Goal: Use online tool/utility: Use online tool/utility

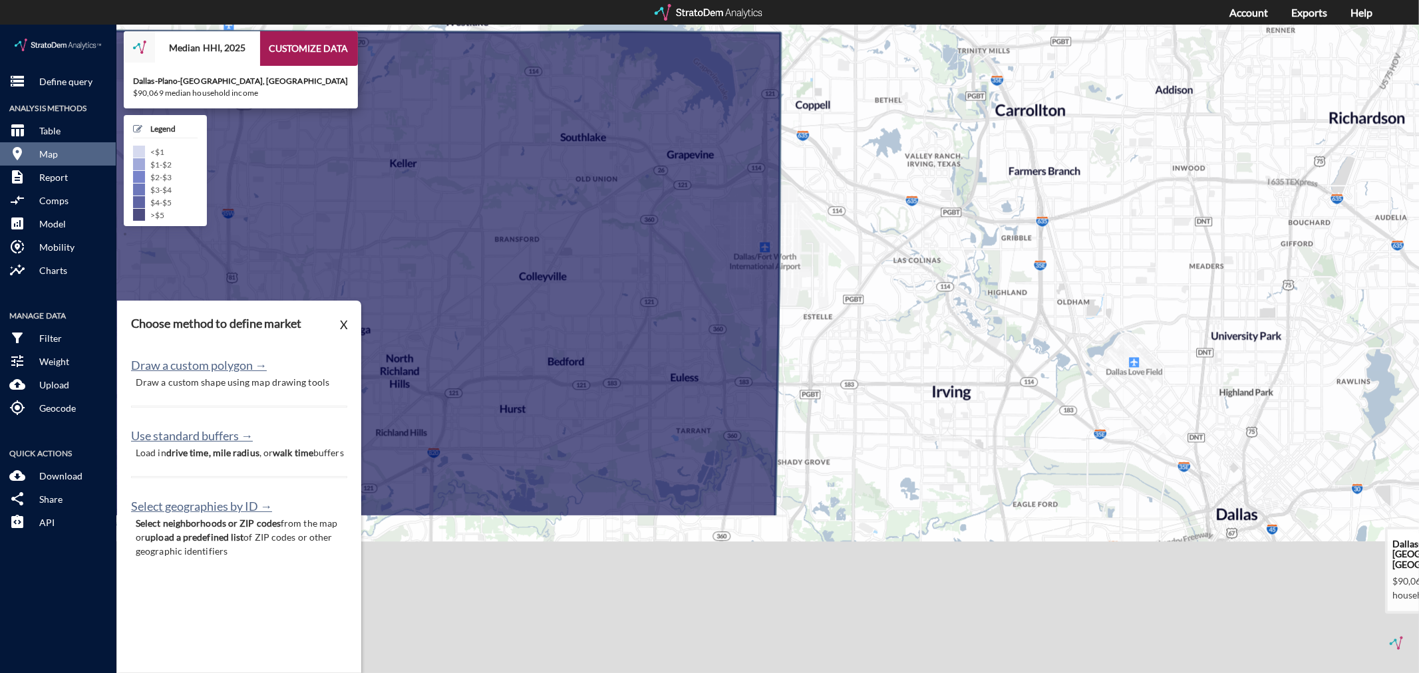
drag, startPoint x: 910, startPoint y: 423, endPoint x: 969, endPoint y: 259, distance: 174.7
click icon
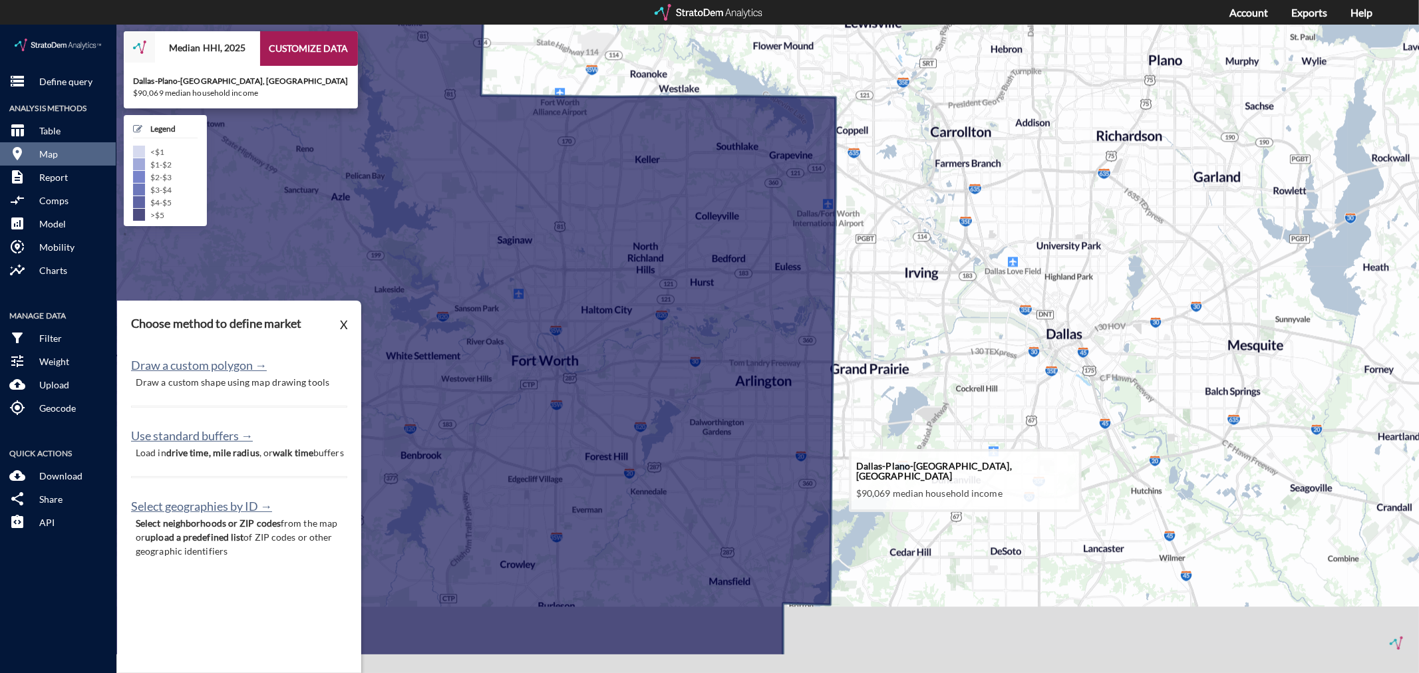
drag, startPoint x: 934, startPoint y: 468, endPoint x: 929, endPoint y: 377, distance: 91.3
click icon
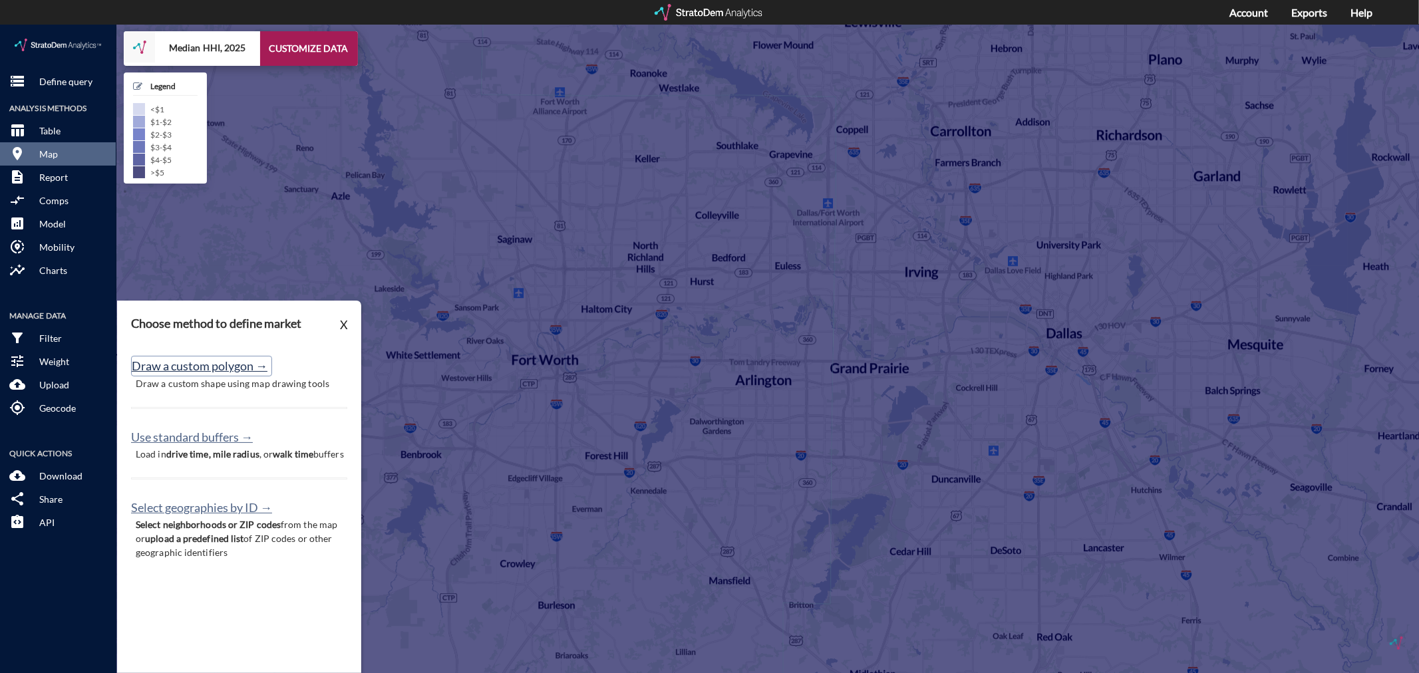
click button "Draw a custom polygon →"
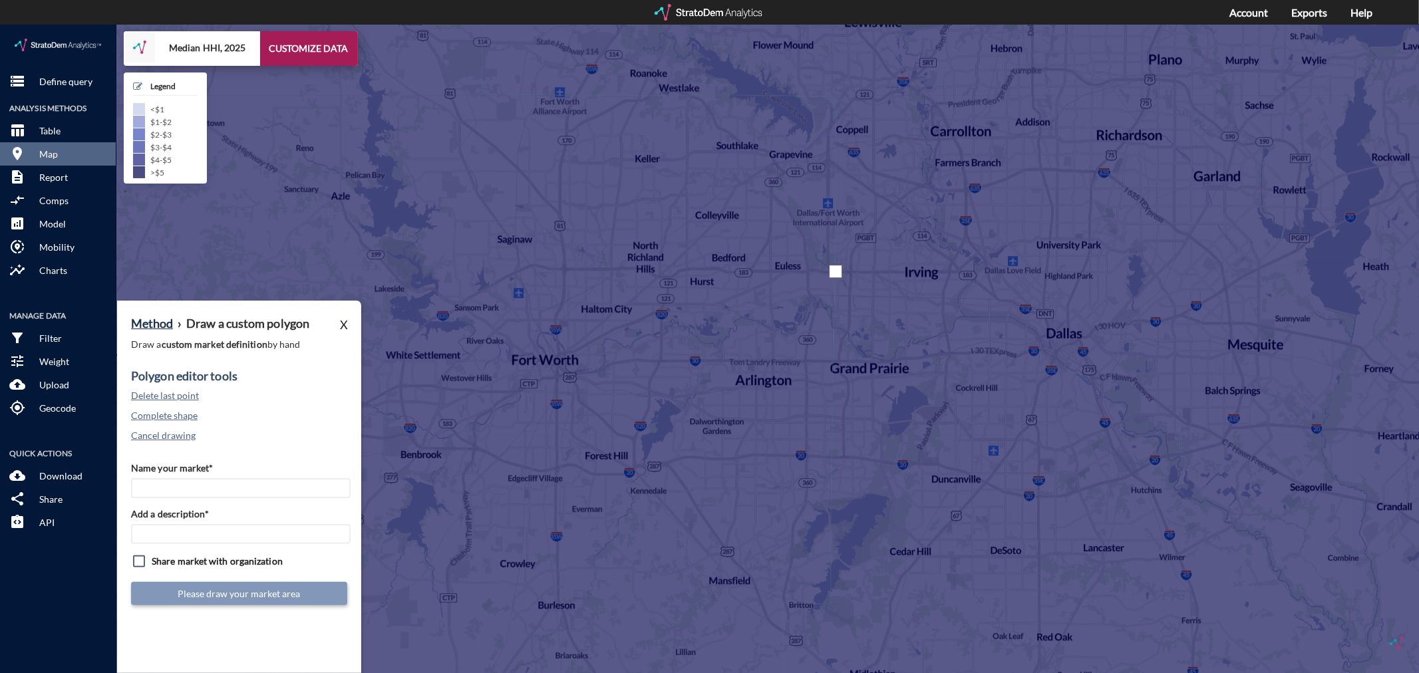
click div
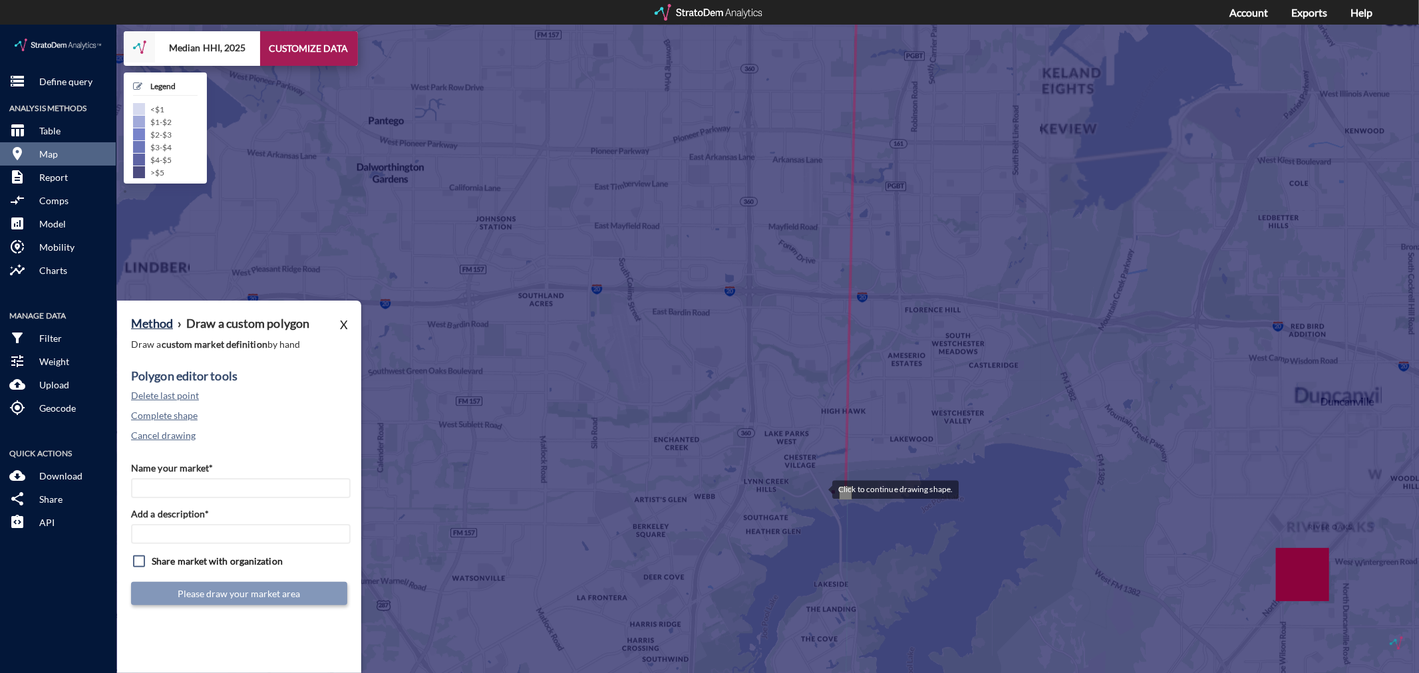
click div
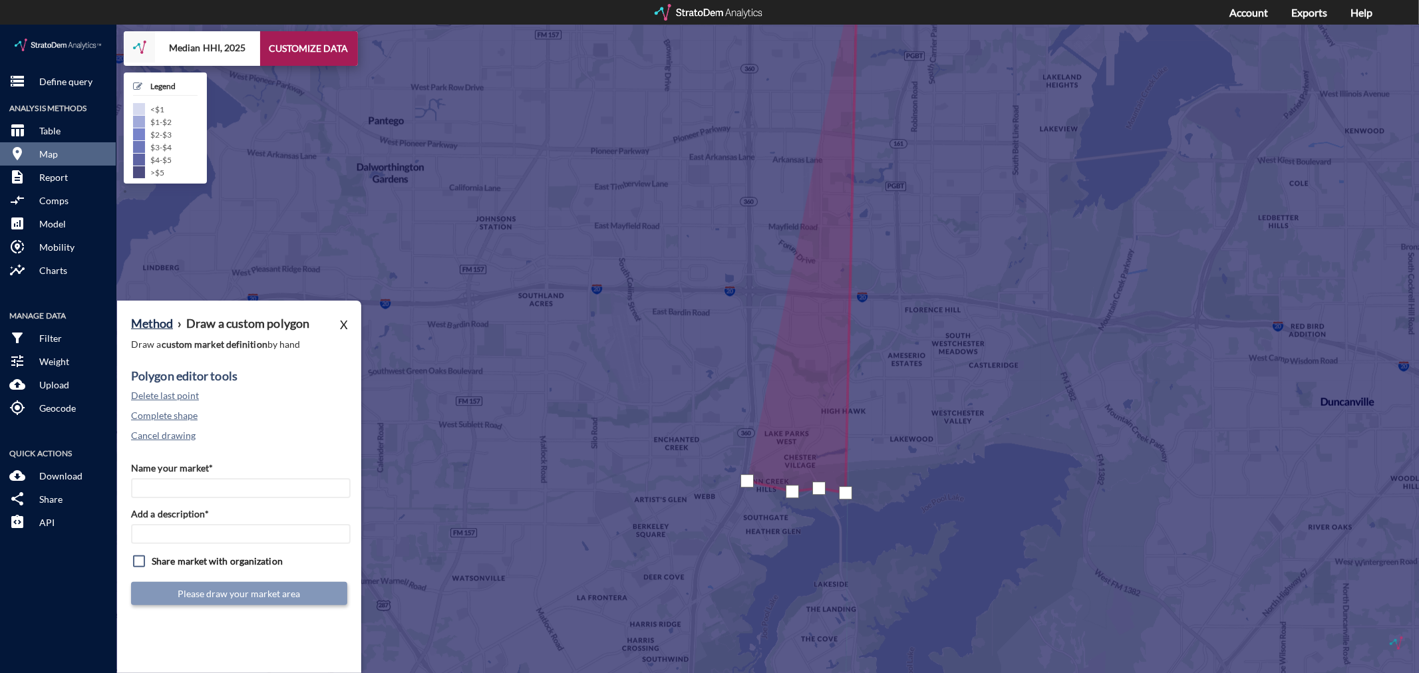
click div
drag, startPoint x: 697, startPoint y: 466, endPoint x: 670, endPoint y: 479, distance: 30.1
click div
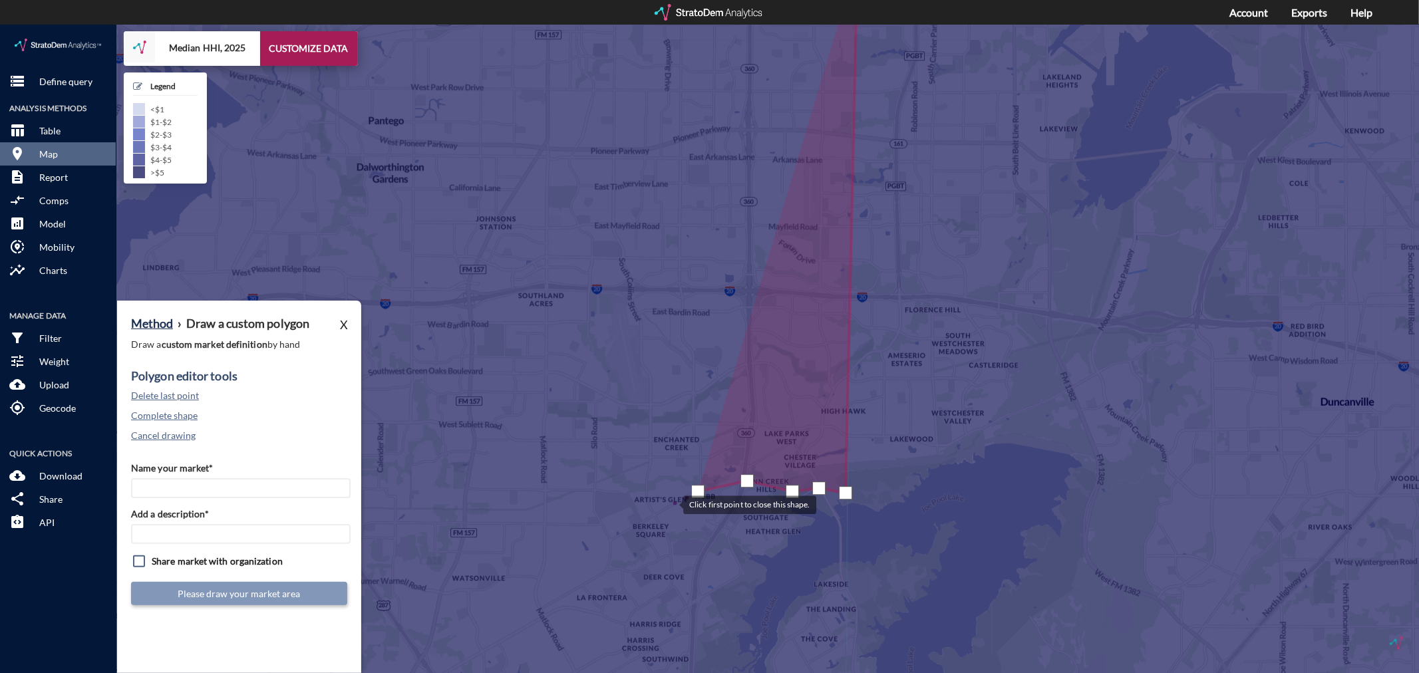
click div
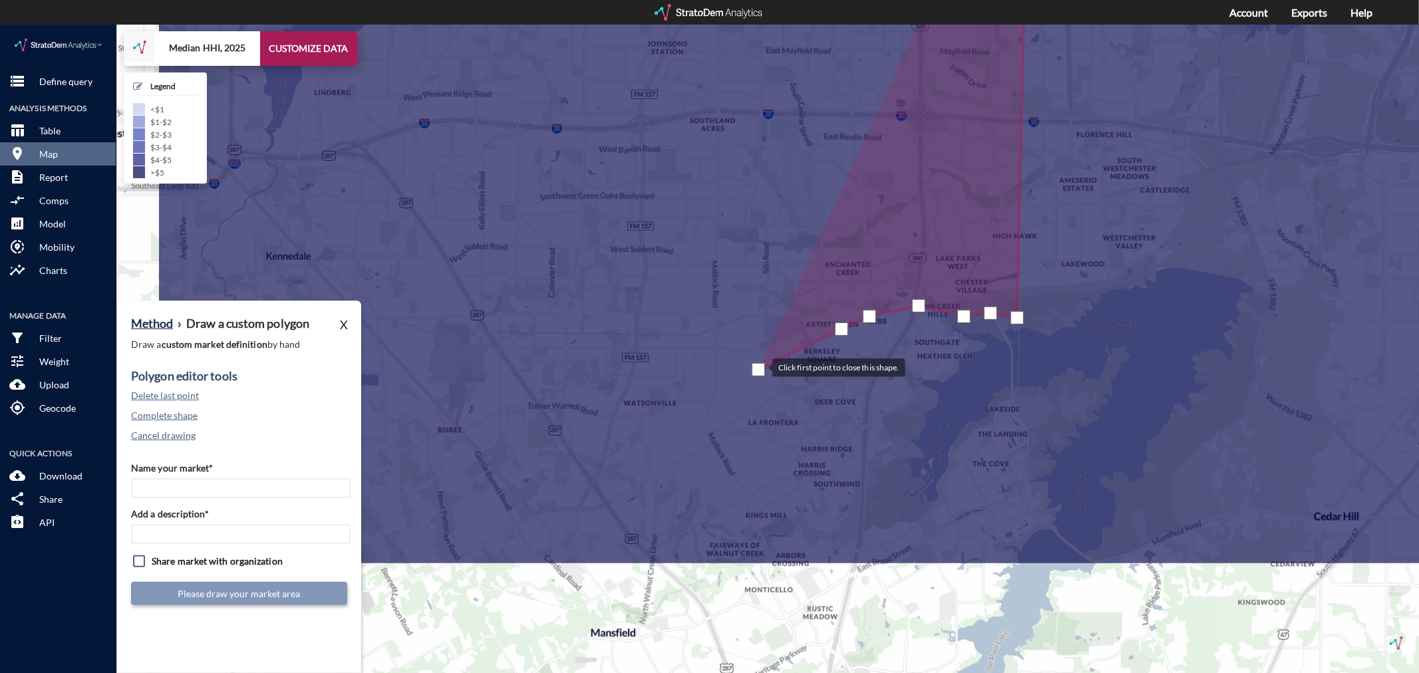
drag, startPoint x: 587, startPoint y: 520, endPoint x: 759, endPoint y: 343, distance: 247.1
click div
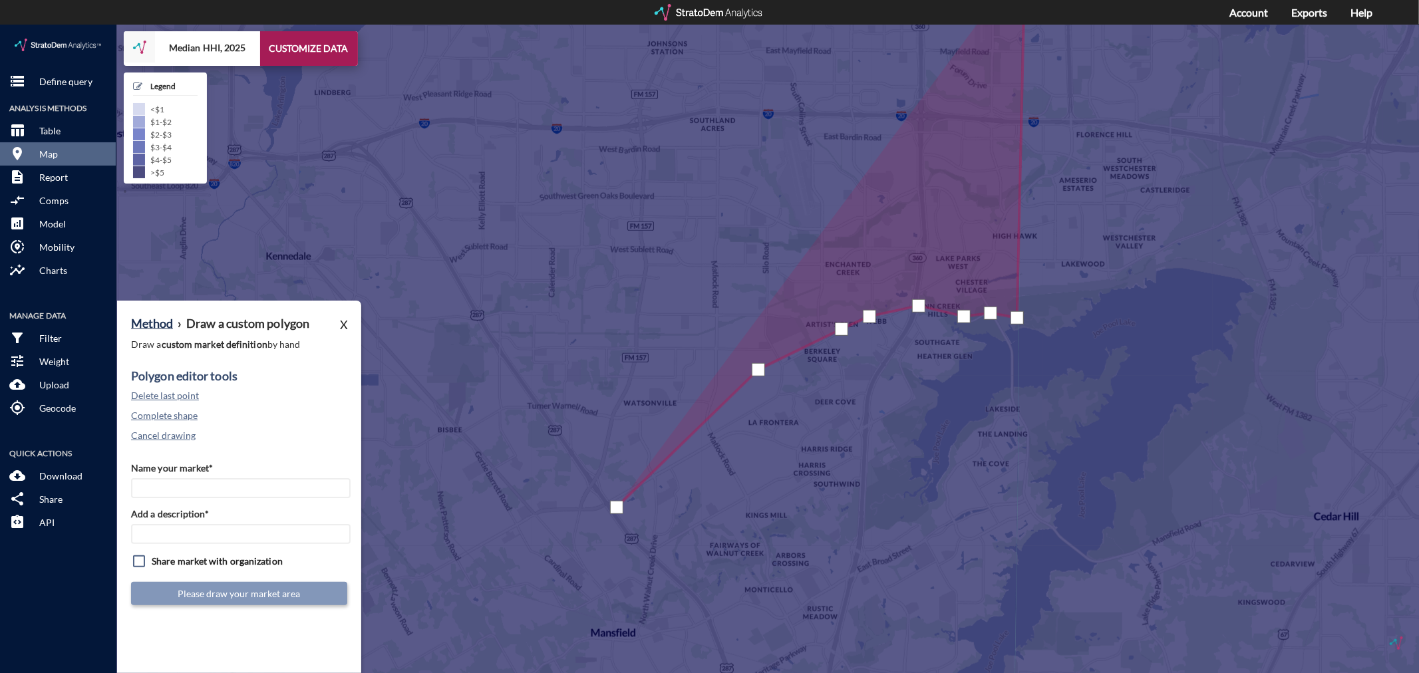
click div
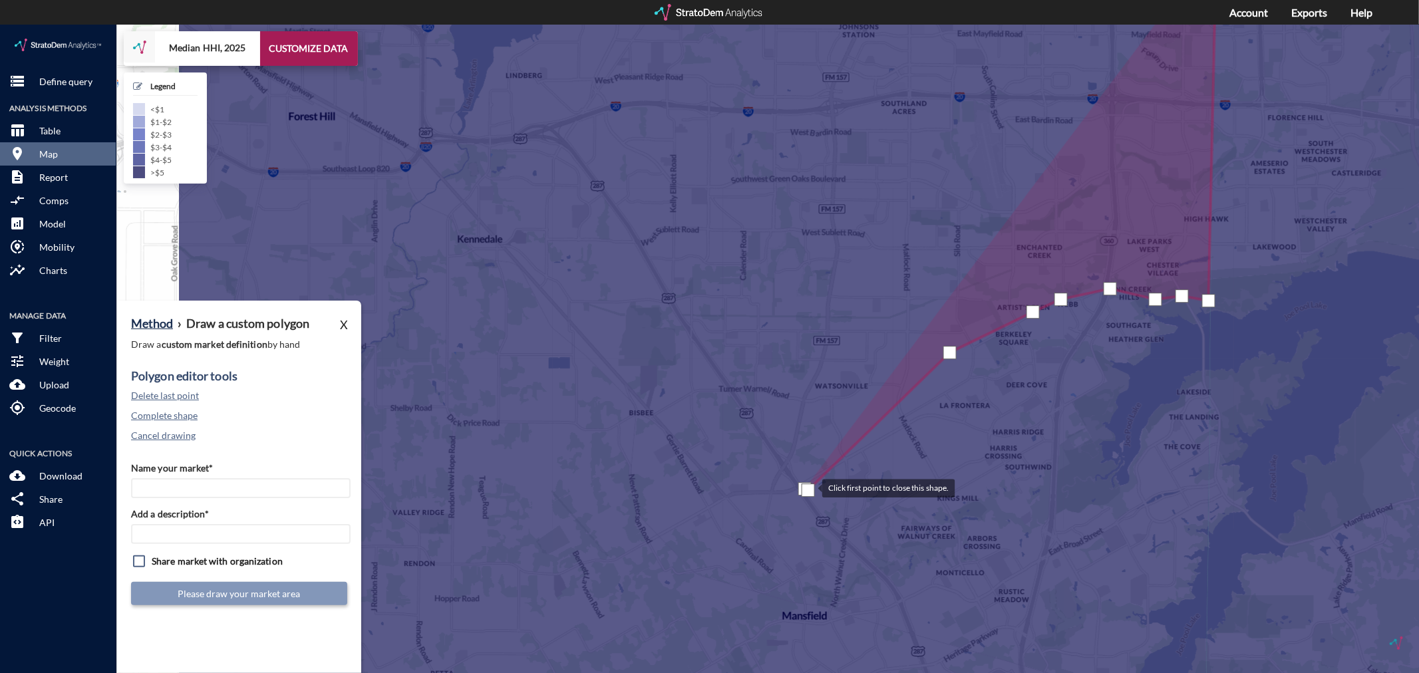
drag, startPoint x: 614, startPoint y: 481, endPoint x: 809, endPoint y: 463, distance: 195.8
click div
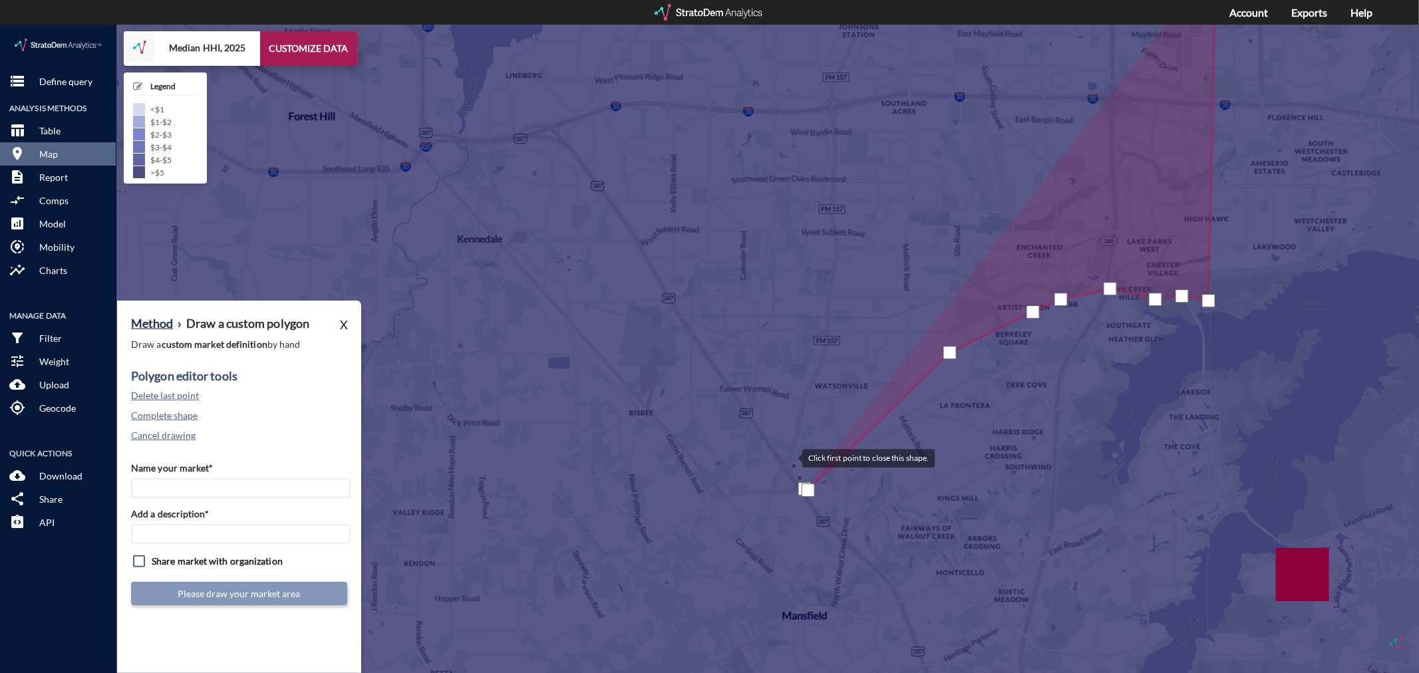
click div
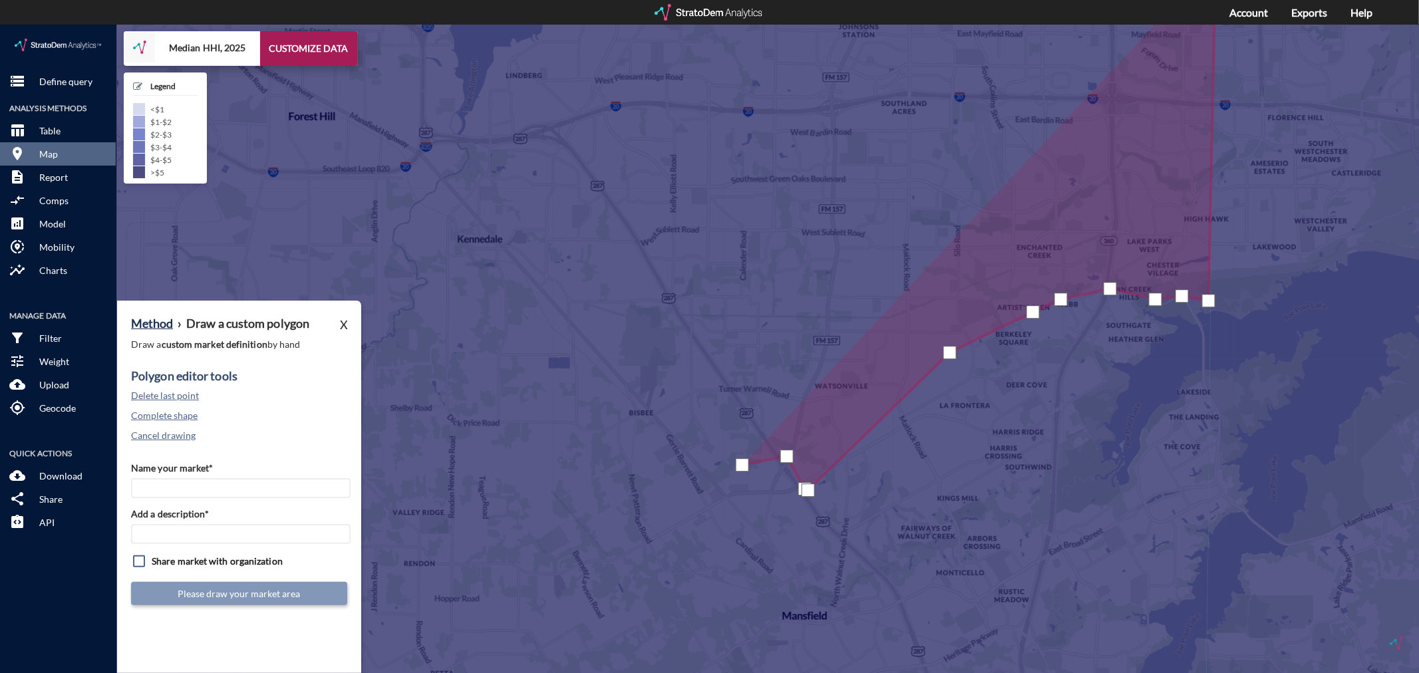
drag, startPoint x: 742, startPoint y: 440, endPoint x: 687, endPoint y: 421, distance: 57.7
click div
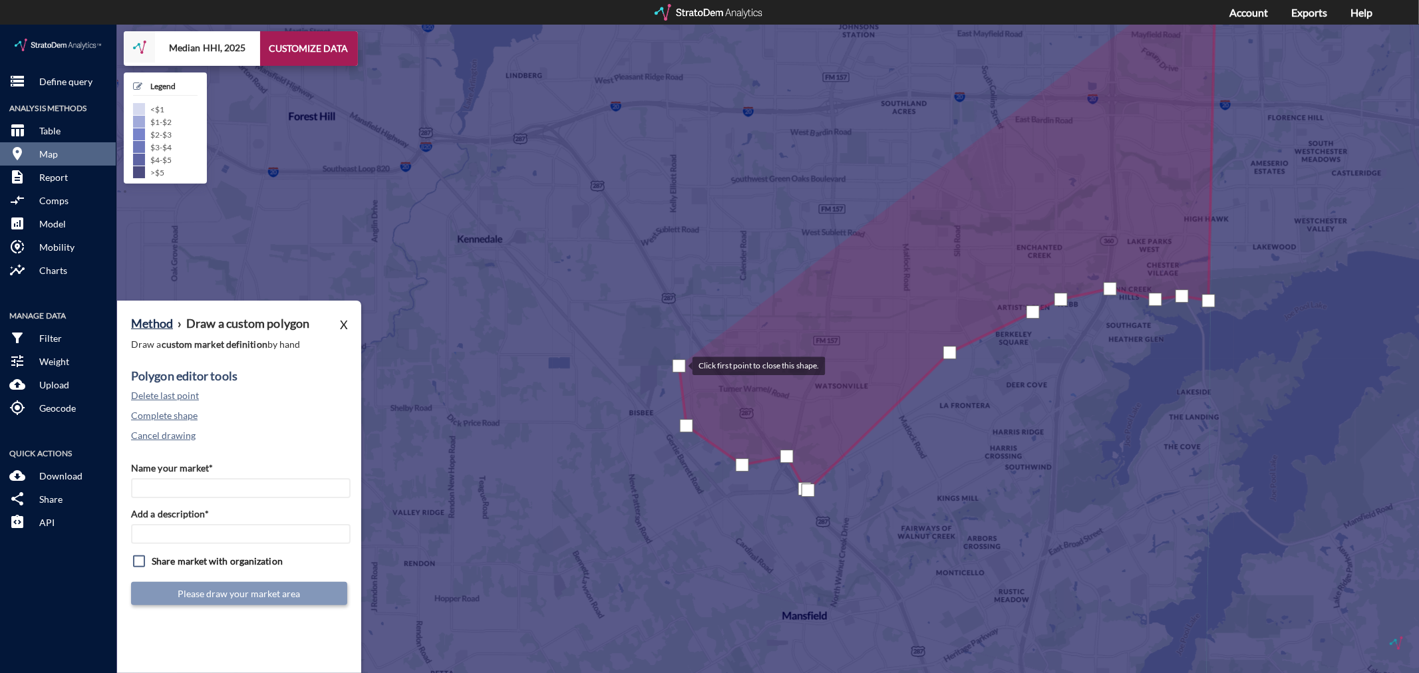
click div
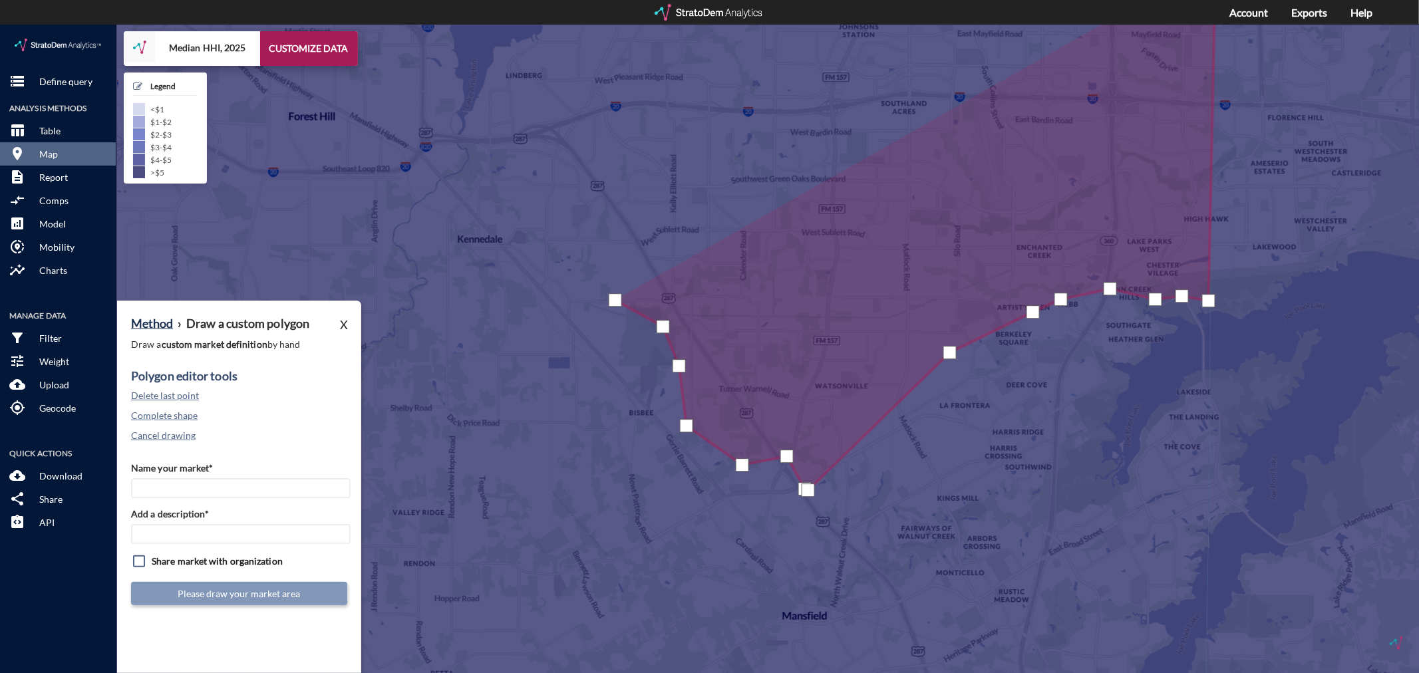
click div
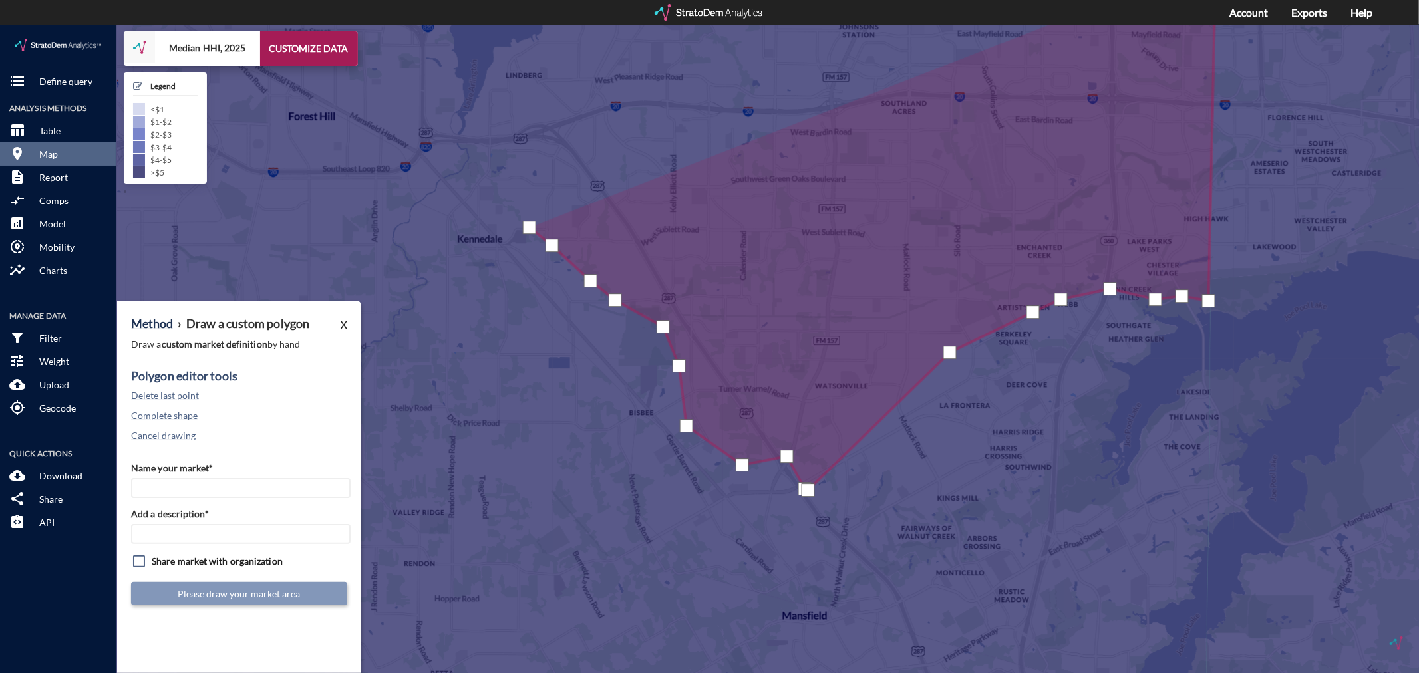
click div
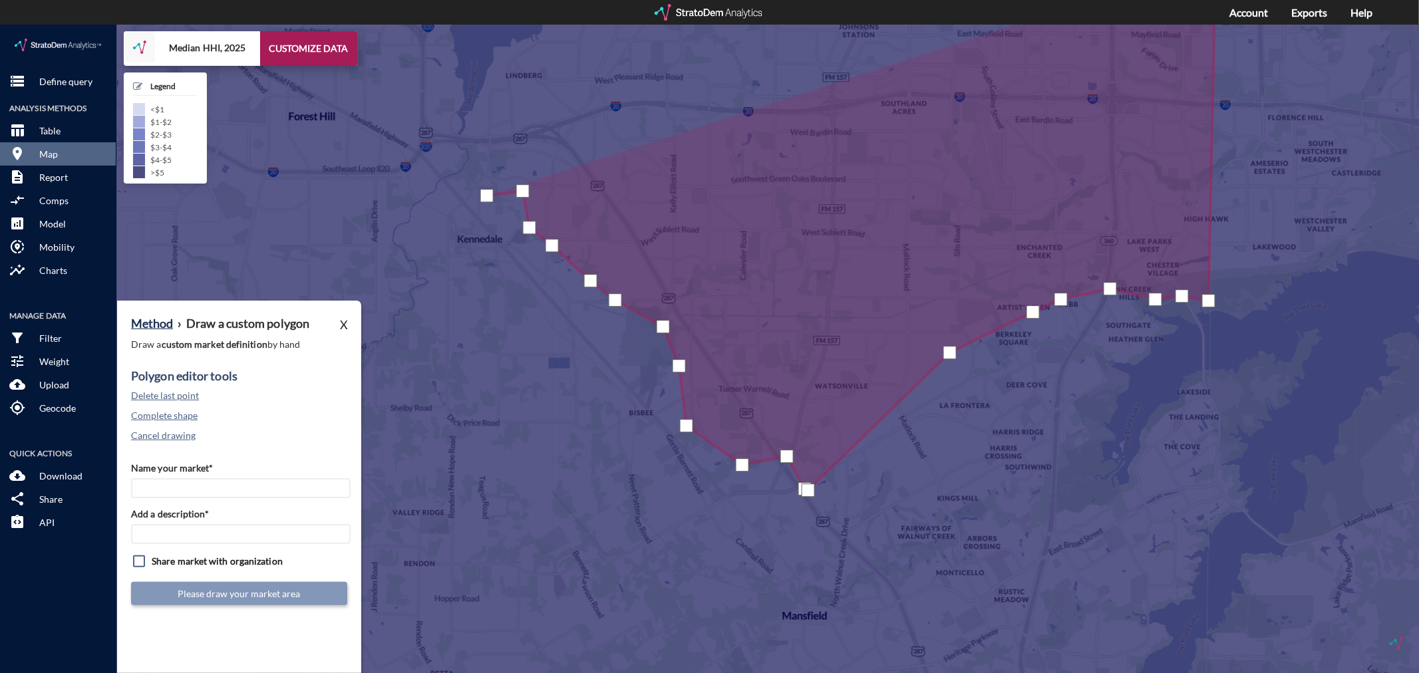
drag, startPoint x: 487, startPoint y: 171, endPoint x: 466, endPoint y: 190, distance: 28.2
click div
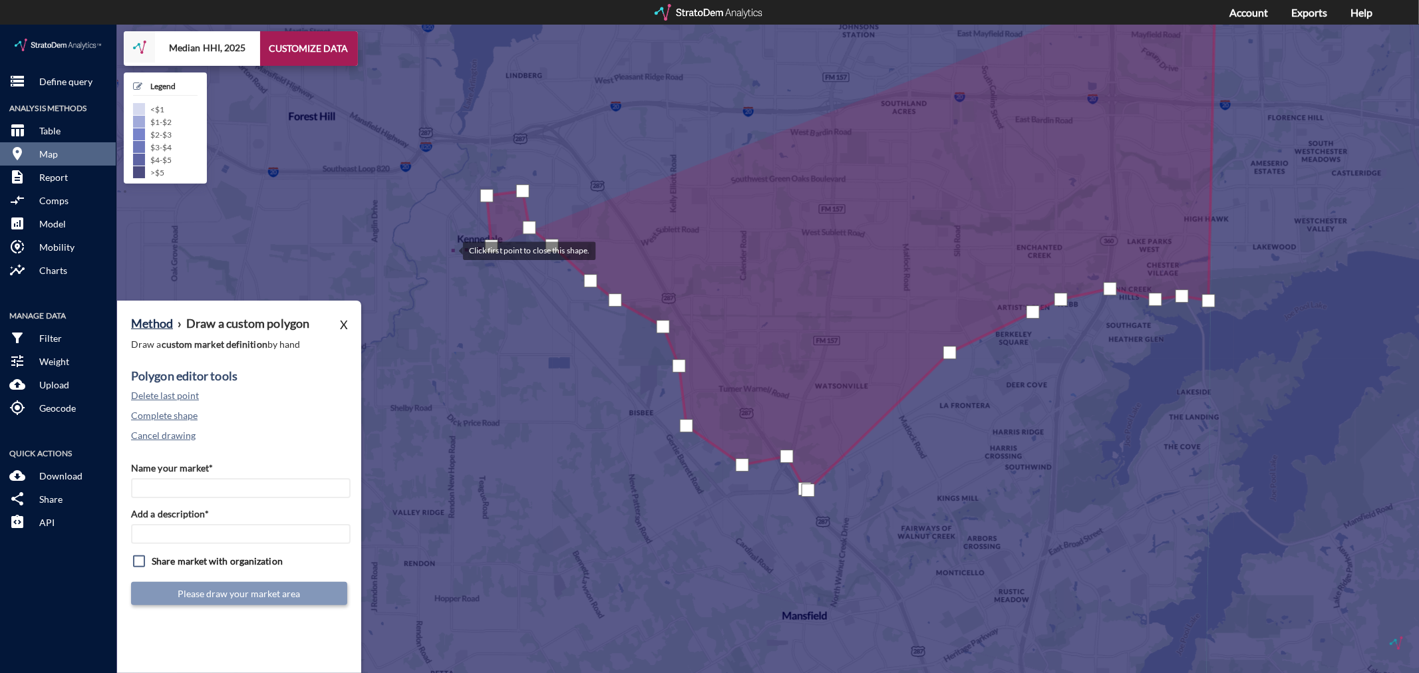
click div
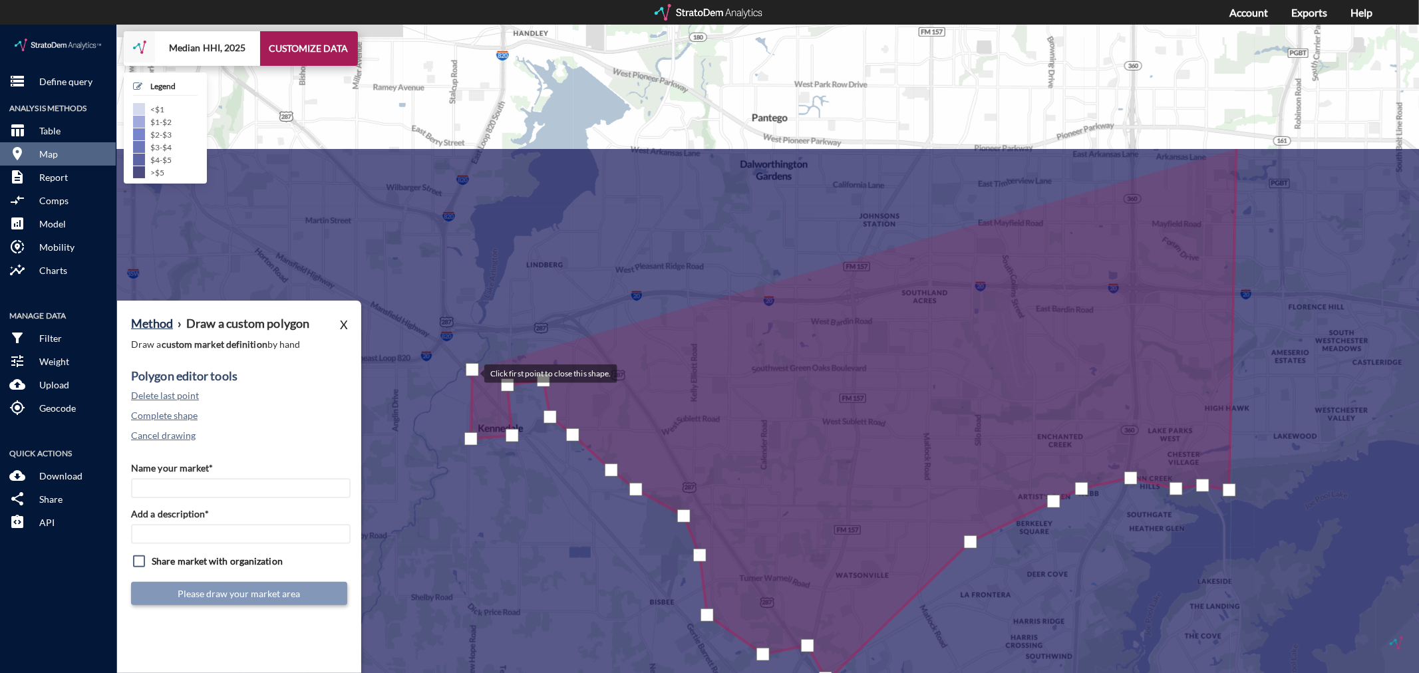
drag, startPoint x: 451, startPoint y: 156, endPoint x: 472, endPoint y: 349, distance: 194.1
click div
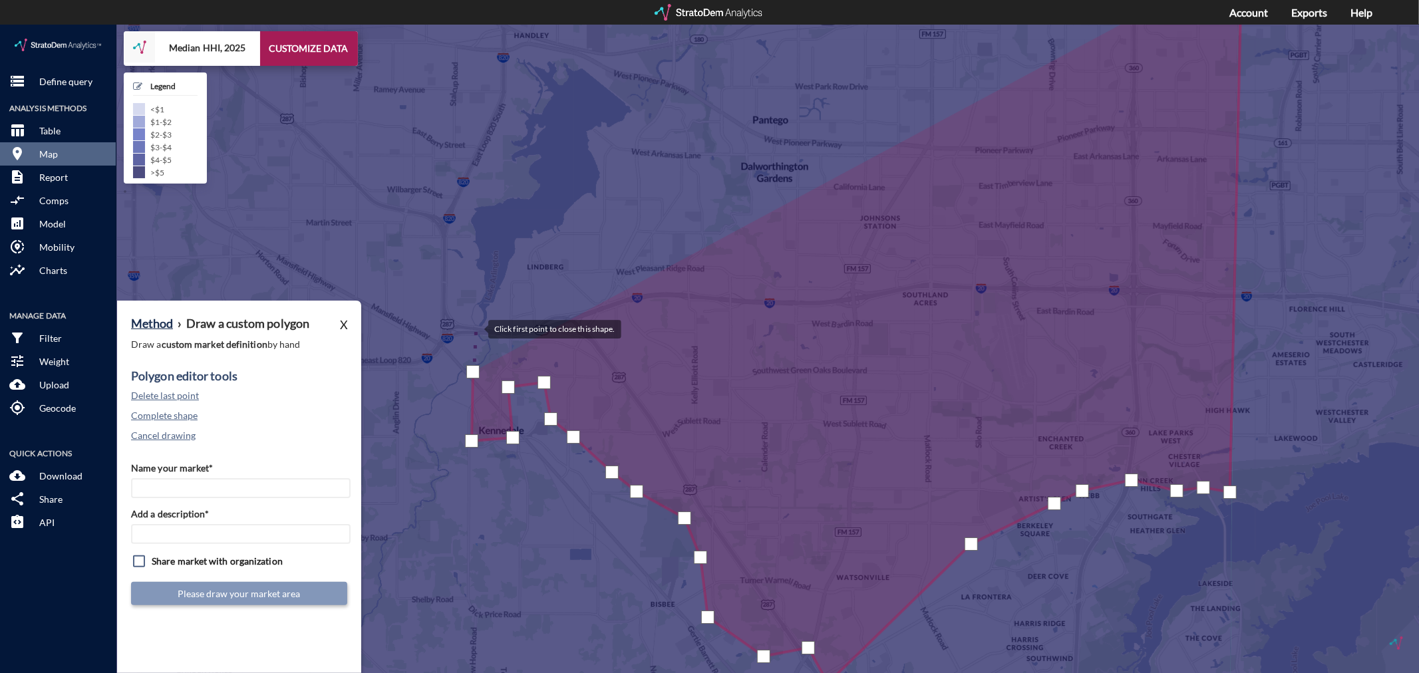
click div
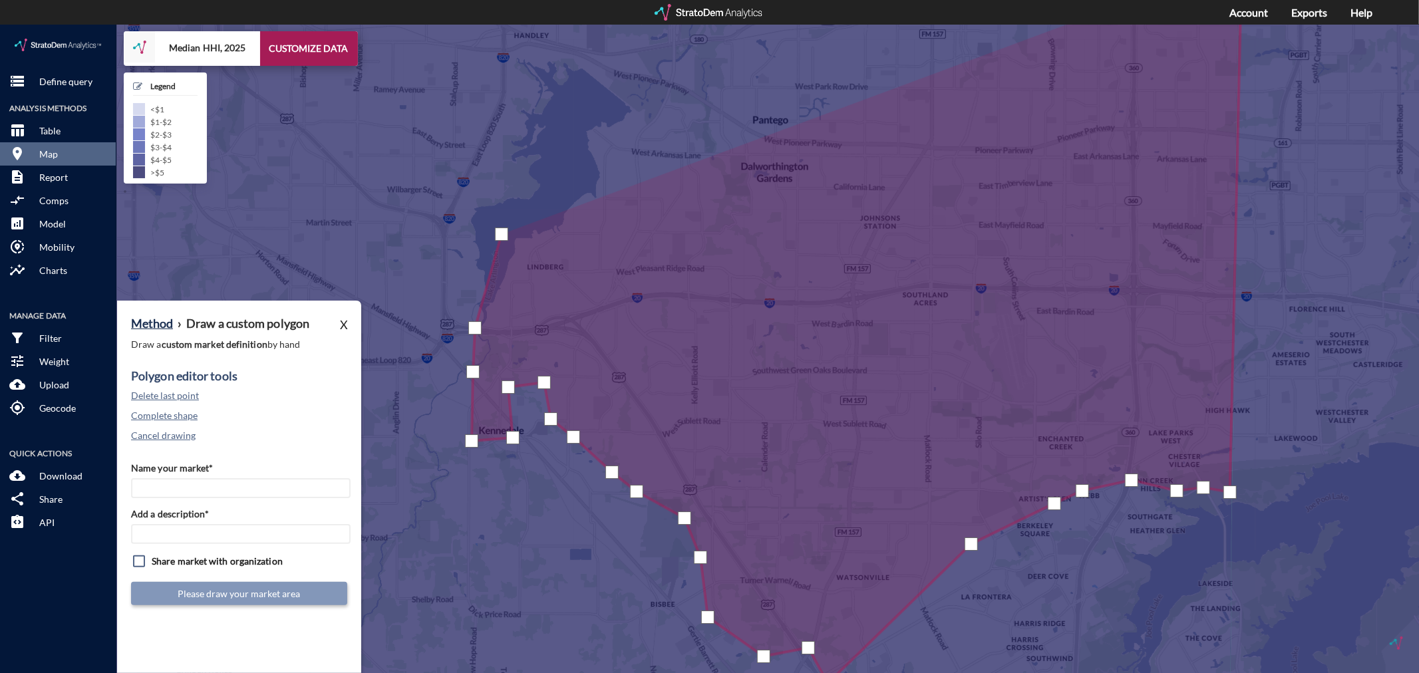
click div
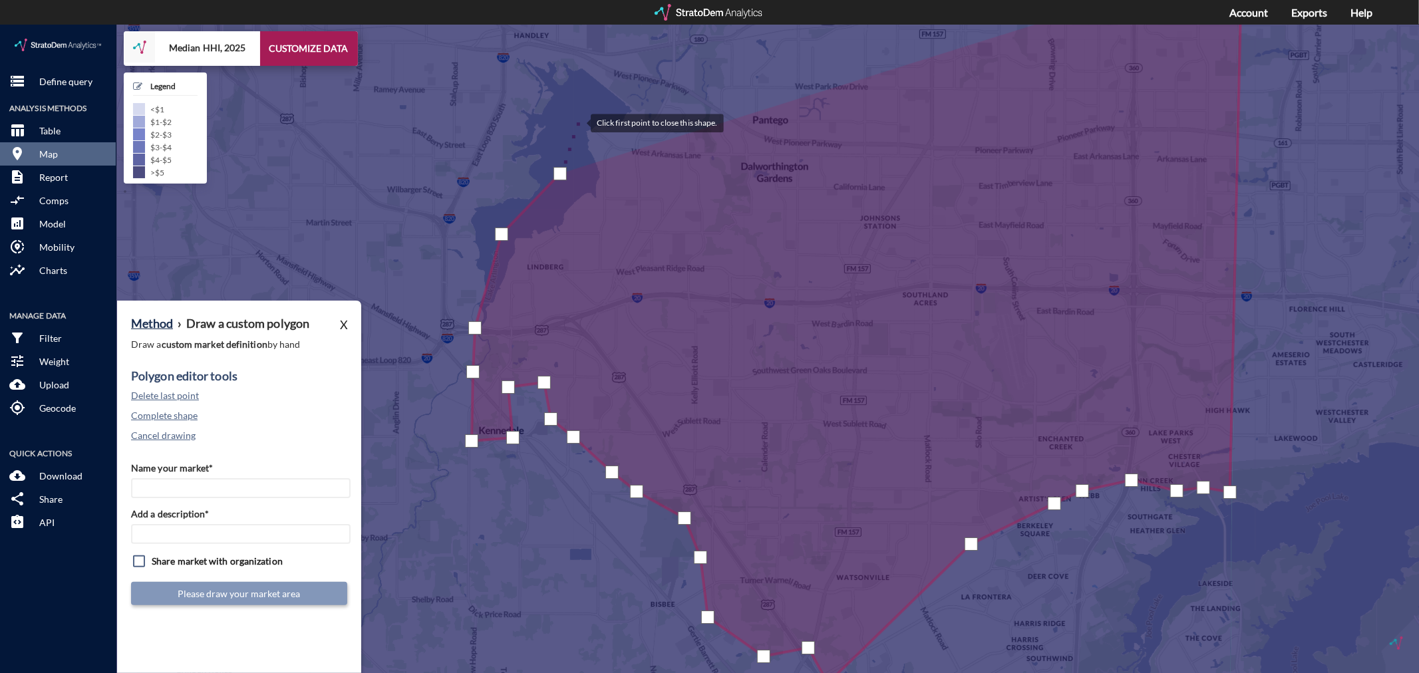
click div
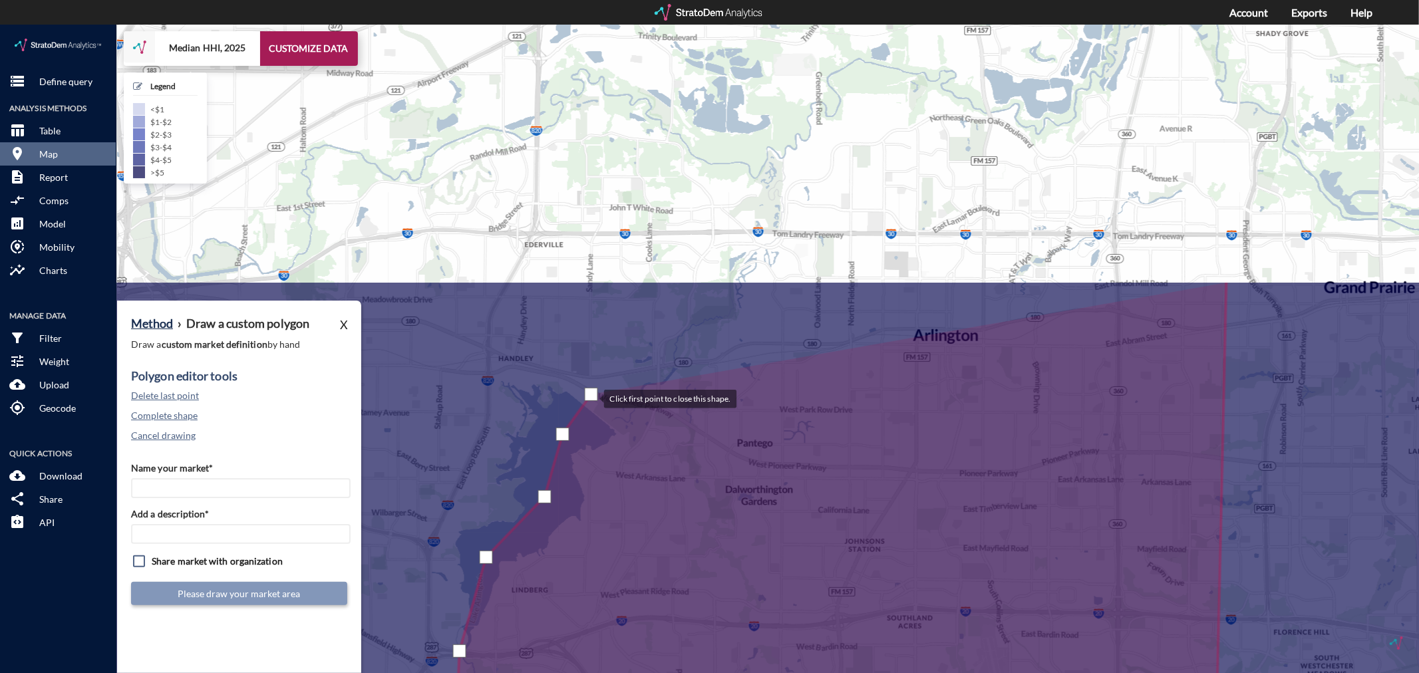
drag, startPoint x: 607, startPoint y: 46, endPoint x: 591, endPoint y: 373, distance: 327.1
click div
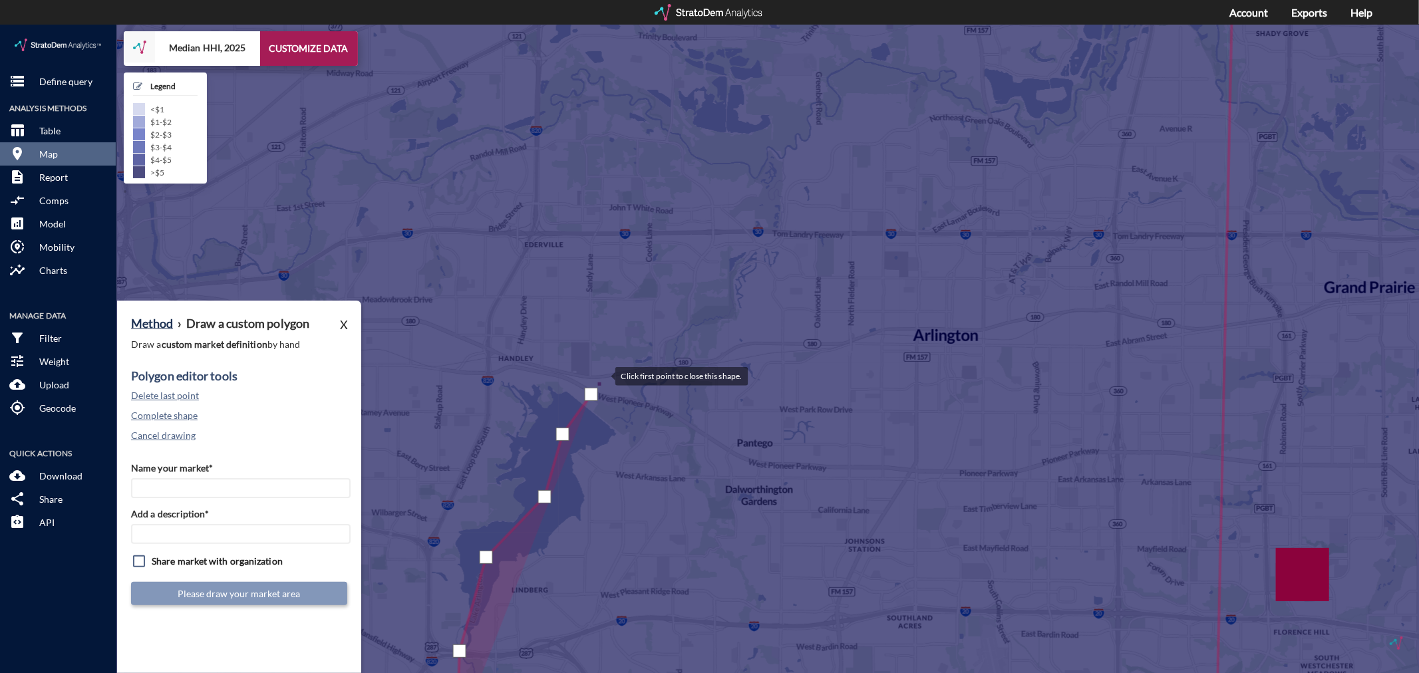
click div
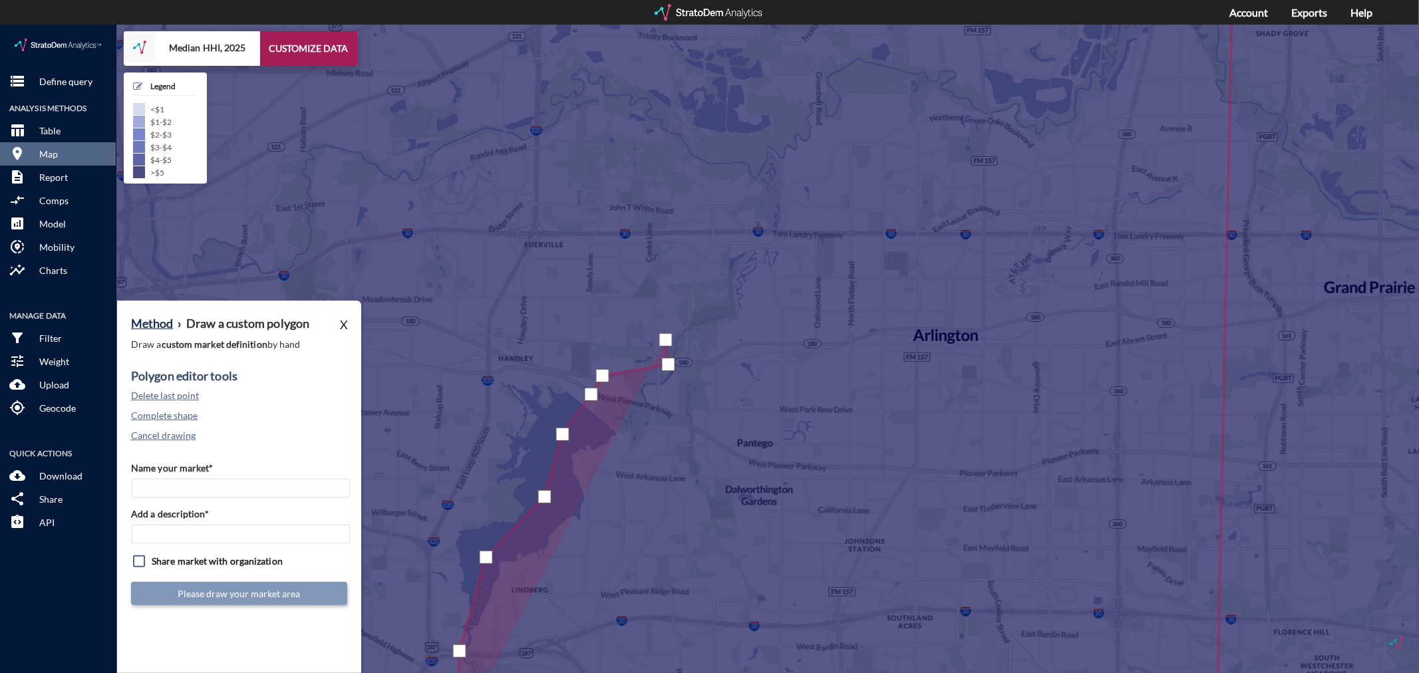
click div
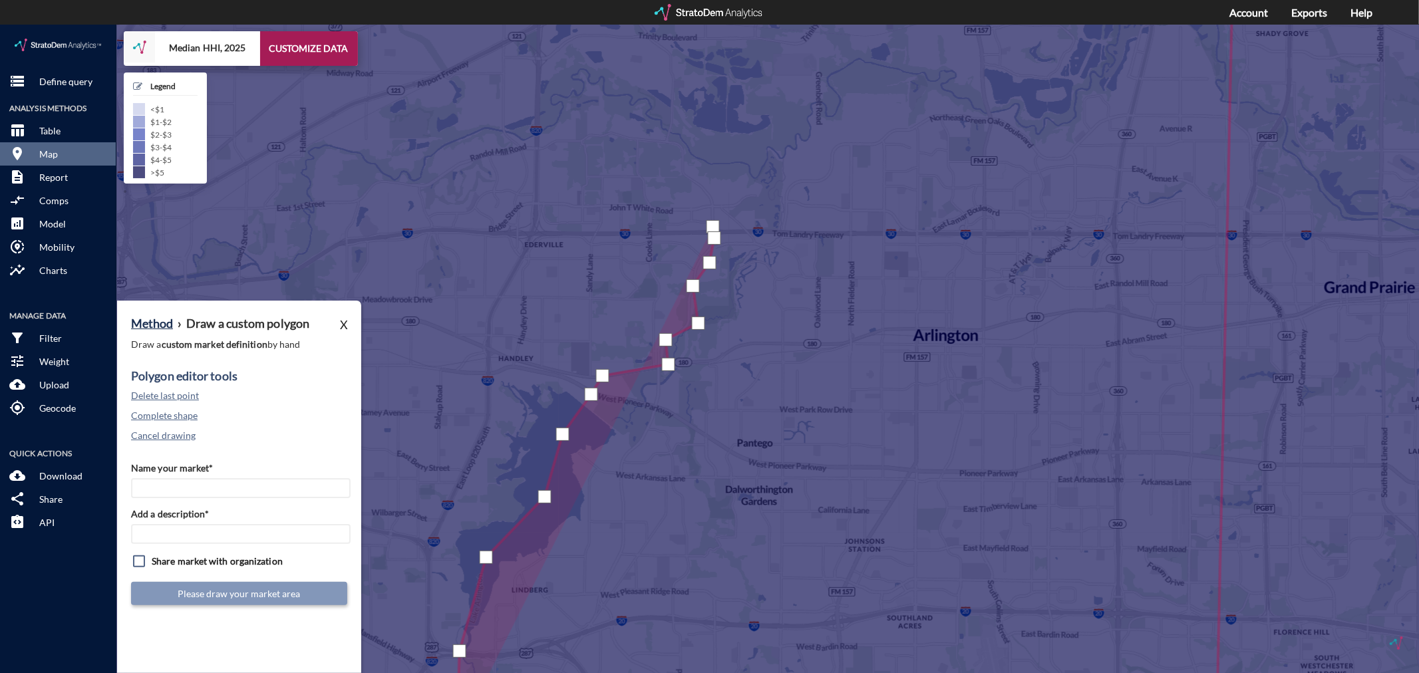
click div
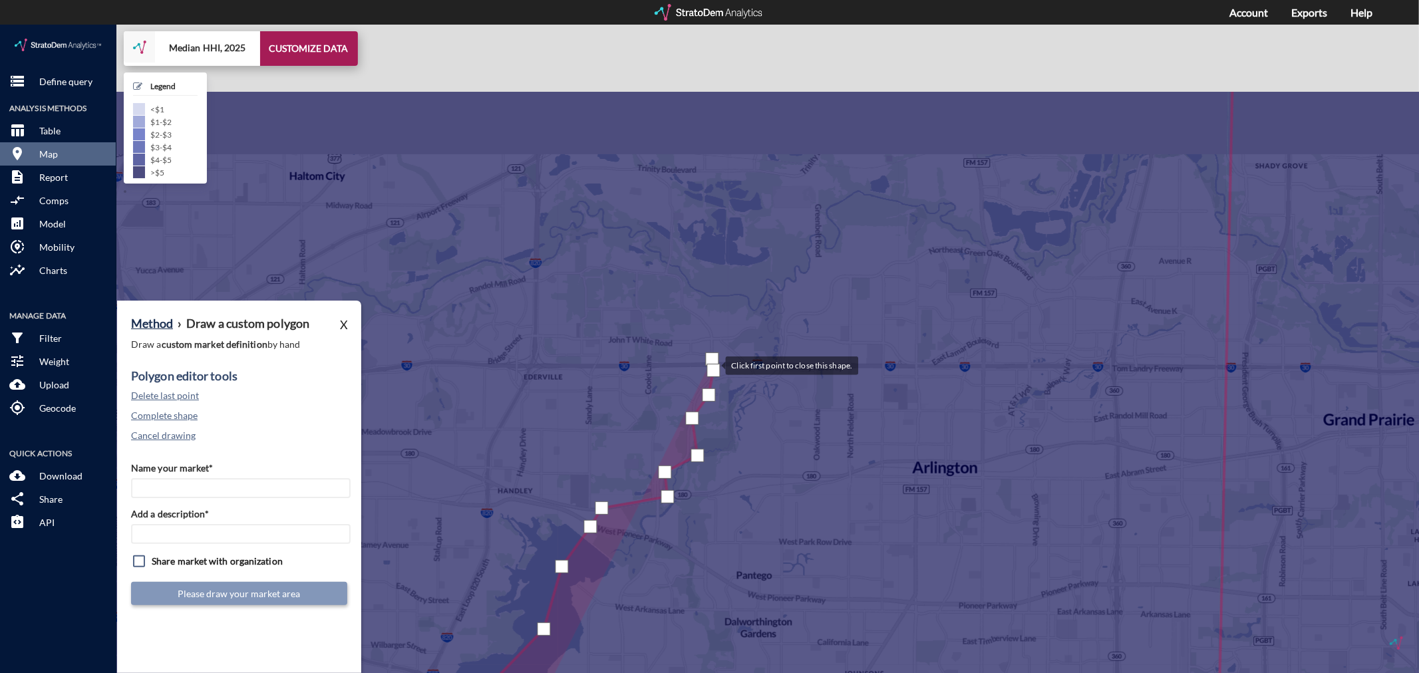
drag, startPoint x: 713, startPoint y: 202, endPoint x: 713, endPoint y: 341, distance: 139.1
click div
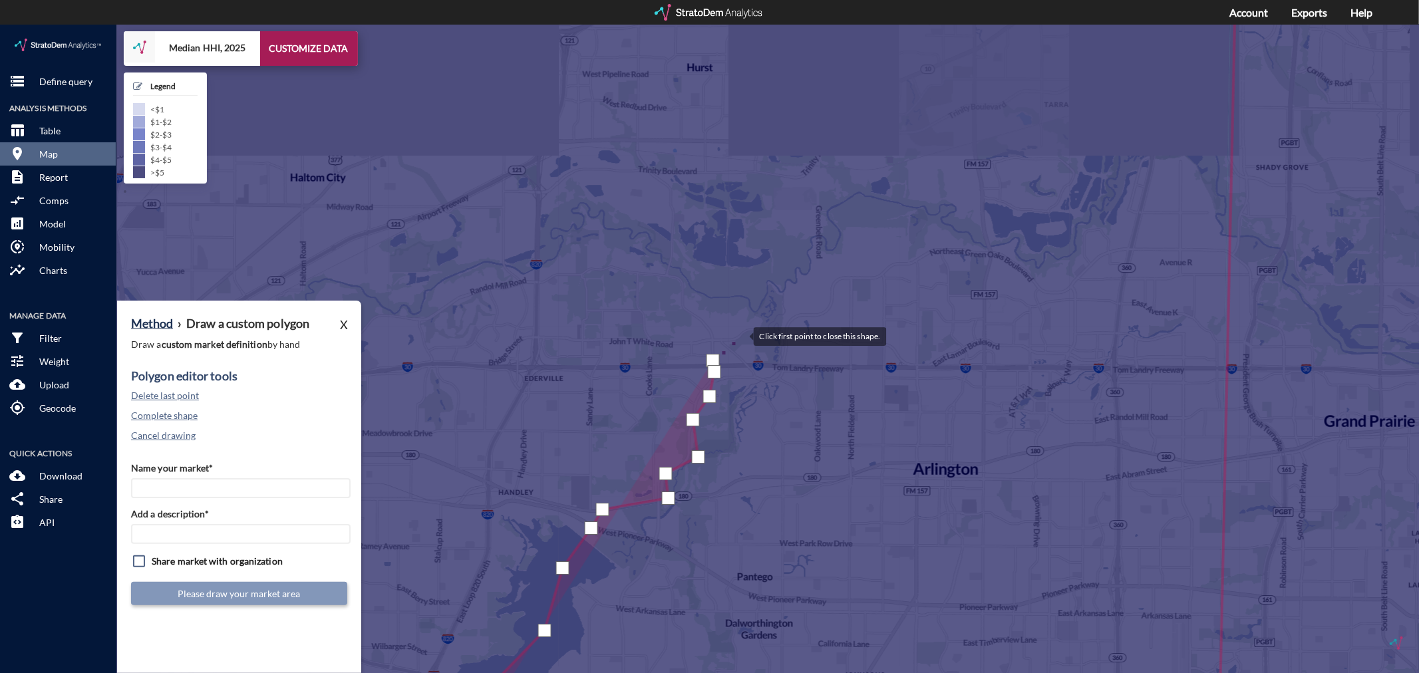
drag, startPoint x: 741, startPoint y: 309, endPoint x: 742, endPoint y: 302, distance: 7.4
click div
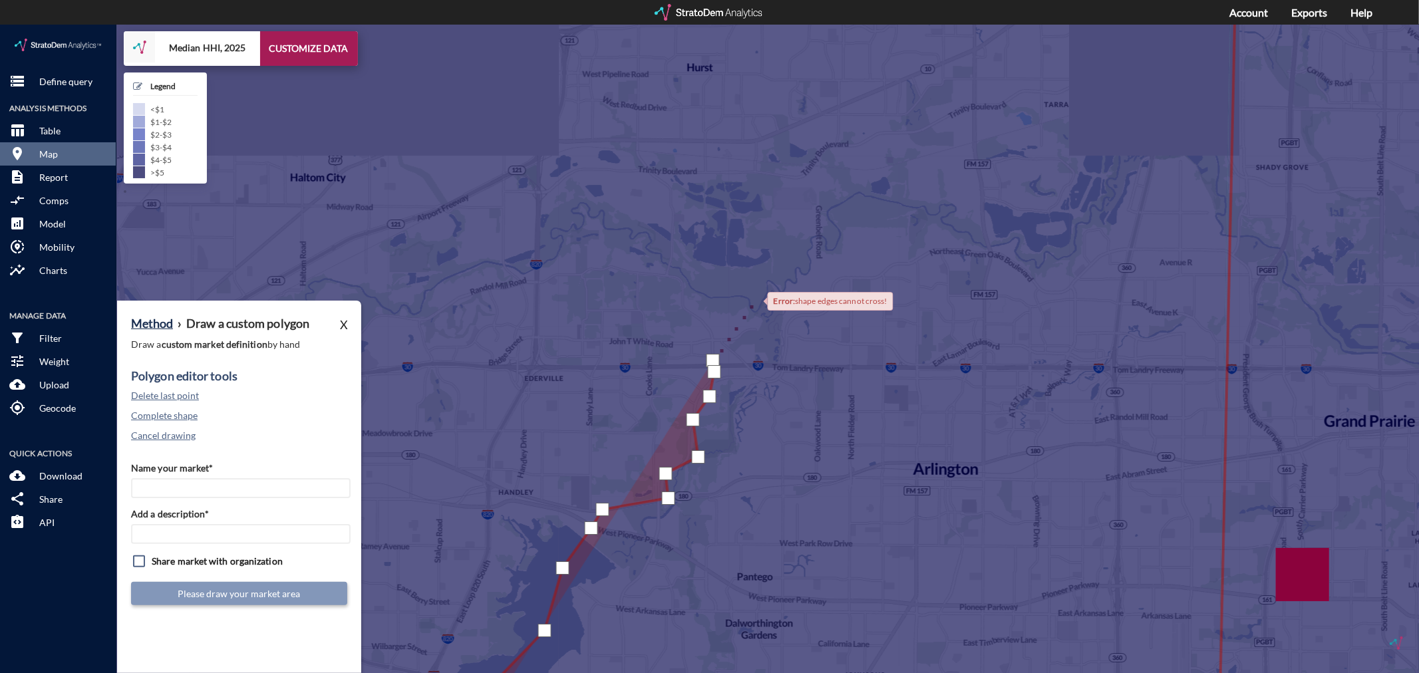
drag, startPoint x: 755, startPoint y: 275, endPoint x: 767, endPoint y: 246, distance: 31.9
click div
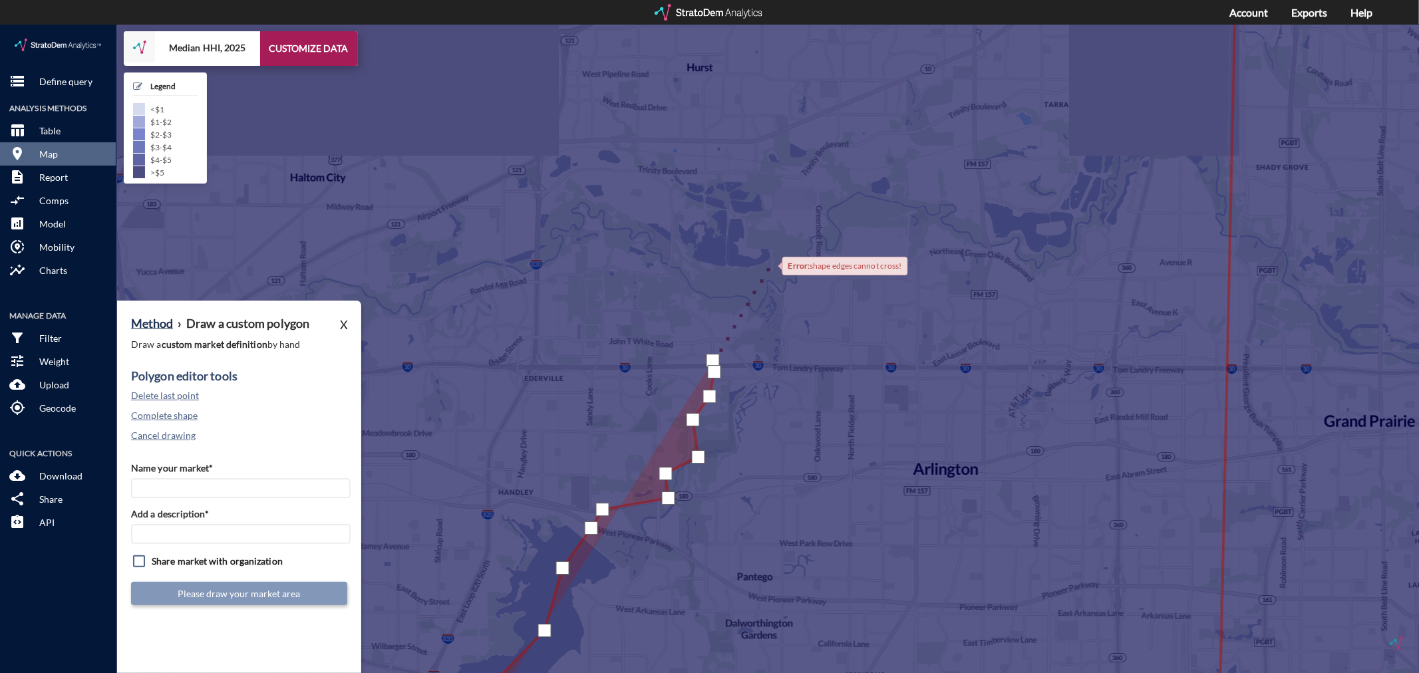
click div
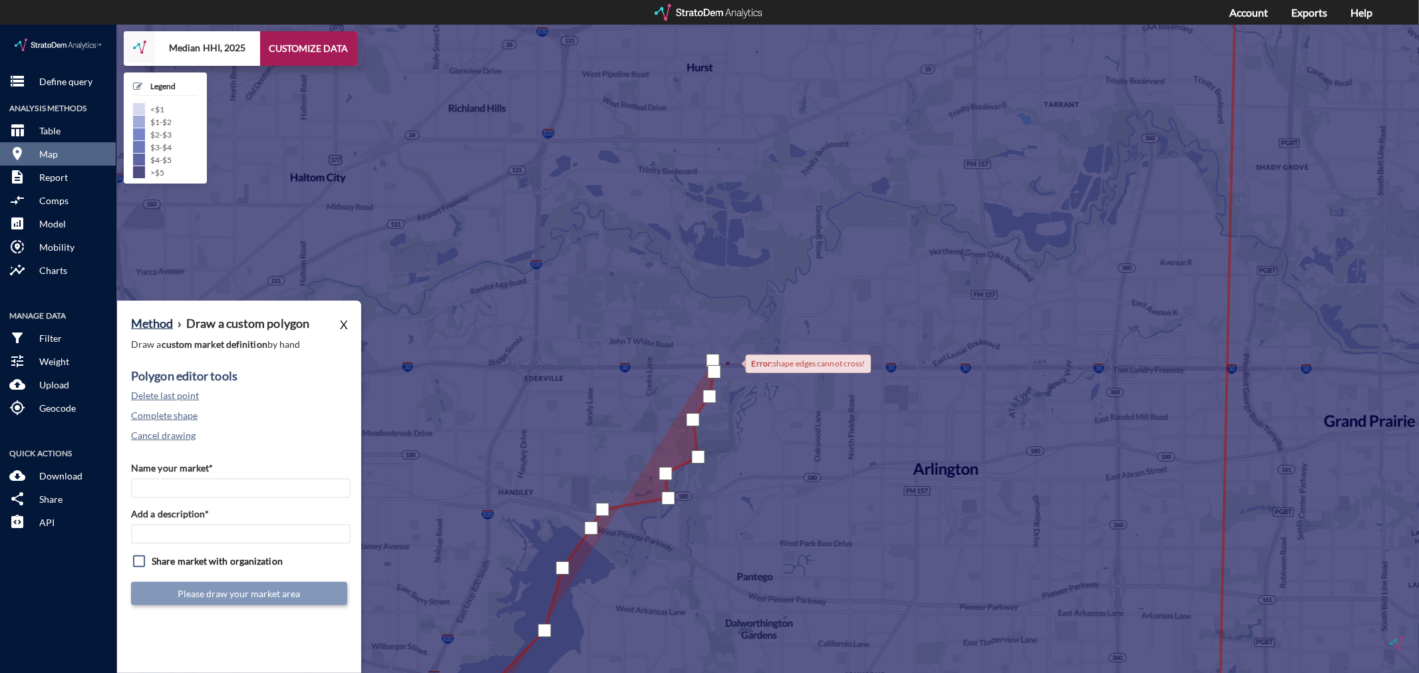
click div
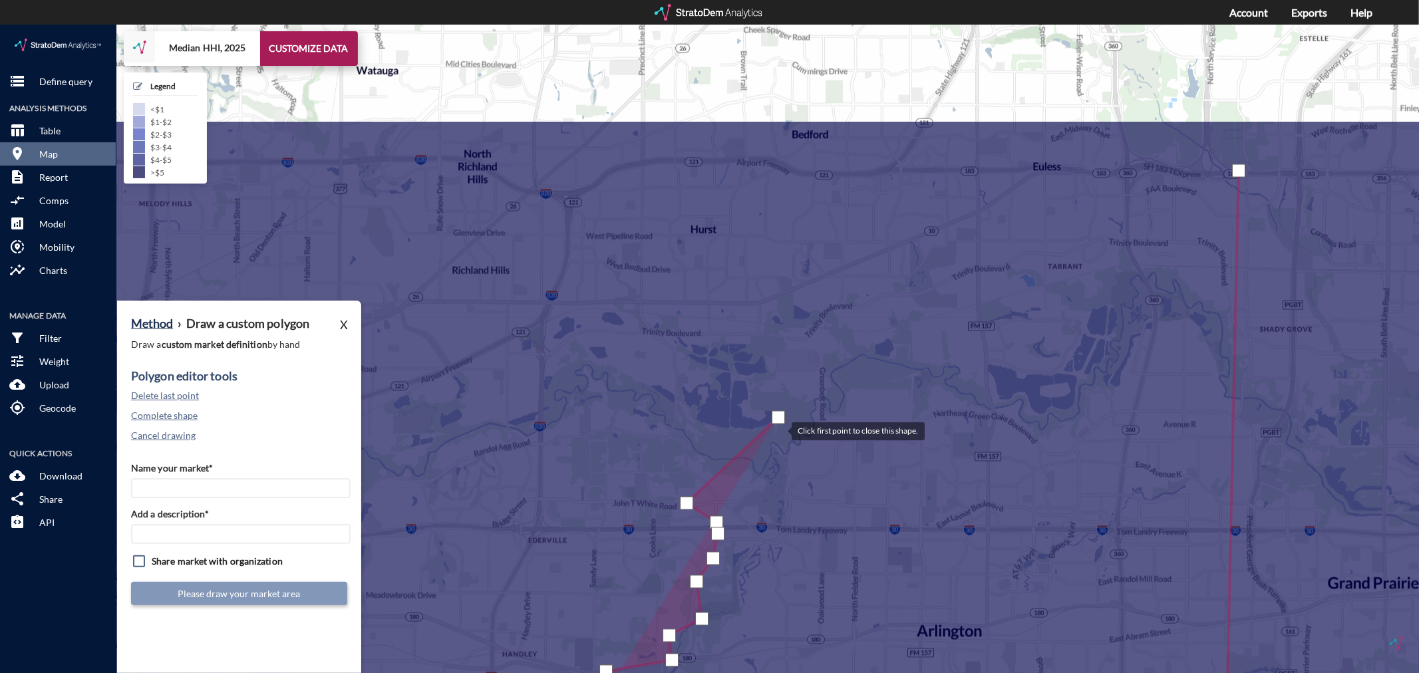
drag, startPoint x: 775, startPoint y: 231, endPoint x: 779, endPoint y: 405, distance: 173.7
click div
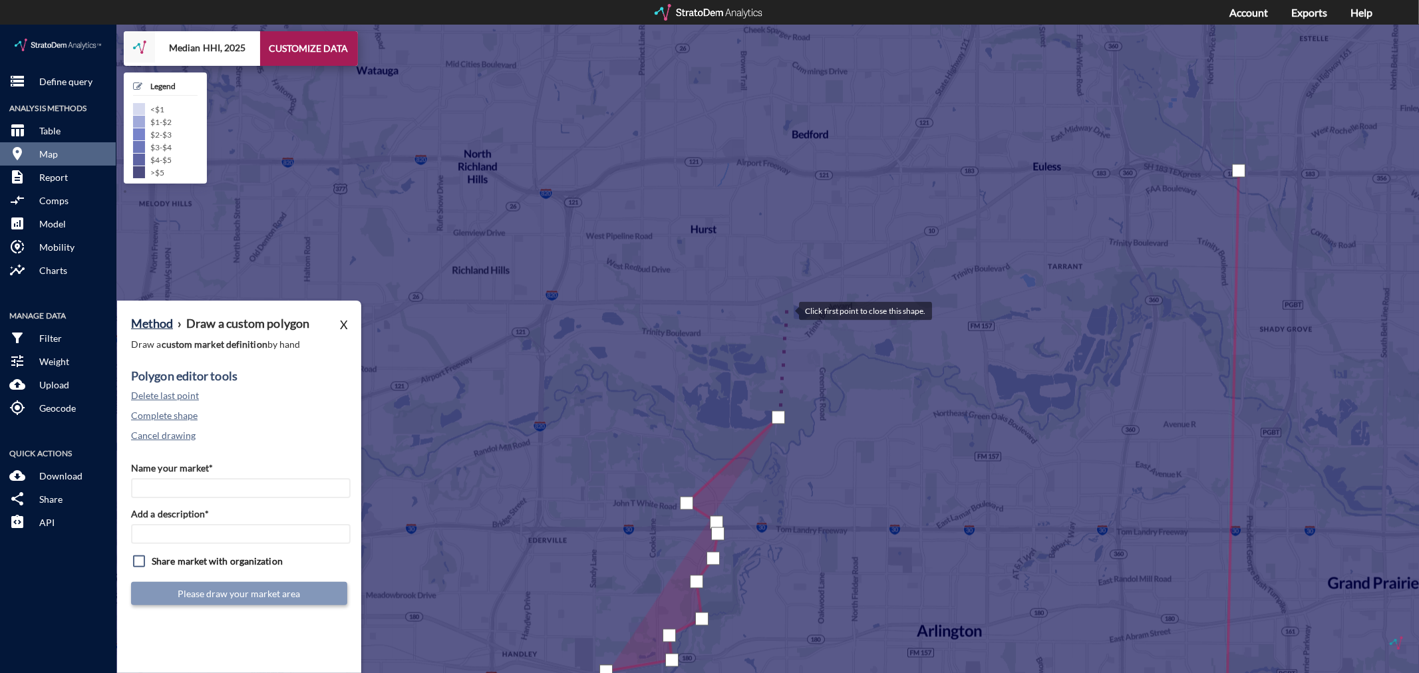
click div
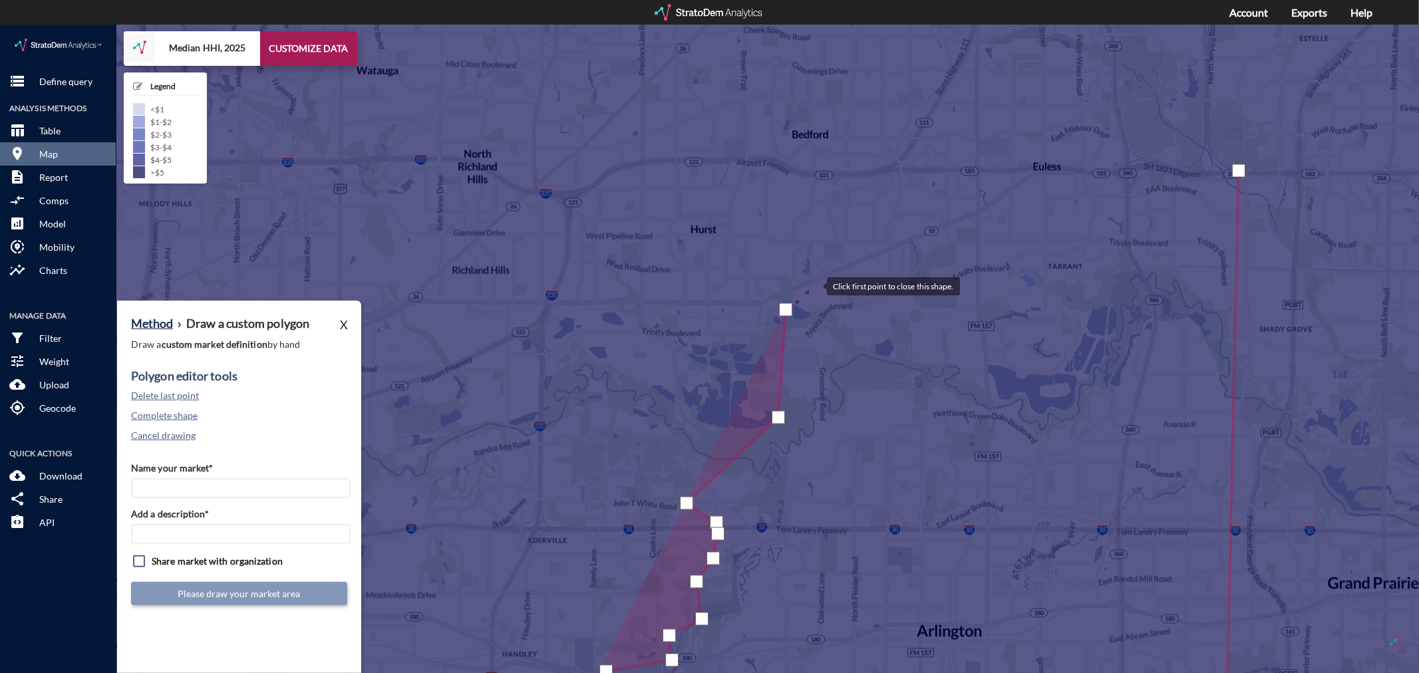
click div
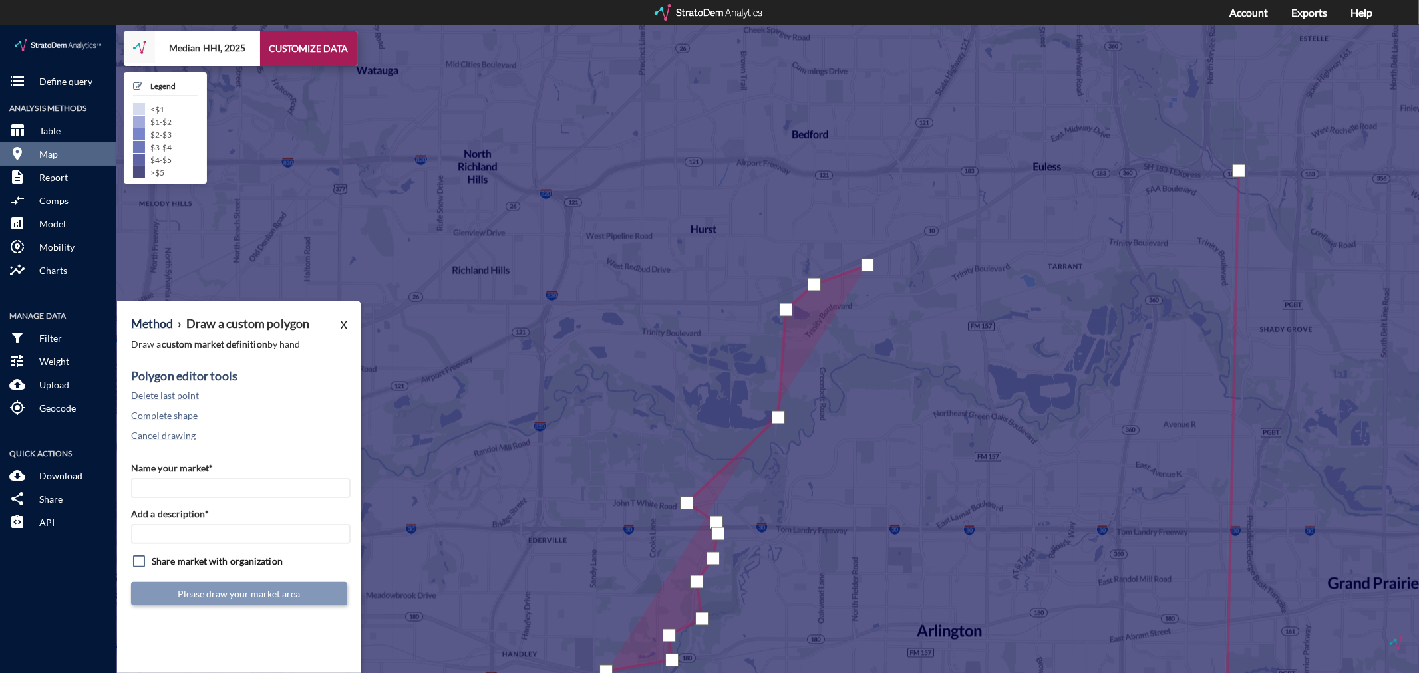
click div
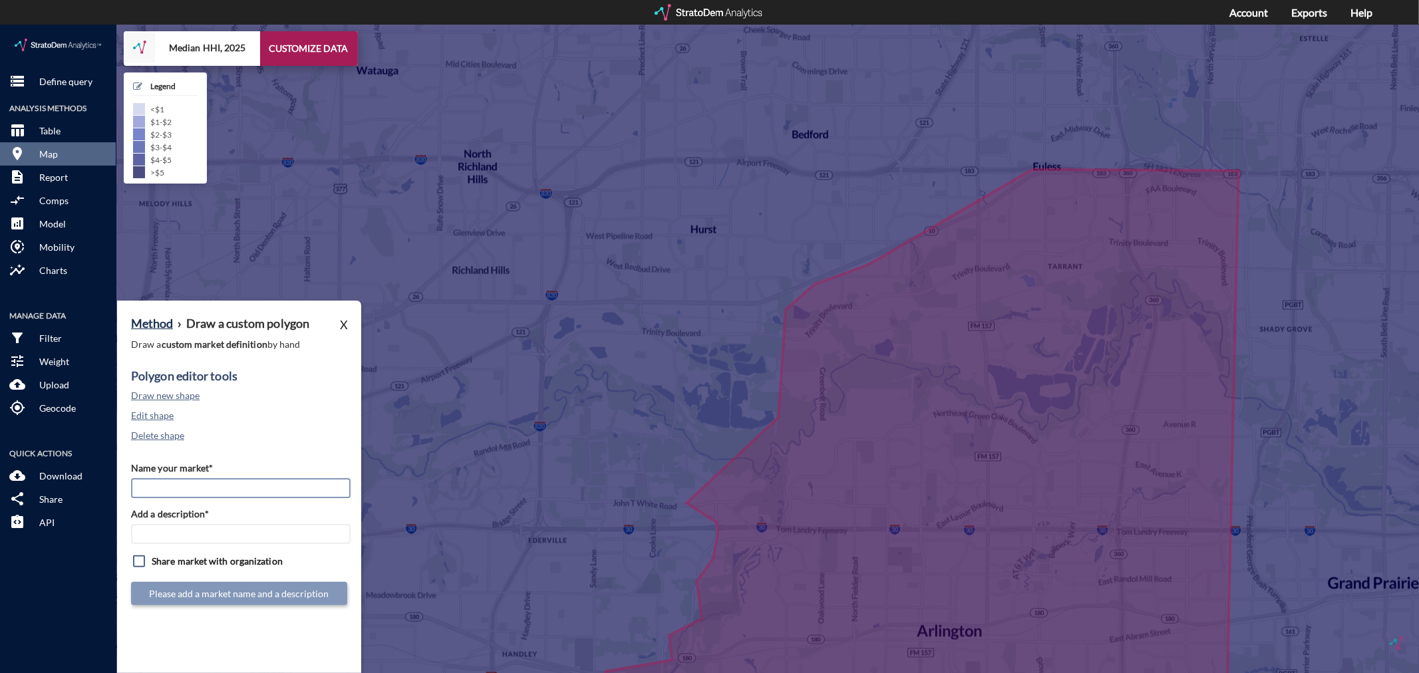
click input "Name your market*"
type input "A"
type input "[GEOGRAPHIC_DATA] - [GEOGRAPHIC_DATA] MSA"
paste input "[GEOGRAPHIC_DATA] - [GEOGRAPHIC_DATA] MSA"
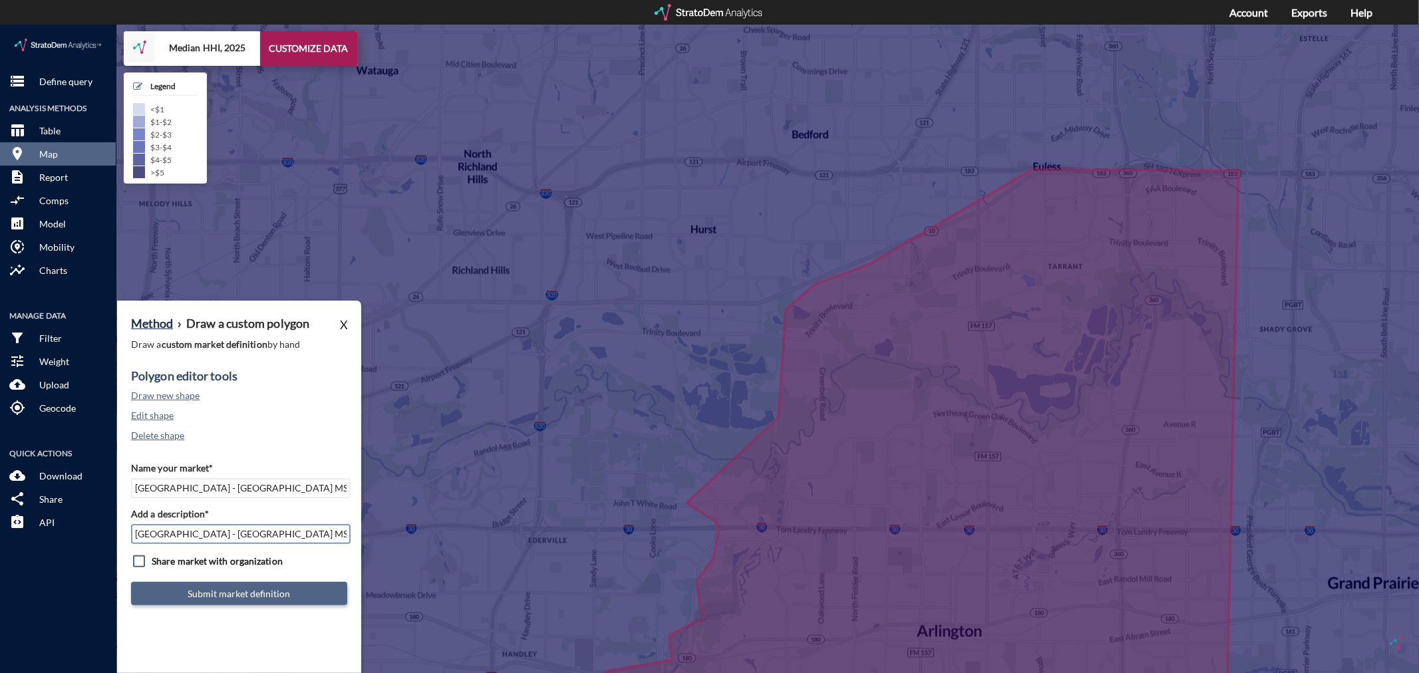
type input "[GEOGRAPHIC_DATA] - [GEOGRAPHIC_DATA] MSA"
click button "Submit market definition"
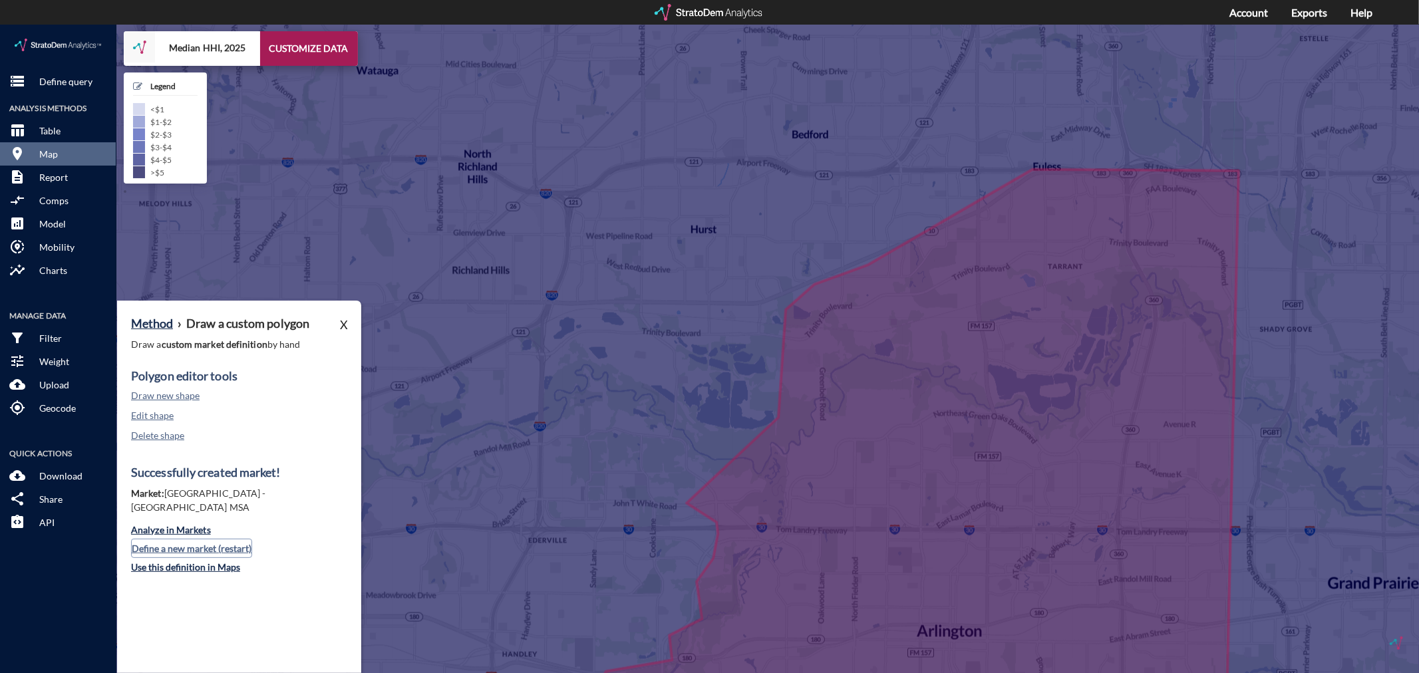
click button "Define a new market (restart)"
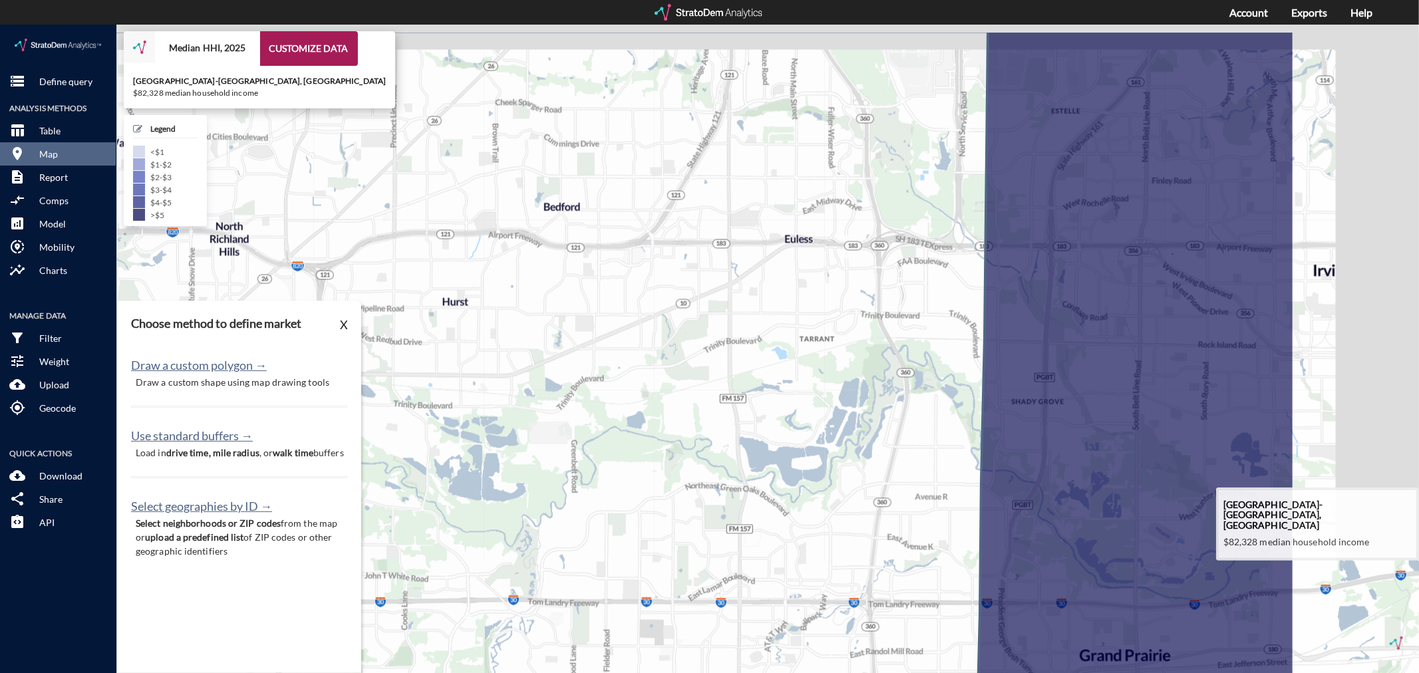
drag, startPoint x: 1070, startPoint y: 396, endPoint x: 810, endPoint y: 470, distance: 270.5
click icon
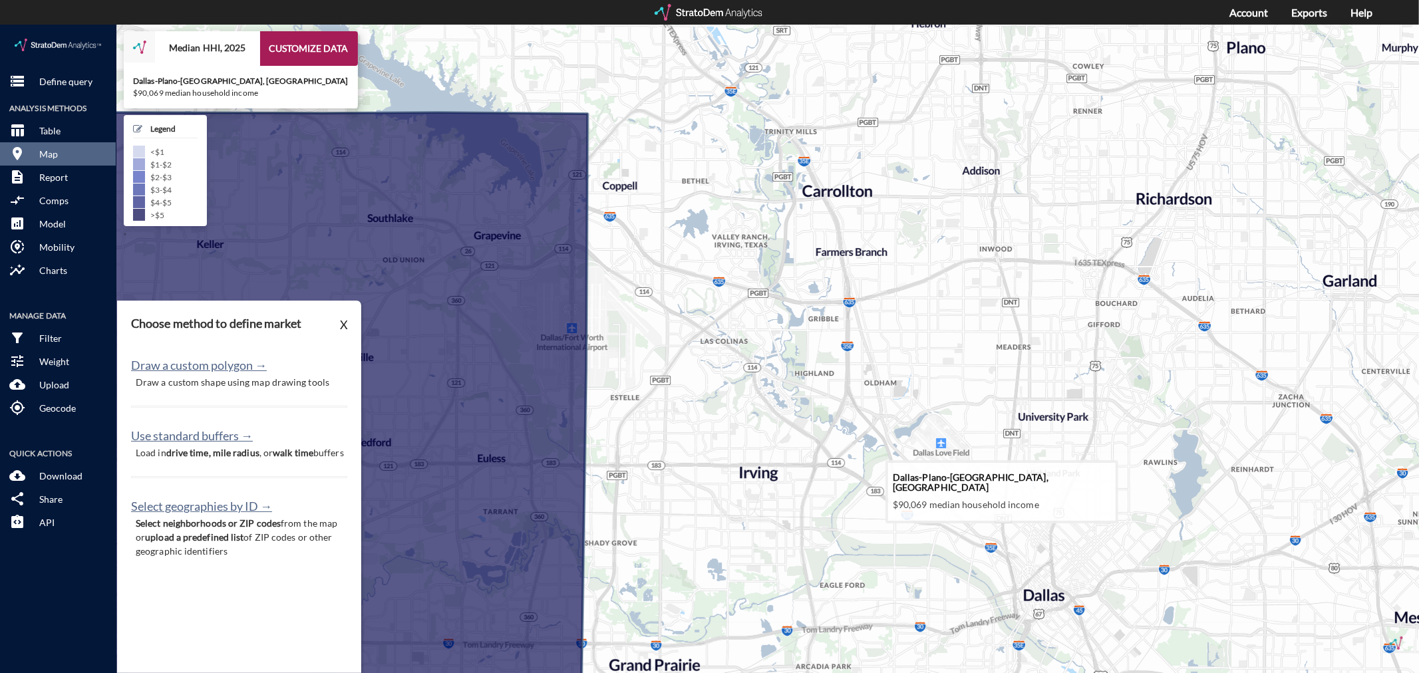
drag, startPoint x: 1097, startPoint y: 367, endPoint x: 1055, endPoint y: 432, distance: 77.2
click icon
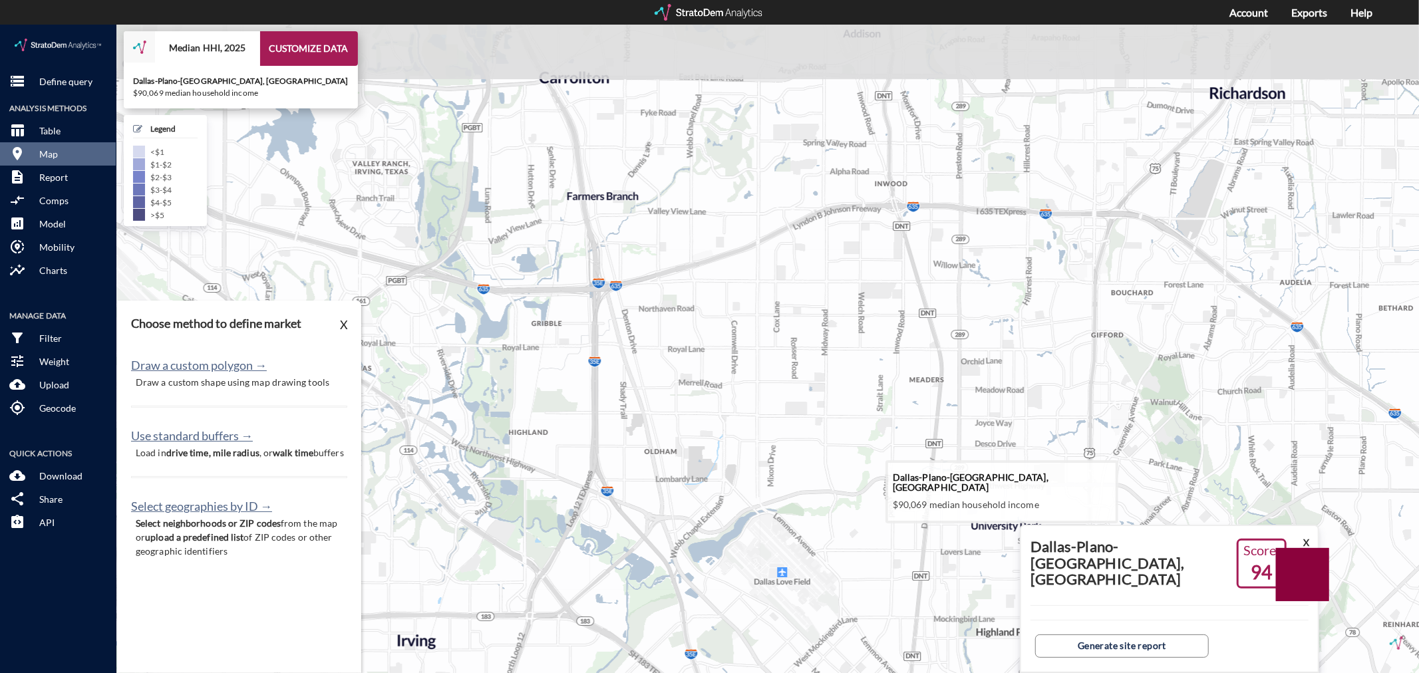
drag, startPoint x: 1050, startPoint y: 293, endPoint x: 990, endPoint y: 395, distance: 118.7
click icon
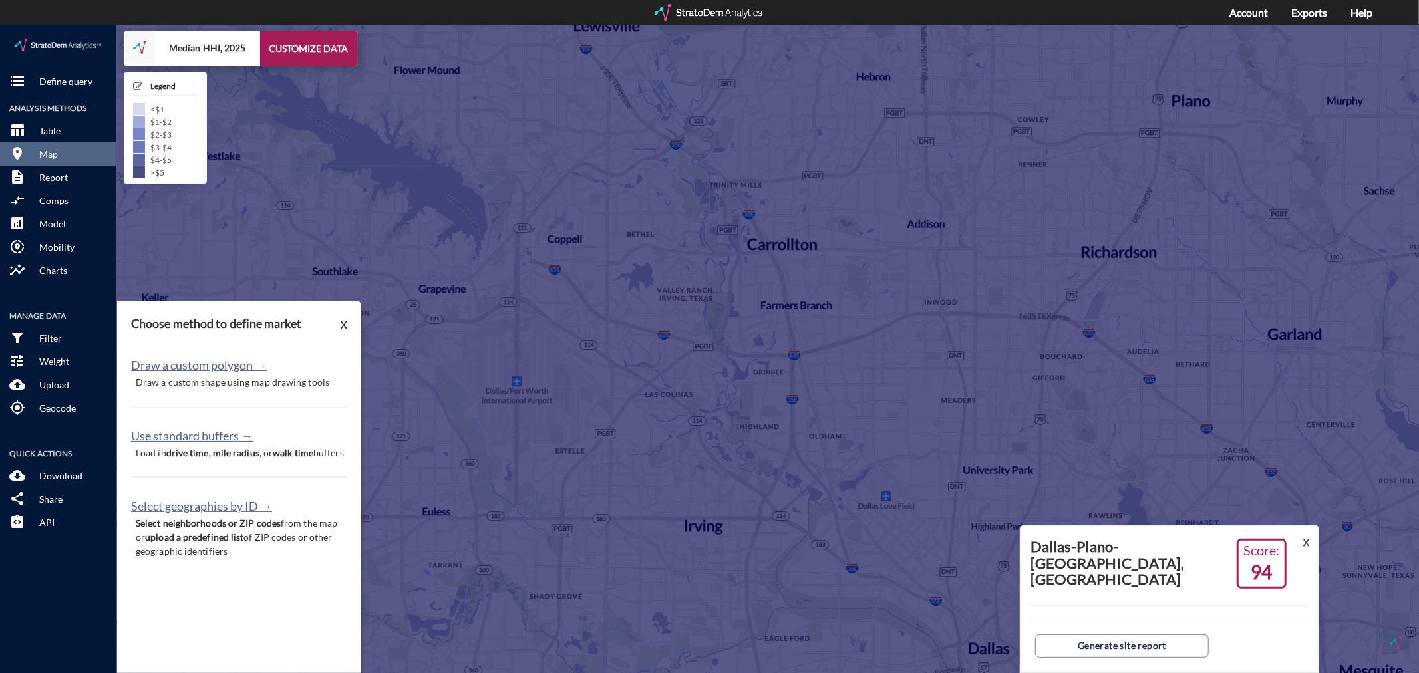
click button "X"
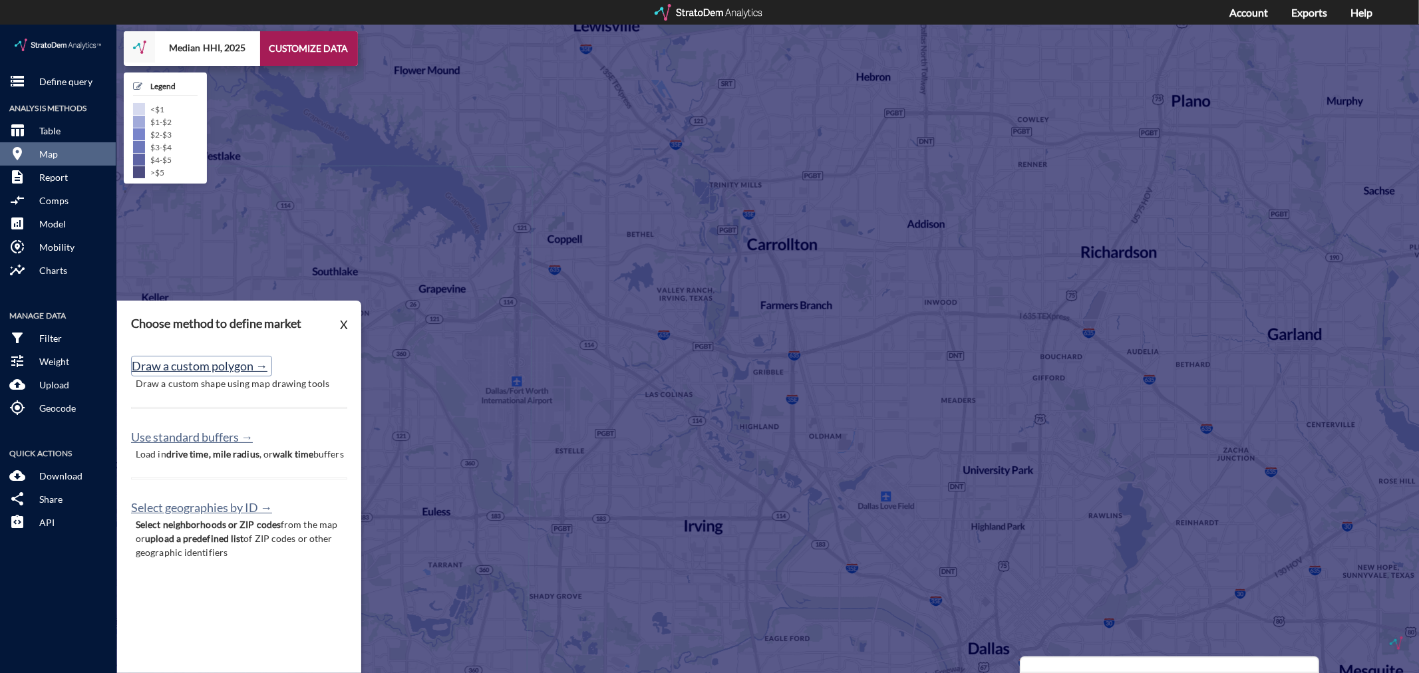
click button "Draw a custom polygon →"
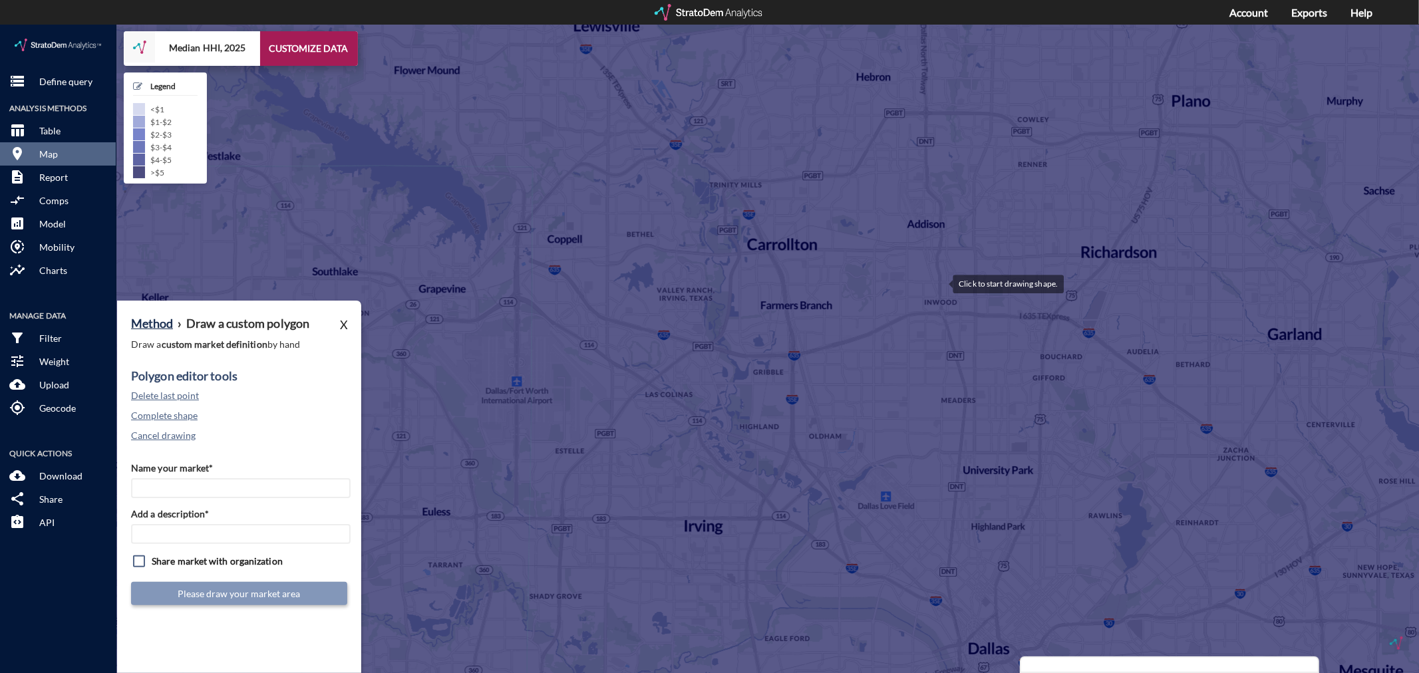
click div
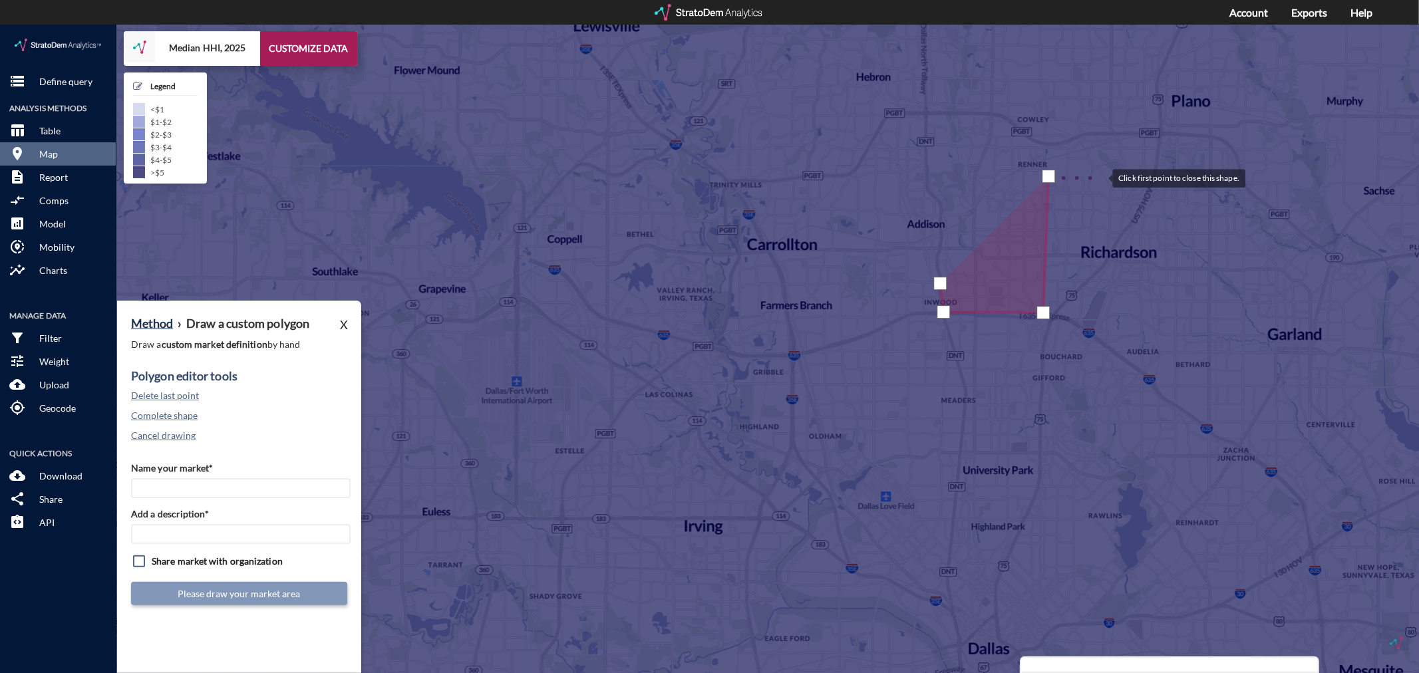
click div
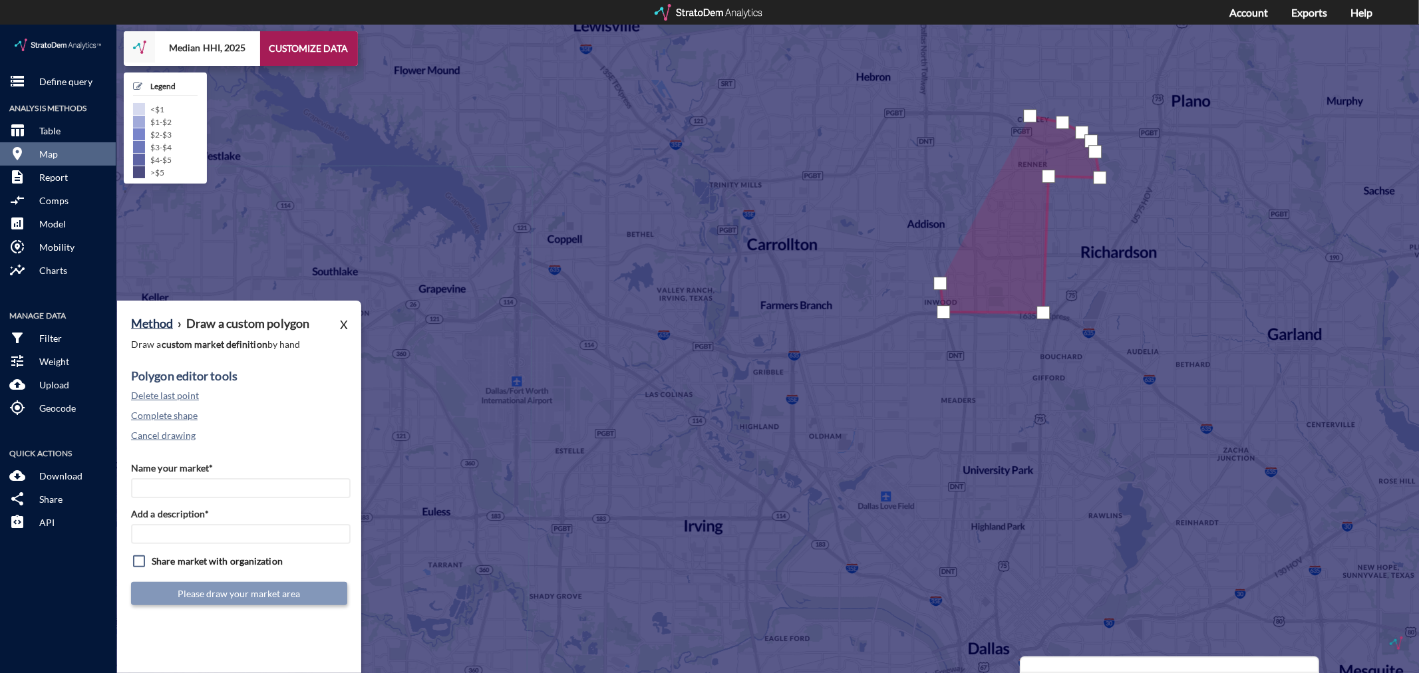
click div
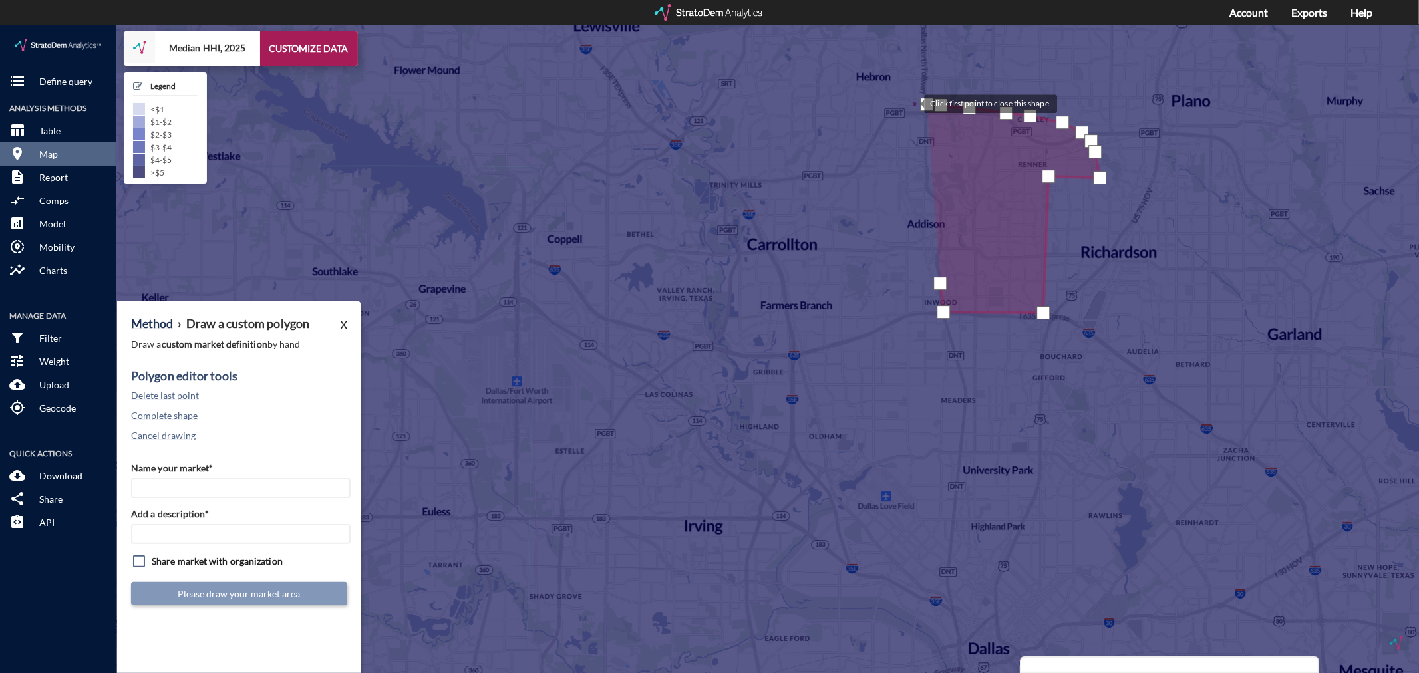
click div
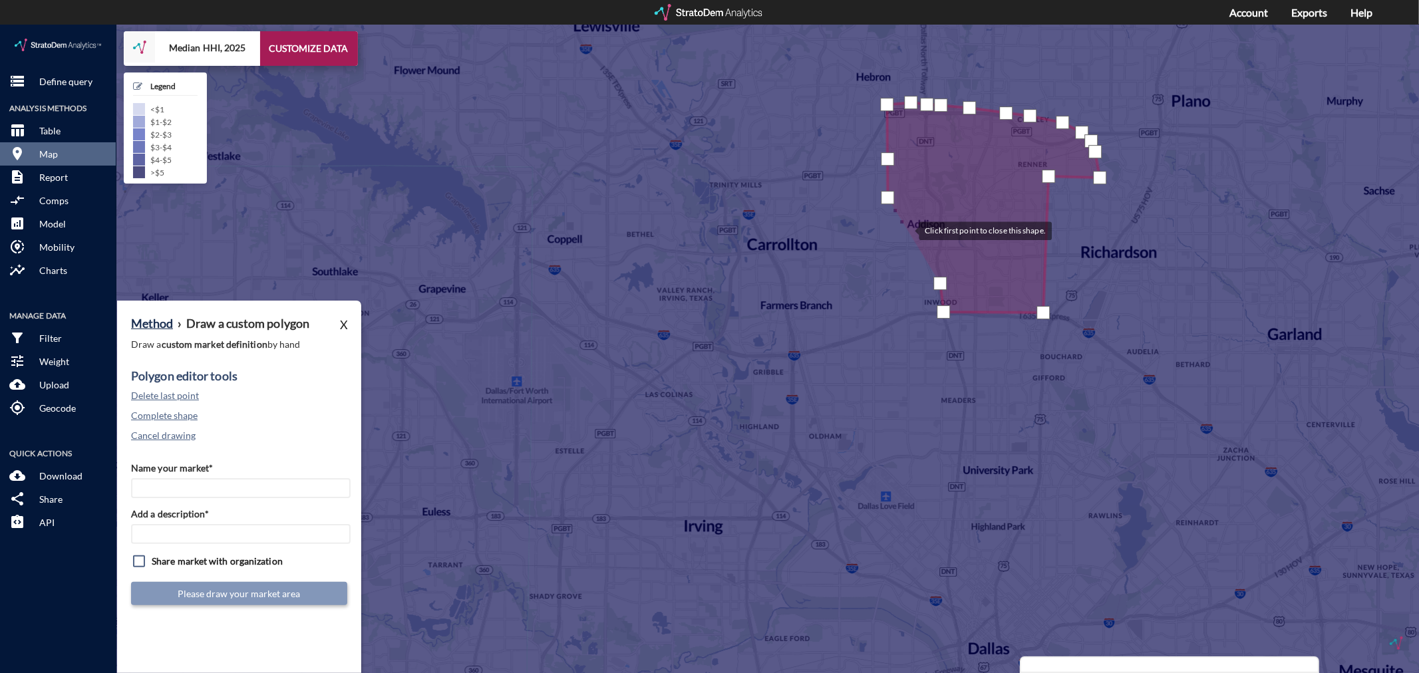
click div
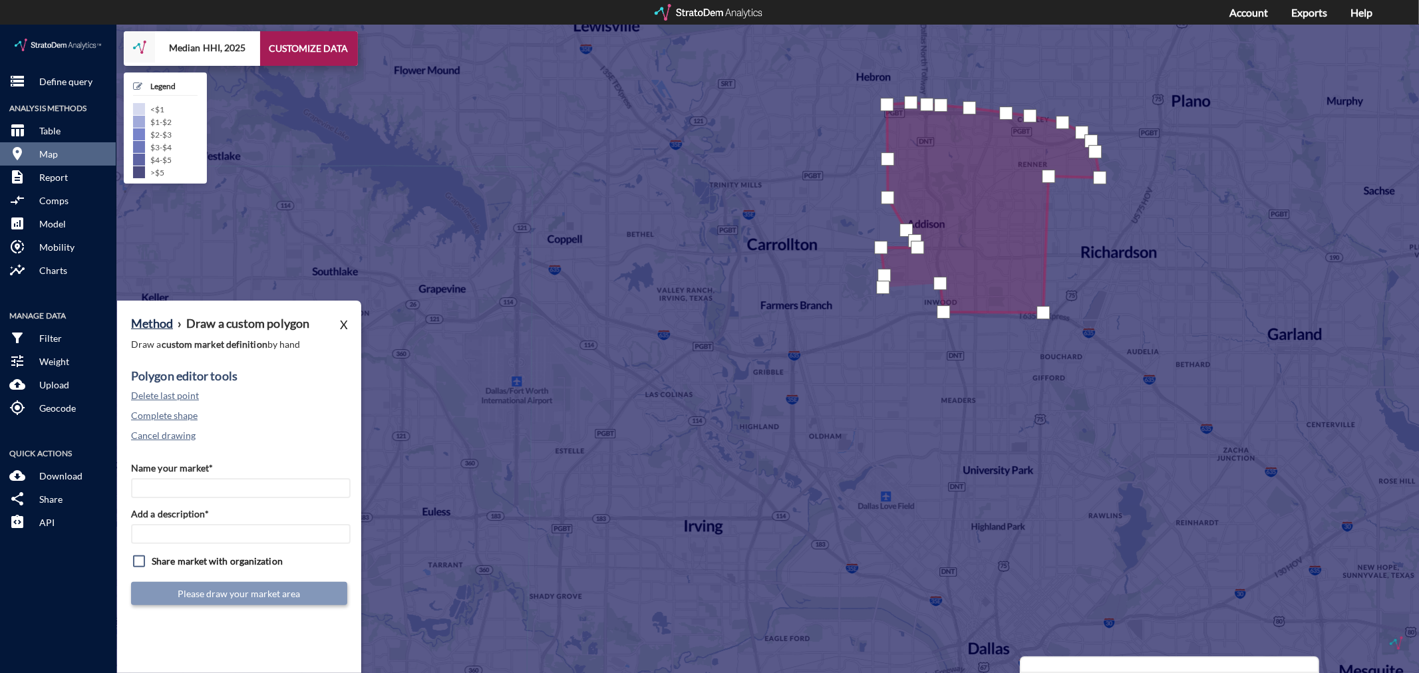
click div
drag, startPoint x: 905, startPoint y: 268, endPoint x: 916, endPoint y: 260, distance: 13.8
click div
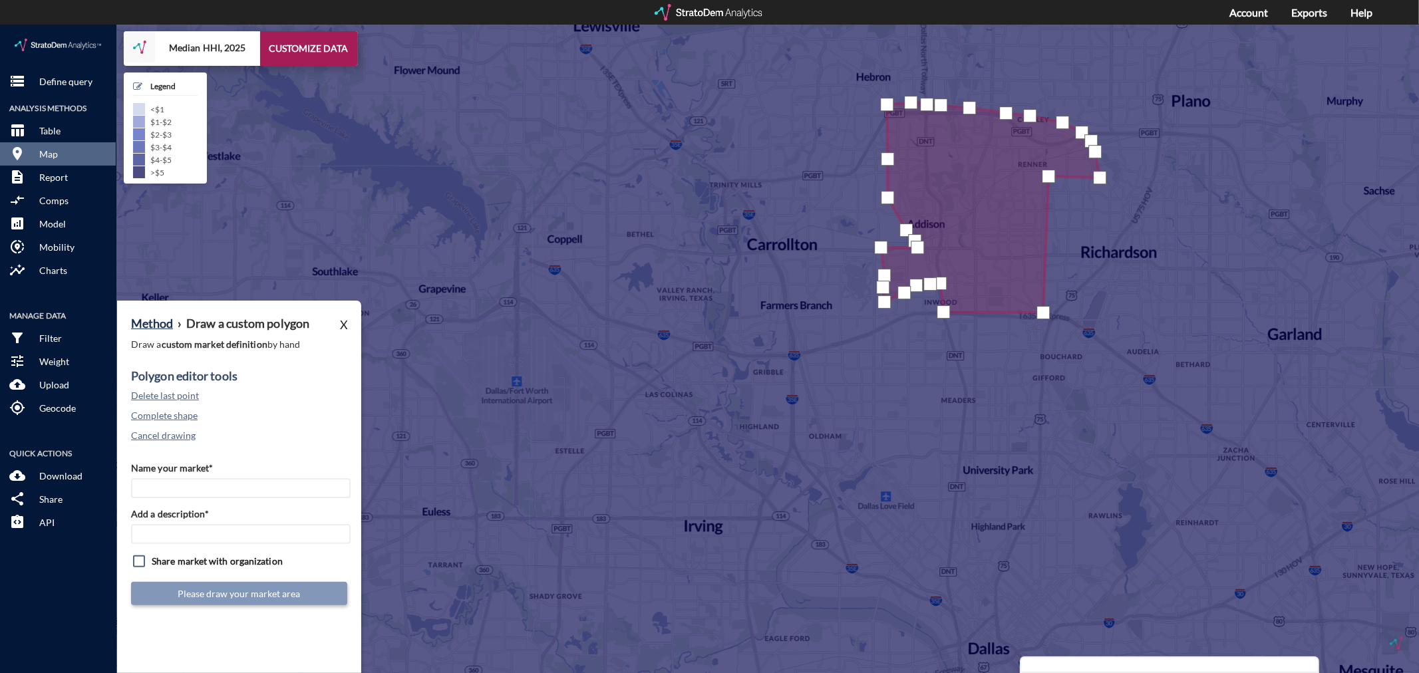
click div
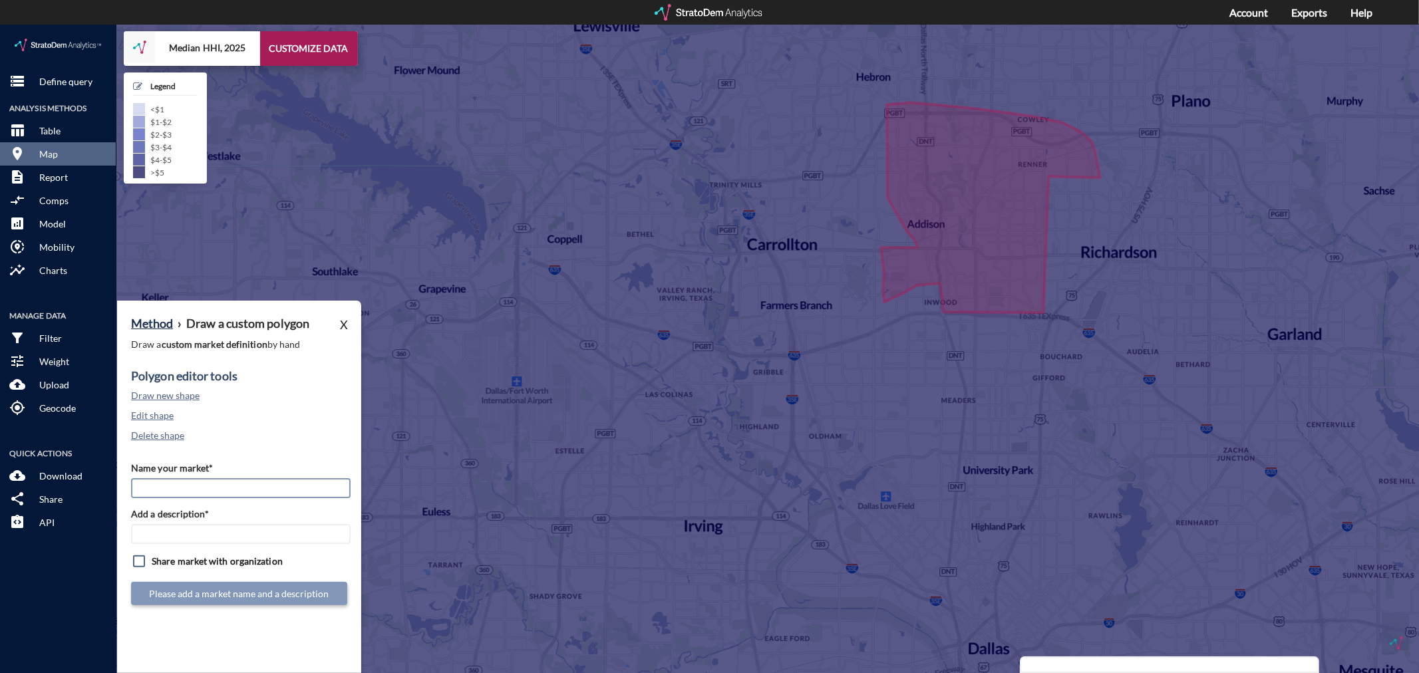
click input "Name your market*"
type input "Far [GEOGRAPHIC_DATA] - [GEOGRAPHIC_DATA] MSA"
paste input "Far [GEOGRAPHIC_DATA] - [GEOGRAPHIC_DATA] MSA"
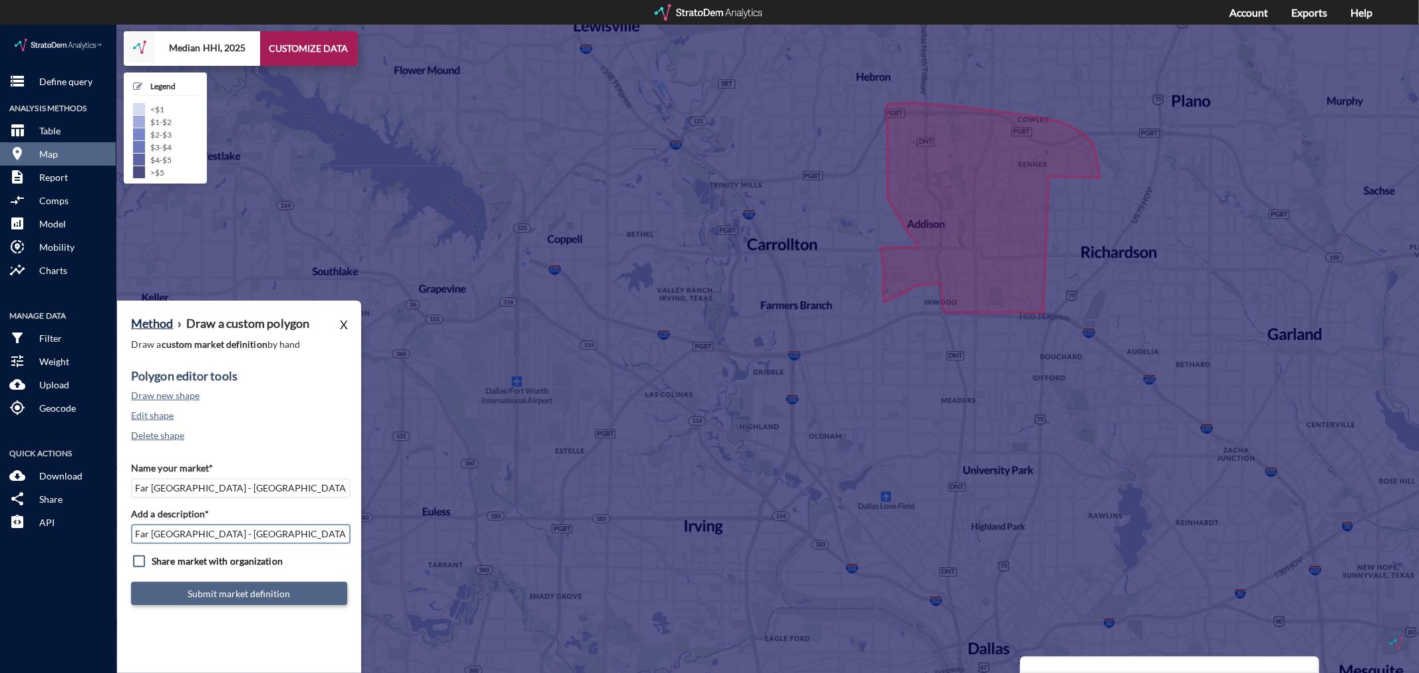
type input "Far [GEOGRAPHIC_DATA] - [GEOGRAPHIC_DATA] MSA"
click button "Submit market definition"
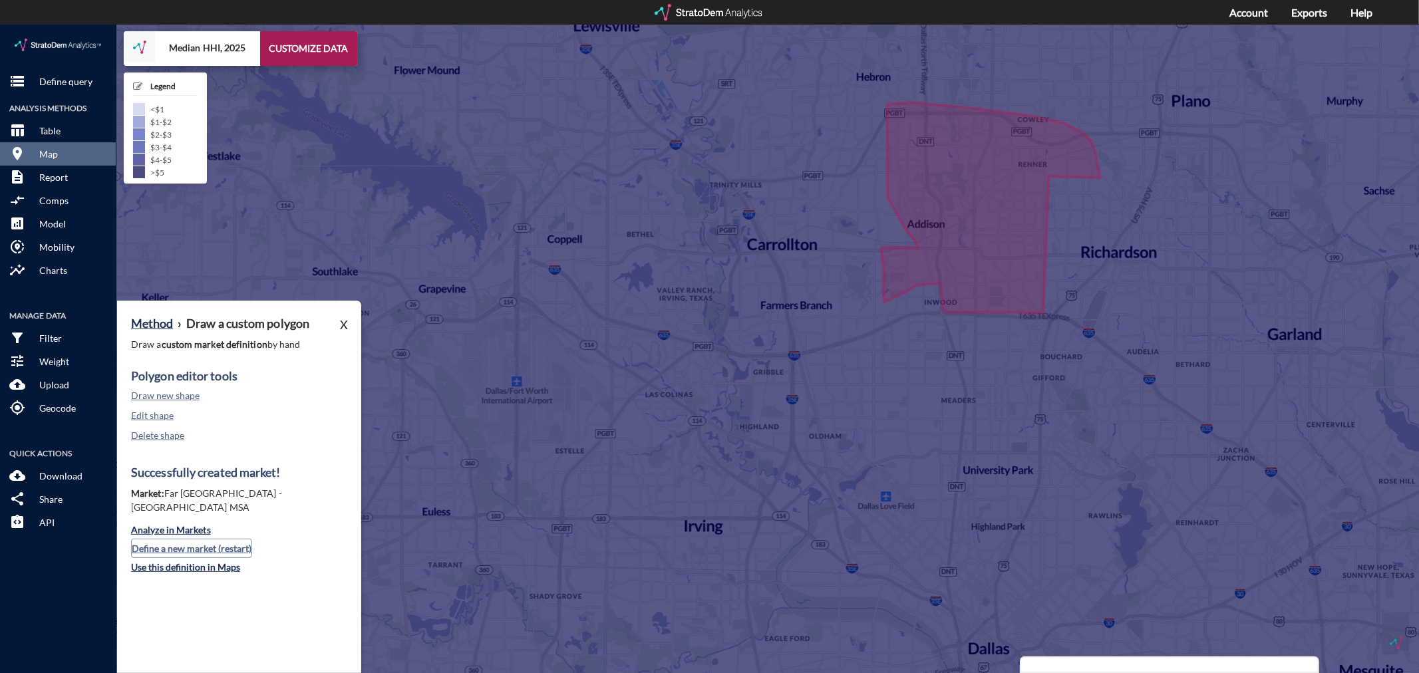
click button "Define a new market (restart)"
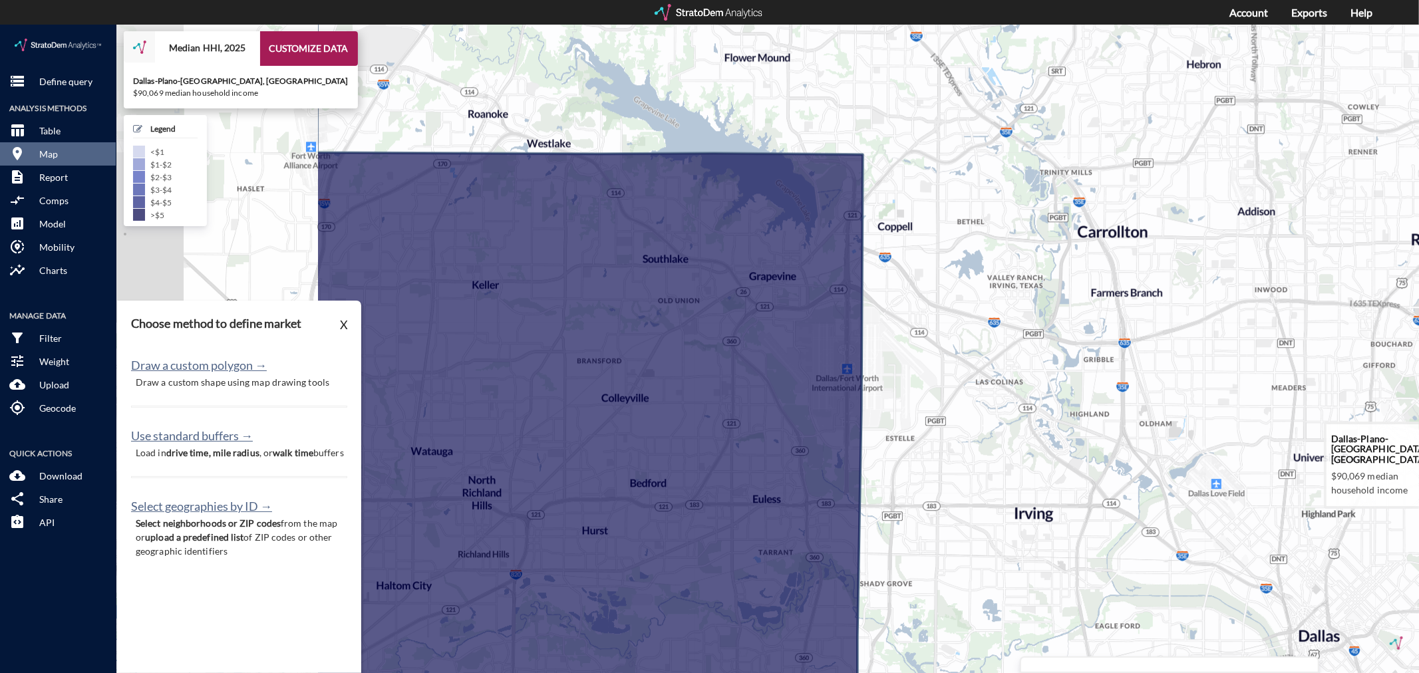
drag, startPoint x: 683, startPoint y: 446, endPoint x: 1017, endPoint y: 432, distance: 333.7
click icon
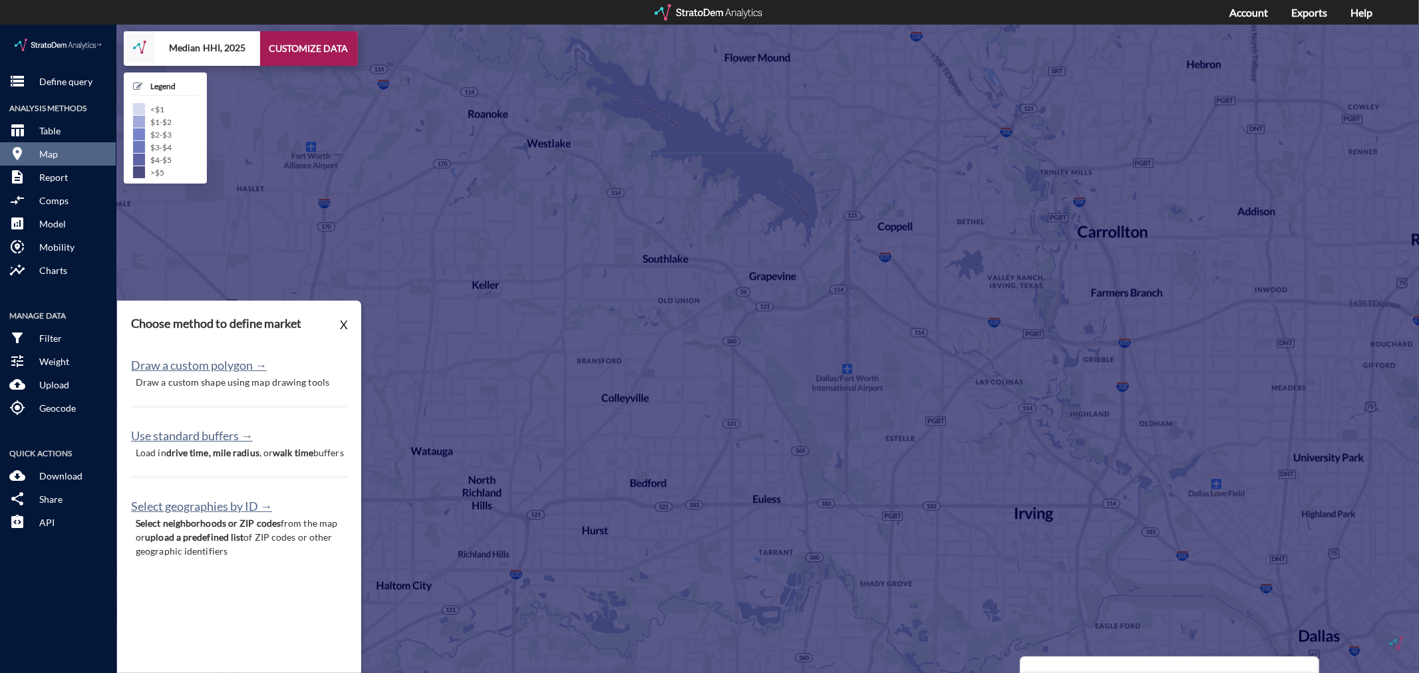
click p "Draw a custom shape using map drawing tools"
click button "Draw a custom polygon →"
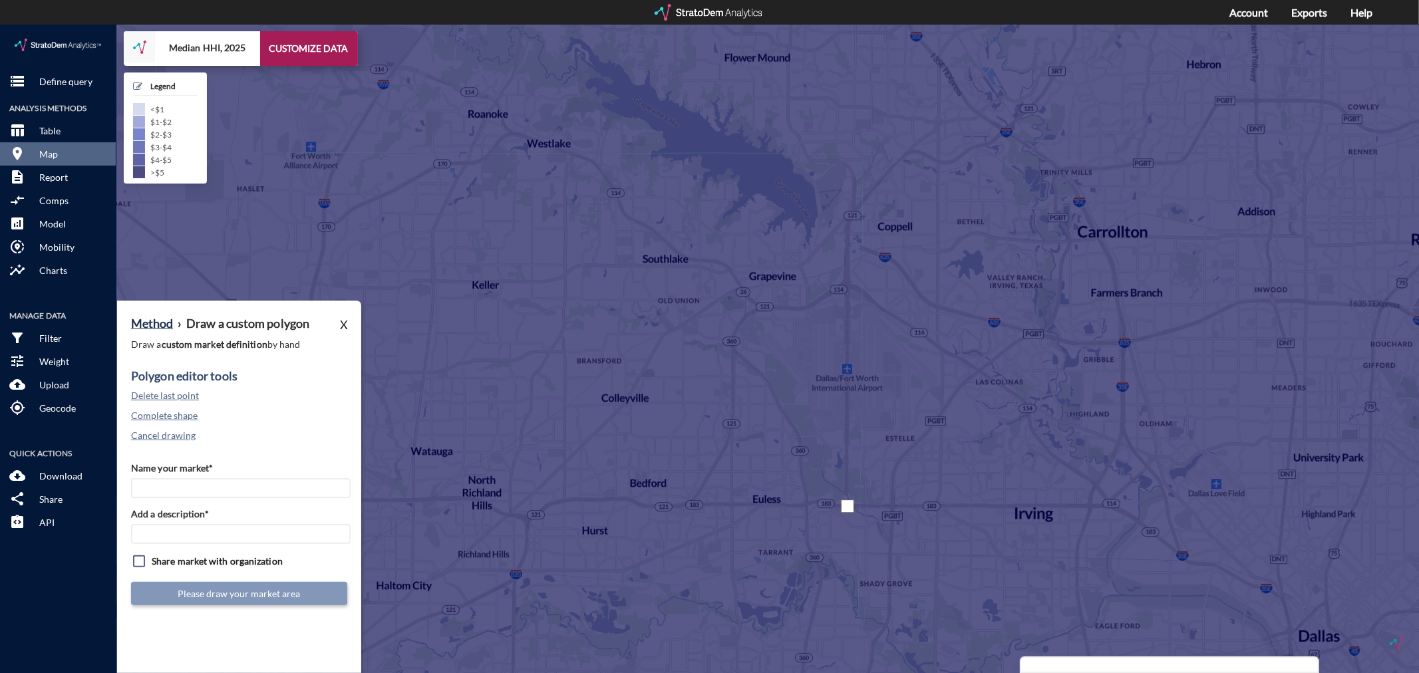
click div
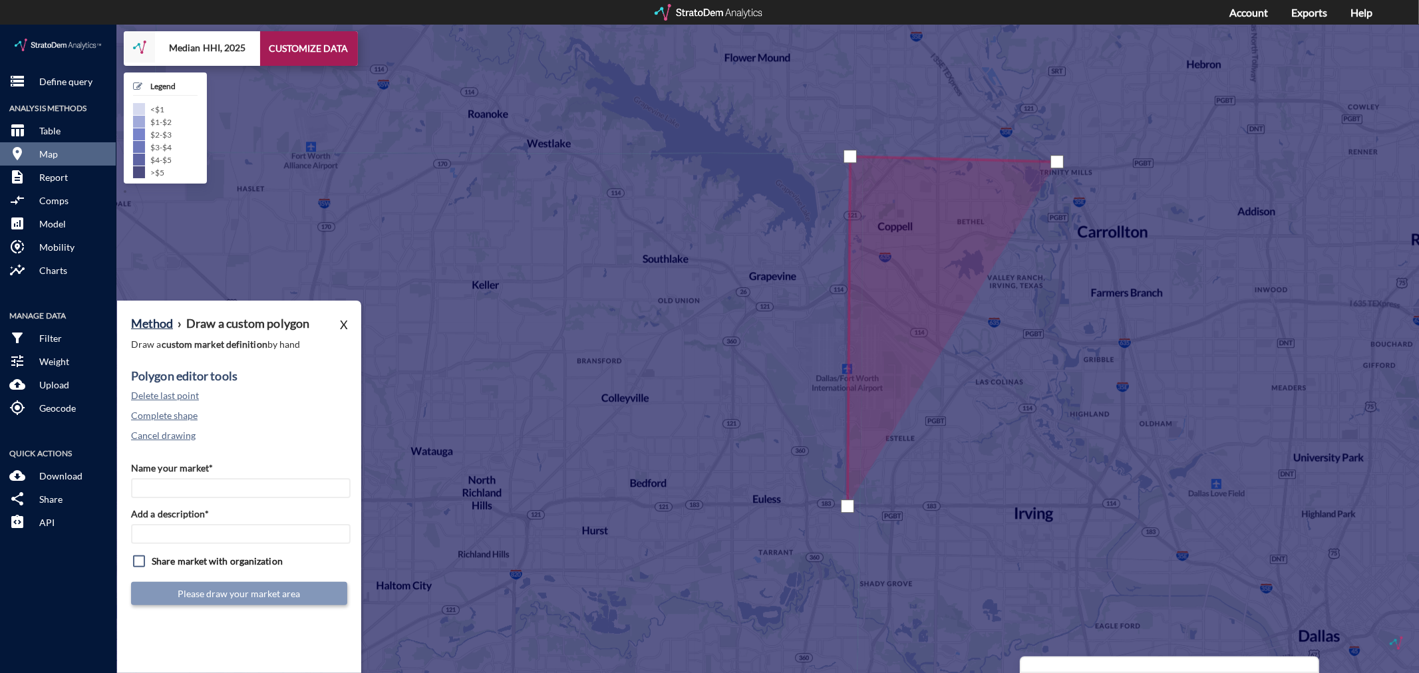
click div
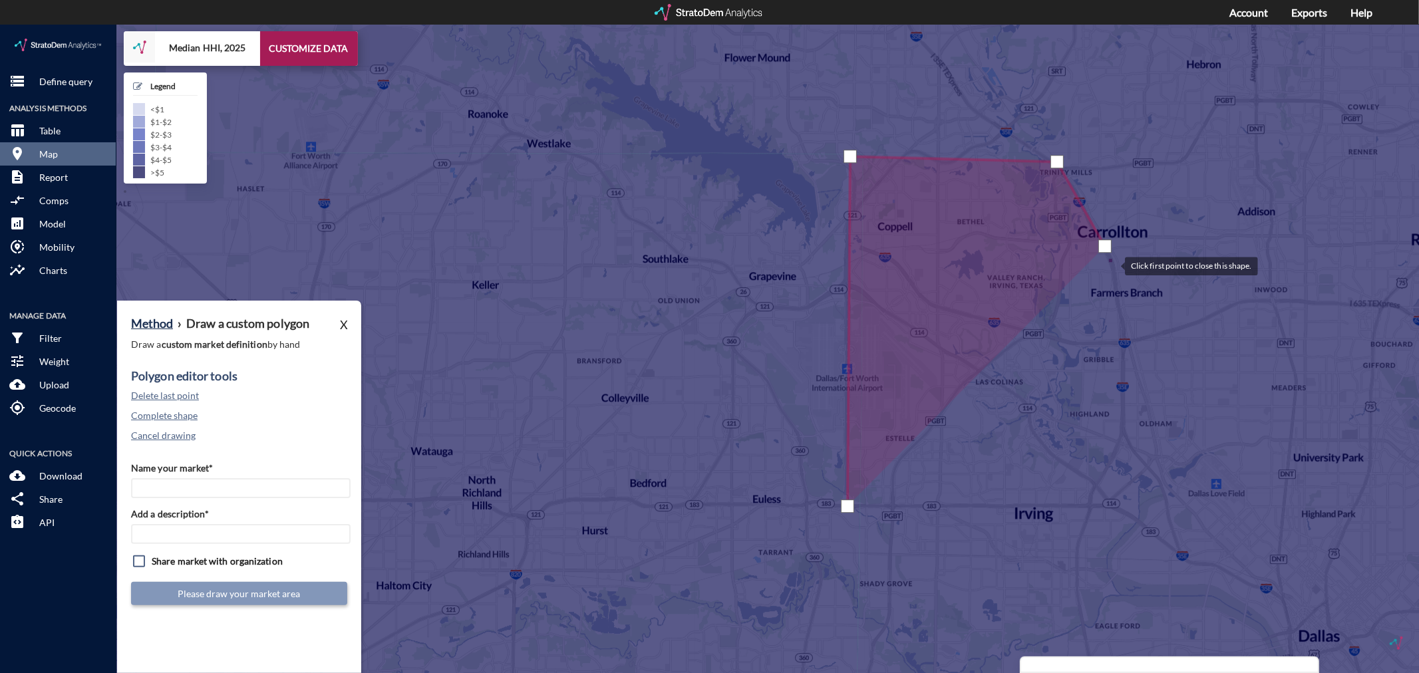
click div
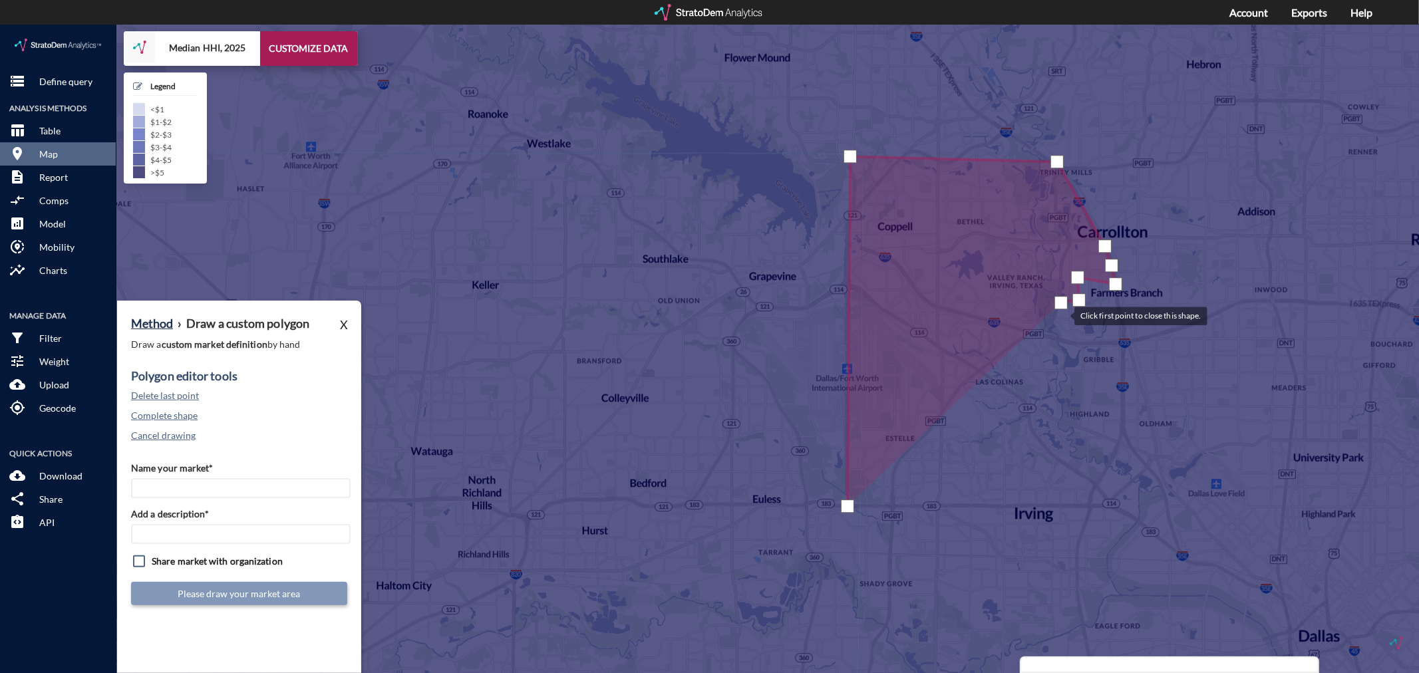
click div
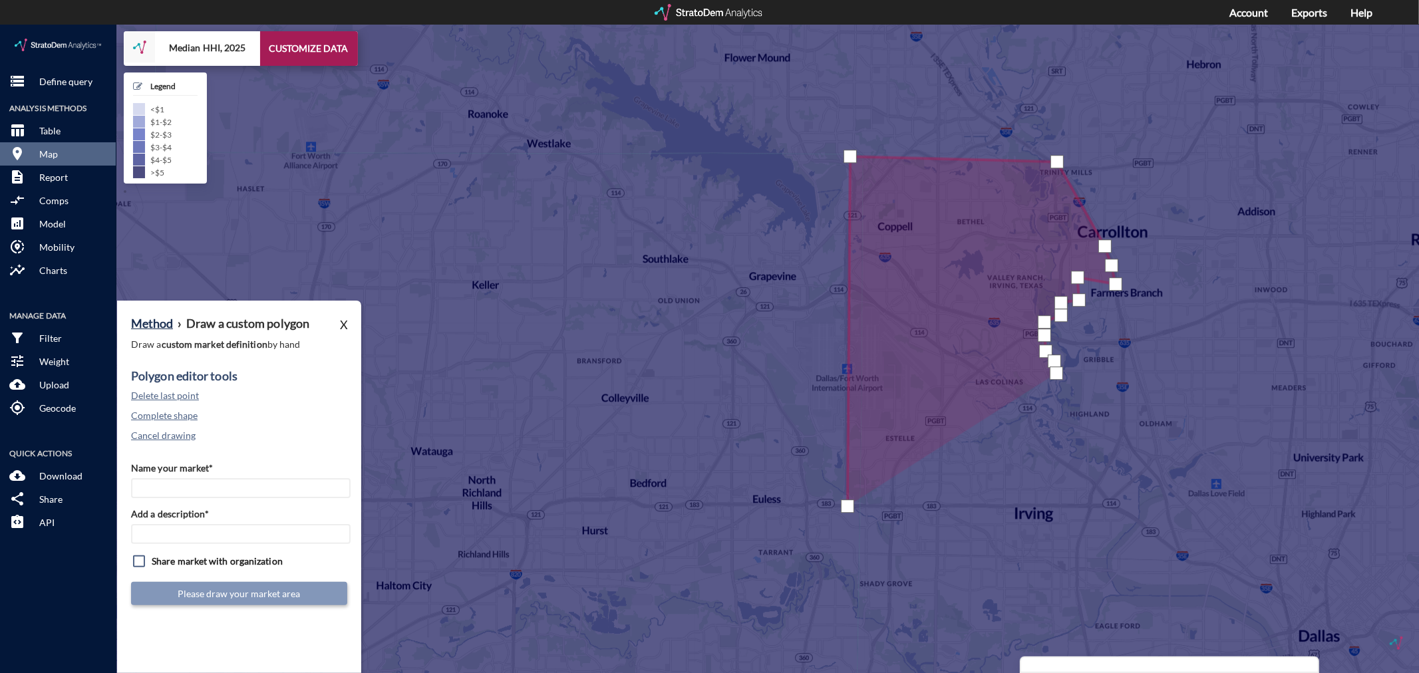
drag, startPoint x: 1056, startPoint y: 349, endPoint x: 1050, endPoint y: 358, distance: 11.1
click div
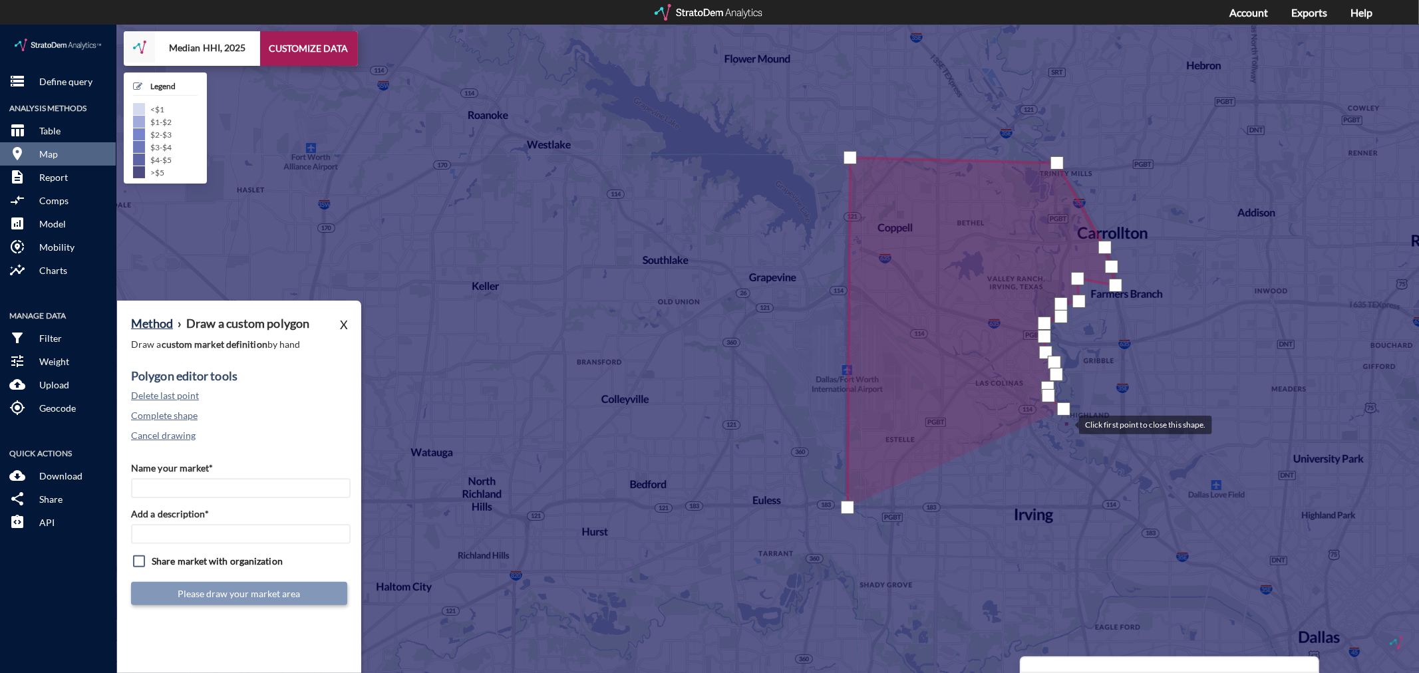
click div
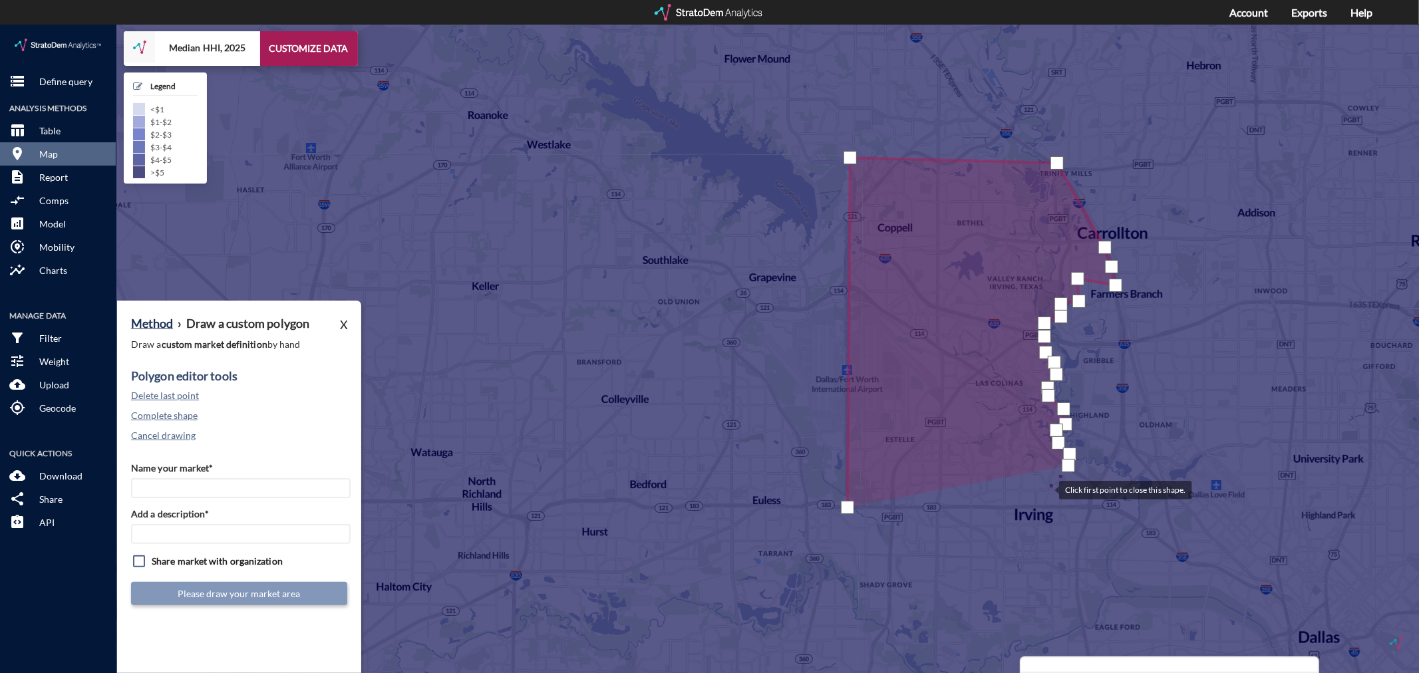
click div
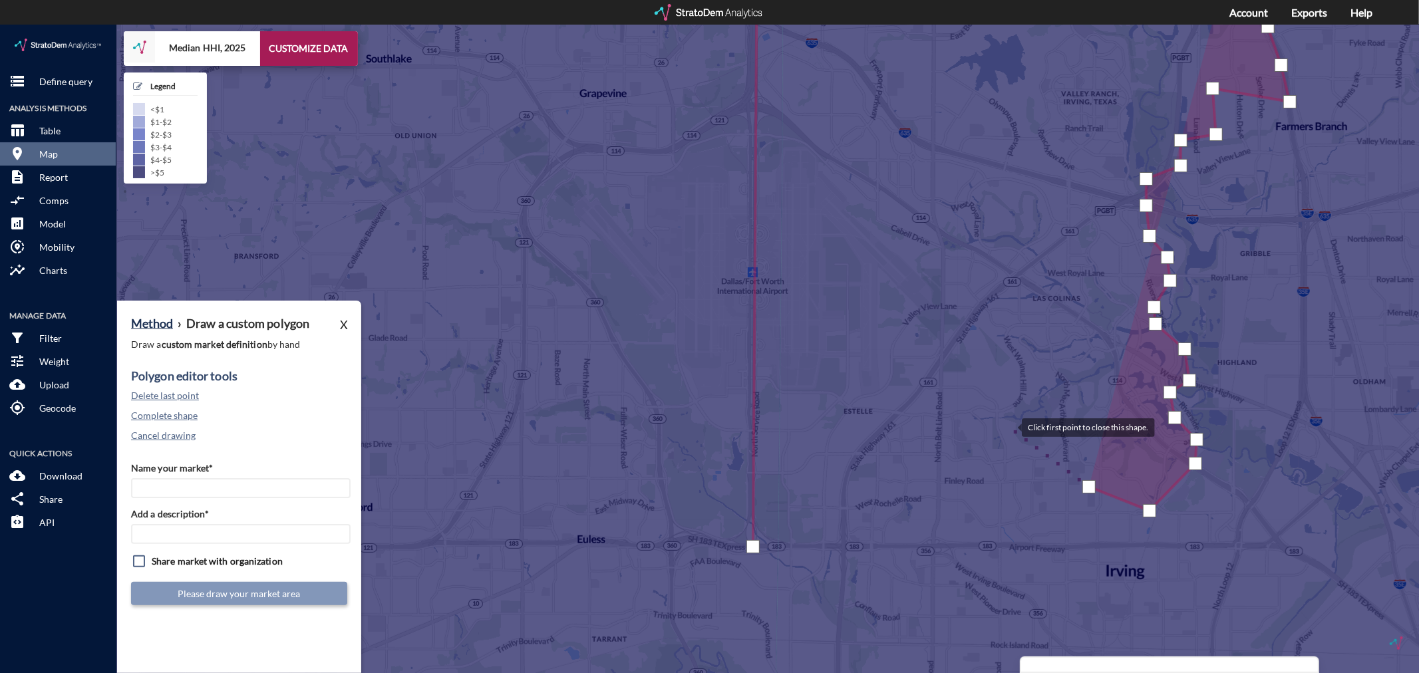
click div
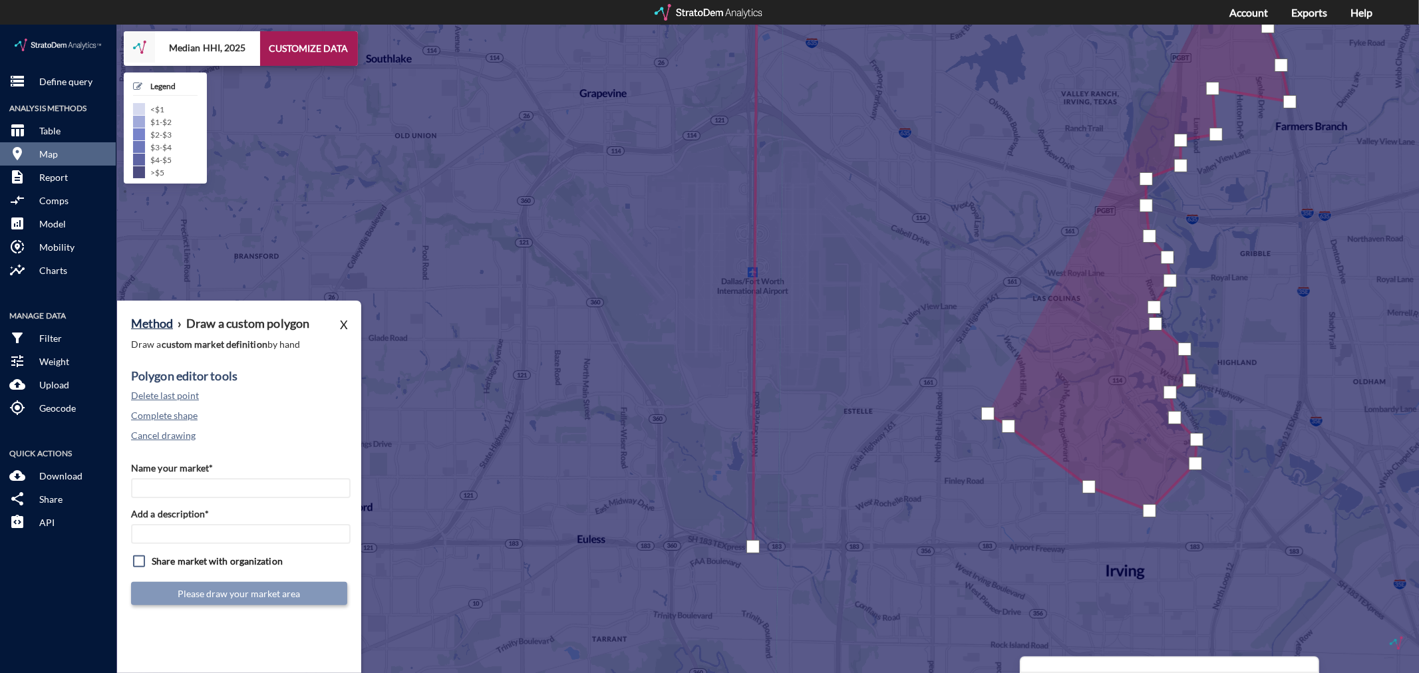
drag, startPoint x: 988, startPoint y: 389, endPoint x: 973, endPoint y: 384, distance: 16.2
click div
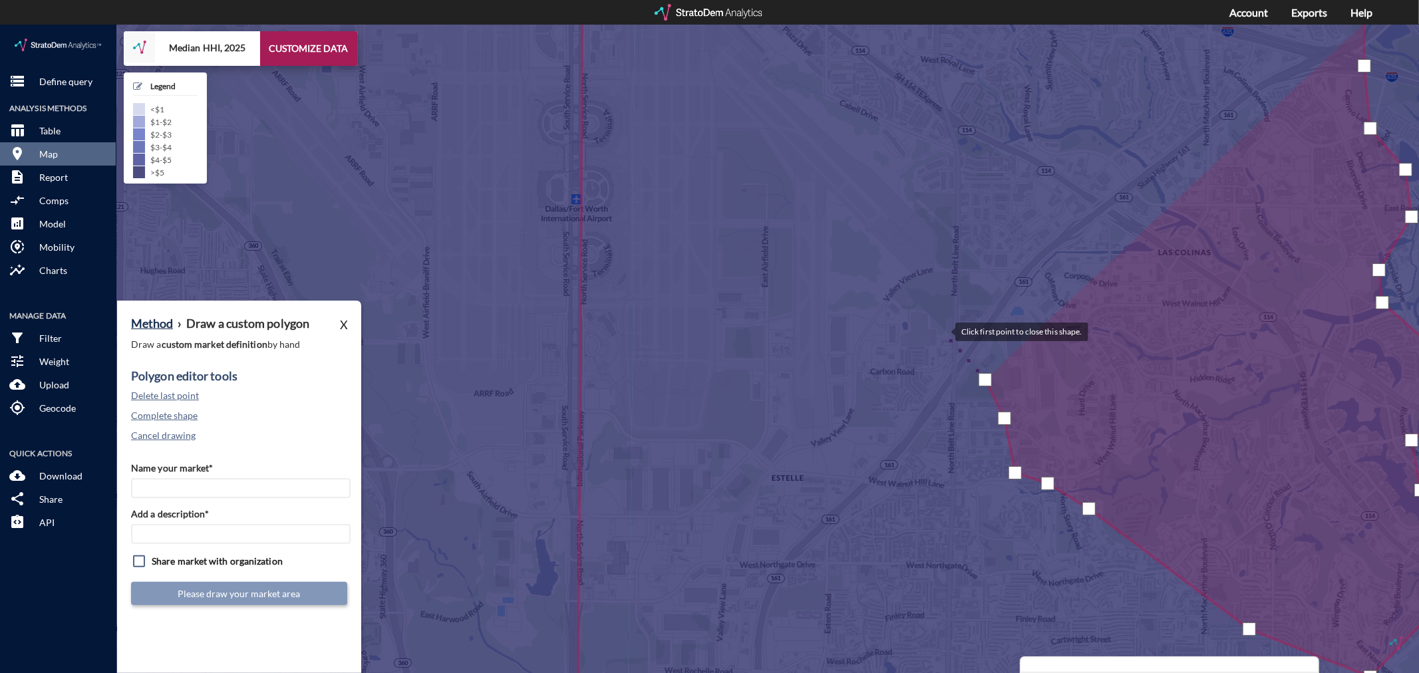
click div
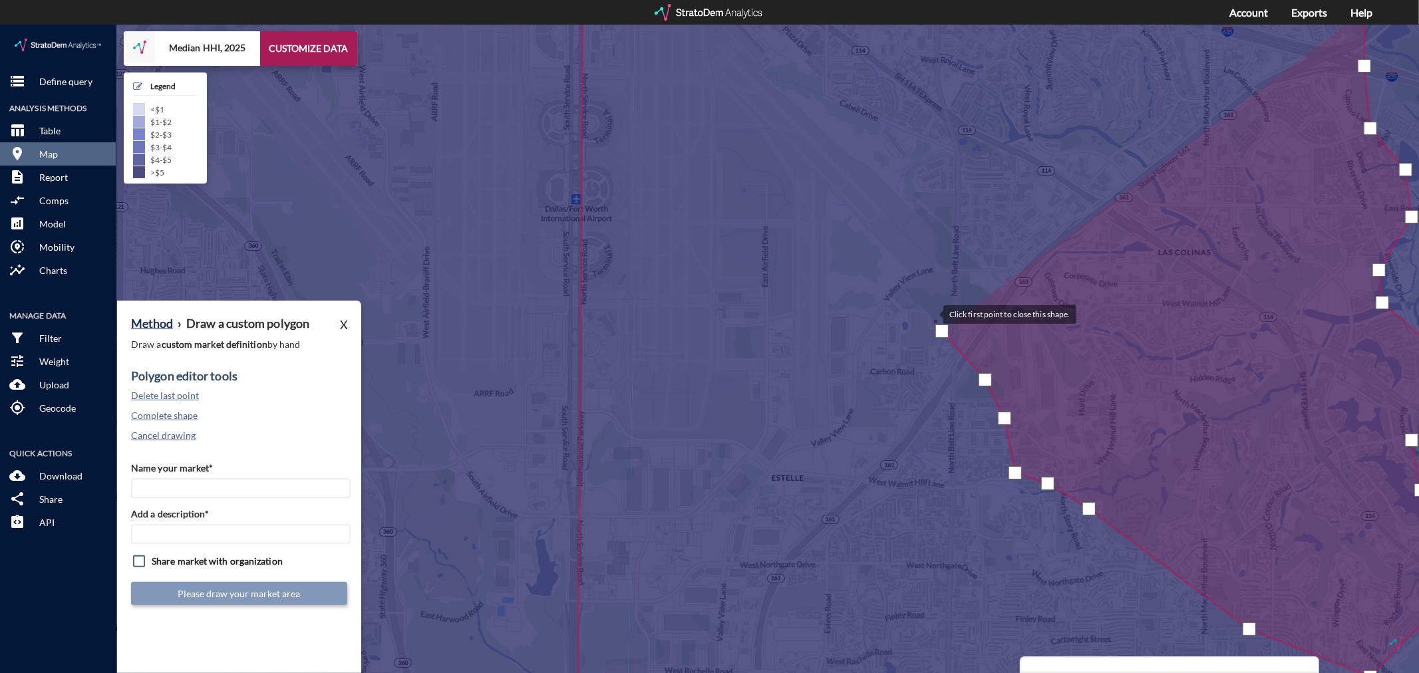
click div
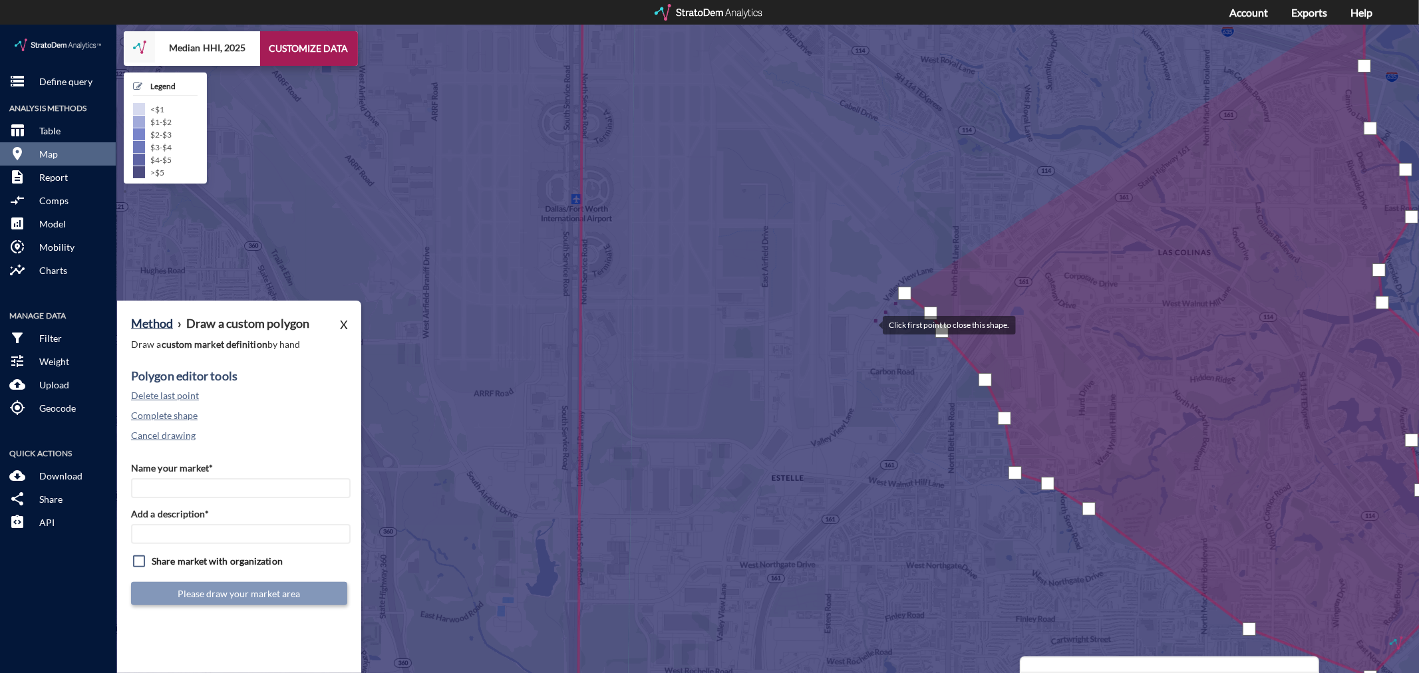
click div
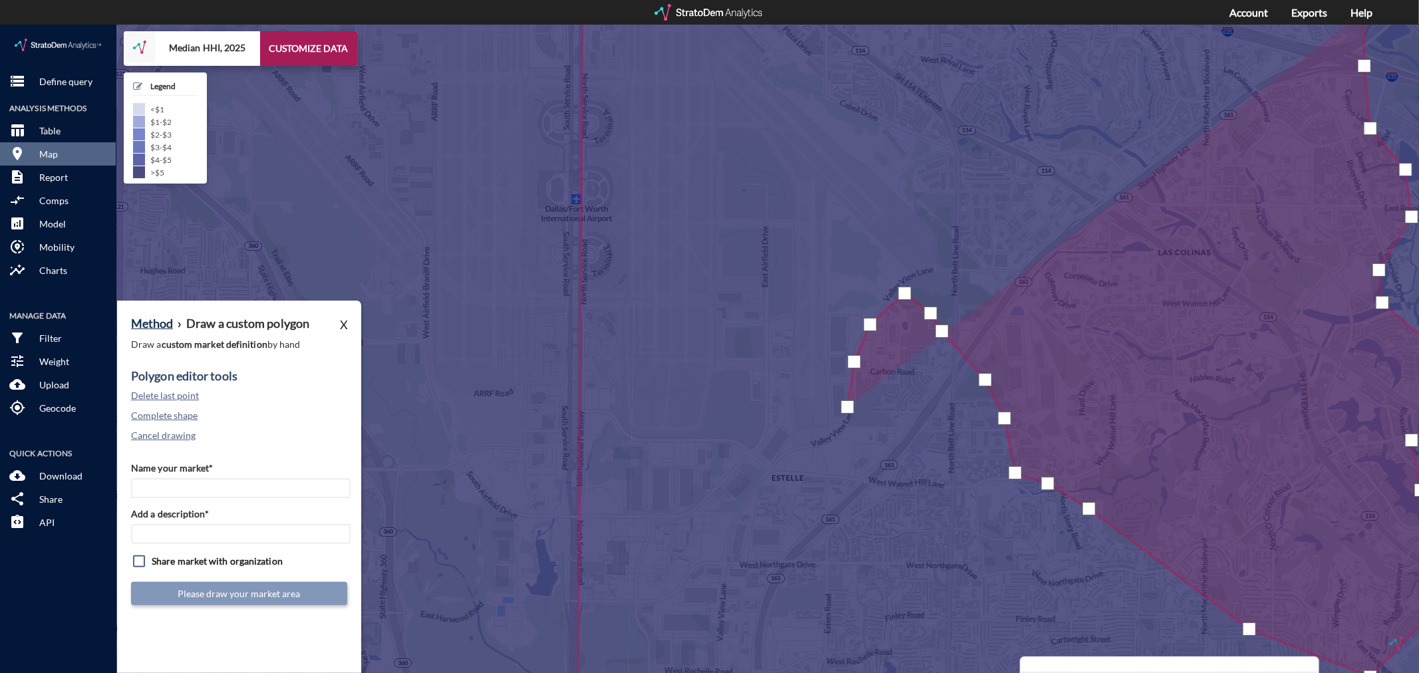
click div
drag, startPoint x: 864, startPoint y: 398, endPoint x: 872, endPoint y: 420, distance: 23.6
click div
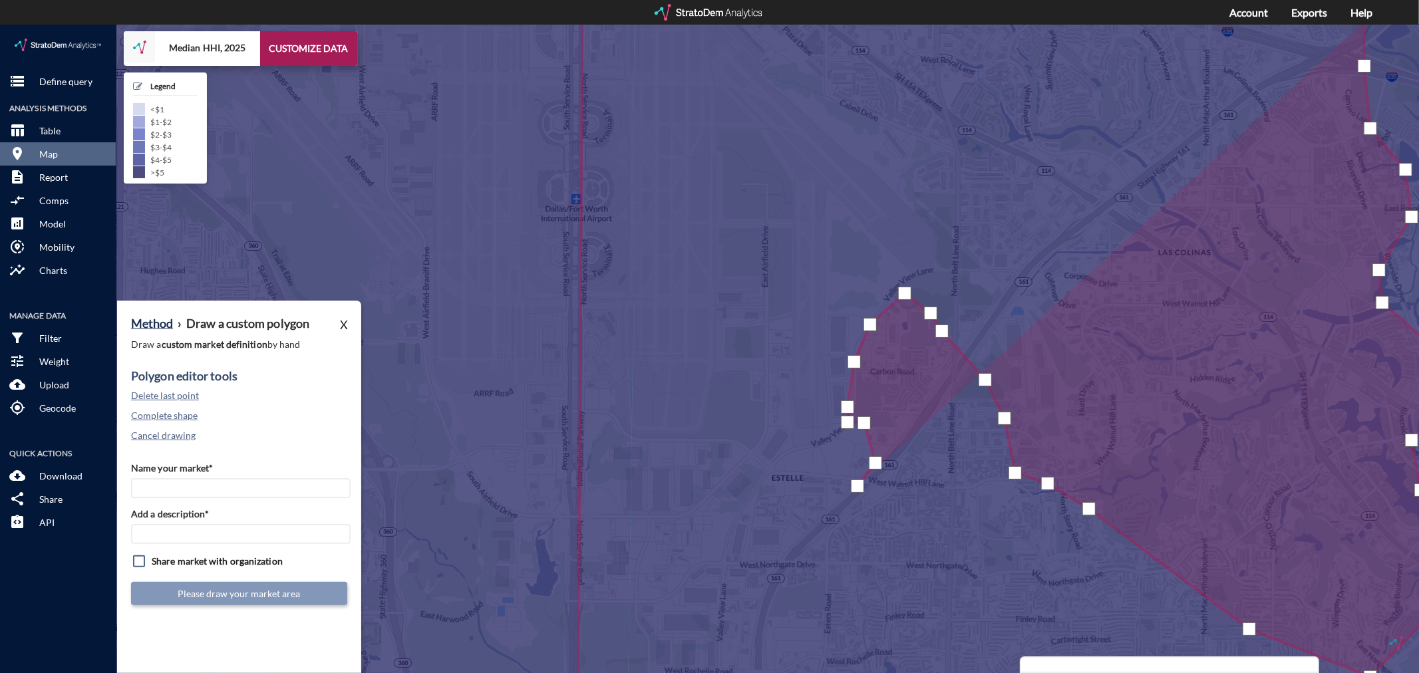
click div
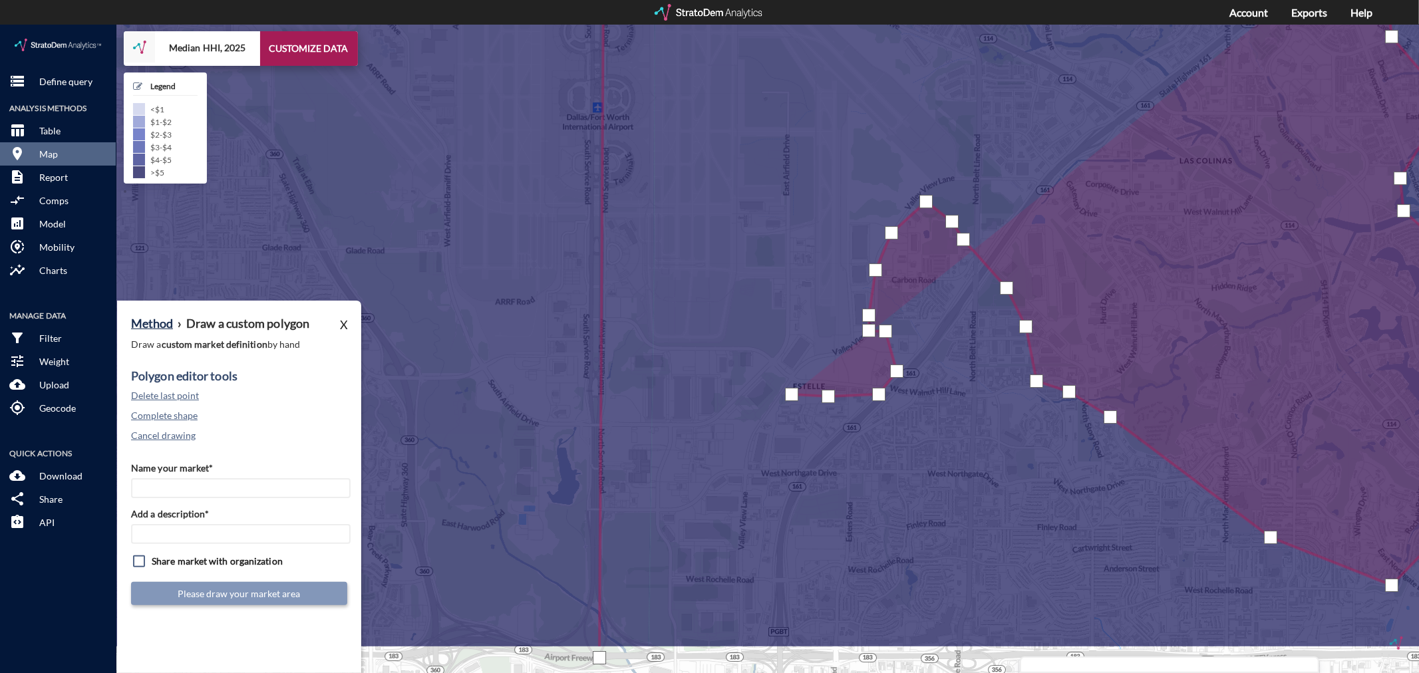
drag, startPoint x: 770, startPoint y: 462, endPoint x: 793, endPoint y: 363, distance: 101.7
click div
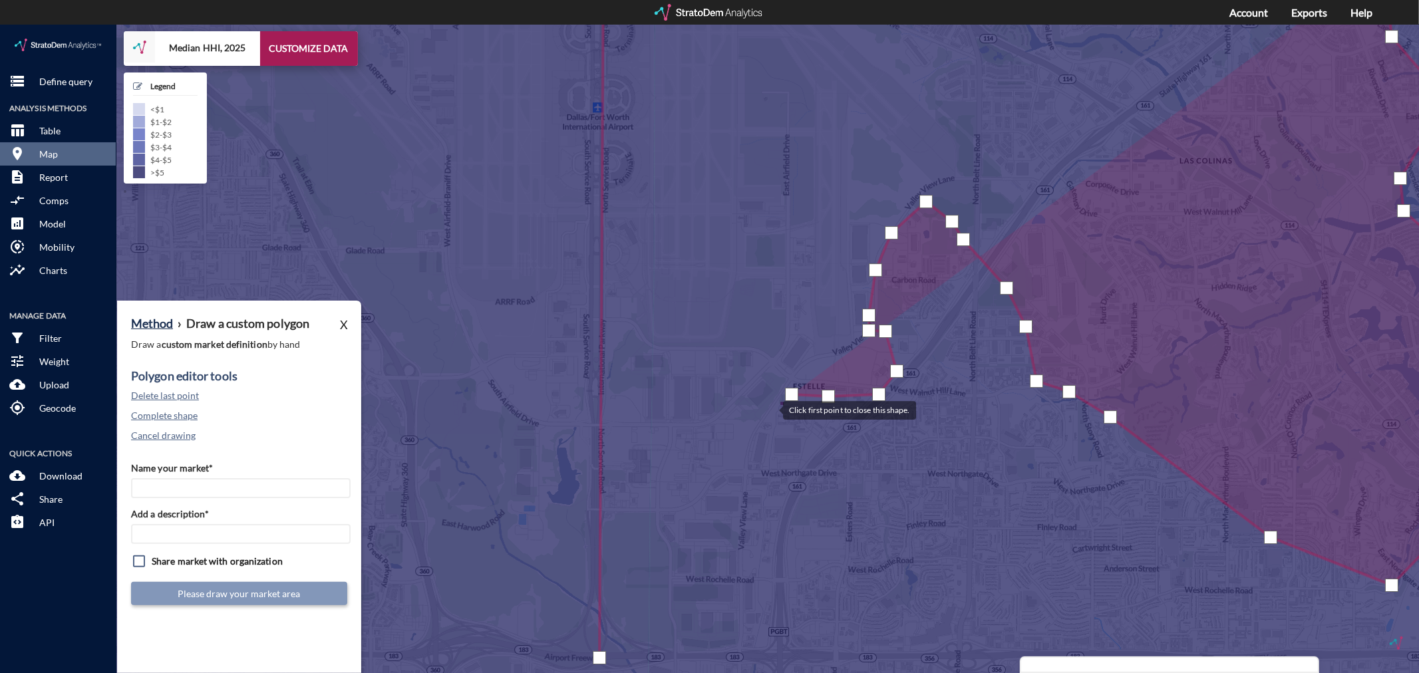
click div
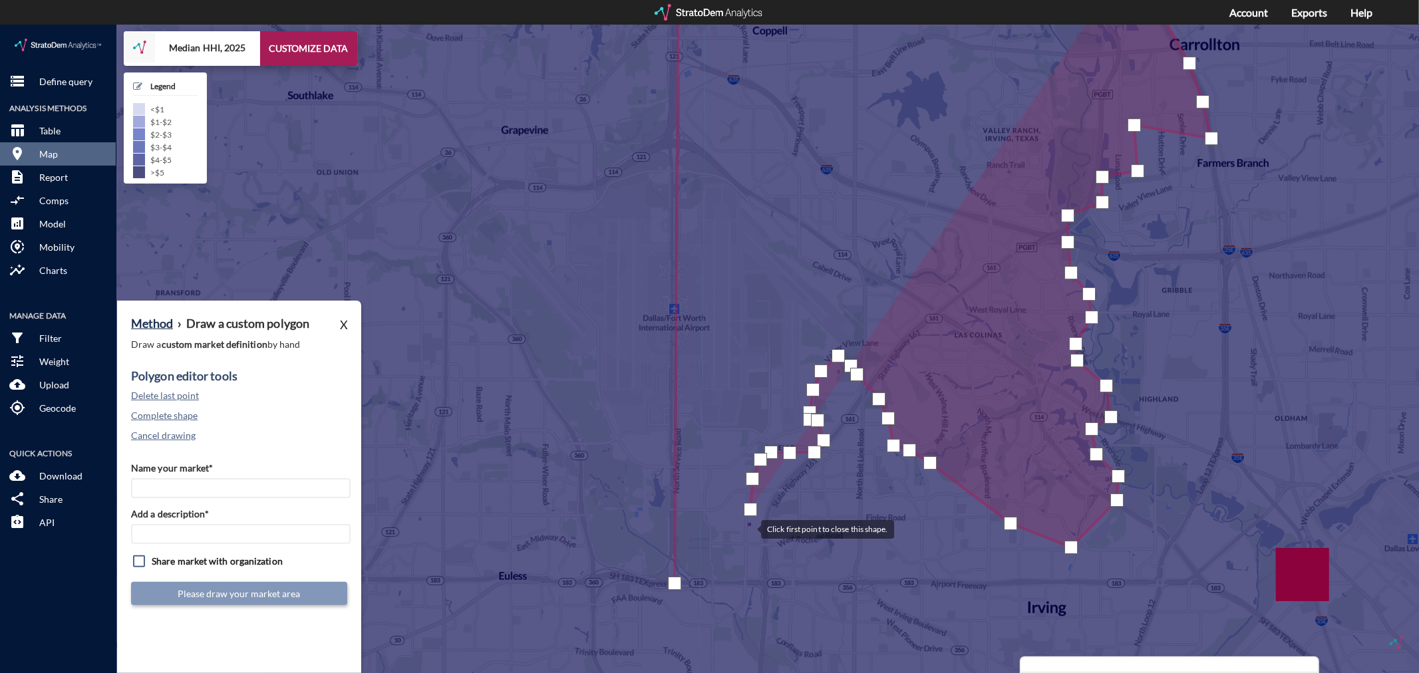
click div
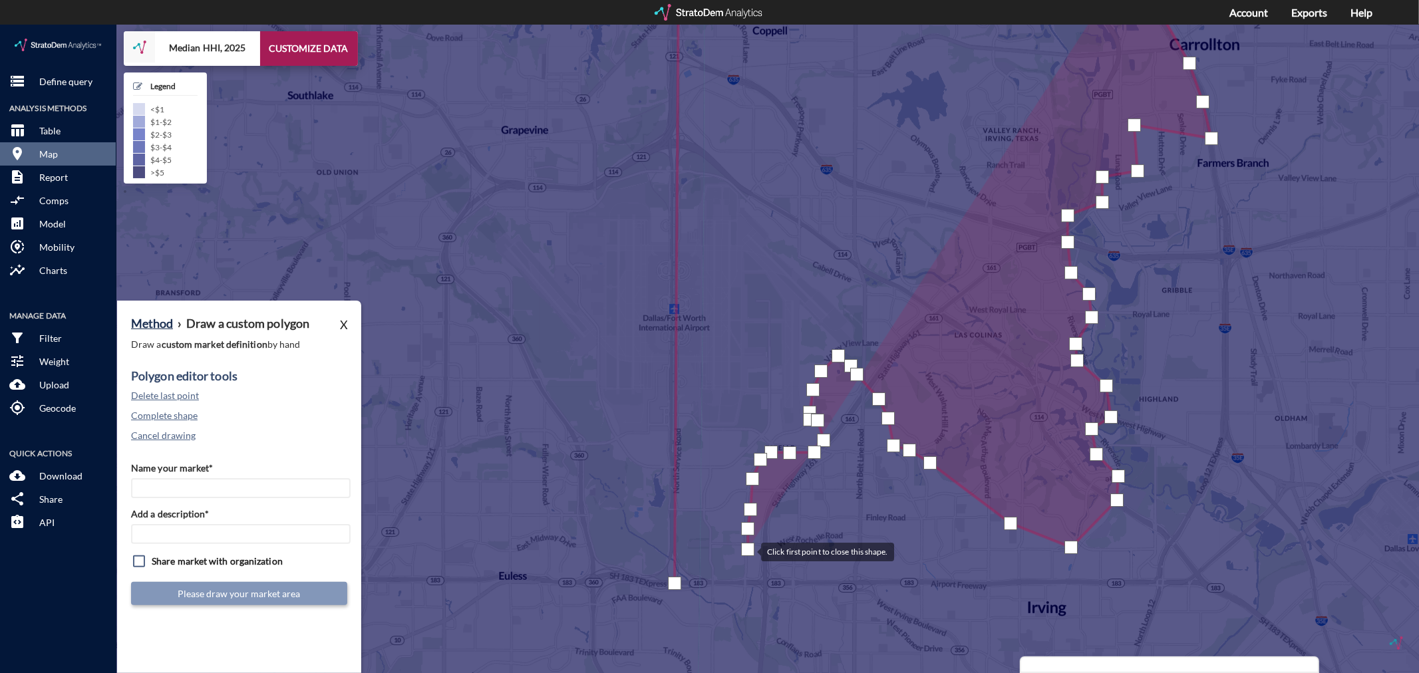
click div
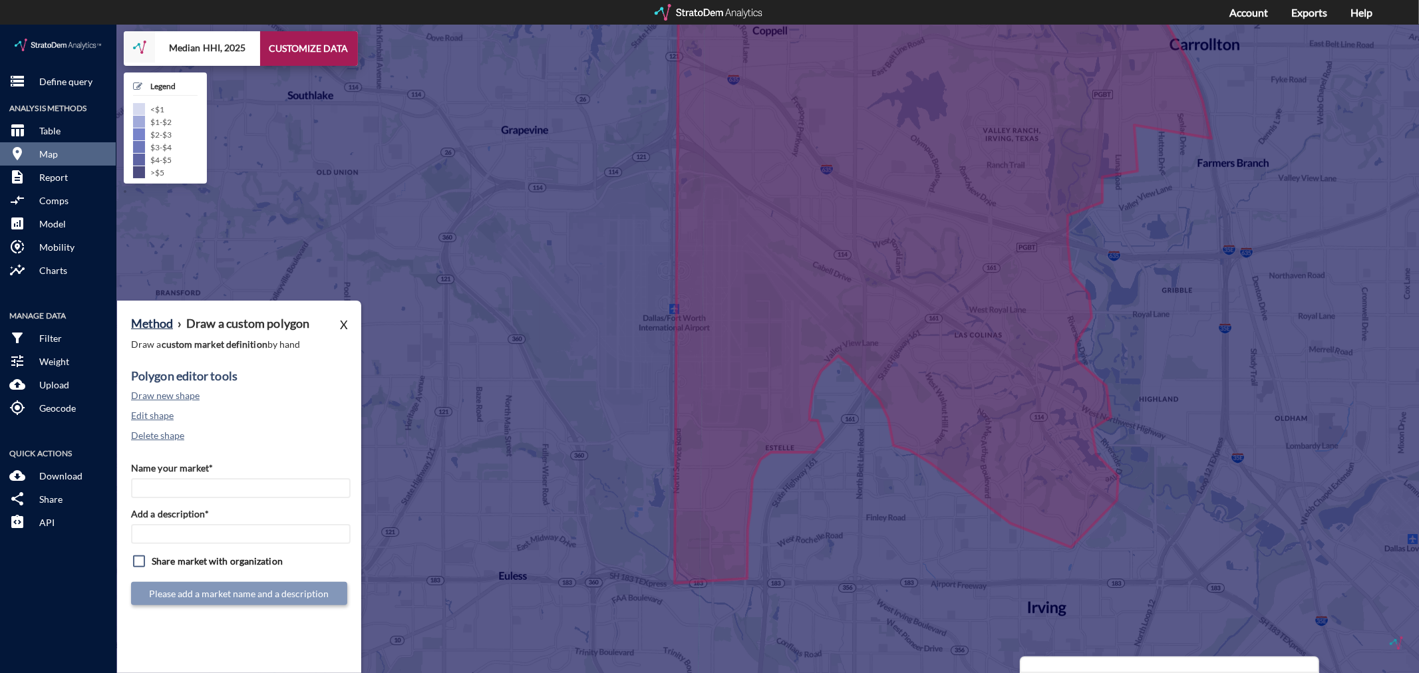
drag, startPoint x: 258, startPoint y: 438, endPoint x: 254, endPoint y: 449, distance: 11.2
click label "Name your market*"
click input "Name your market*"
type input "Las Colinas - Dallas MSA"
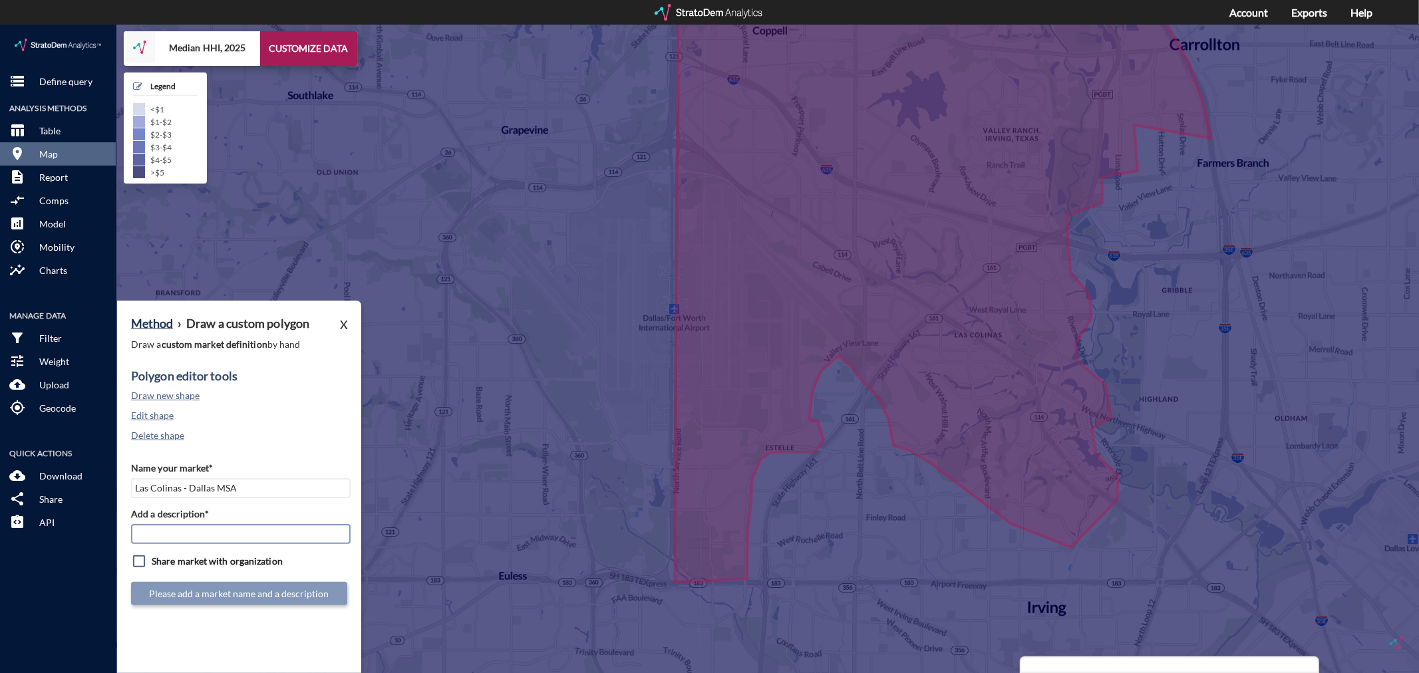
paste input "Las Colinas - Dallas MSA"
type input "Las Colinas - Dallas MSA"
click button "Submit market definition"
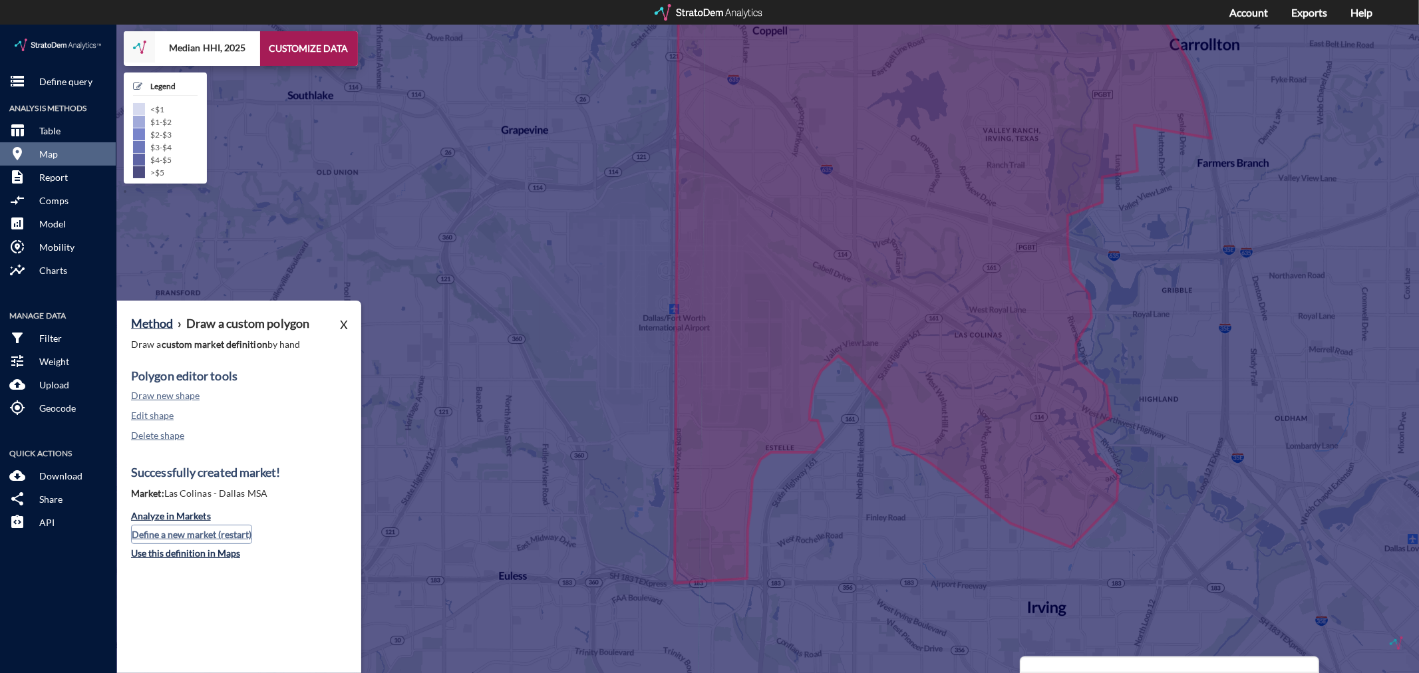
click button "Define a new market (restart)"
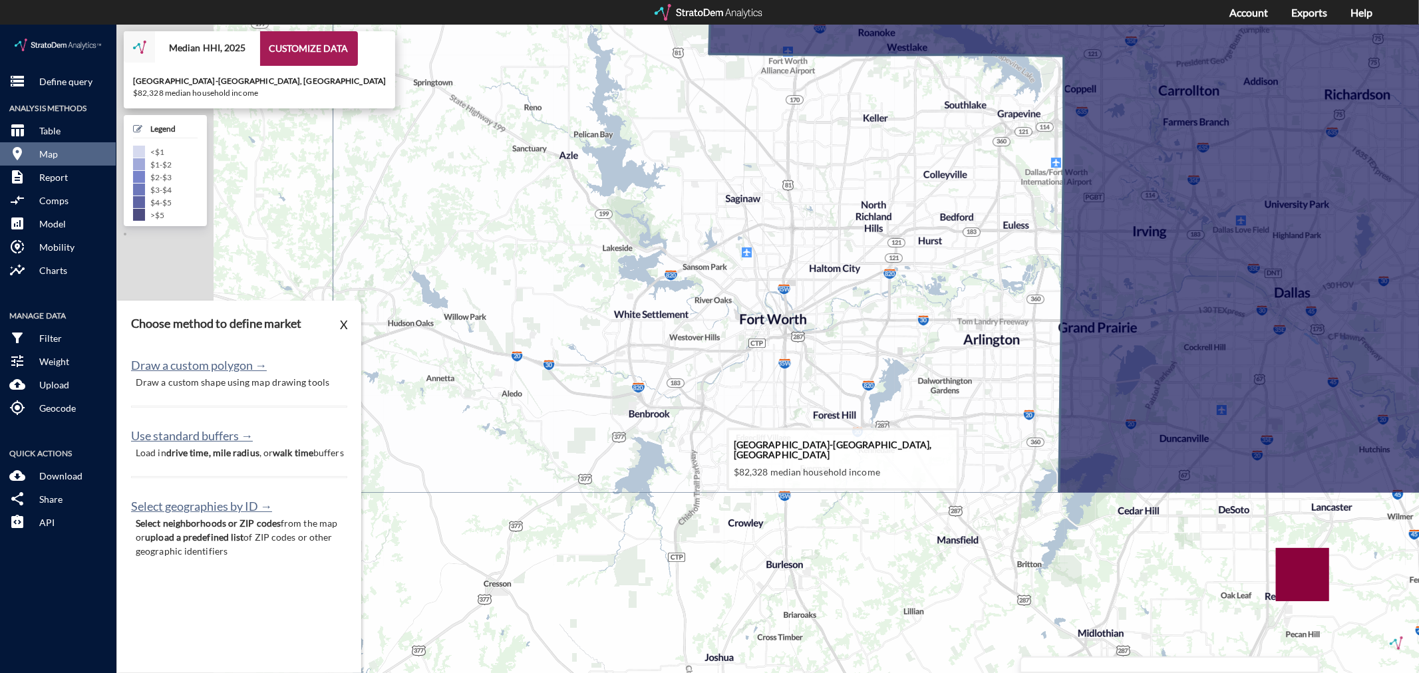
drag, startPoint x: 618, startPoint y: 476, endPoint x: 967, endPoint y: 224, distance: 430.9
click icon
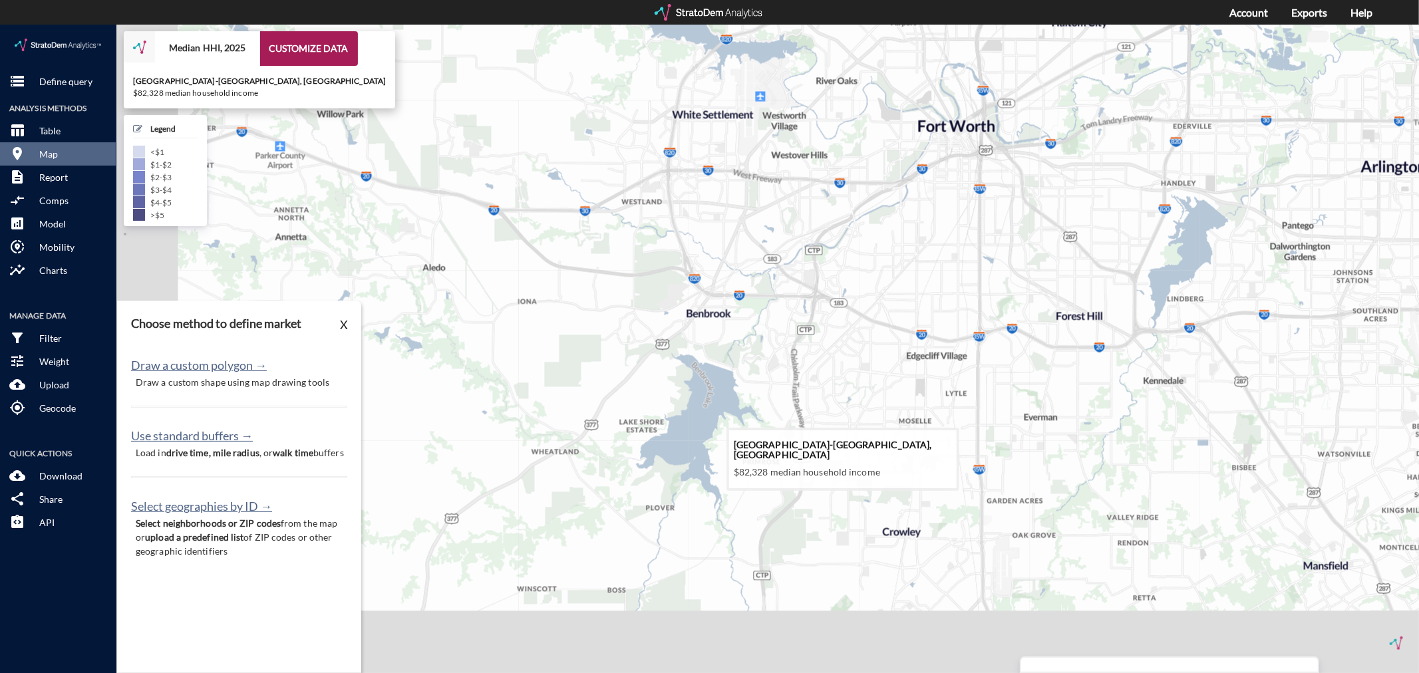
drag, startPoint x: 673, startPoint y: 442, endPoint x: 772, endPoint y: 375, distance: 118.9
click icon
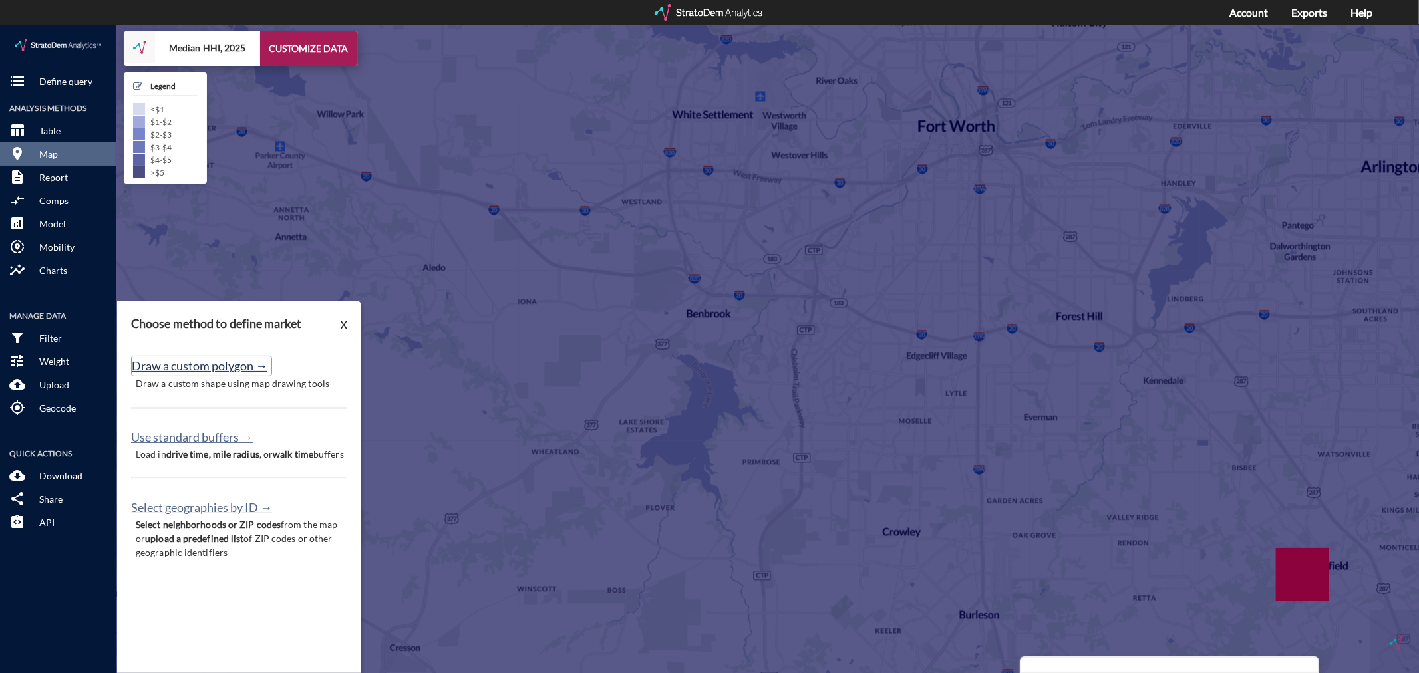
click button "Draw a custom polygon →"
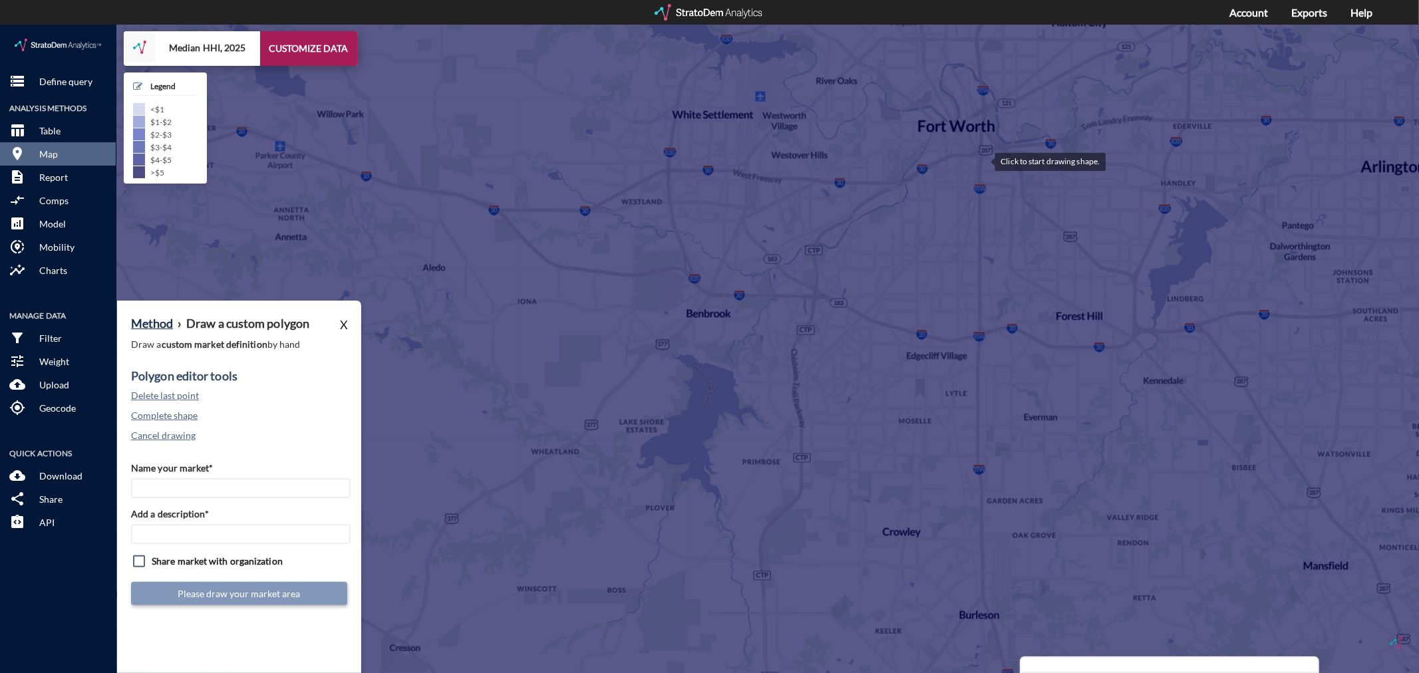
click div
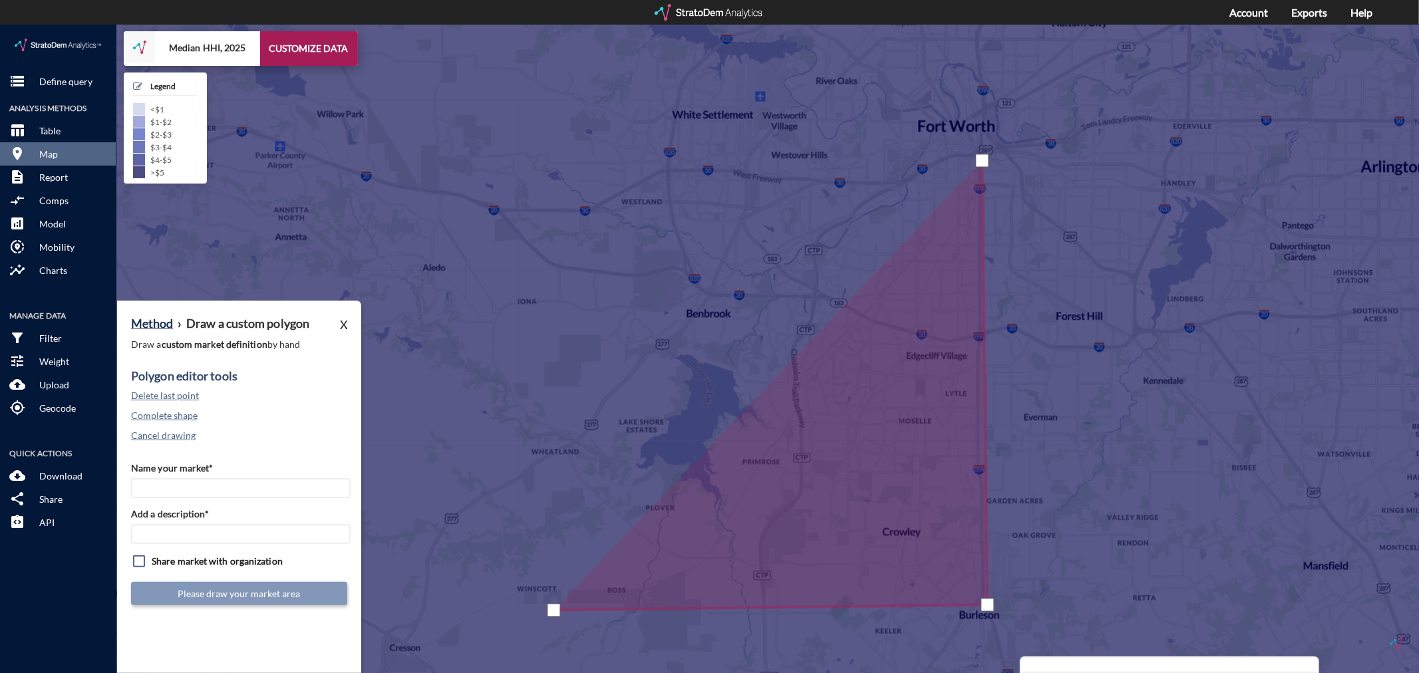
click div
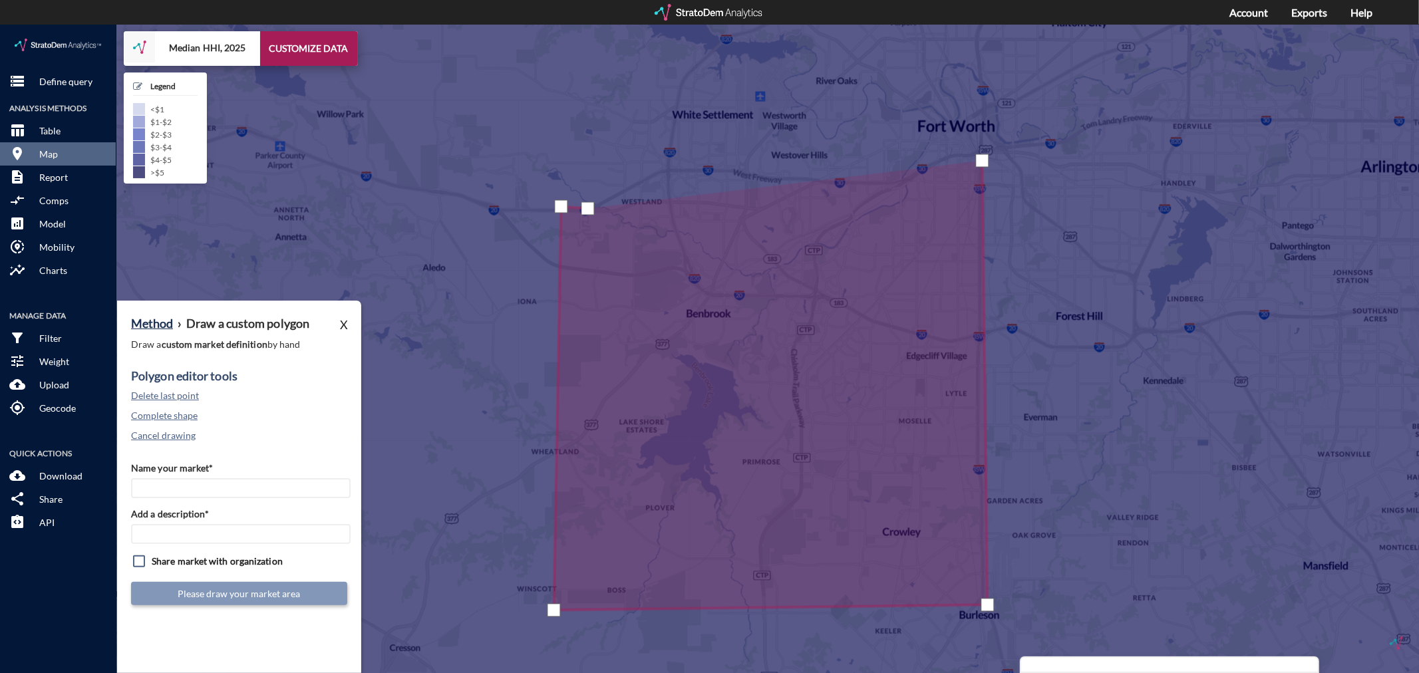
click div
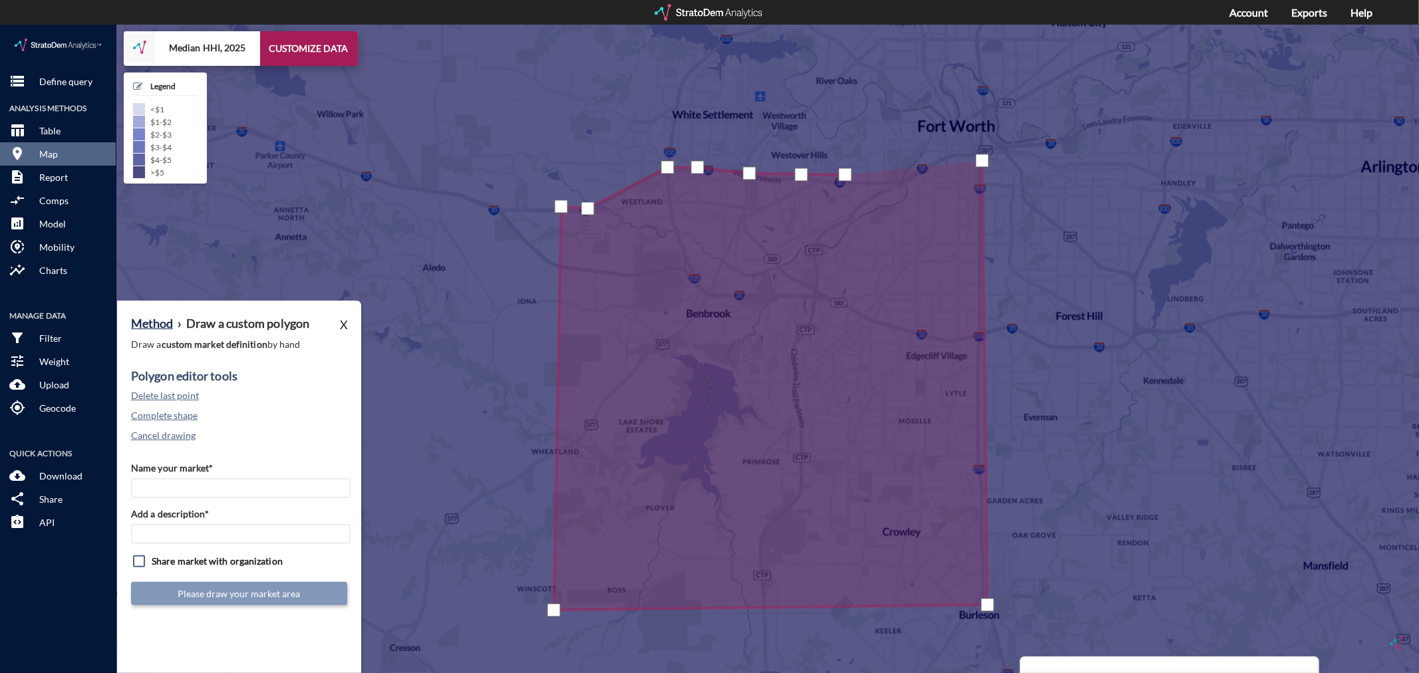
click div
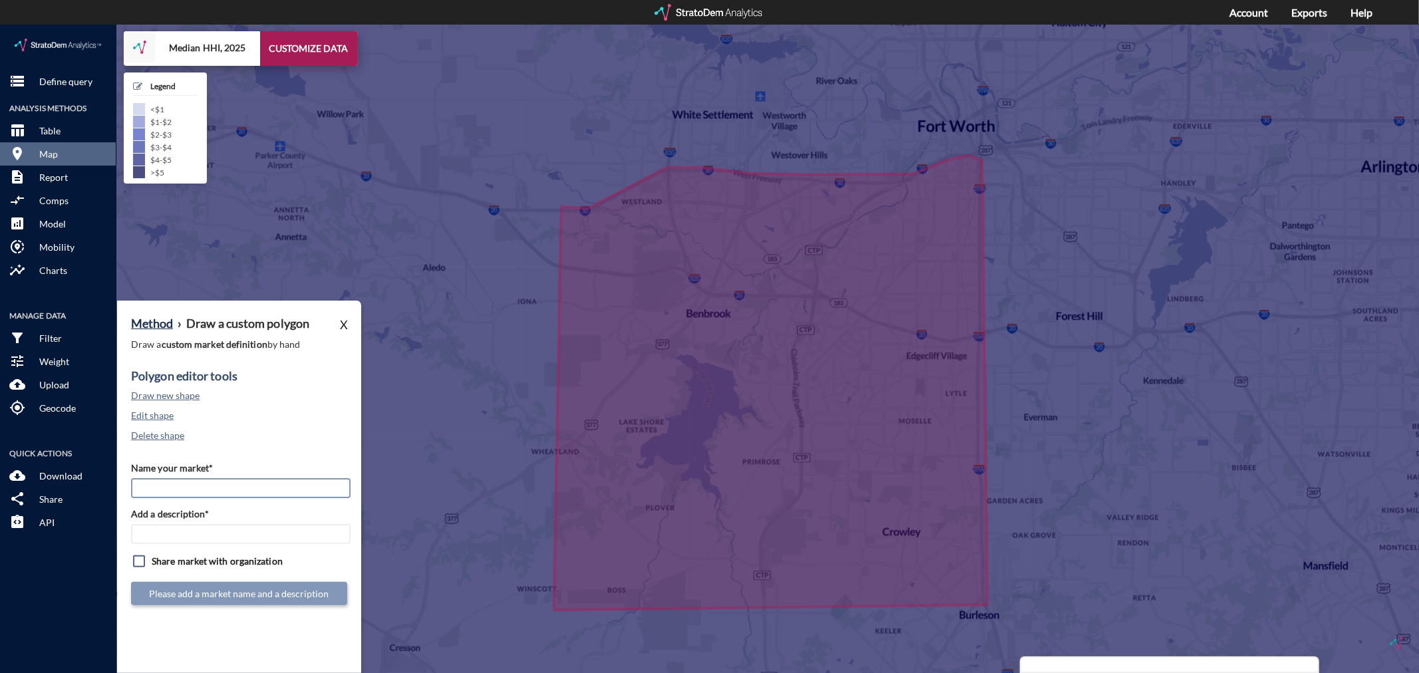
click input "Name your market*"
type input "Southwest [GEOGRAPHIC_DATA] - [GEOGRAPHIC_DATA] MSA"
paste input "Southwest [GEOGRAPHIC_DATA] - [GEOGRAPHIC_DATA] MSA"
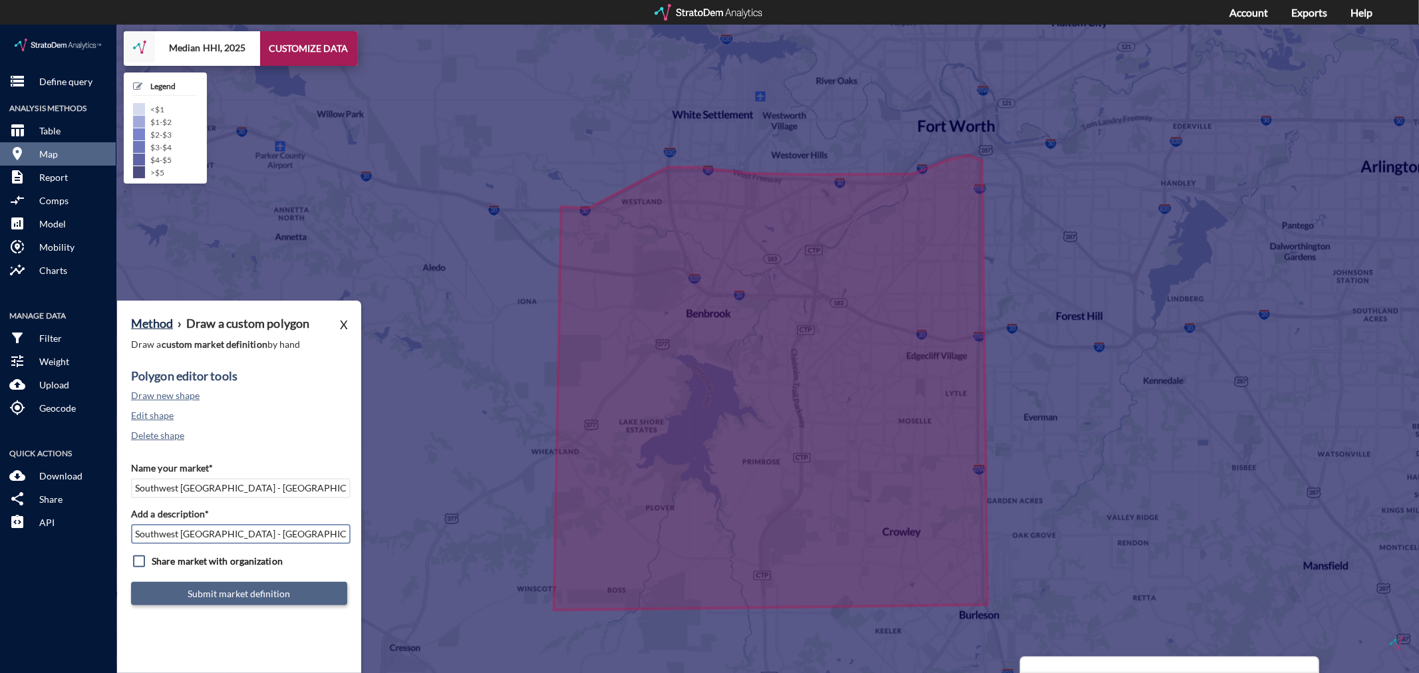
type input "Southwest [GEOGRAPHIC_DATA] - [GEOGRAPHIC_DATA] MSA"
click button "Submit market definition"
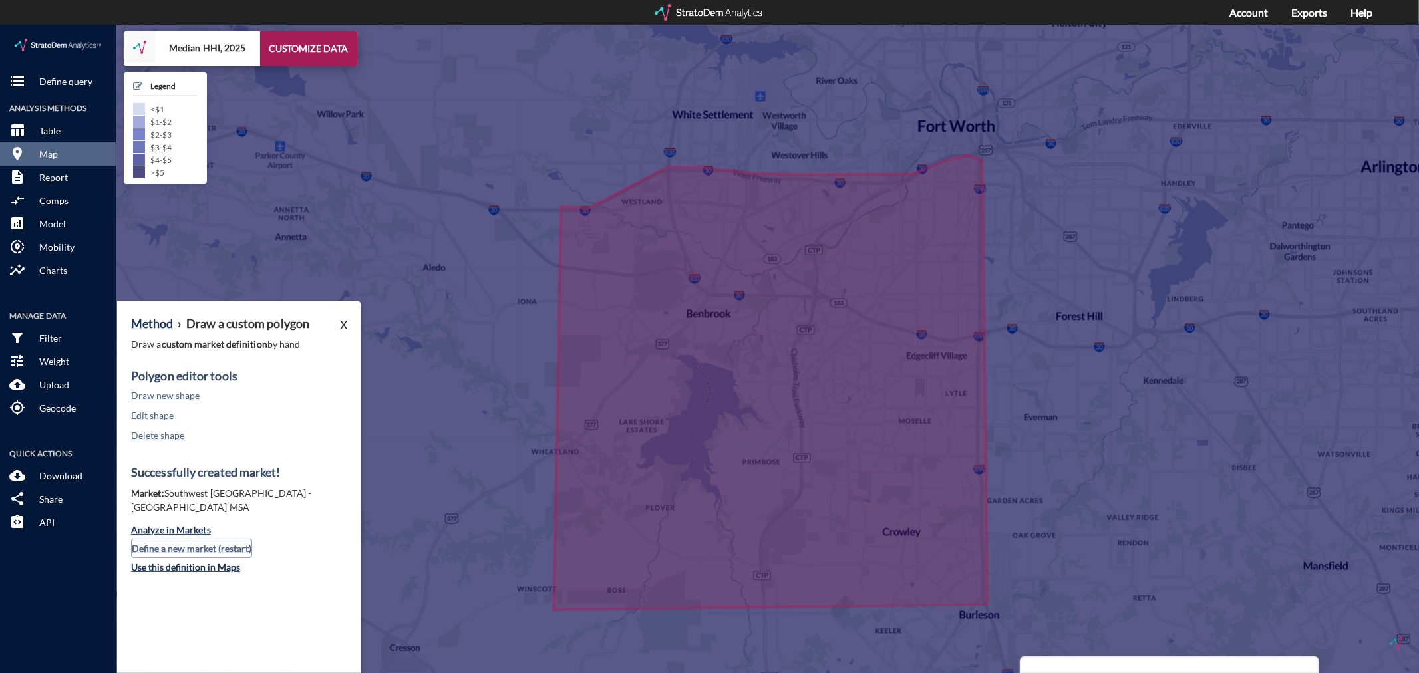
click button "Define a new market (restart)"
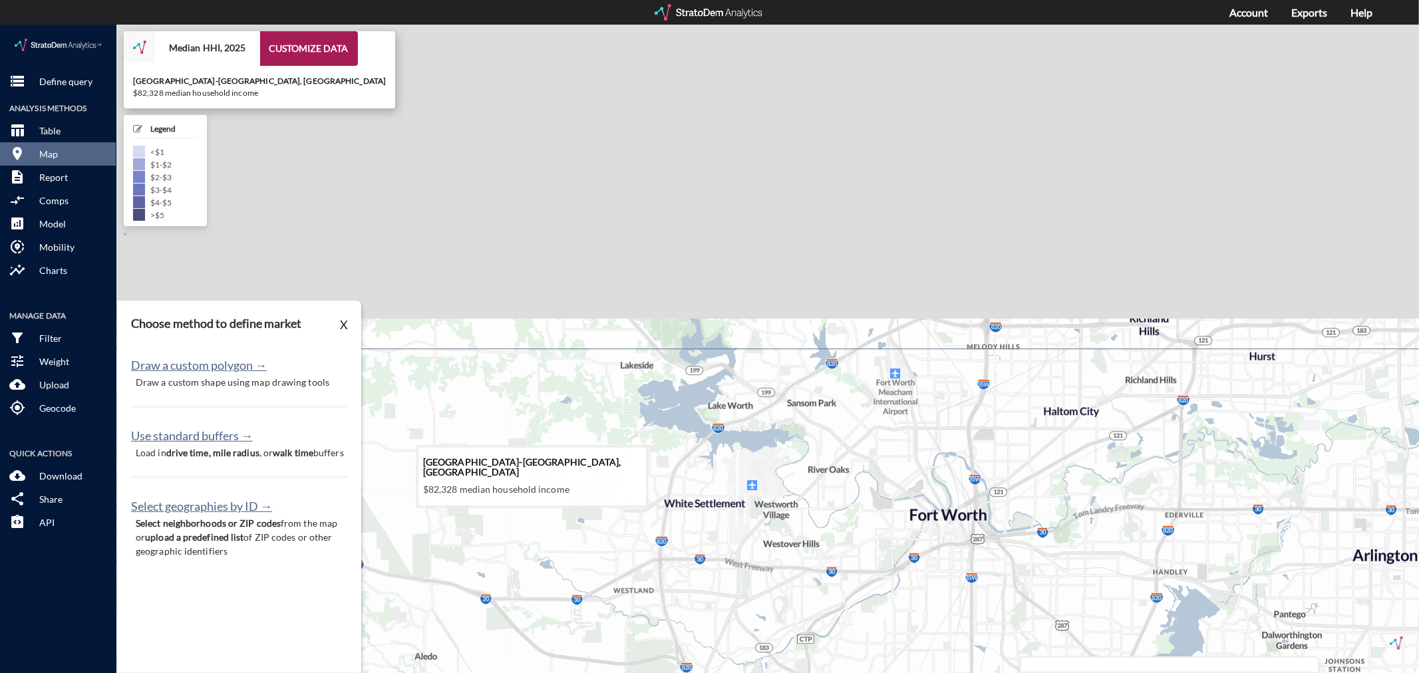
drag, startPoint x: 809, startPoint y: 202, endPoint x: 801, endPoint y: 596, distance: 394.0
click icon
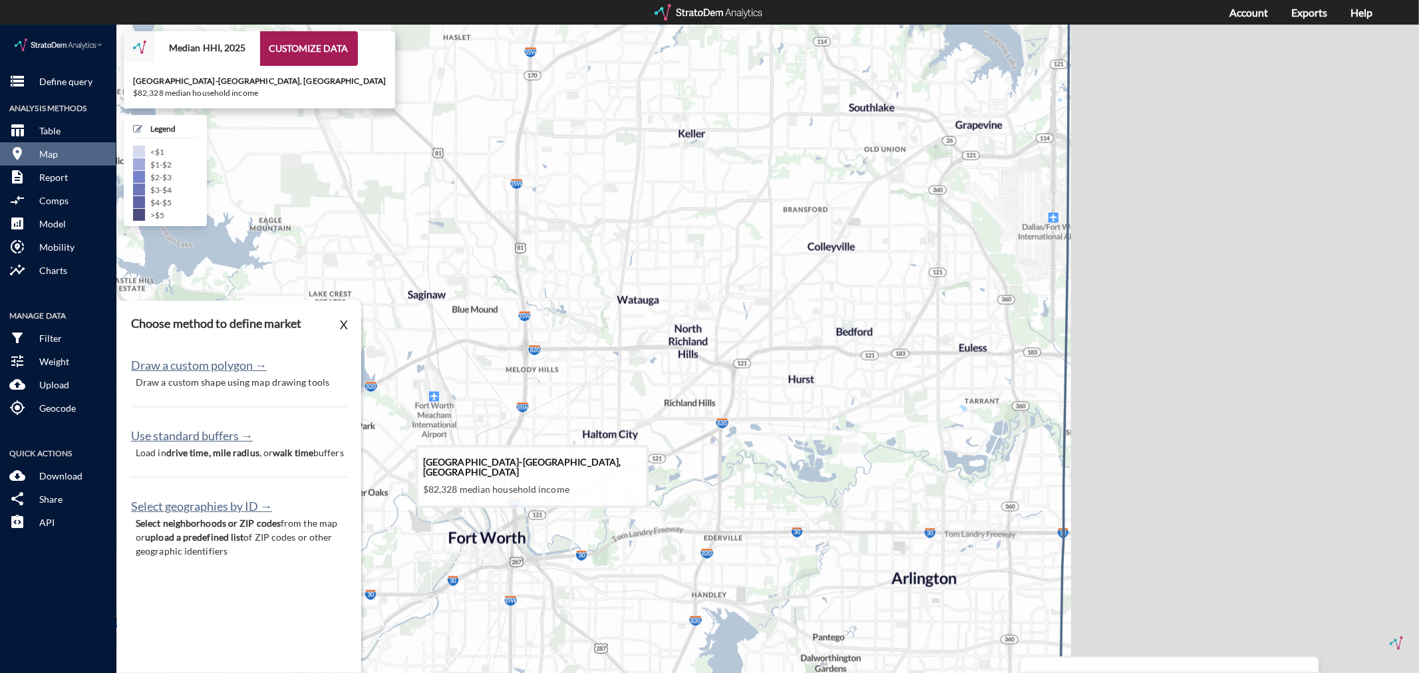
drag, startPoint x: 1121, startPoint y: 320, endPoint x: 653, endPoint y: 345, distance: 468.5
click icon
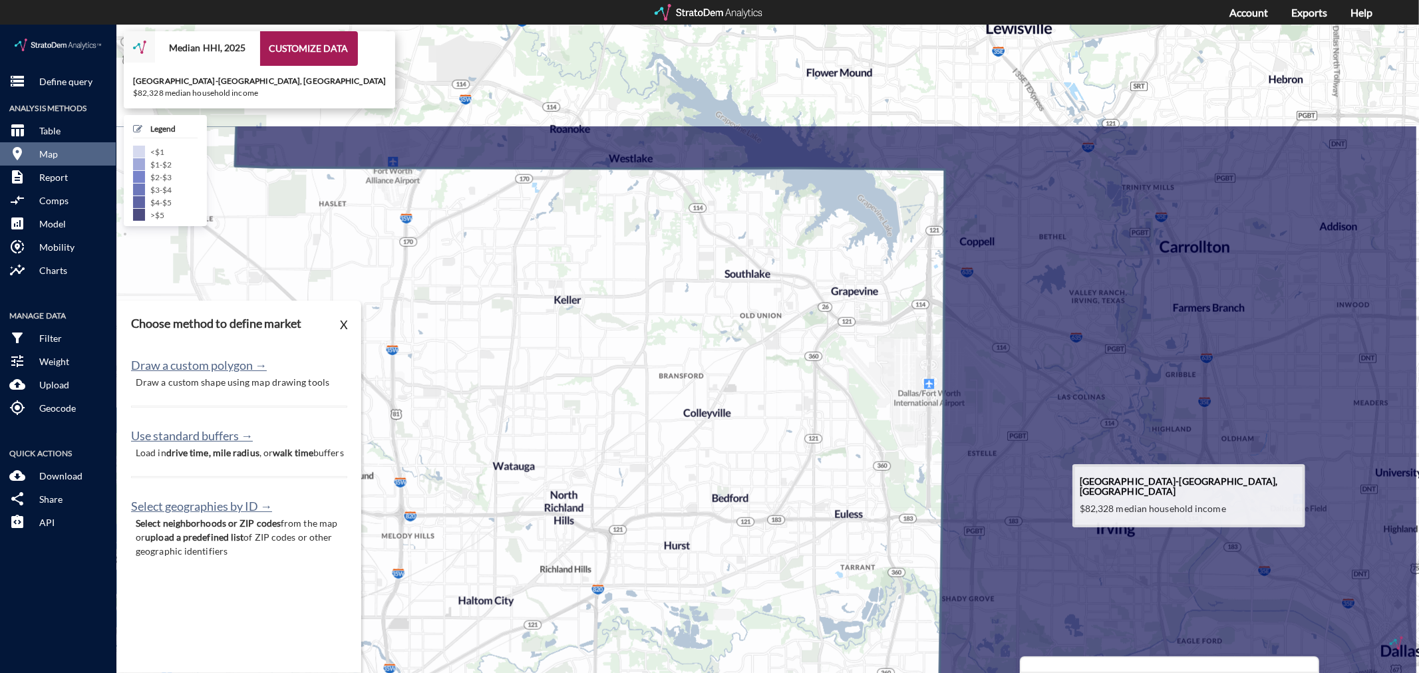
drag, startPoint x: 1031, startPoint y: 400, endPoint x: 903, endPoint y: 579, distance: 220.3
click icon
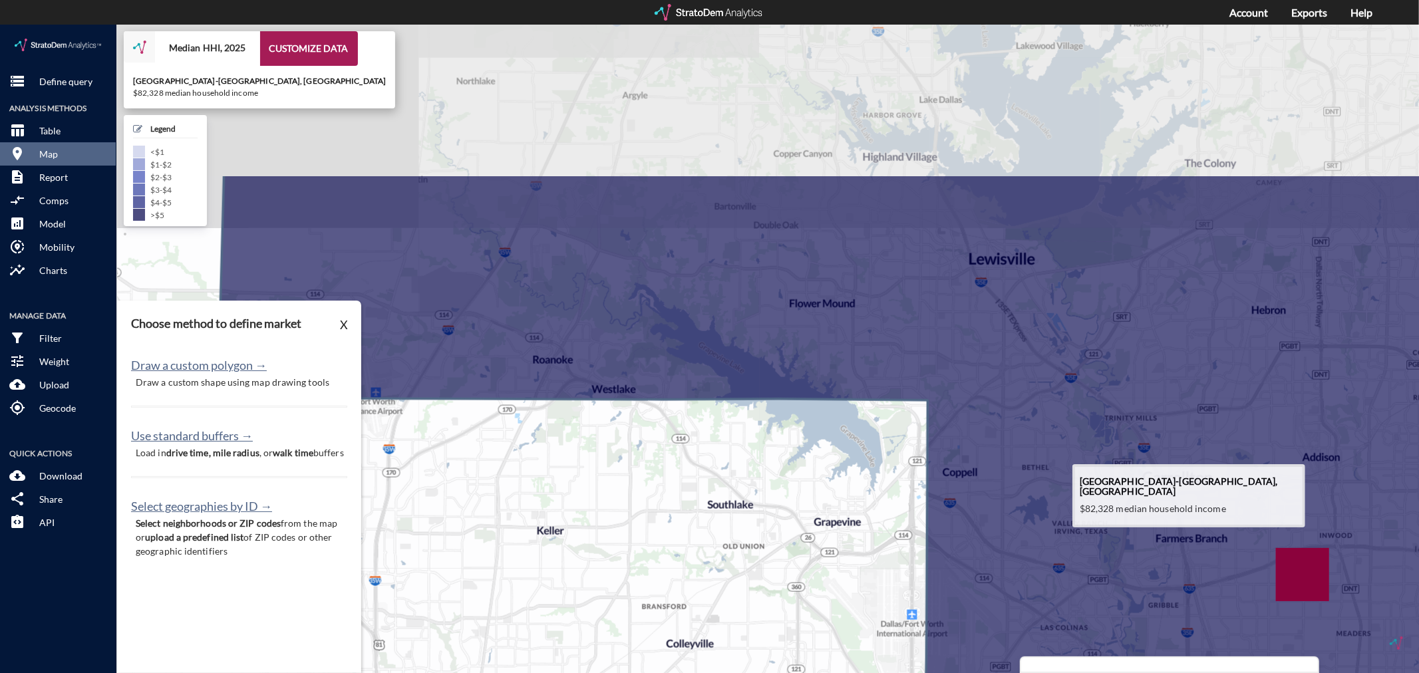
drag, startPoint x: 795, startPoint y: 225, endPoint x: 779, endPoint y: 442, distance: 217.5
click icon
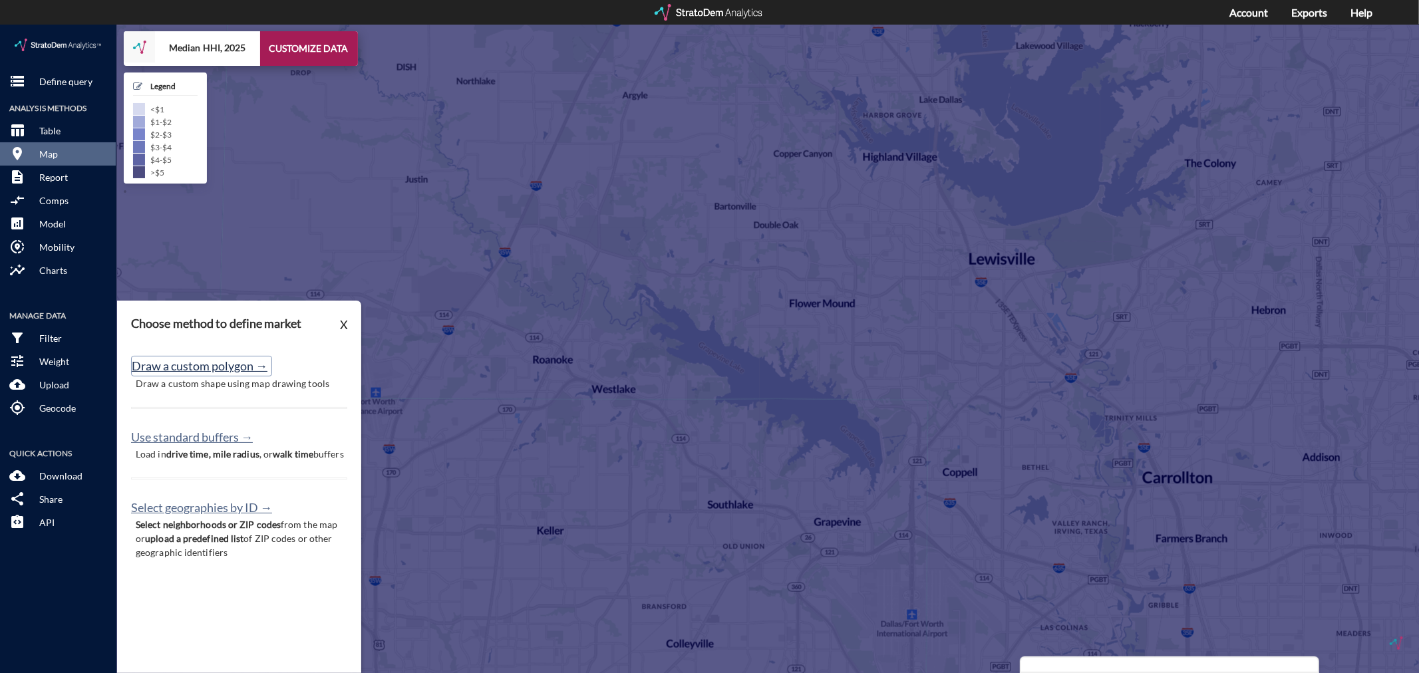
click button "Draw a custom polygon →"
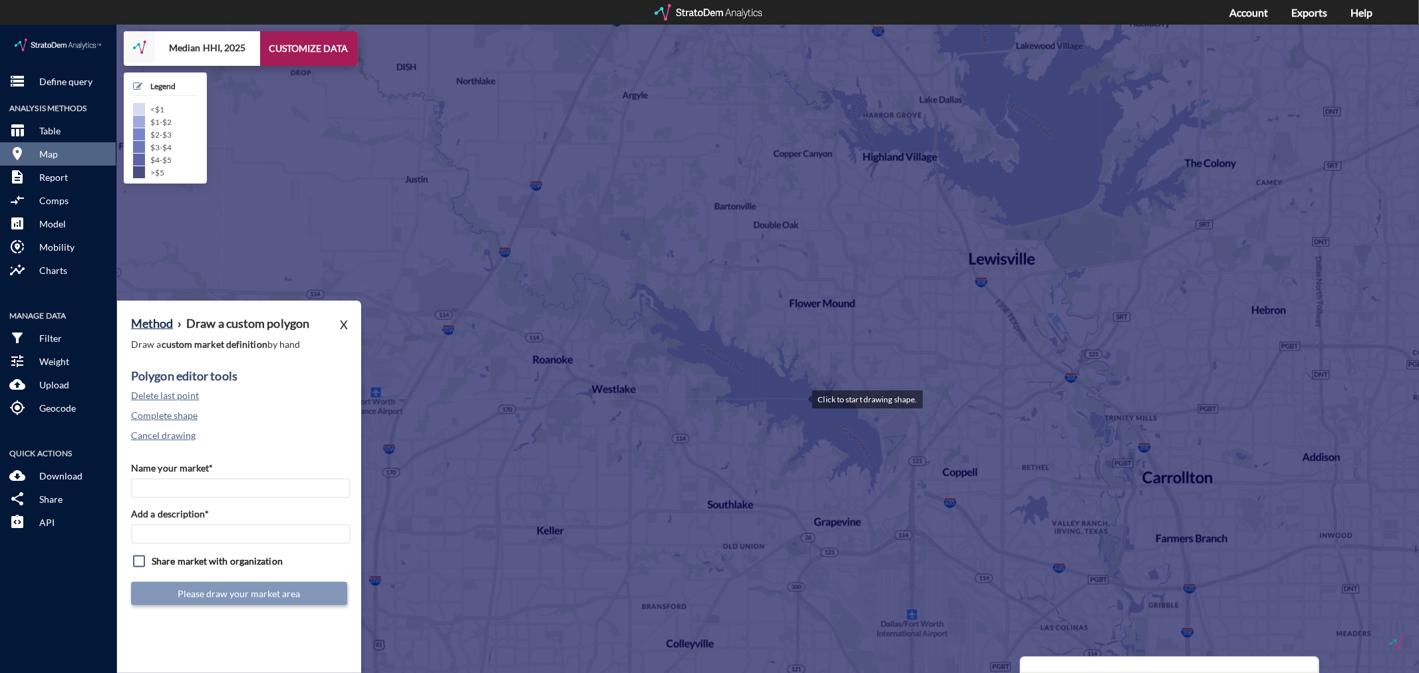
click div
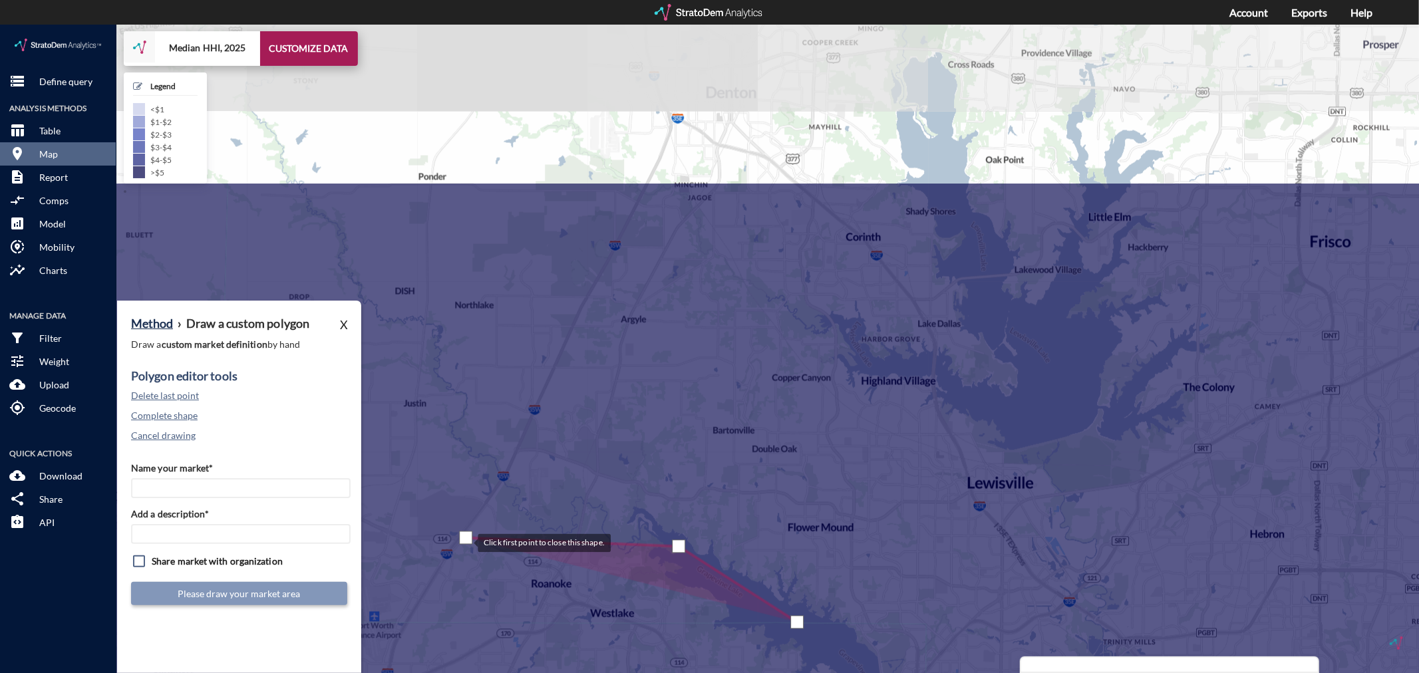
drag, startPoint x: 467, startPoint y: 289, endPoint x: 464, endPoint y: 516, distance: 227.6
click div
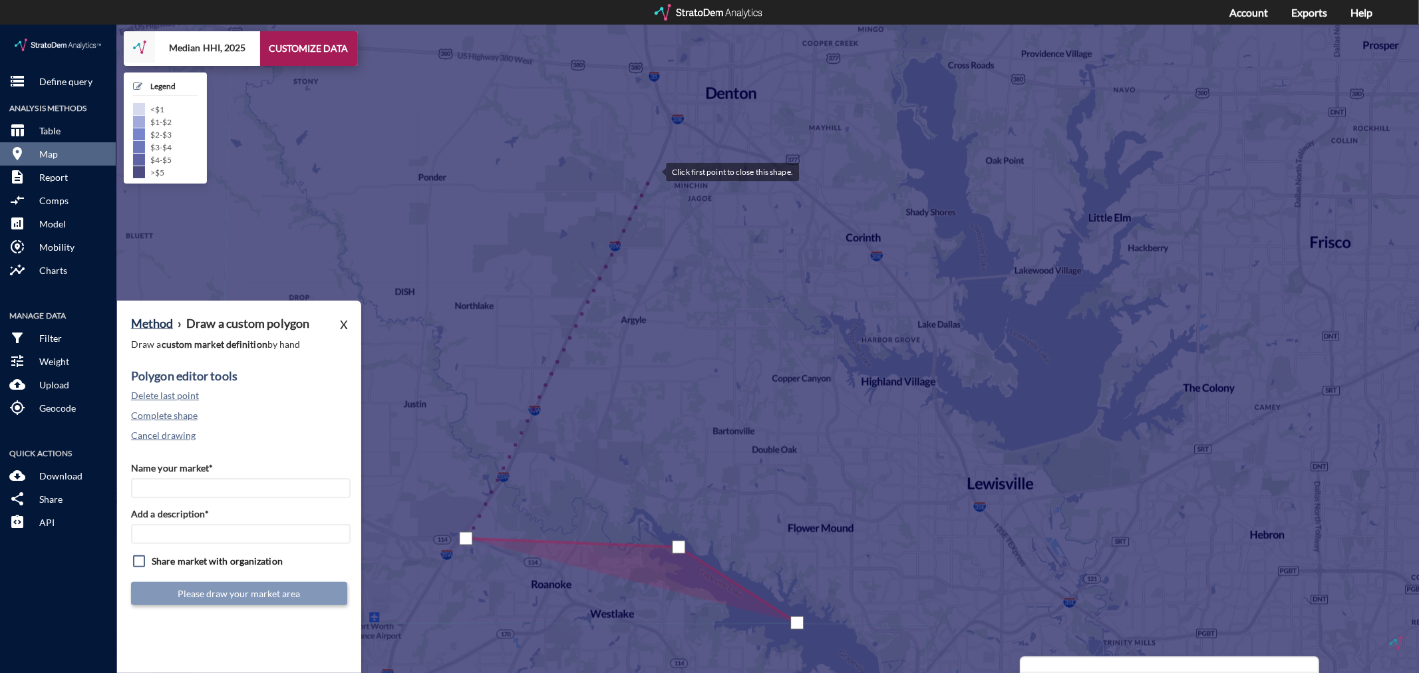
click div
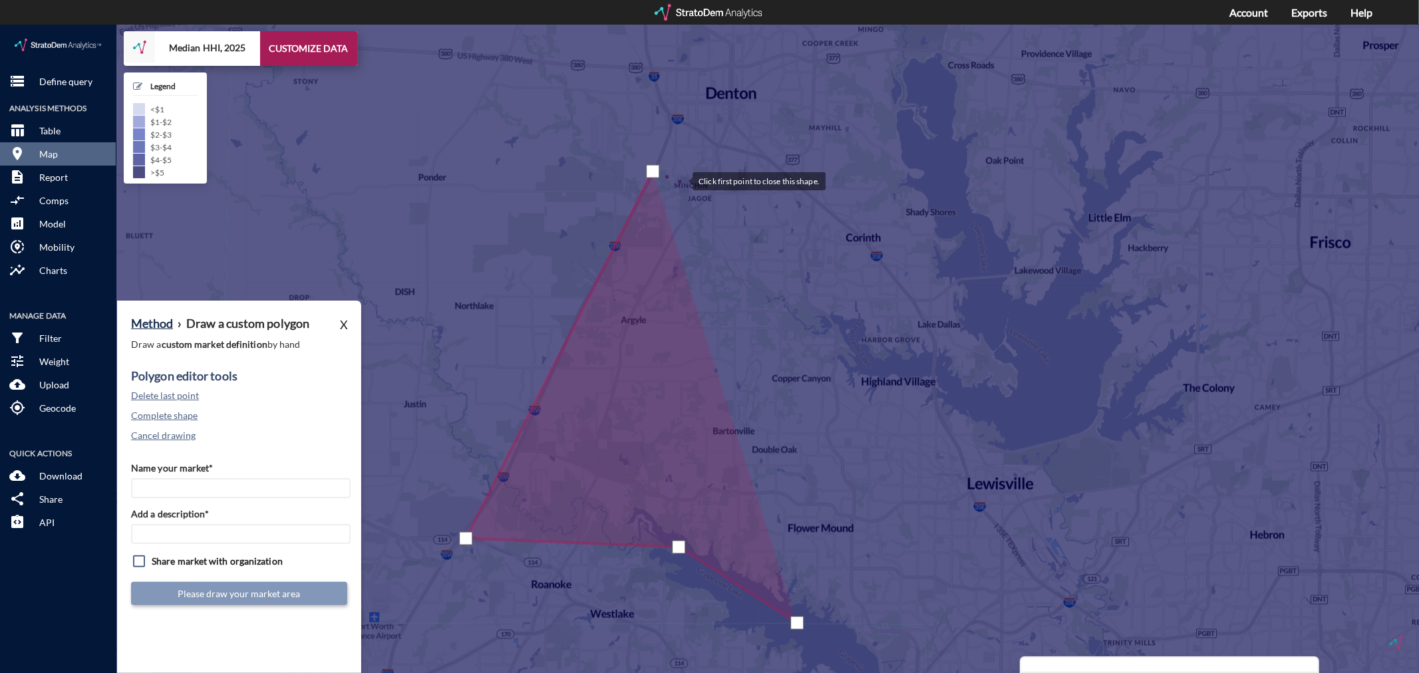
click div
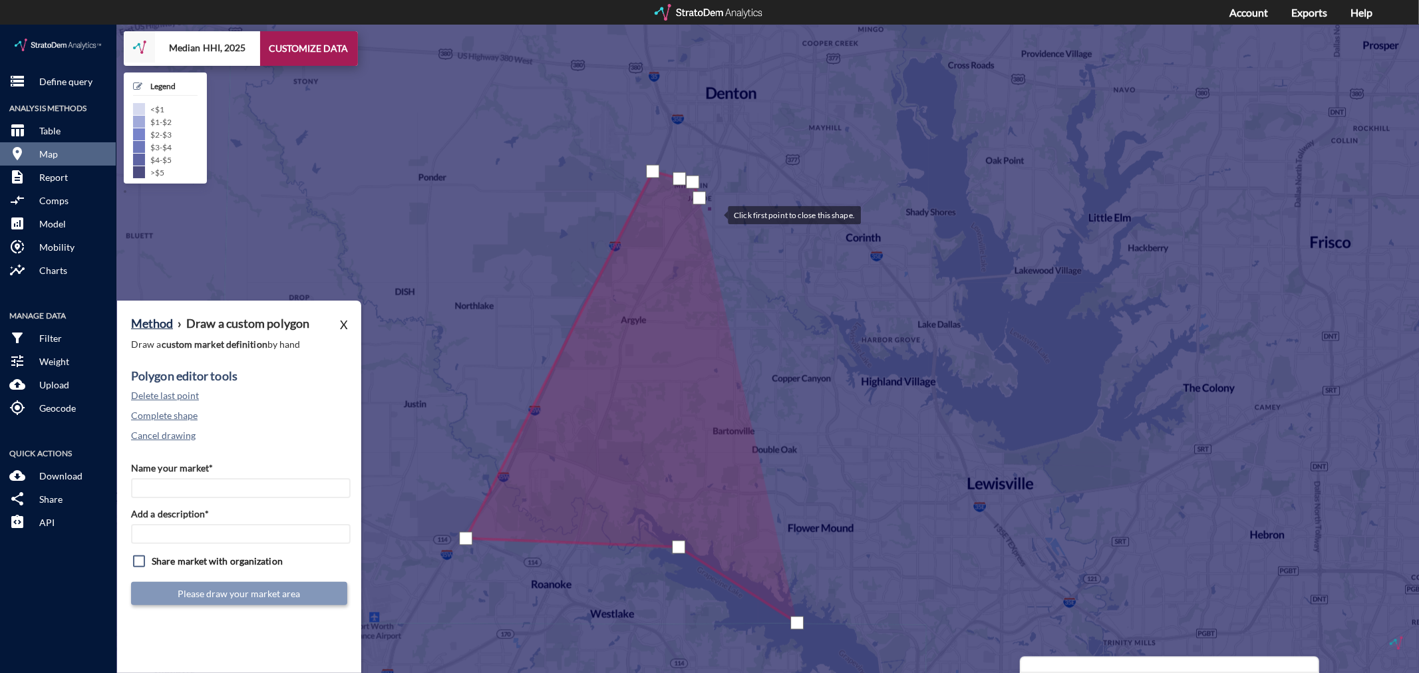
click div
drag, startPoint x: 745, startPoint y: 244, endPoint x: 756, endPoint y: 257, distance: 16.5
click div
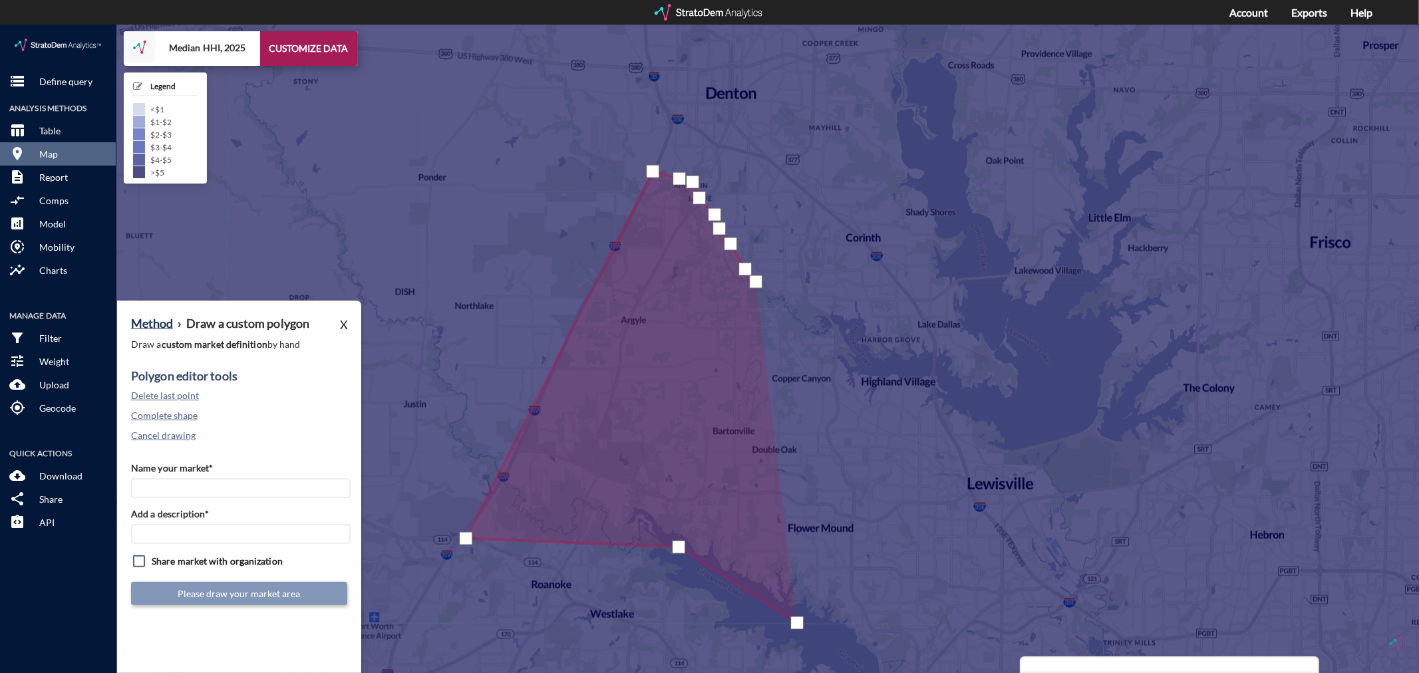
click div
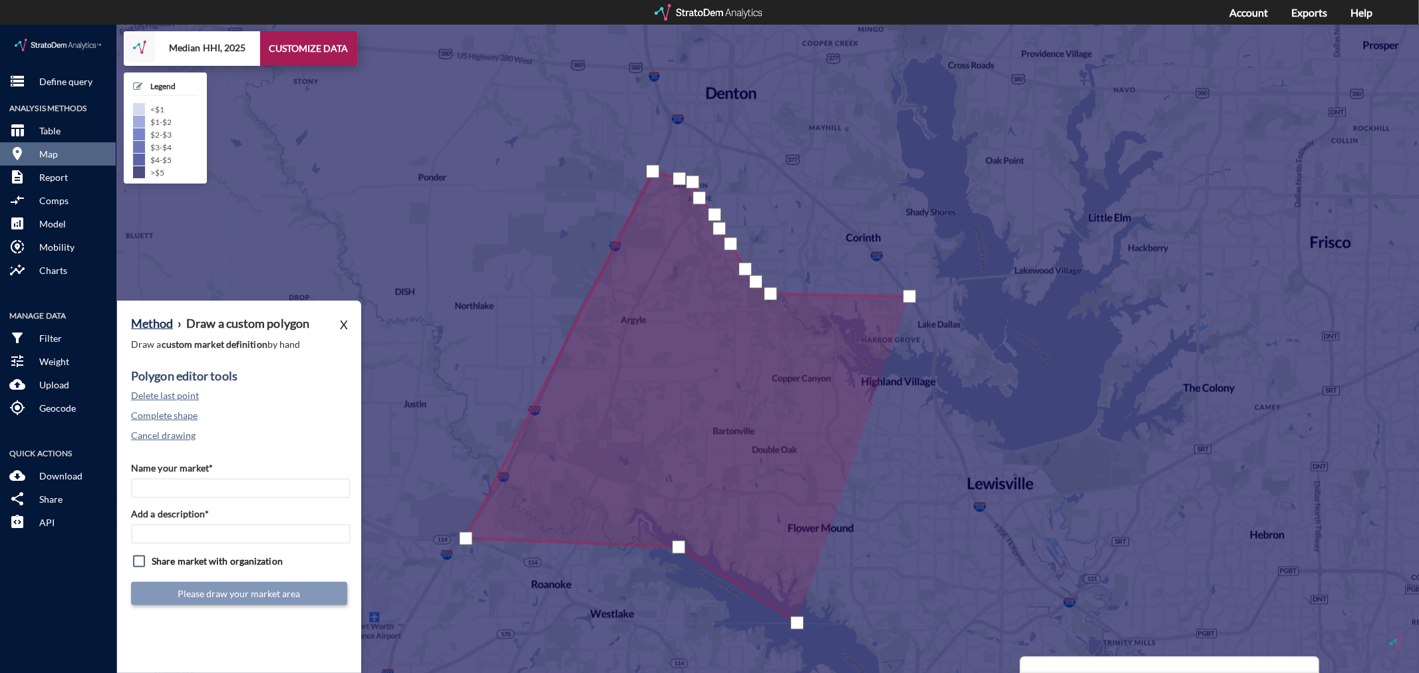
click div
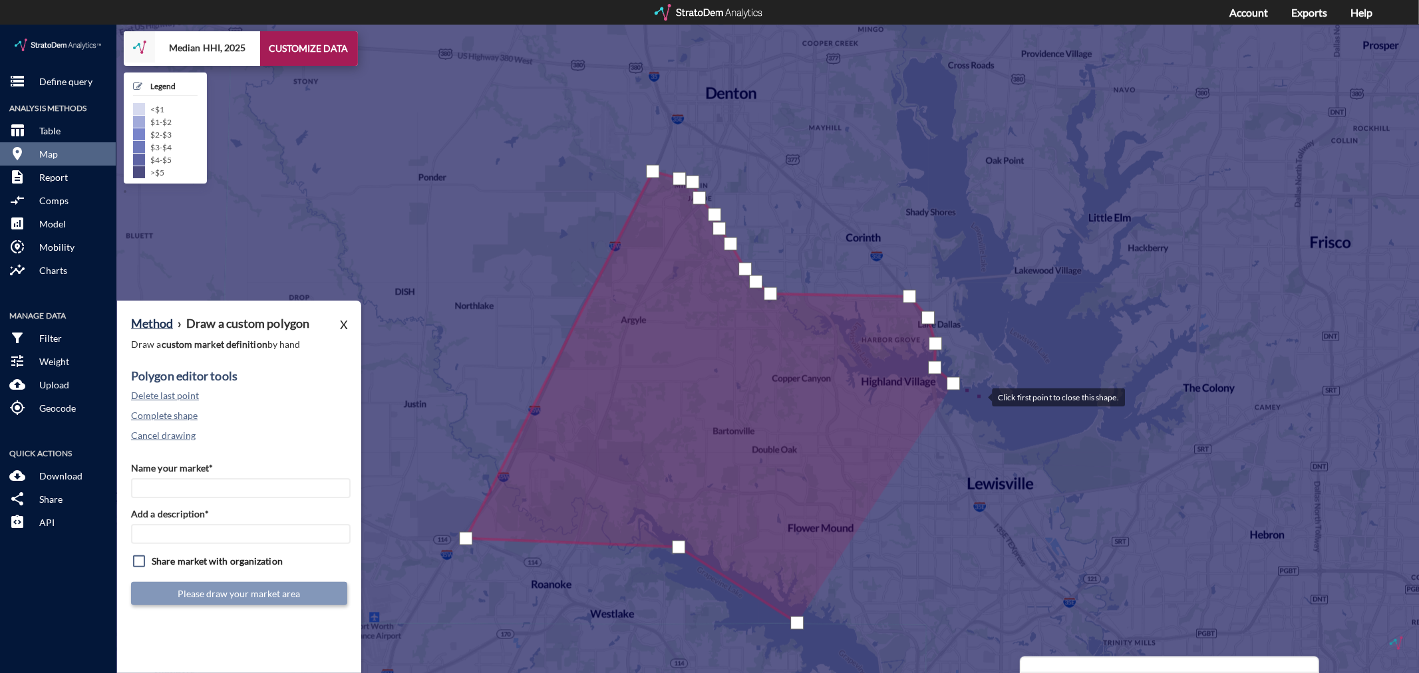
click div
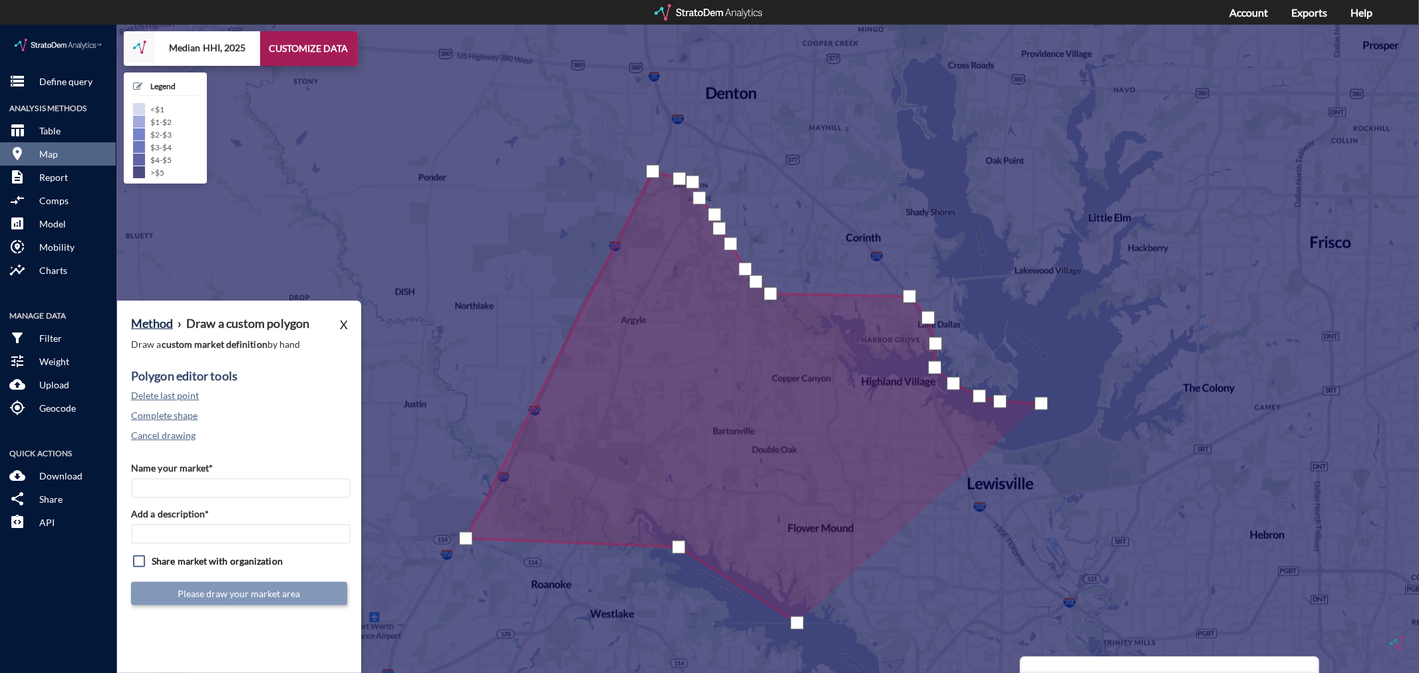
click div
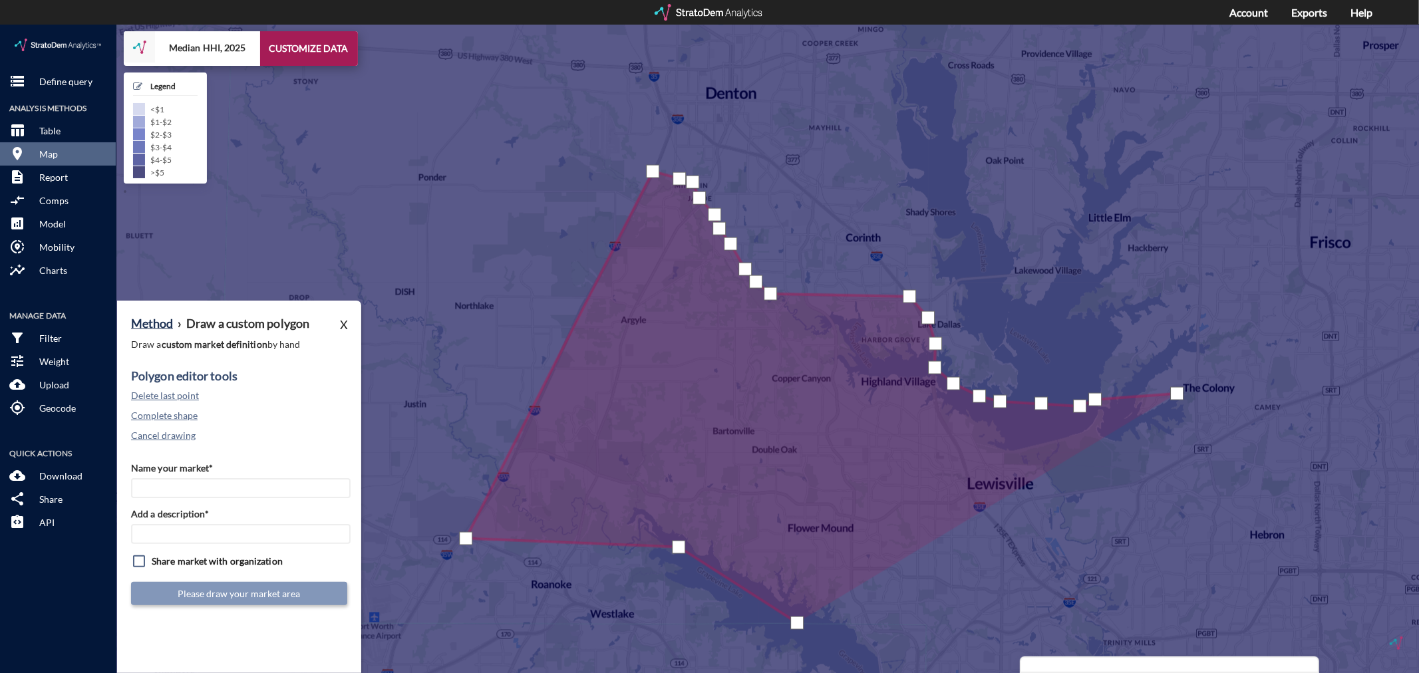
drag, startPoint x: 1178, startPoint y: 369, endPoint x: 1201, endPoint y: 369, distance: 23.3
click div
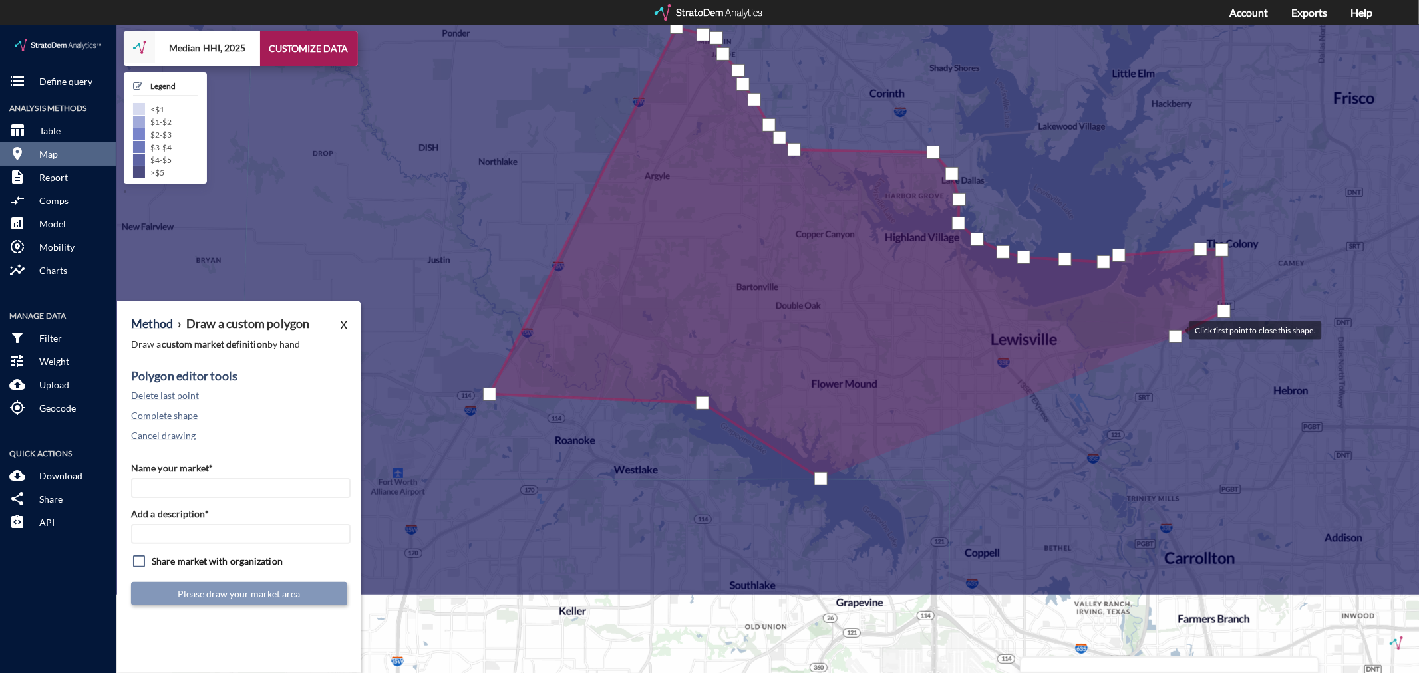
drag, startPoint x: 1154, startPoint y: 456, endPoint x: 1175, endPoint y: 305, distance: 152.5
click div
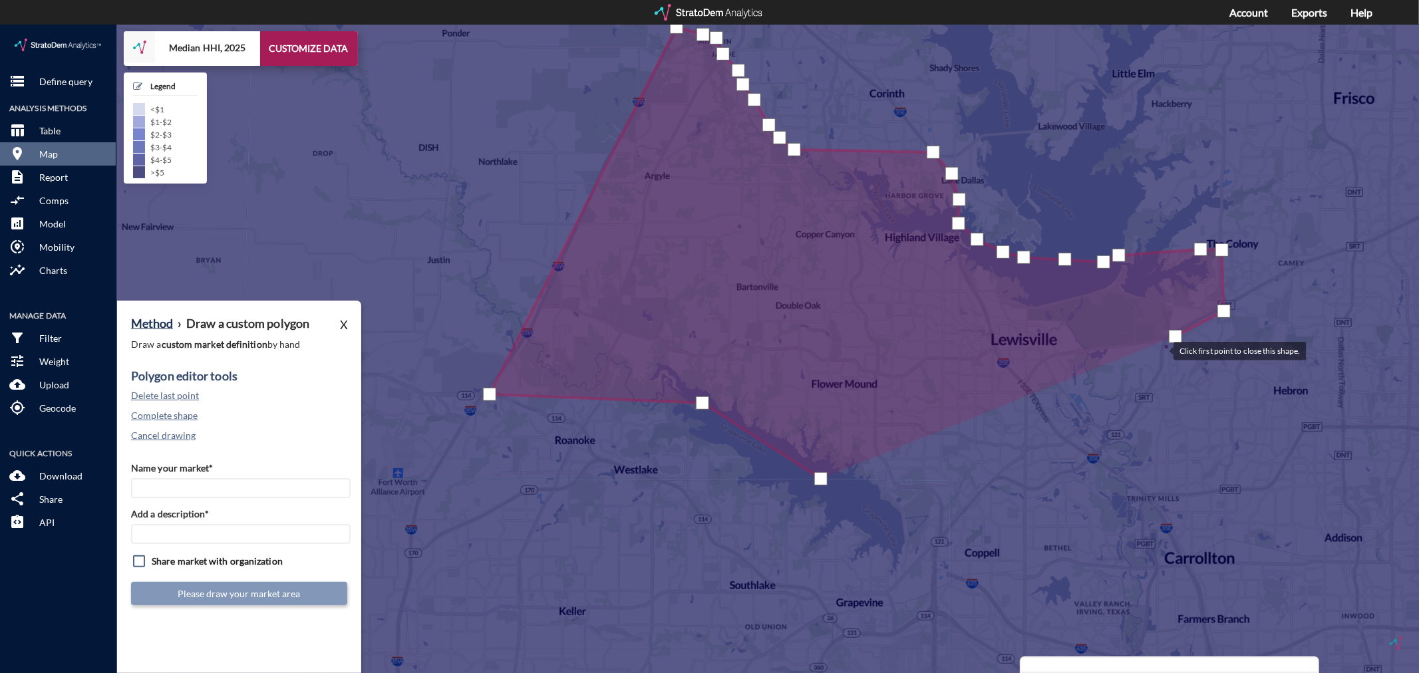
click div
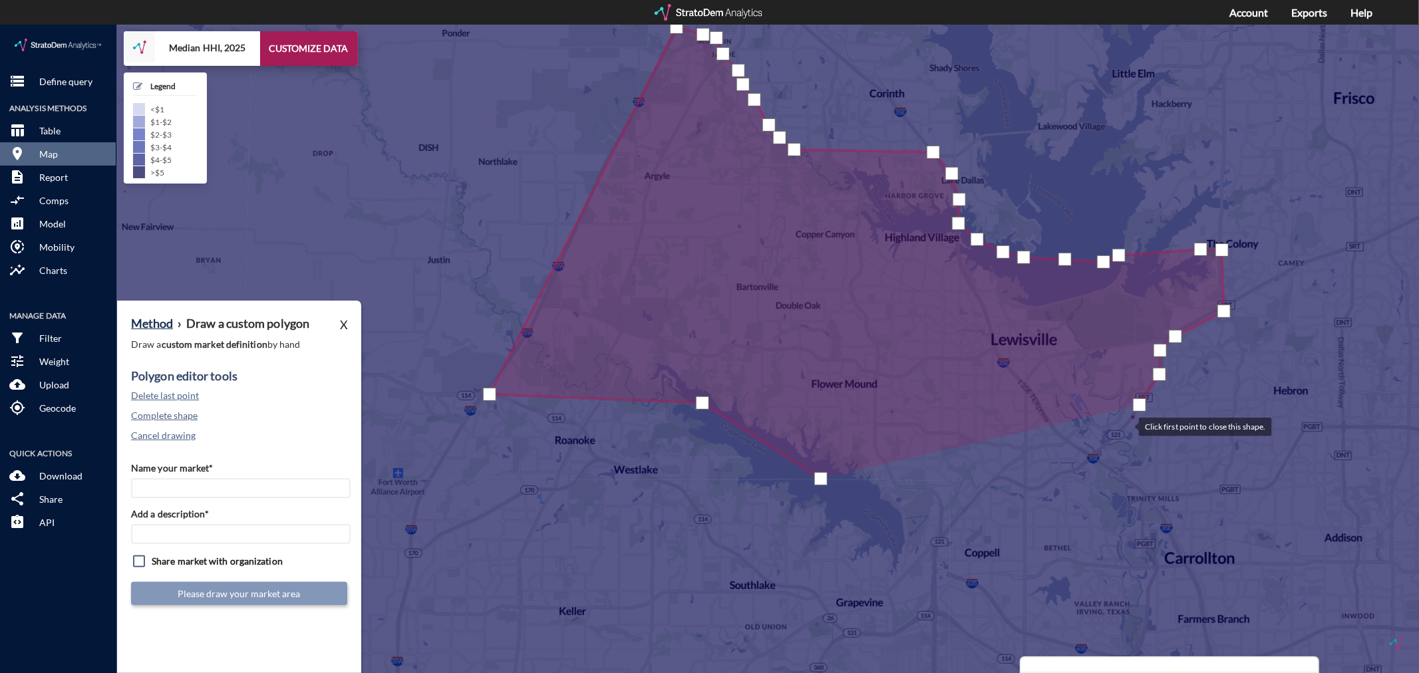
click div
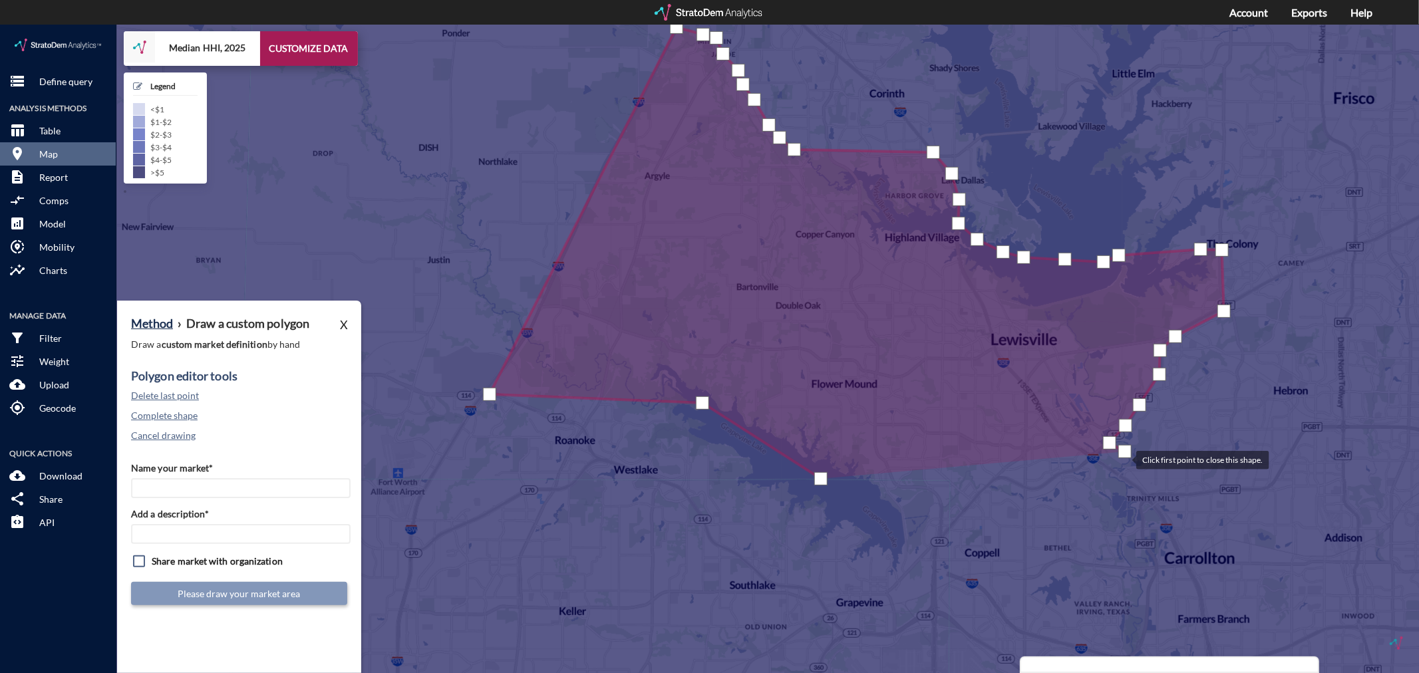
click div
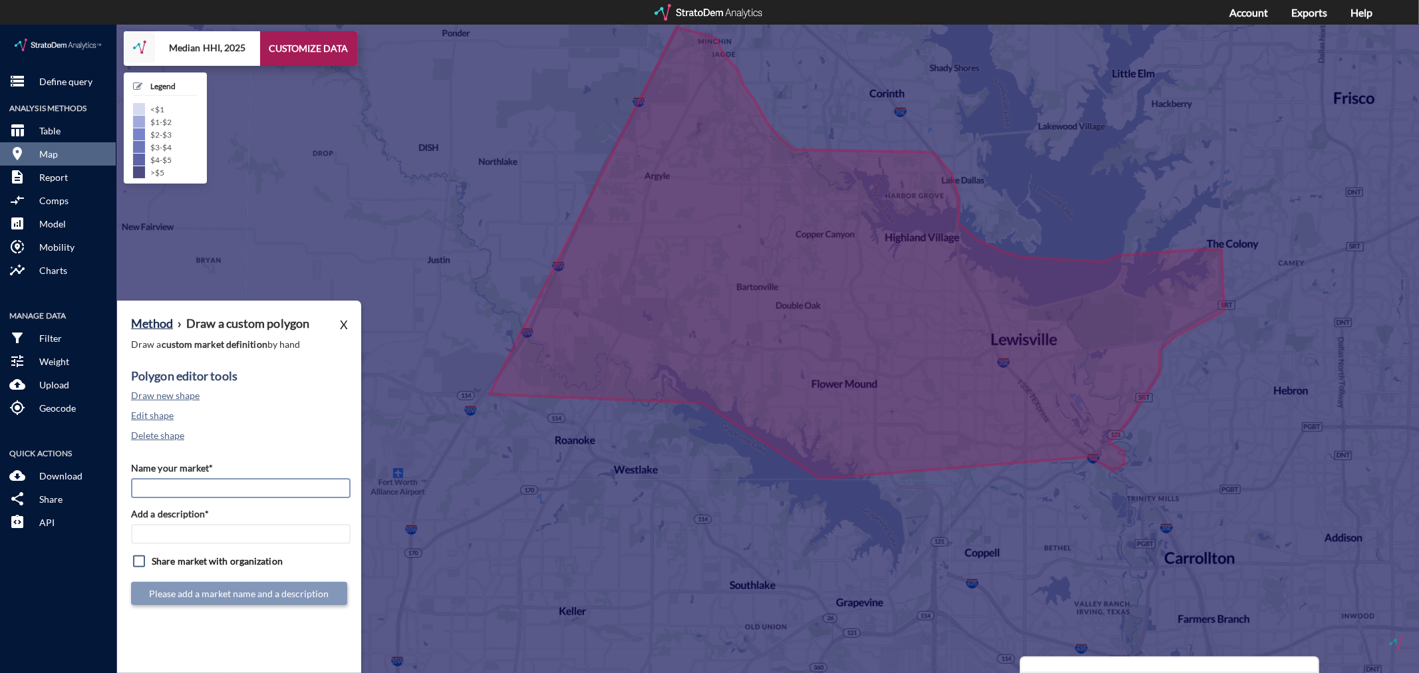
click input "Name your market*"
type input "[GEOGRAPHIC_DATA] / [GEOGRAPHIC_DATA] - [GEOGRAPHIC_DATA] MSA"
paste input "[GEOGRAPHIC_DATA] / [GEOGRAPHIC_DATA] - [GEOGRAPHIC_DATA] MSA"
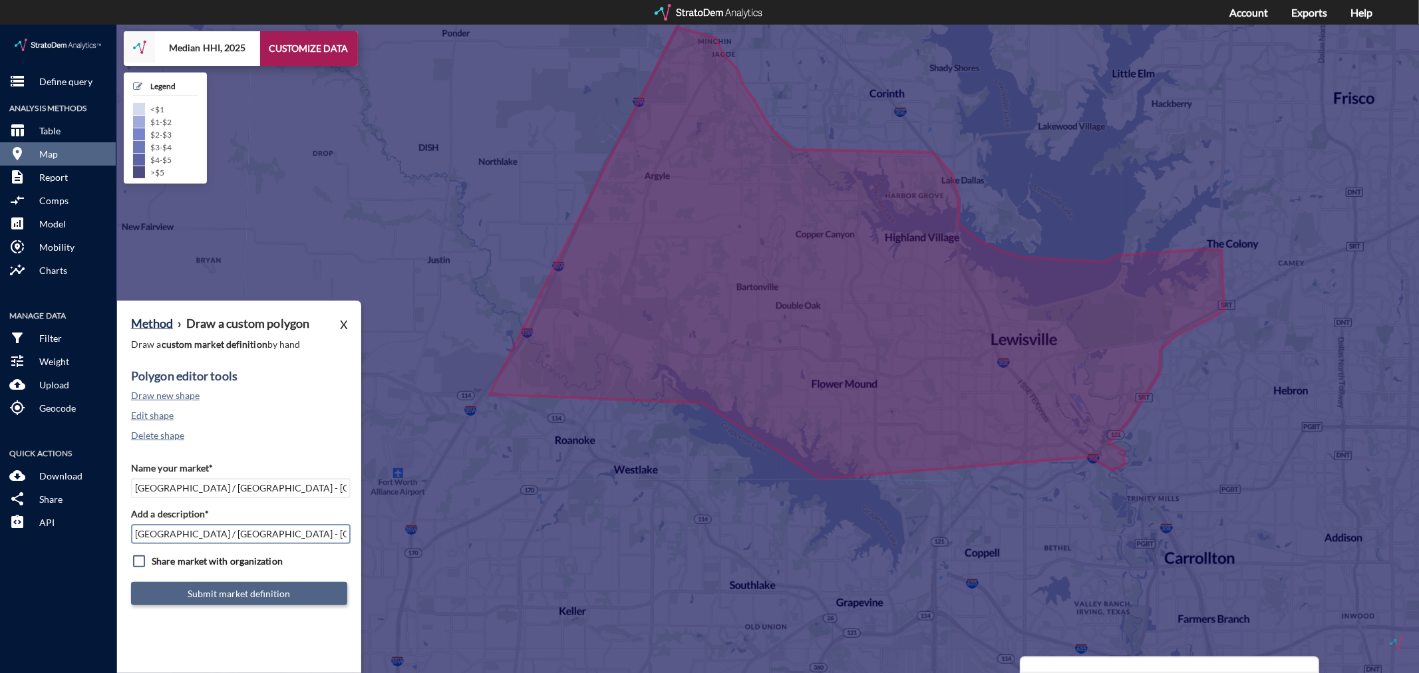
type input "[GEOGRAPHIC_DATA] / [GEOGRAPHIC_DATA] - [GEOGRAPHIC_DATA] MSA"
click button "Submit market definition"
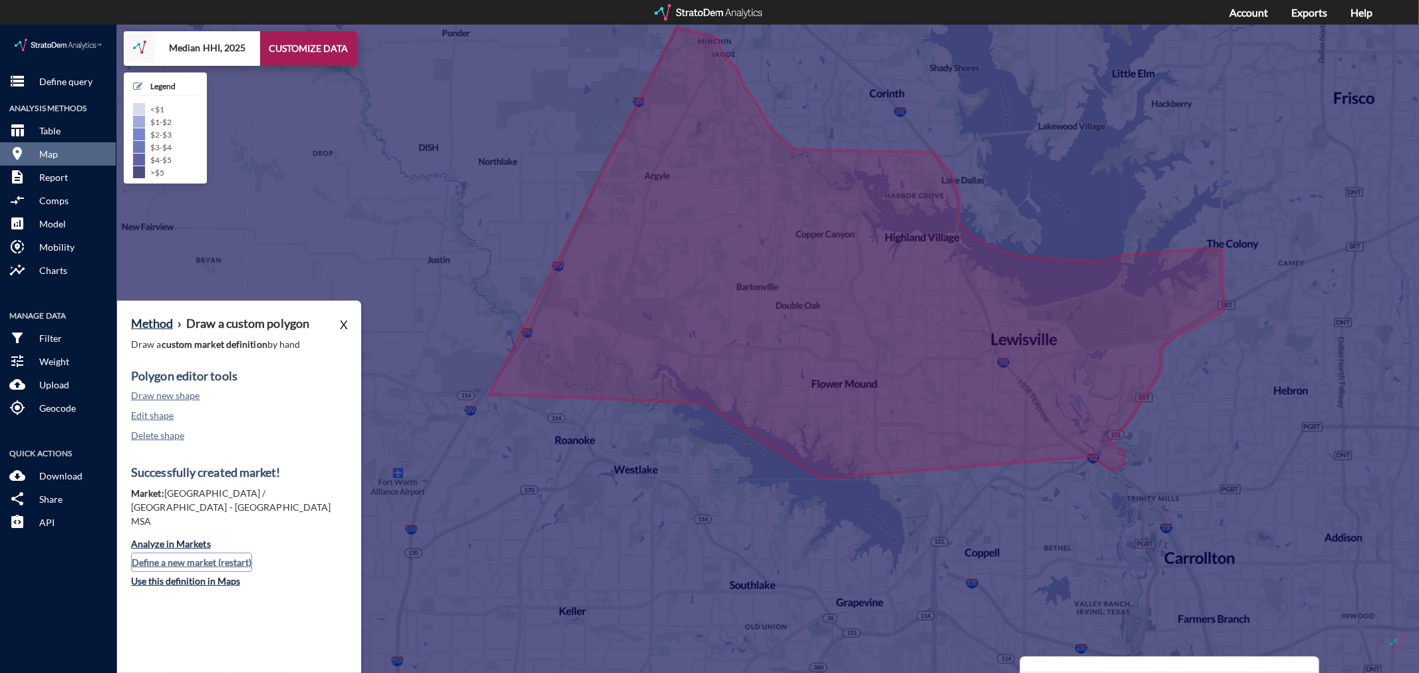
click button "Define a new market (restart)"
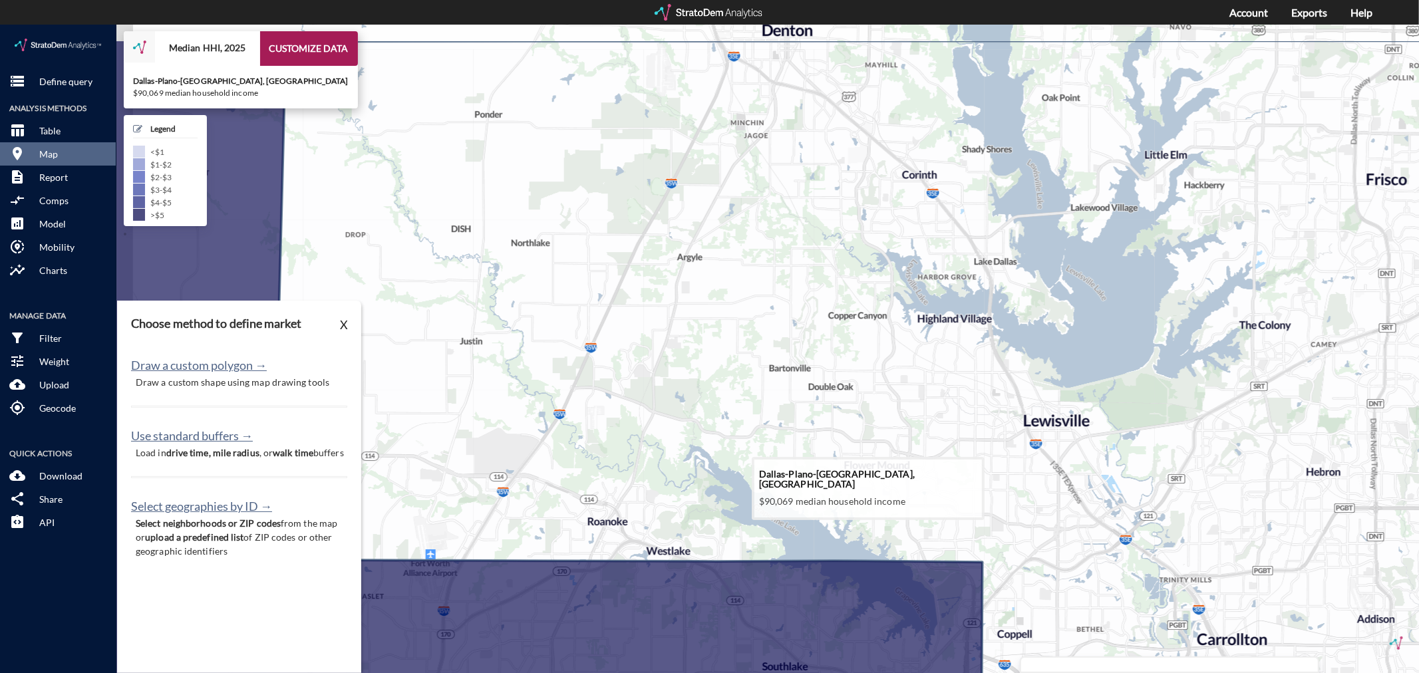
drag, startPoint x: 793, startPoint y: 236, endPoint x: 826, endPoint y: 325, distance: 95.2
click icon
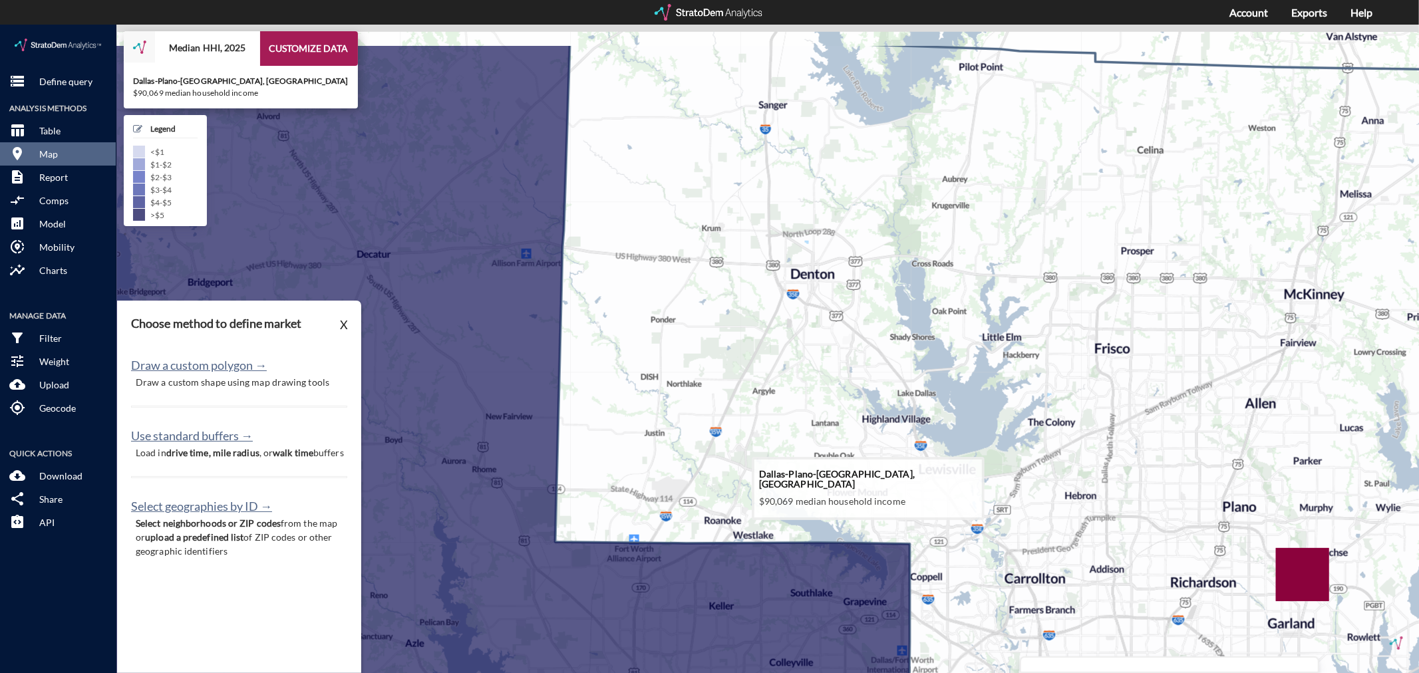
drag, startPoint x: 785, startPoint y: 198, endPoint x: 792, endPoint y: 288, distance: 90.1
click icon
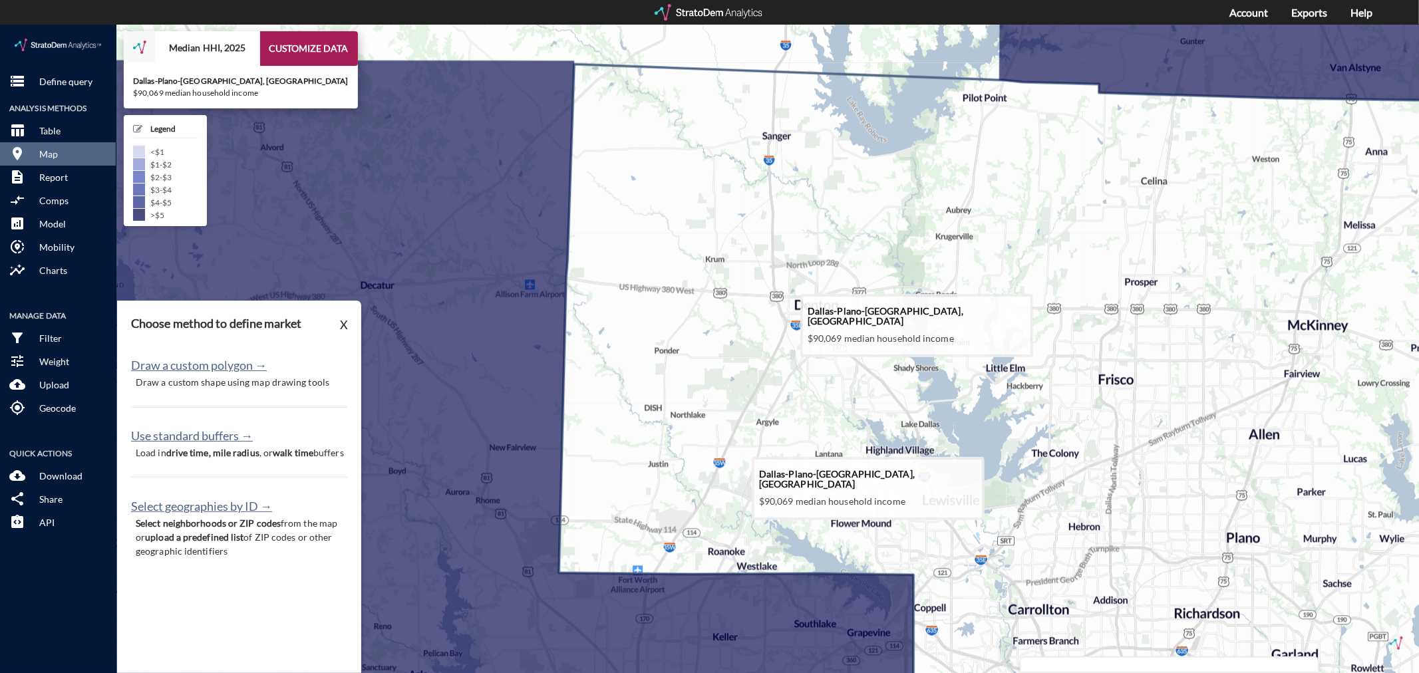
drag, startPoint x: 780, startPoint y: 166, endPoint x: 784, endPoint y: 200, distance: 33.5
click icon
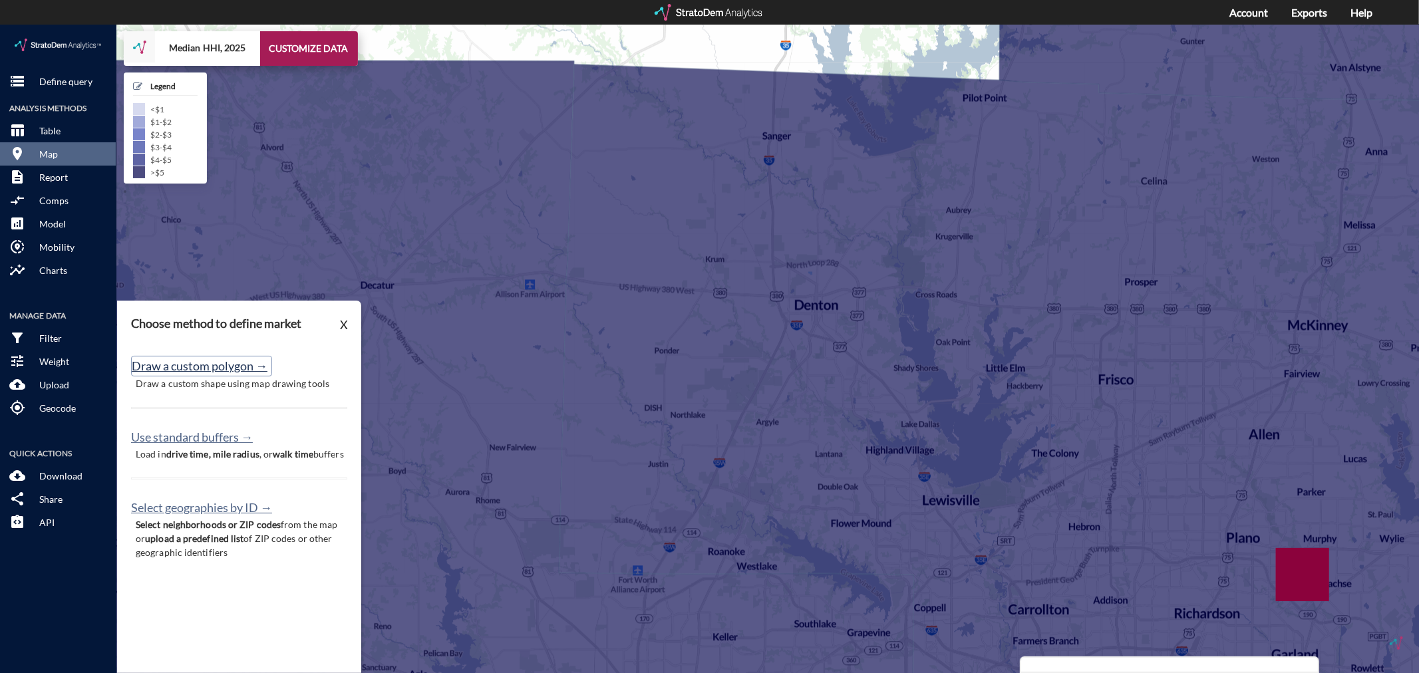
click button "Draw a custom polygon →"
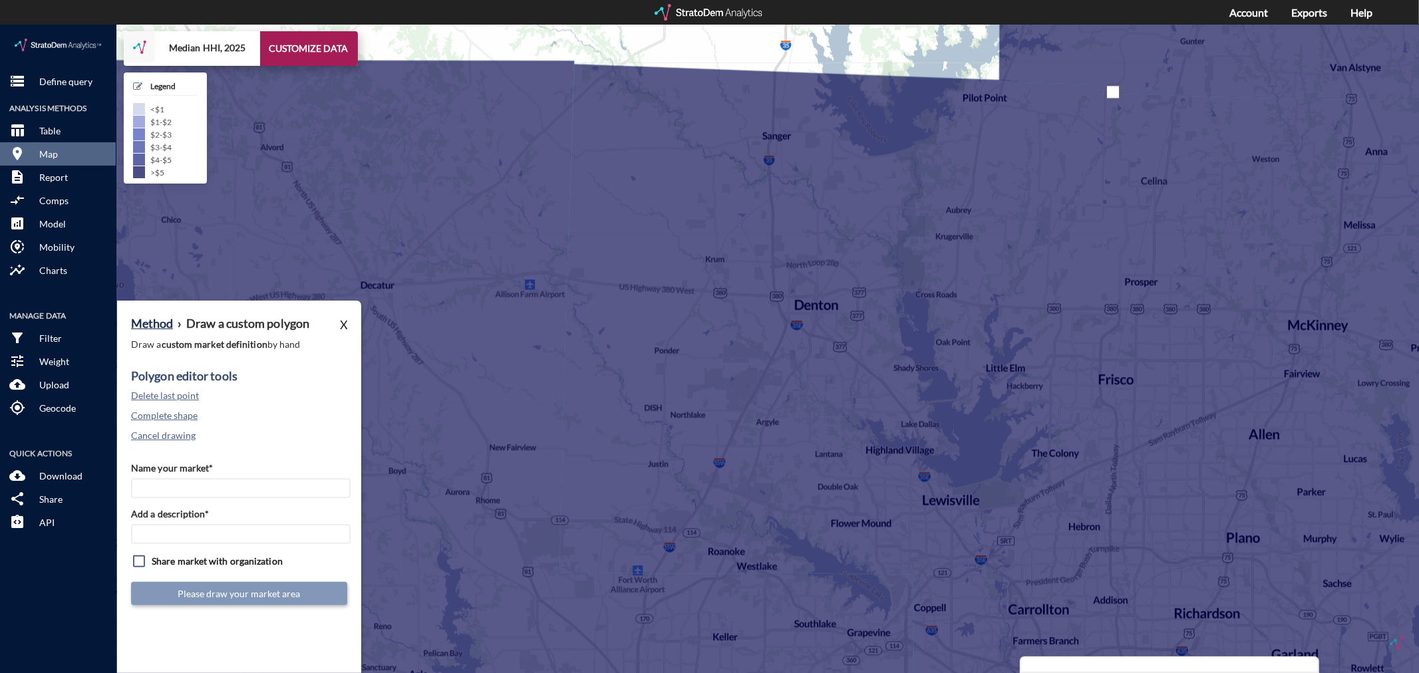
click div
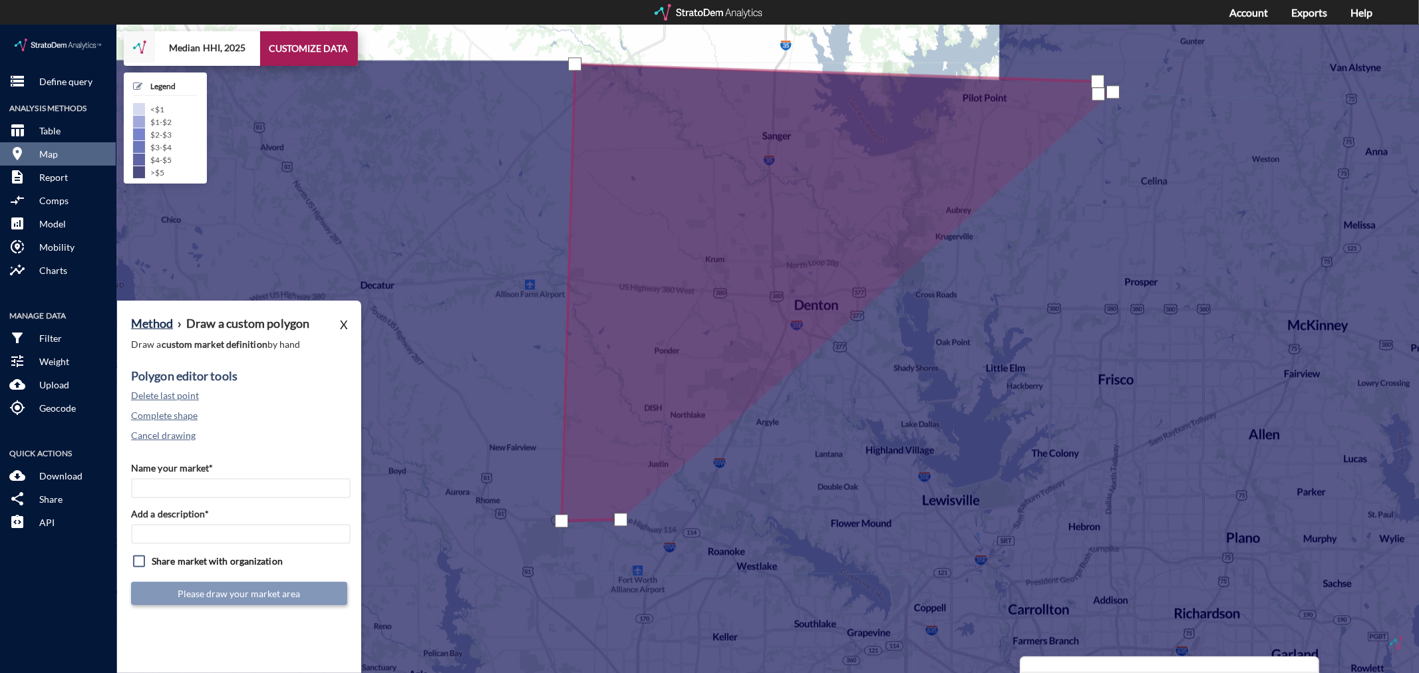
click div
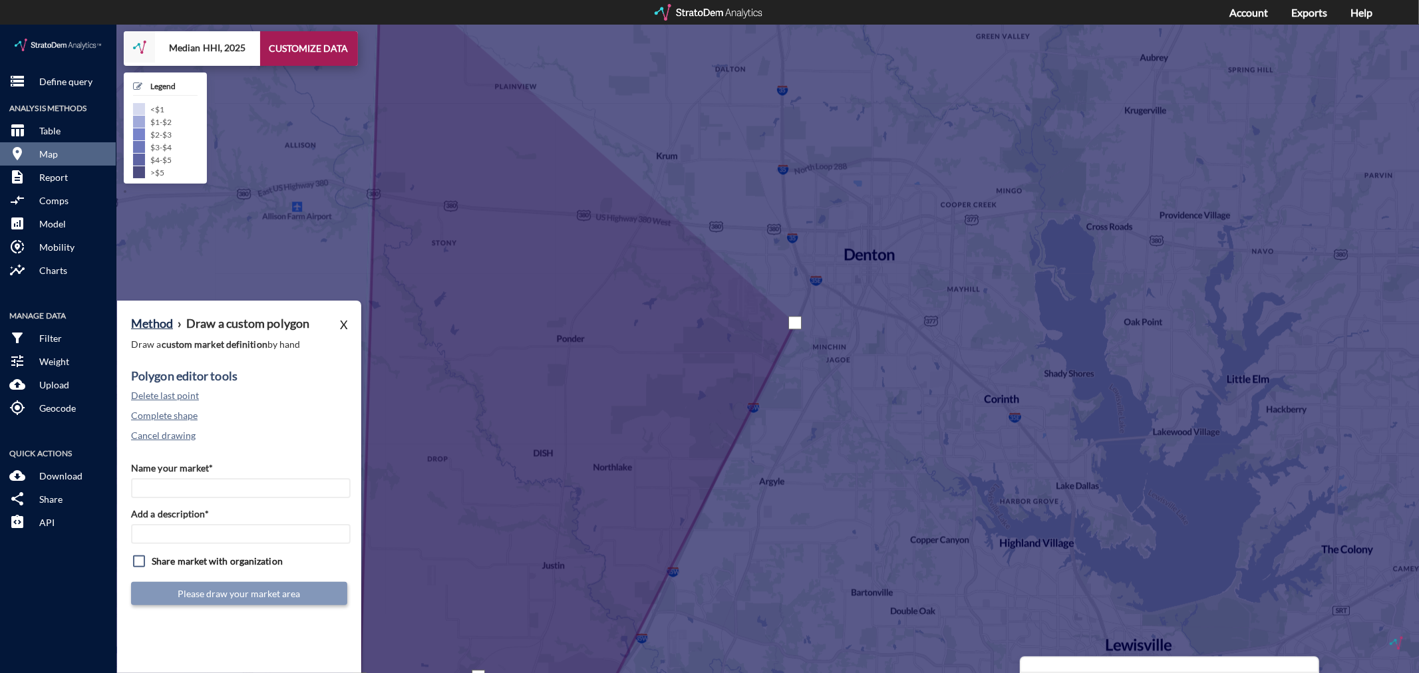
click div
drag, startPoint x: 820, startPoint y: 303, endPoint x: 832, endPoint y: 317, distance: 18.0
click div
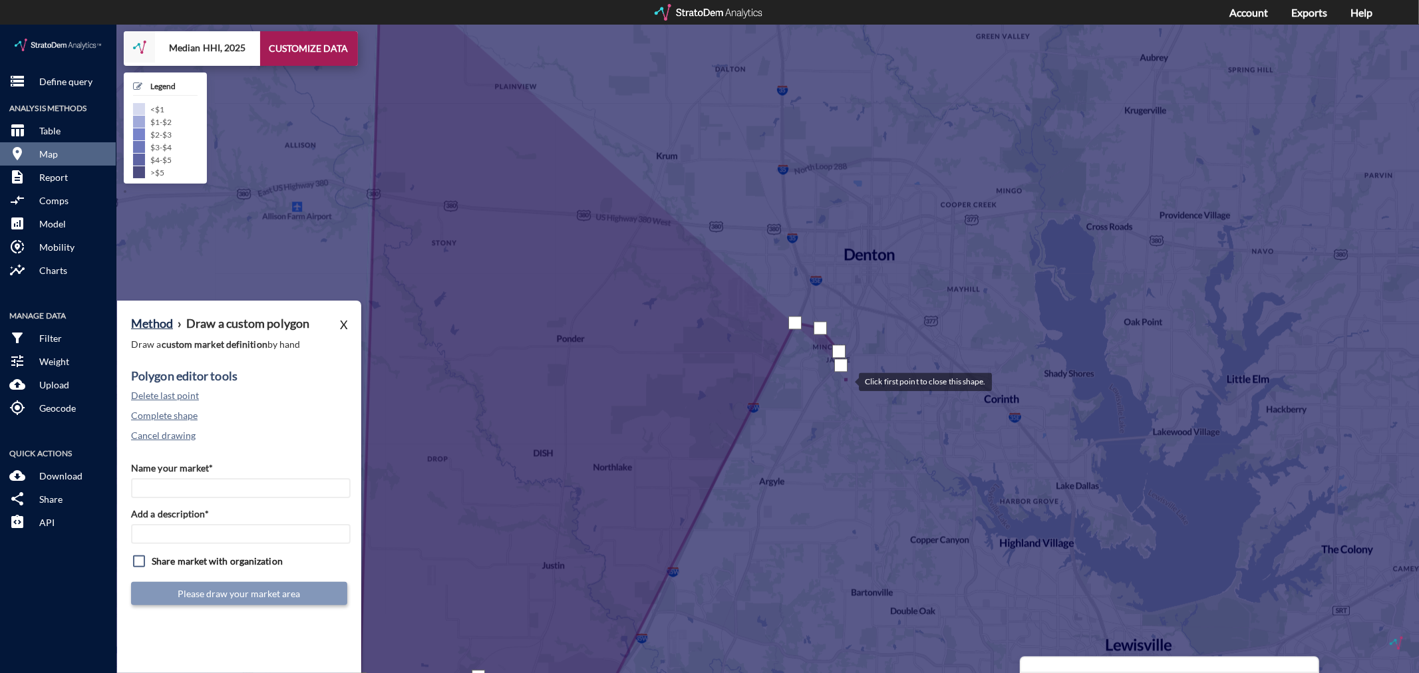
click div
drag, startPoint x: 880, startPoint y: 379, endPoint x: 892, endPoint y: 393, distance: 18.5
click div
drag, startPoint x: 915, startPoint y: 422, endPoint x: 938, endPoint y: 449, distance: 35.4
click div
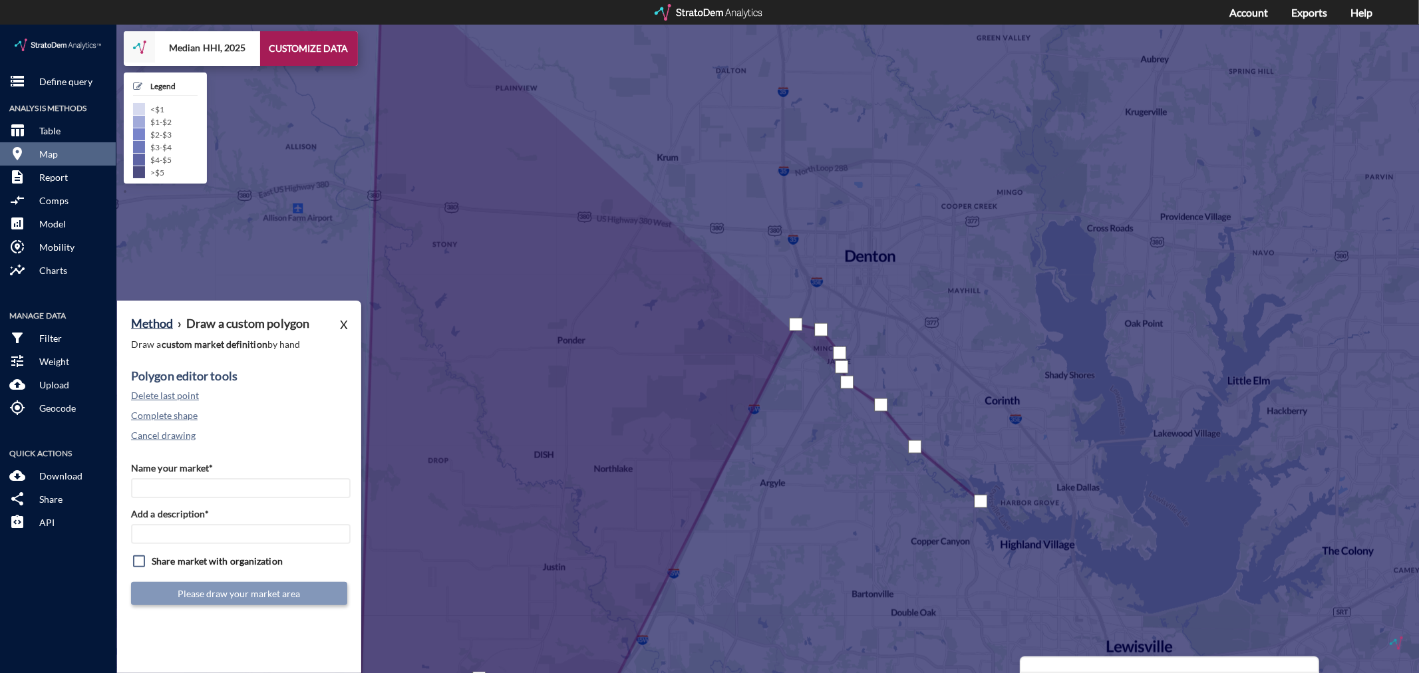
click div
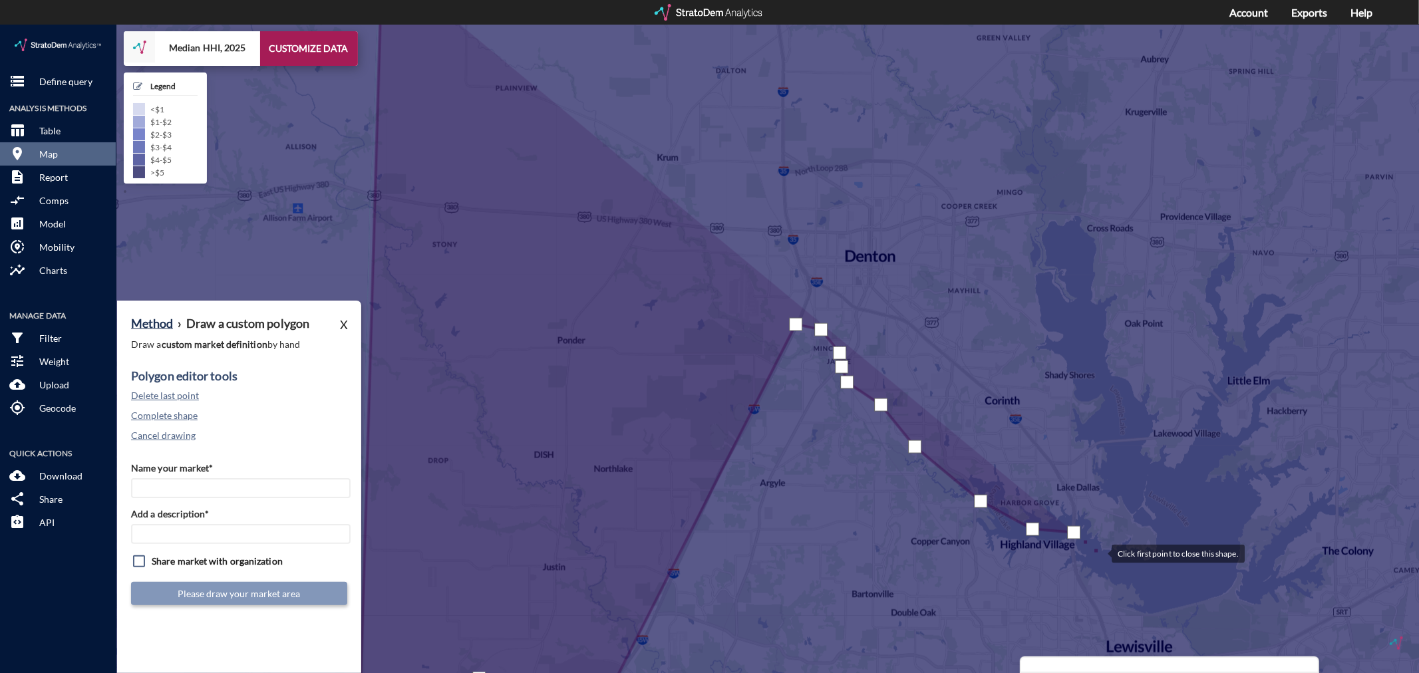
click div
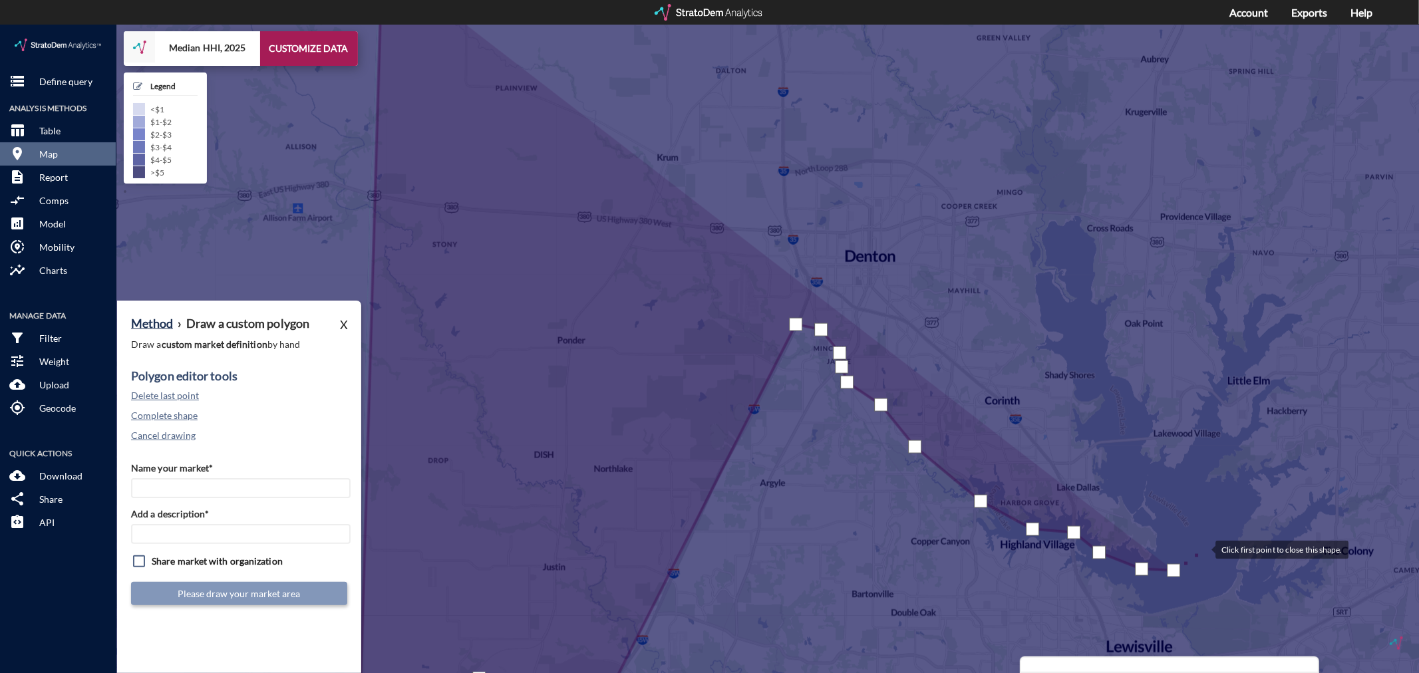
click div
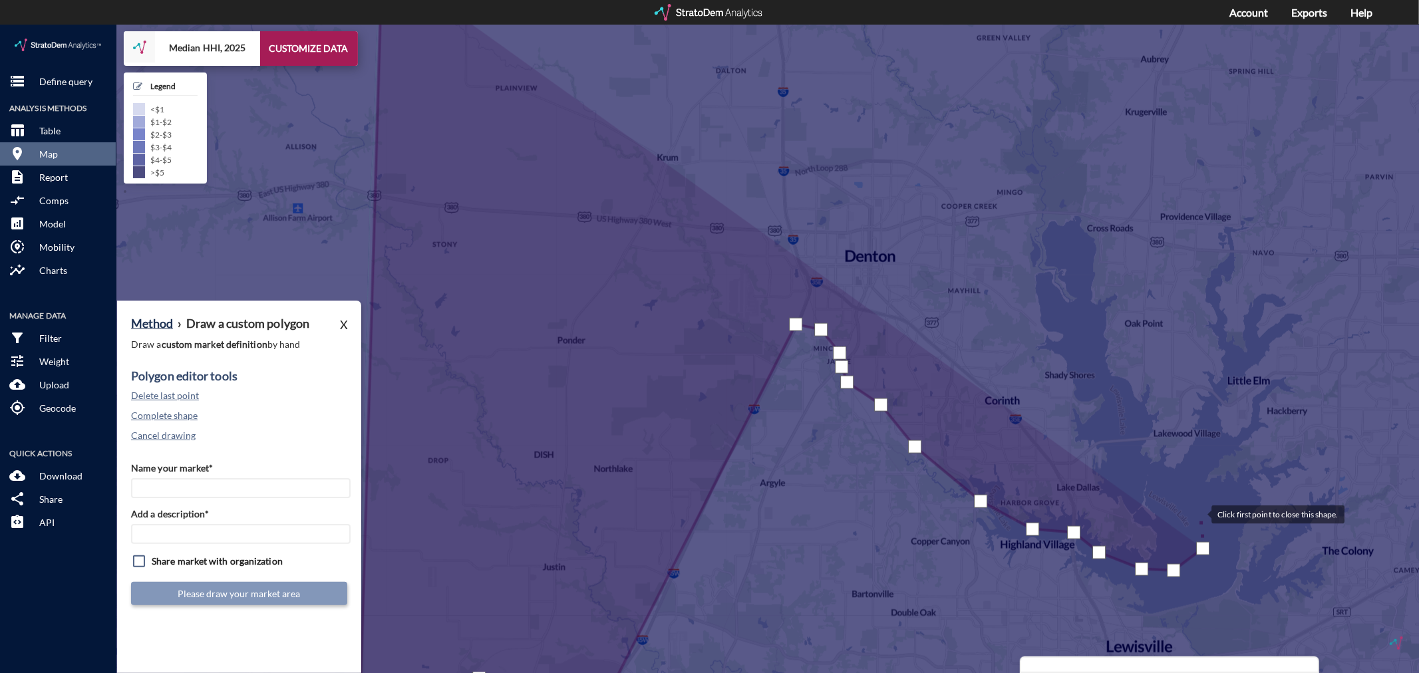
click div
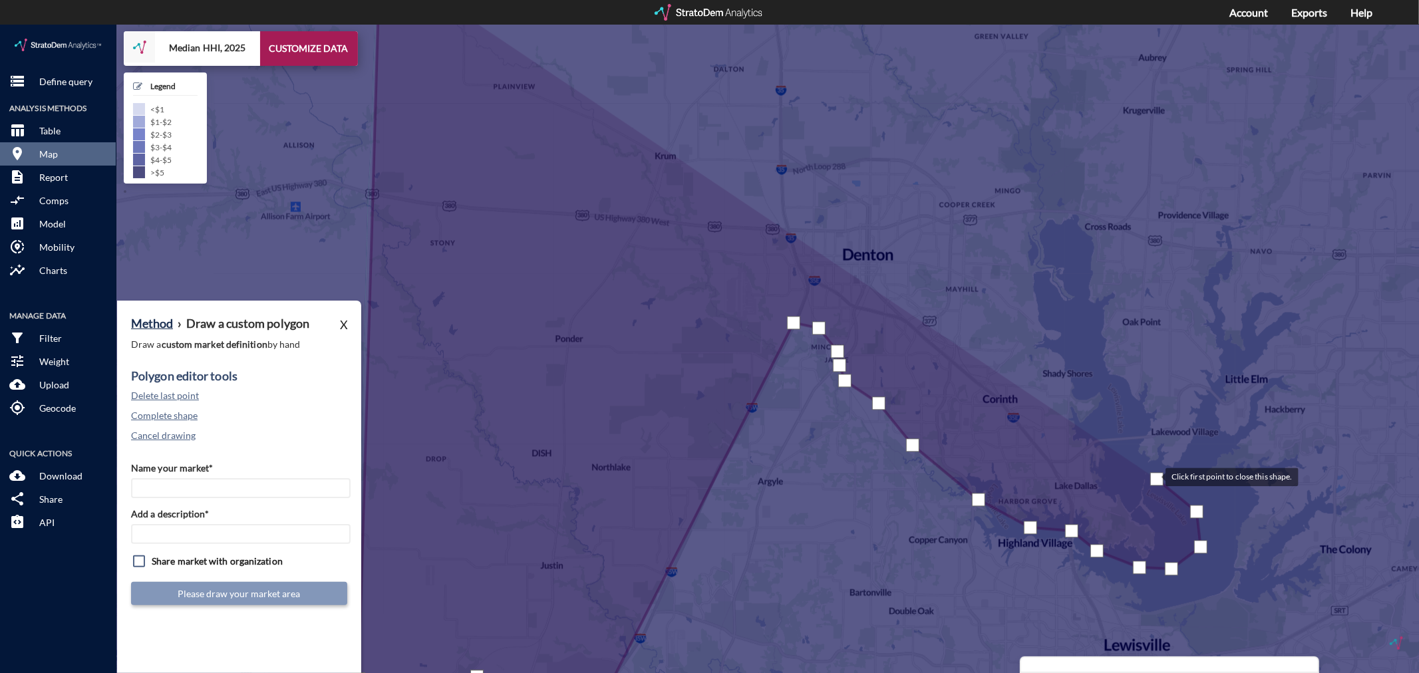
drag, startPoint x: 1159, startPoint y: 456, endPoint x: 1145, endPoint y: 446, distance: 17.2
click div
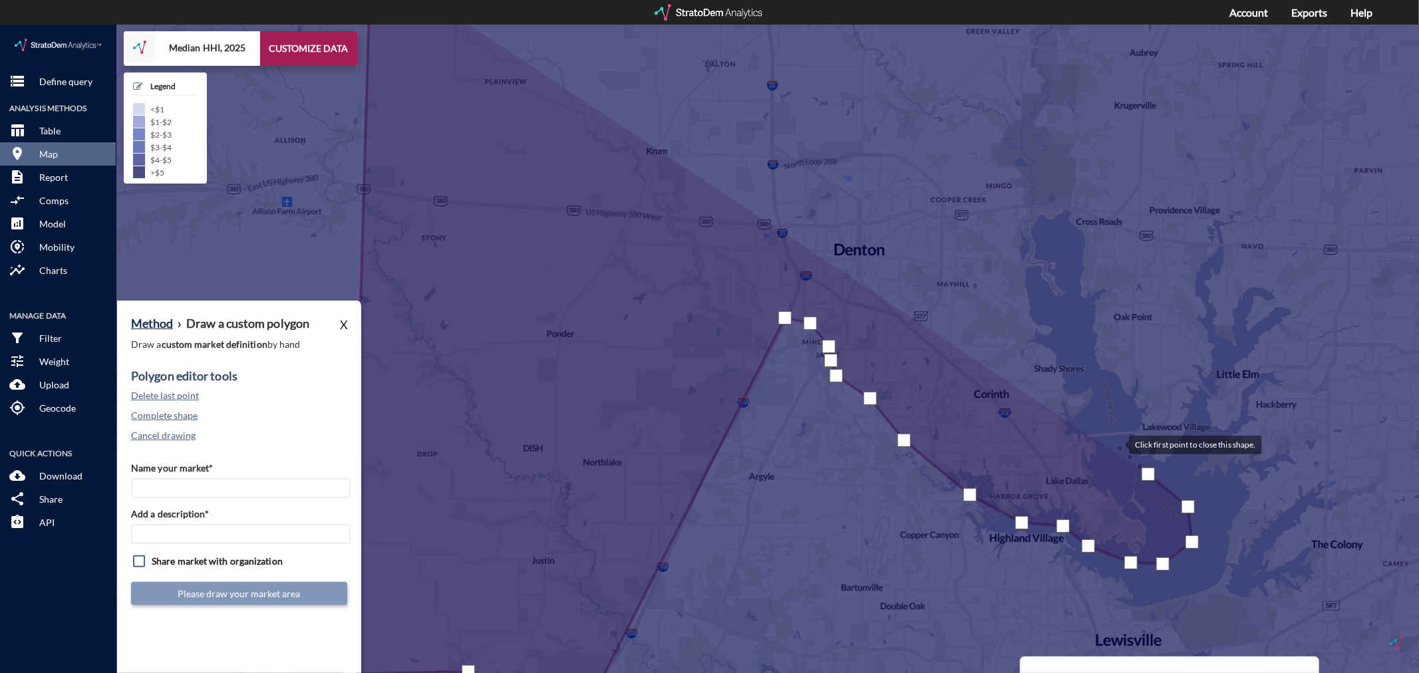
click div
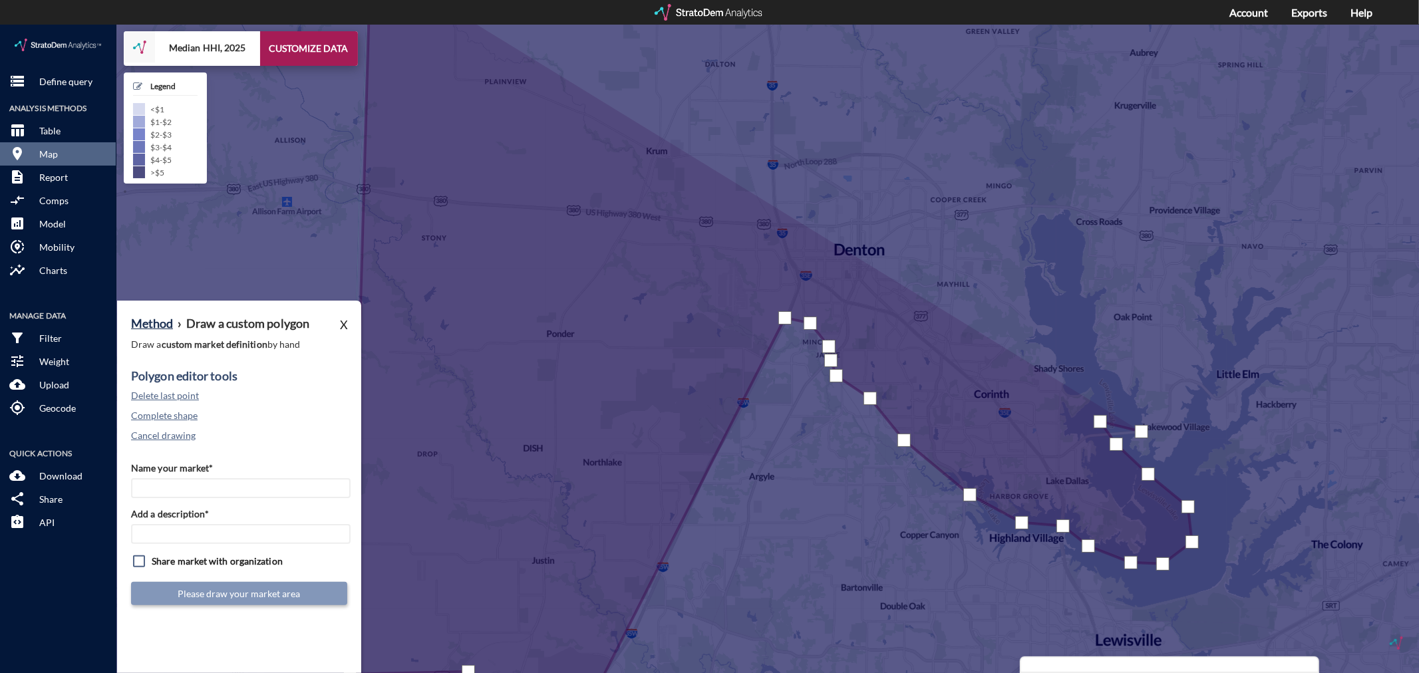
click div
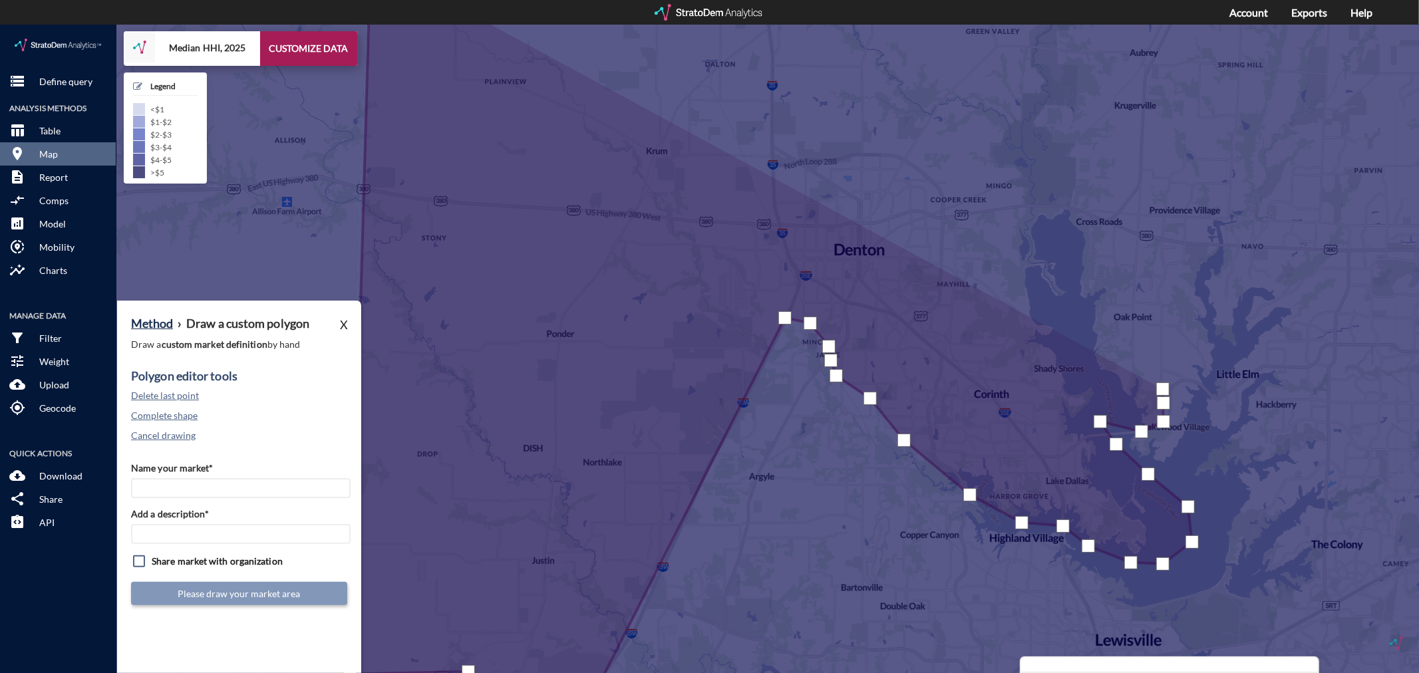
click div
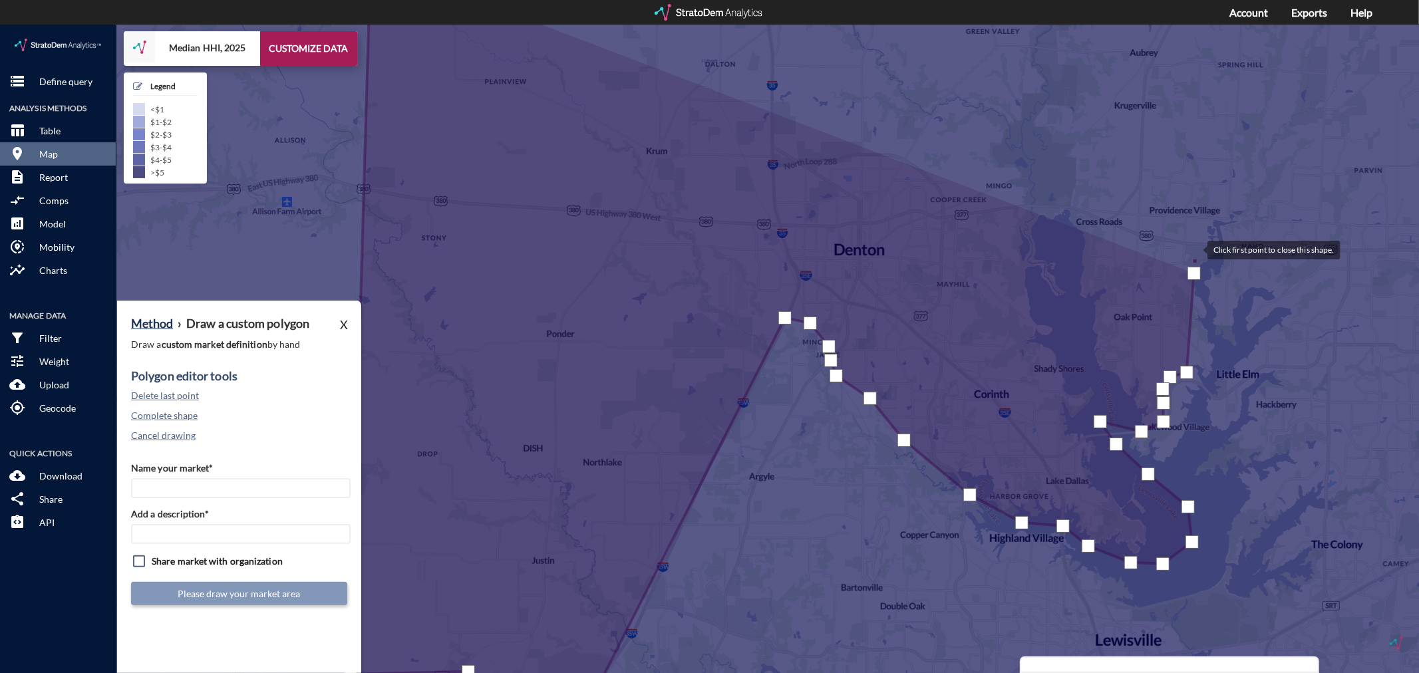
click div
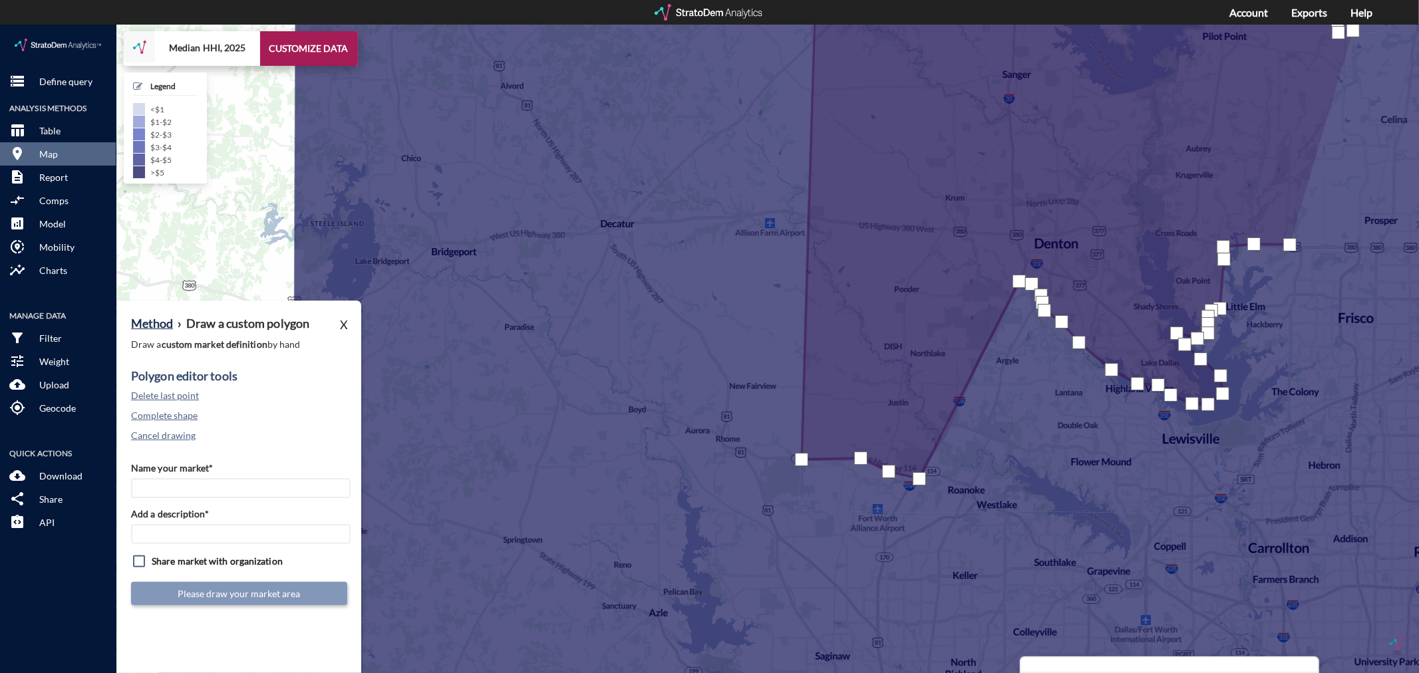
click div
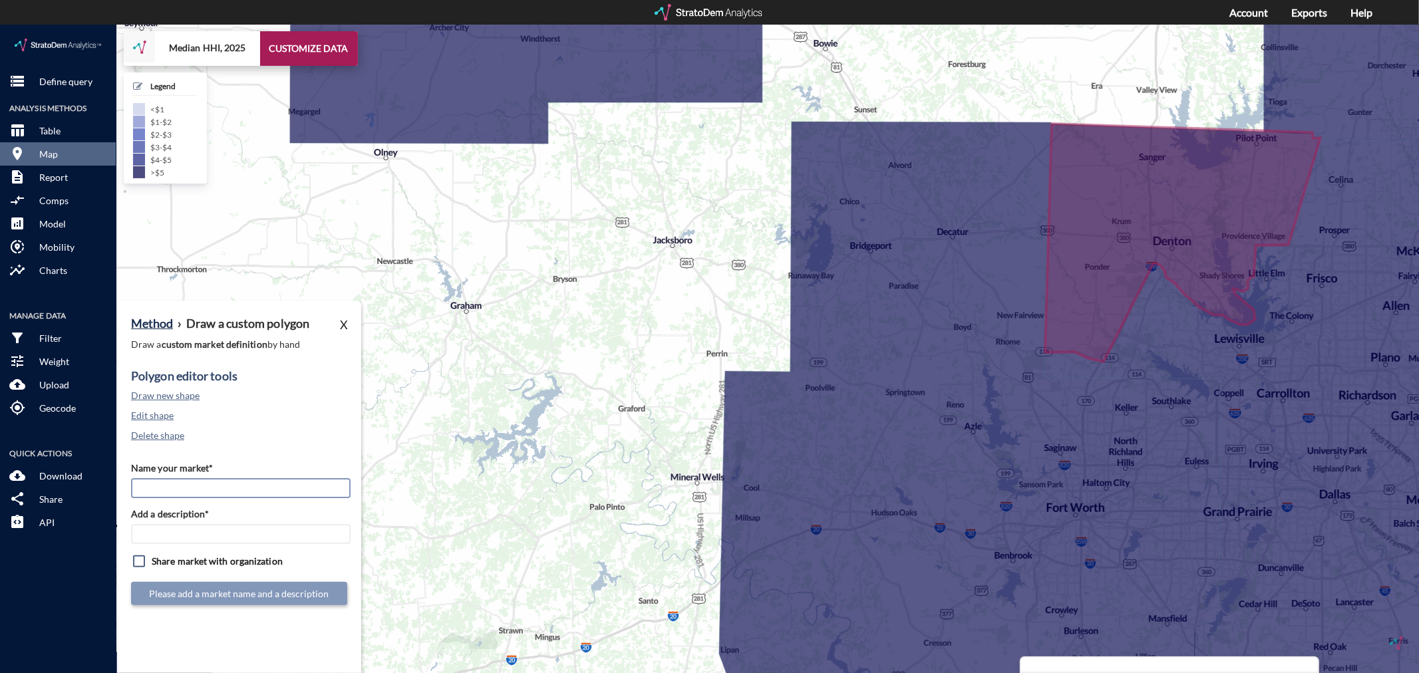
click input "Name your market*"
type input "[PERSON_NAME] - Dallas MSA"
paste input "[PERSON_NAME] - Dallas MSA"
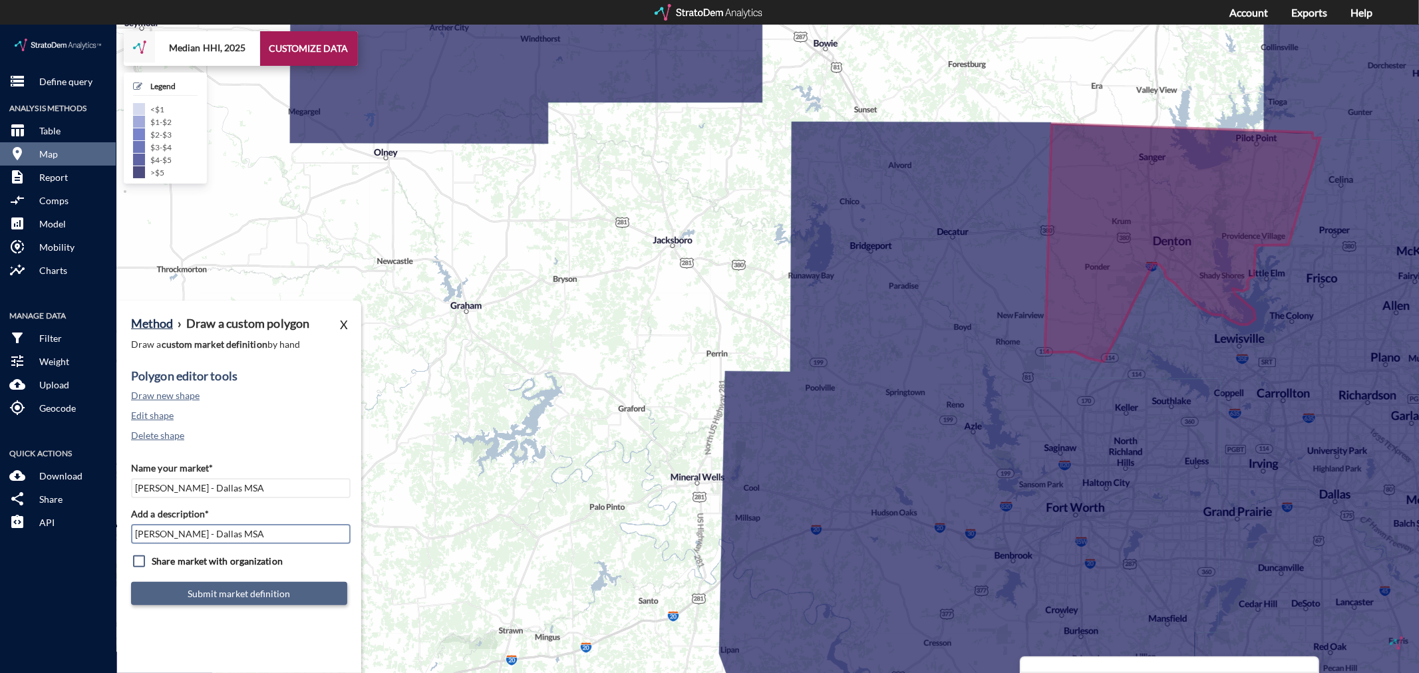
type input "[PERSON_NAME] - Dallas MSA"
click button "Submit market definition"
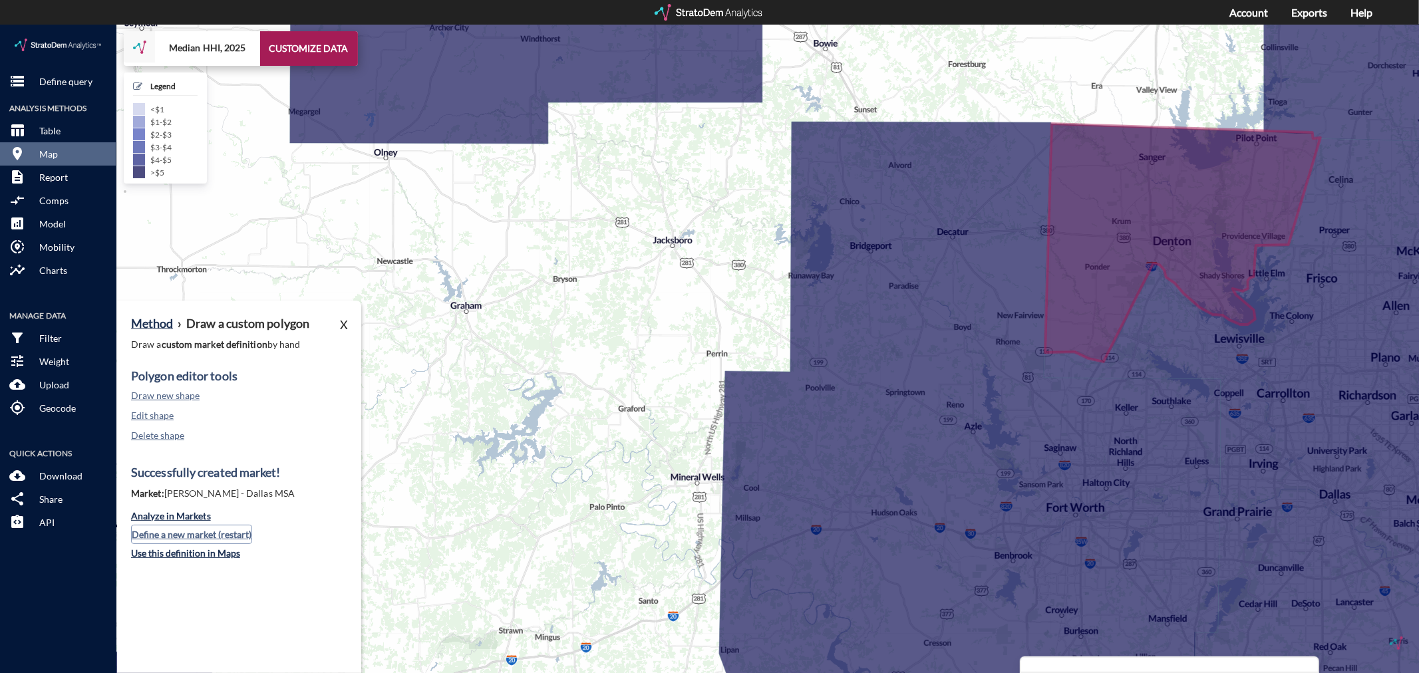
click button "Define a new market (restart)"
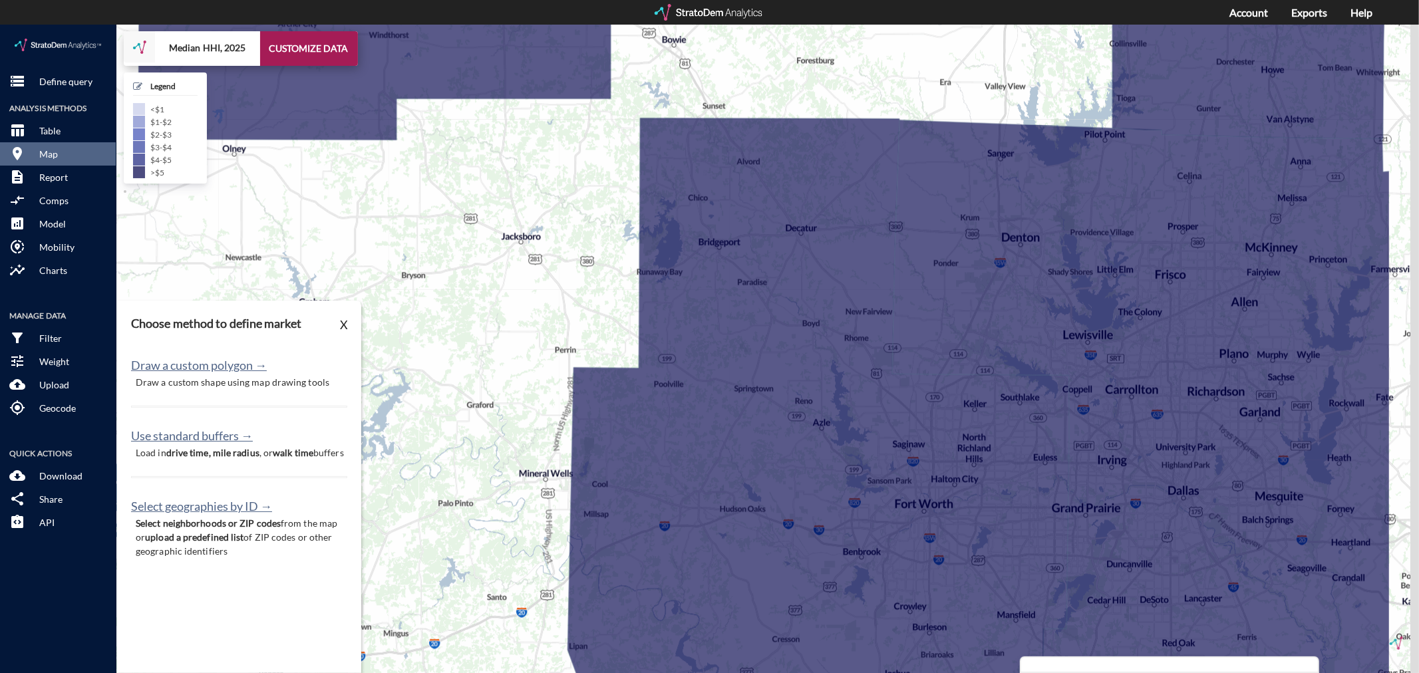
drag, startPoint x: 600, startPoint y: 437, endPoint x: 262, endPoint y: 399, distance: 340.8
click div "+ − Median HHI, 2025 CUSTOMIZE DATA Legend < $1 $1 - $2 $2 - $3 $3 - $4 $4 - $5…"
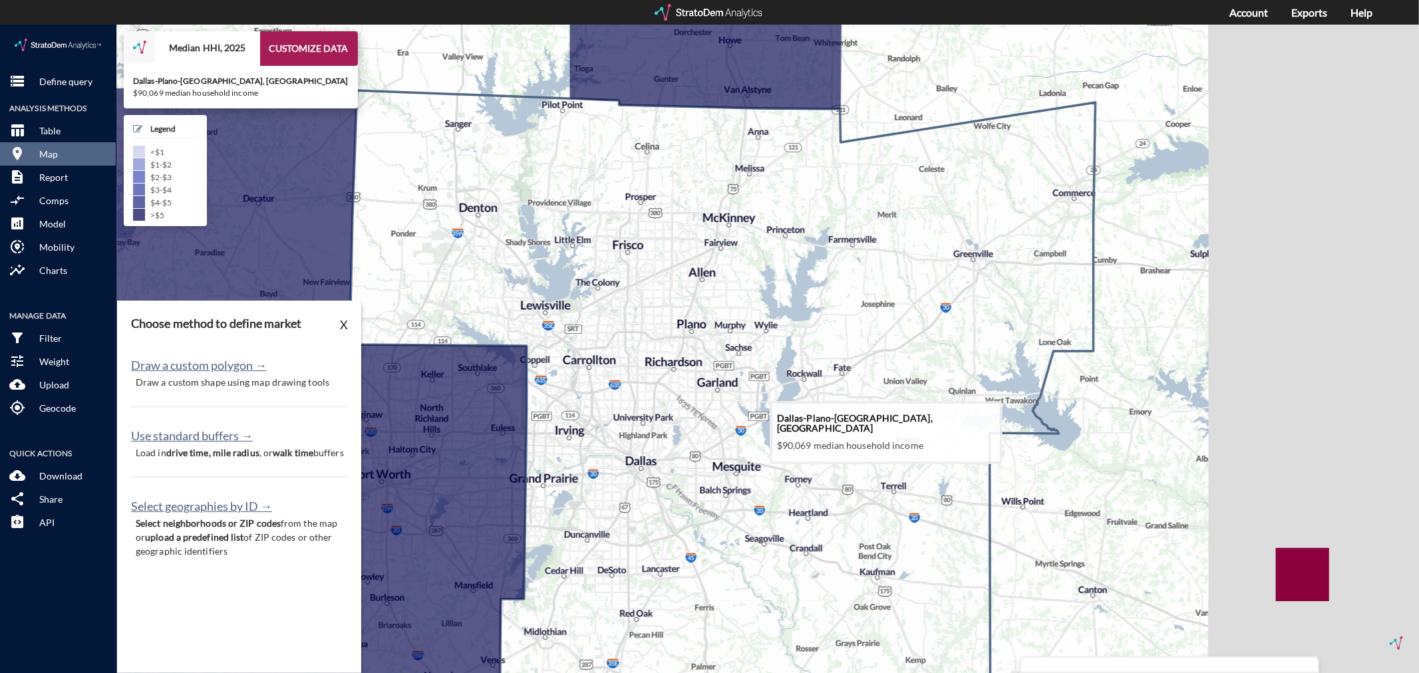
drag, startPoint x: 1063, startPoint y: 386, endPoint x: 850, endPoint y: 392, distance: 213.0
click icon
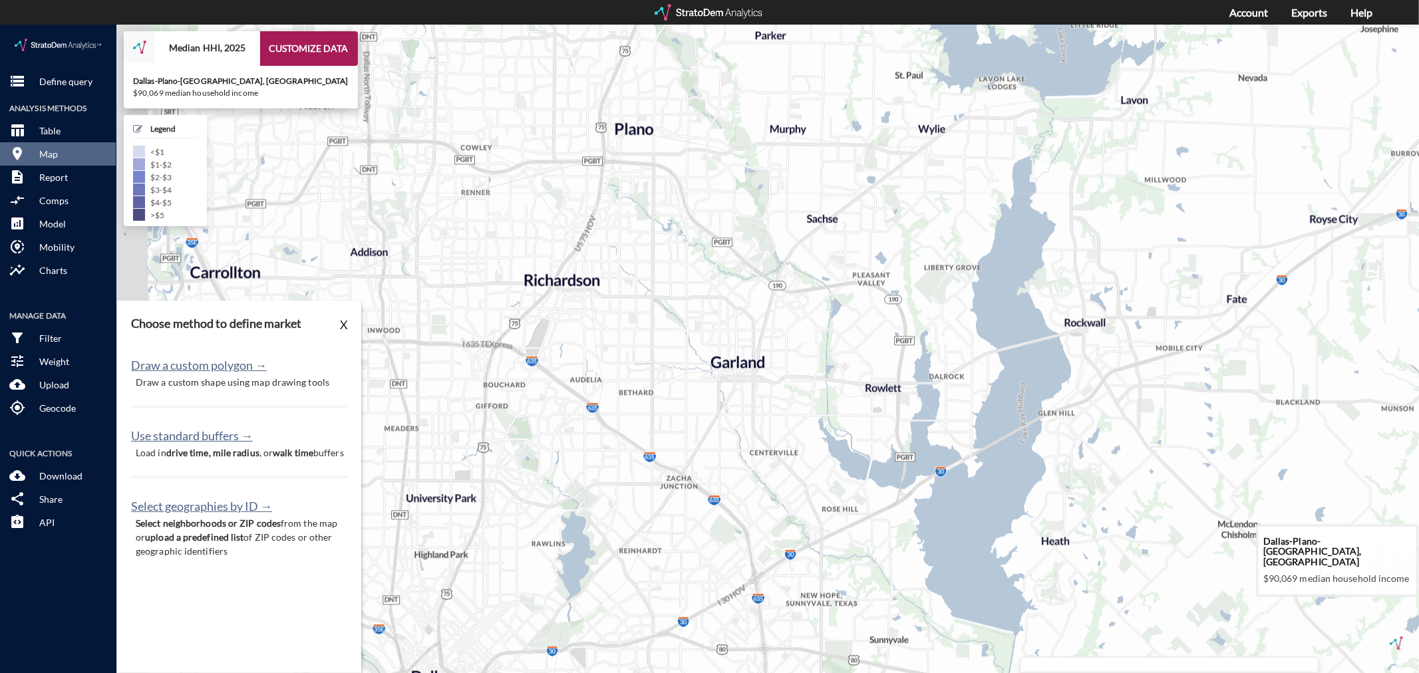
drag, startPoint x: 757, startPoint y: 316, endPoint x: 847, endPoint y: 325, distance: 90.3
click icon
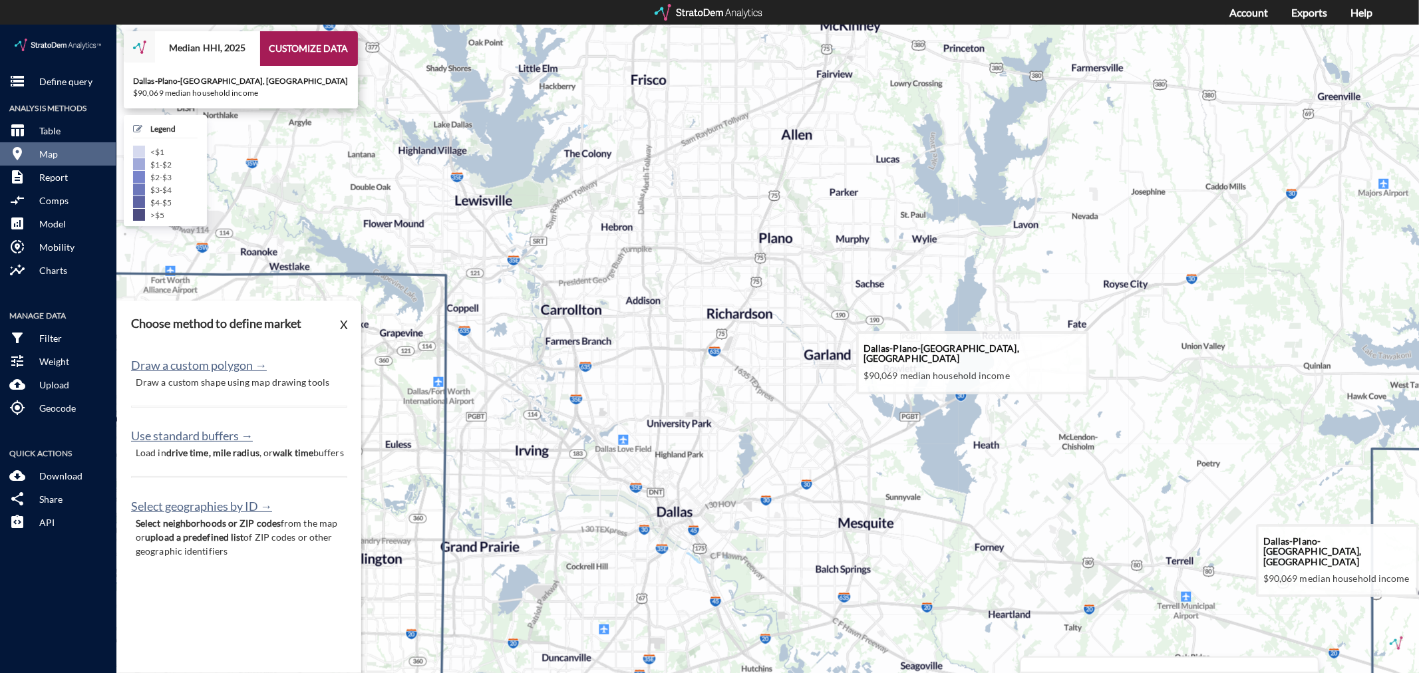
drag, startPoint x: 795, startPoint y: 331, endPoint x: 838, endPoint y: 332, distance: 43.3
click icon
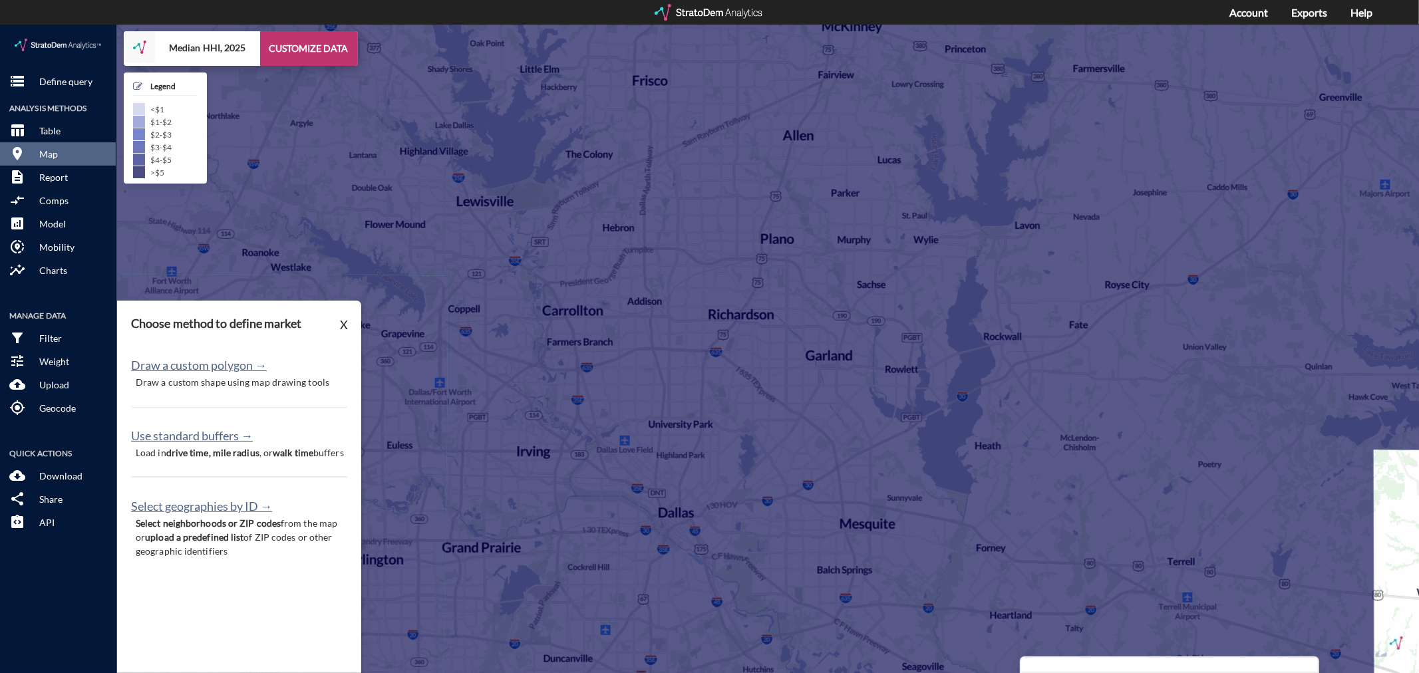
click button "CUSTOMIZE DATA"
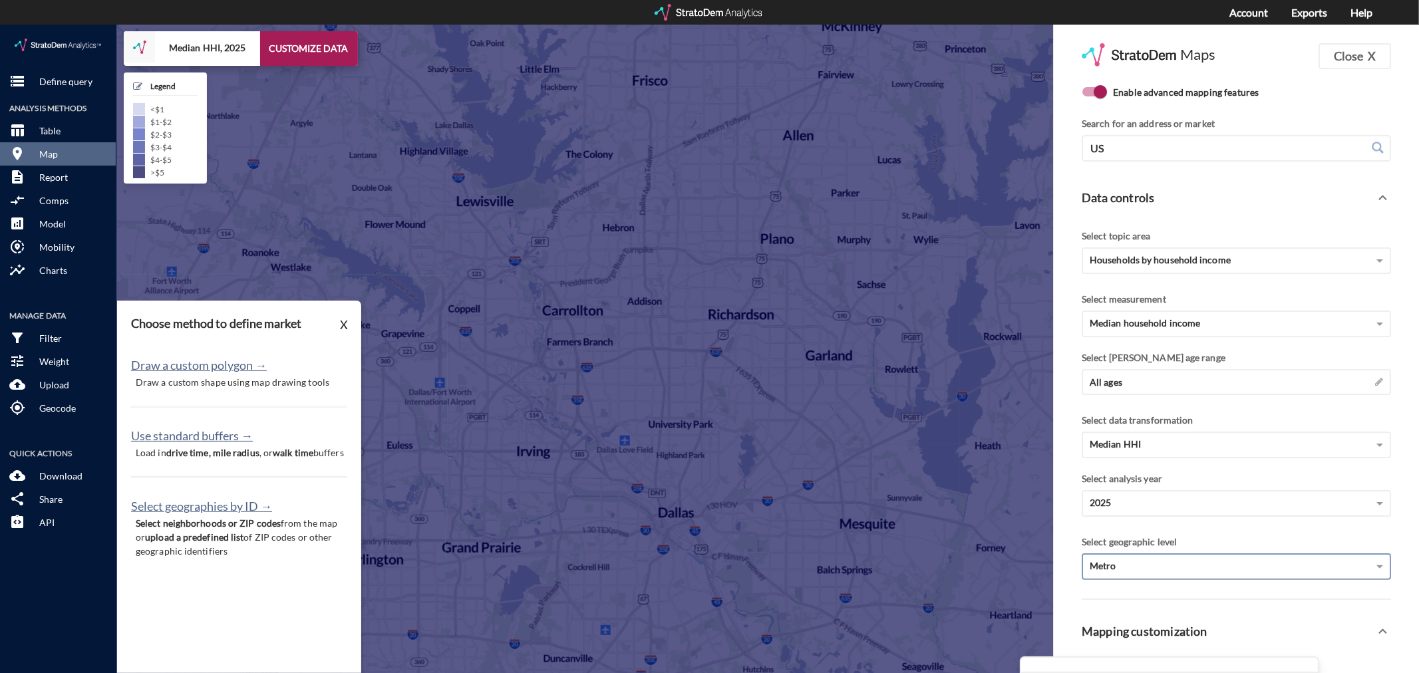
click div "Metro"
click div "Census tract"
drag, startPoint x: 1114, startPoint y: 616, endPoint x: 1125, endPoint y: 554, distance: 62.3
click div "Mapping customization"
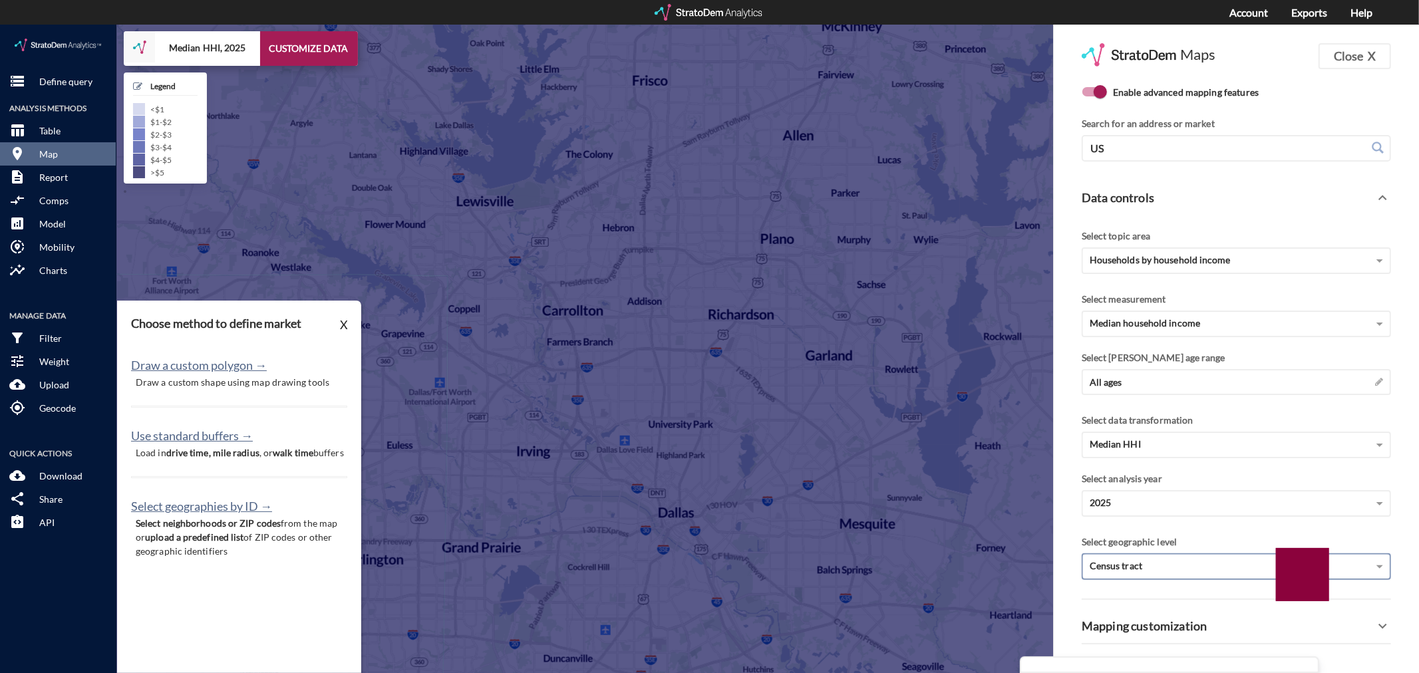
click div "Census tract"
click div "County"
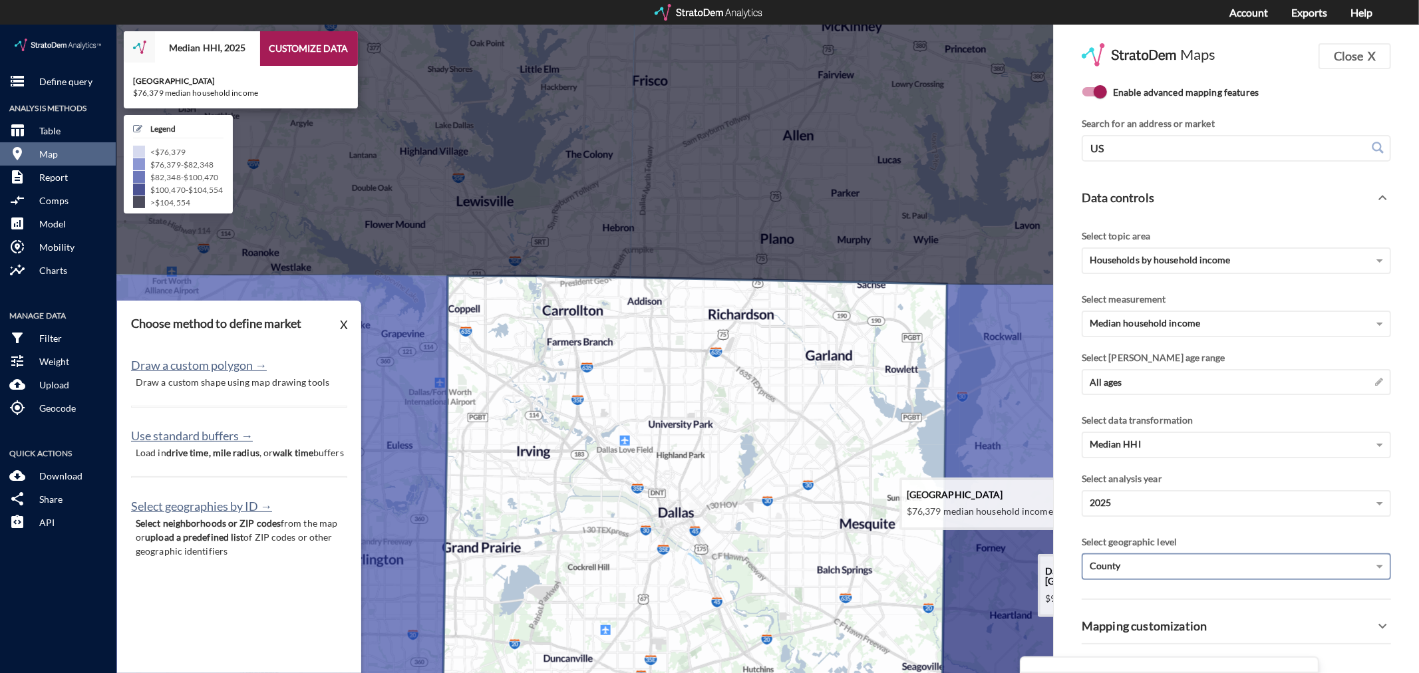
click icon
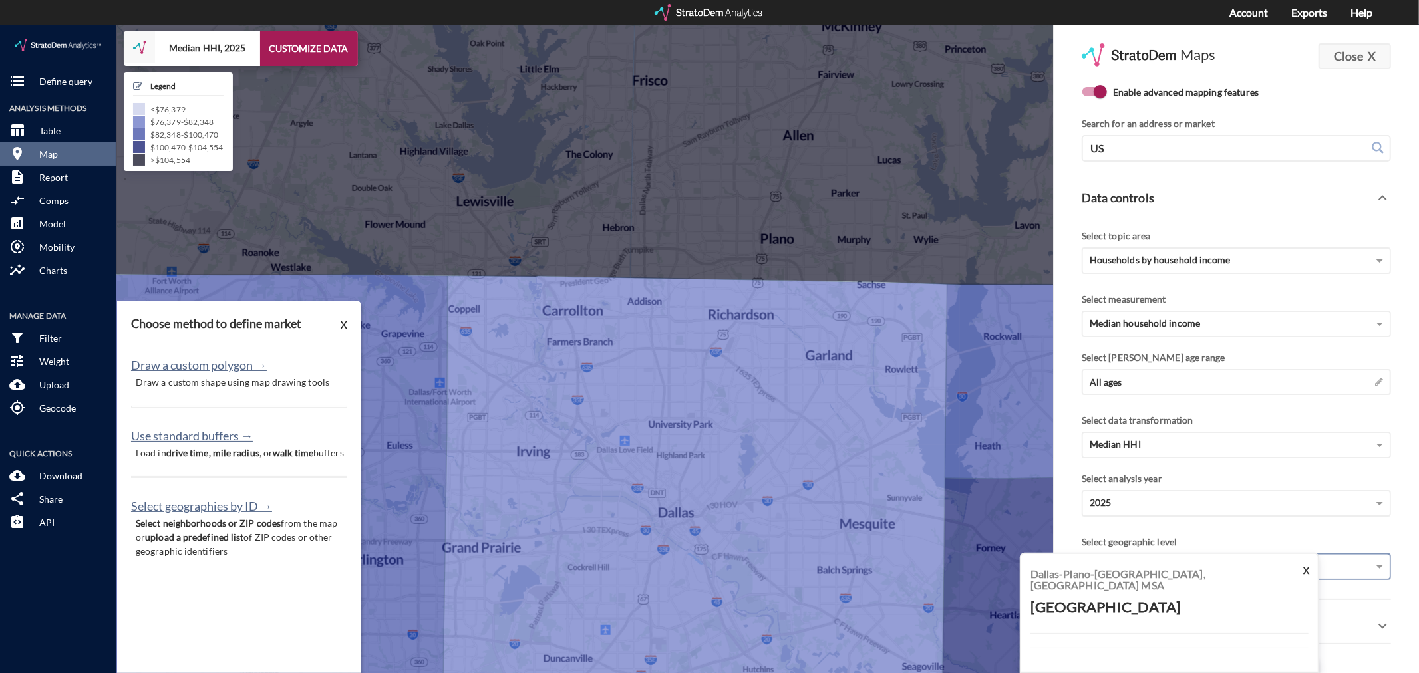
click strong "X"
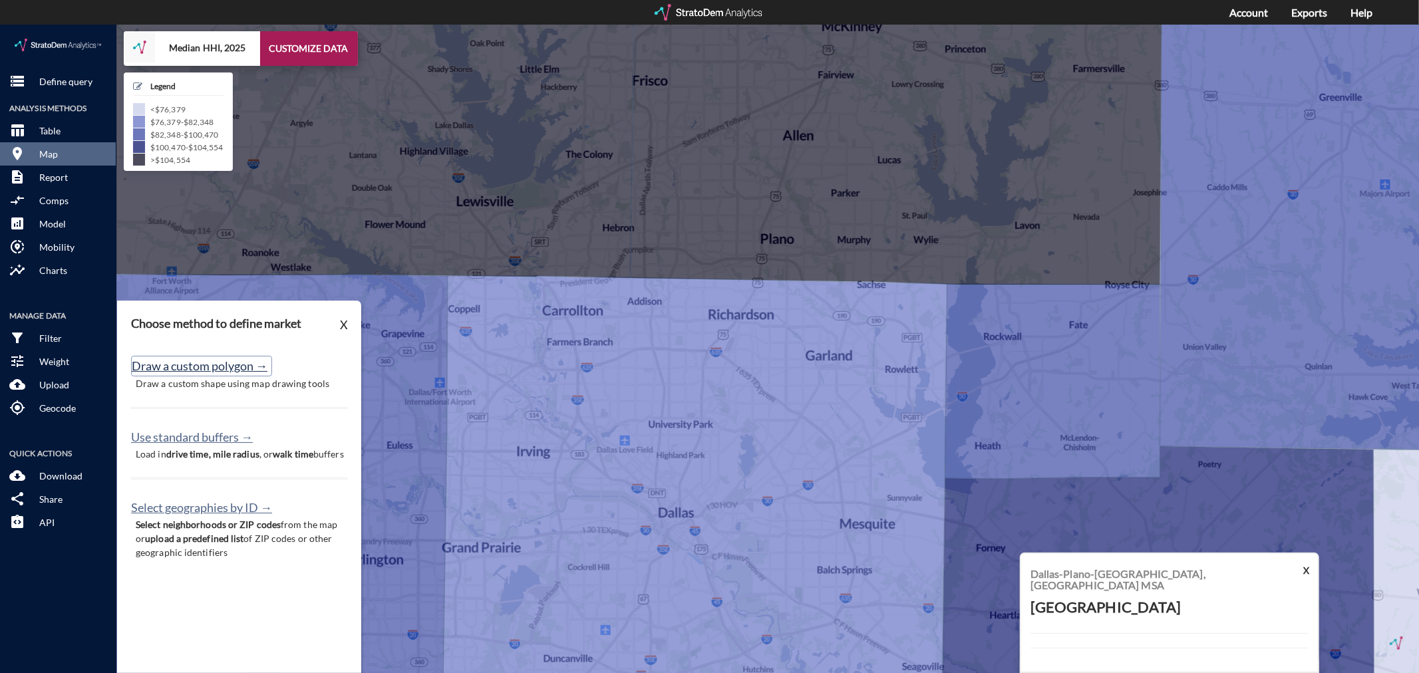
click button "Draw a custom polygon →"
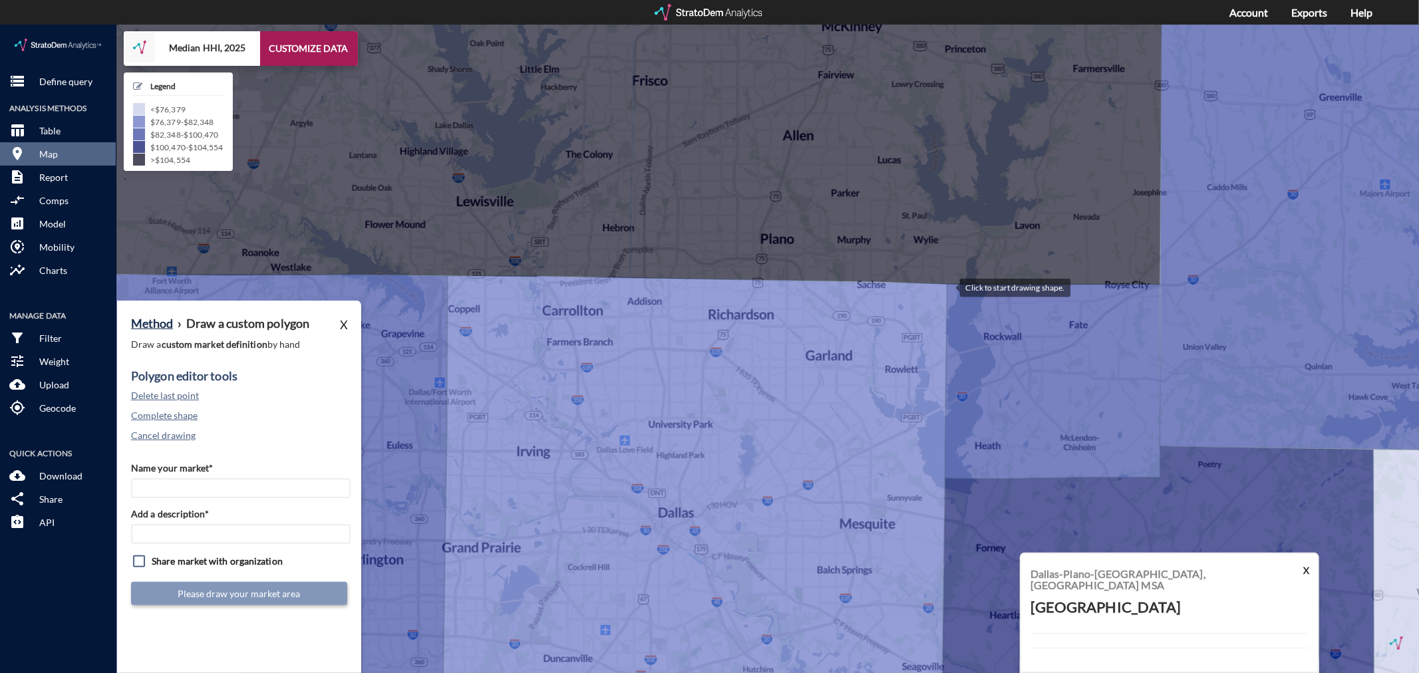
click div
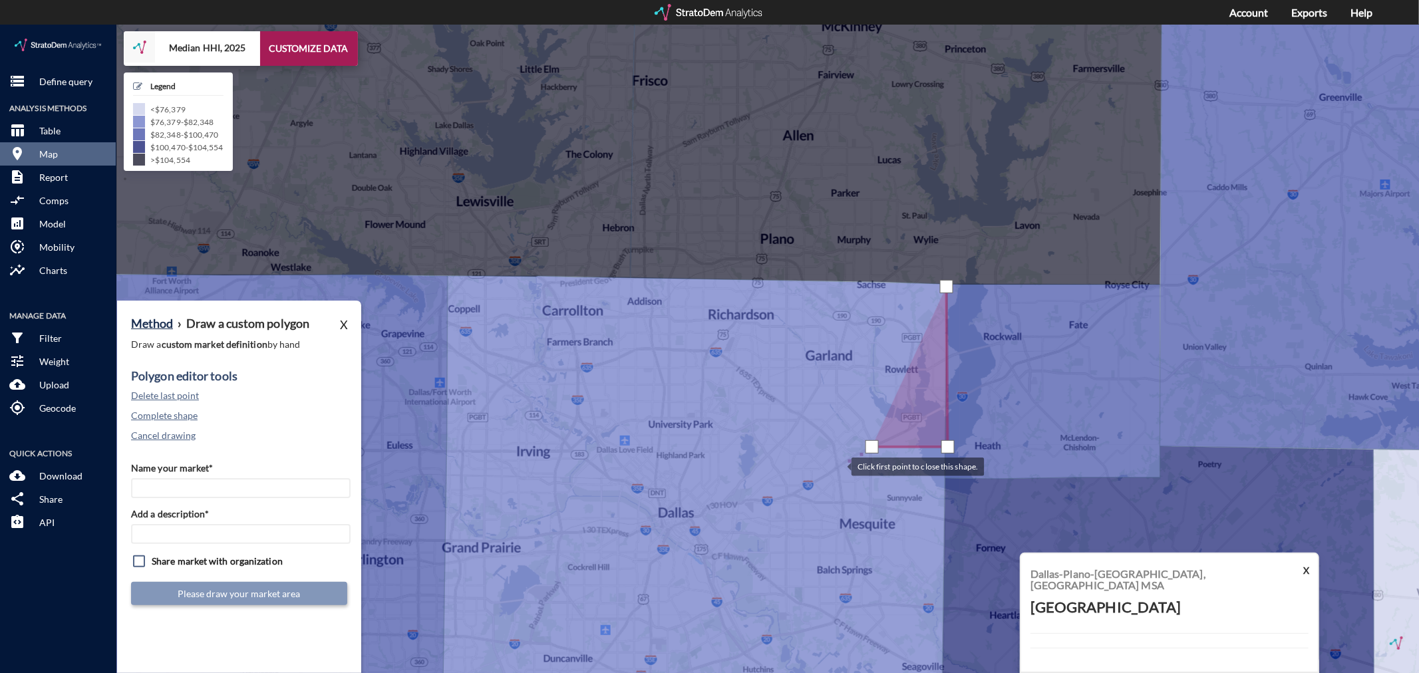
click div
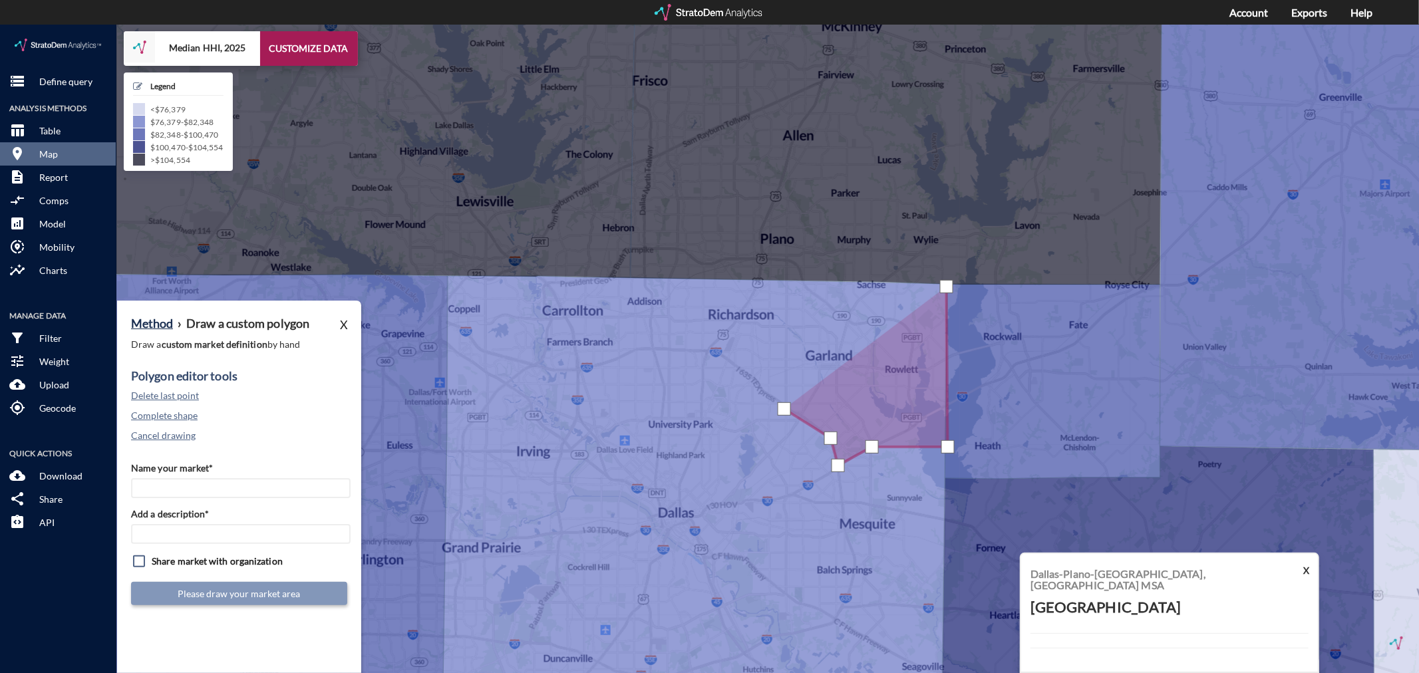
click div
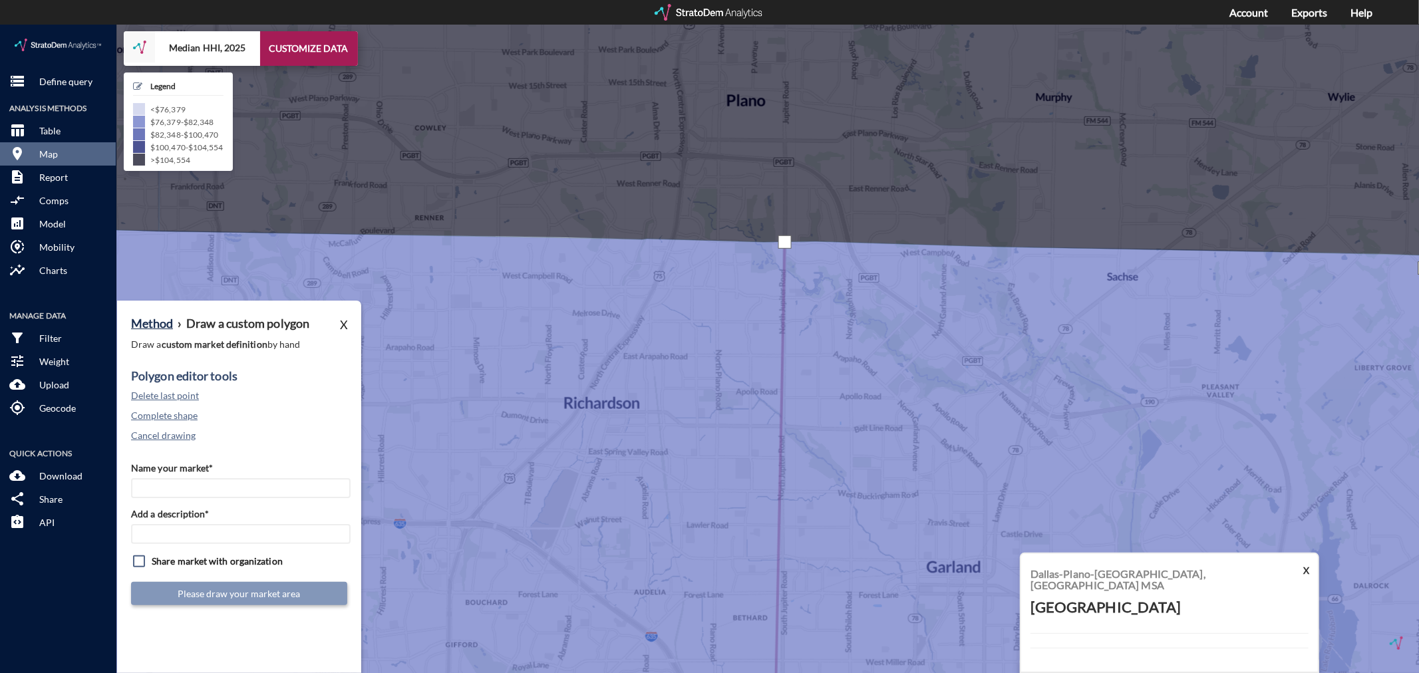
click div
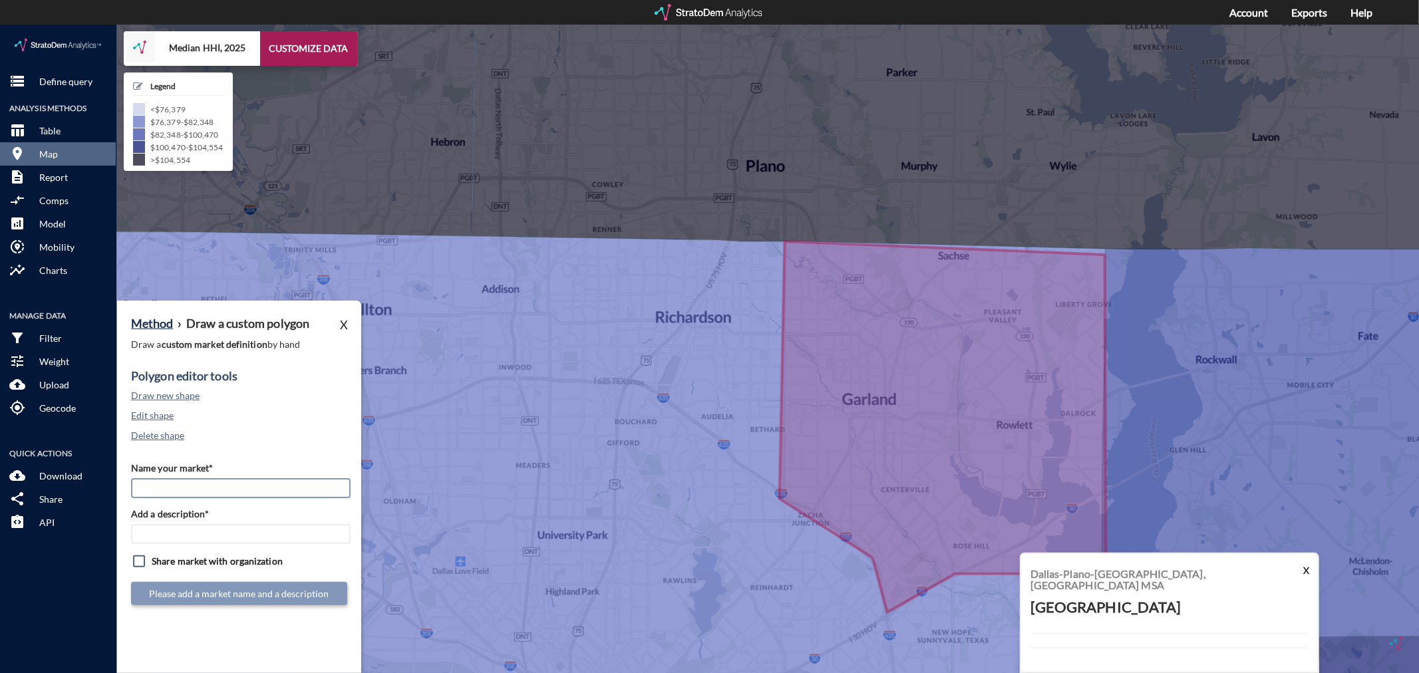
click input "Name your market*"
type input "Garland / [PERSON_NAME] - Dallas MSA"
paste input "Garland / [PERSON_NAME] - Dallas MSA"
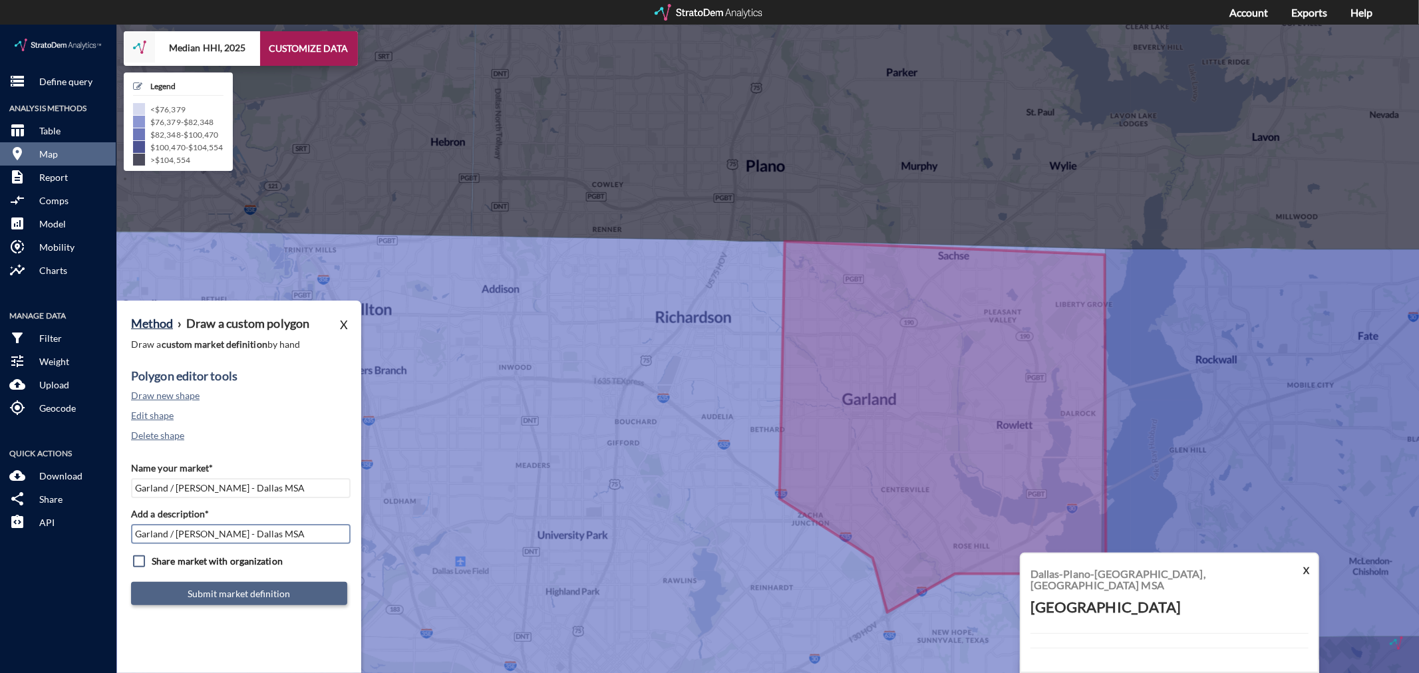
type input "Garland / [PERSON_NAME] - Dallas MSA"
click button "Submit market definition"
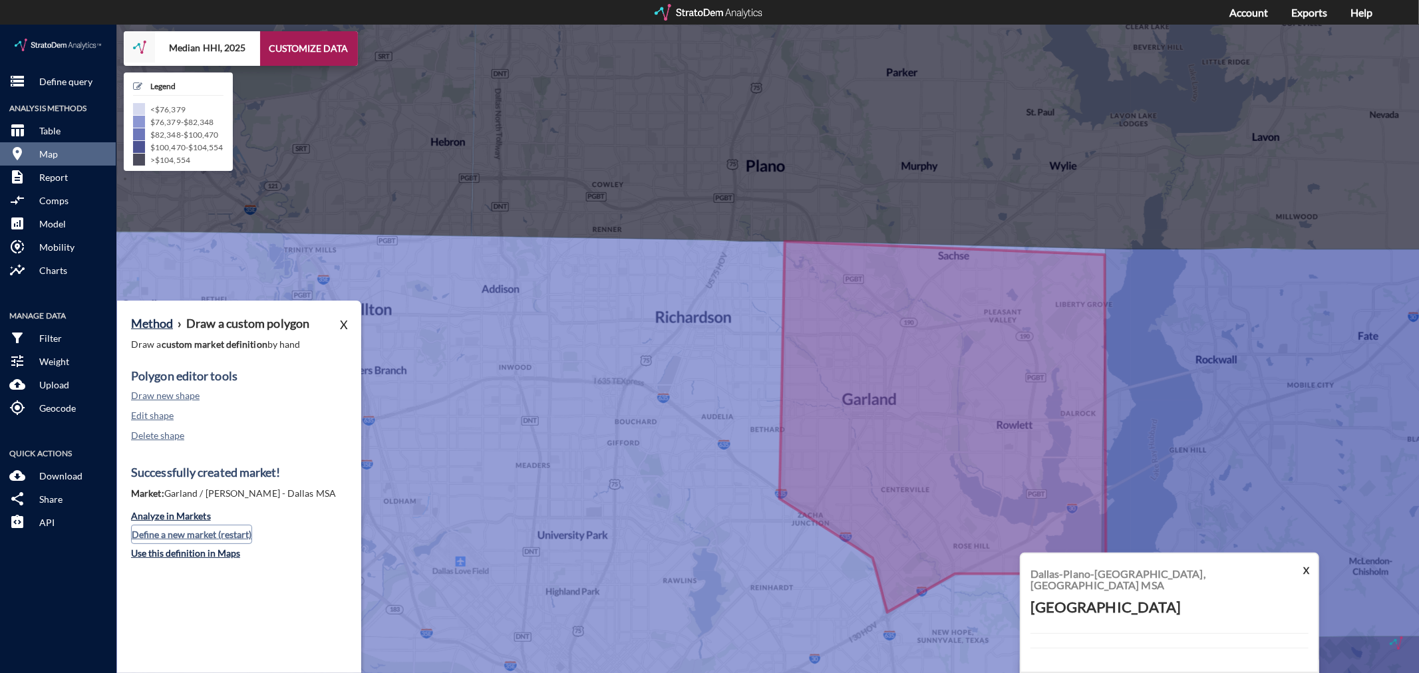
click button "Define a new market (restart)"
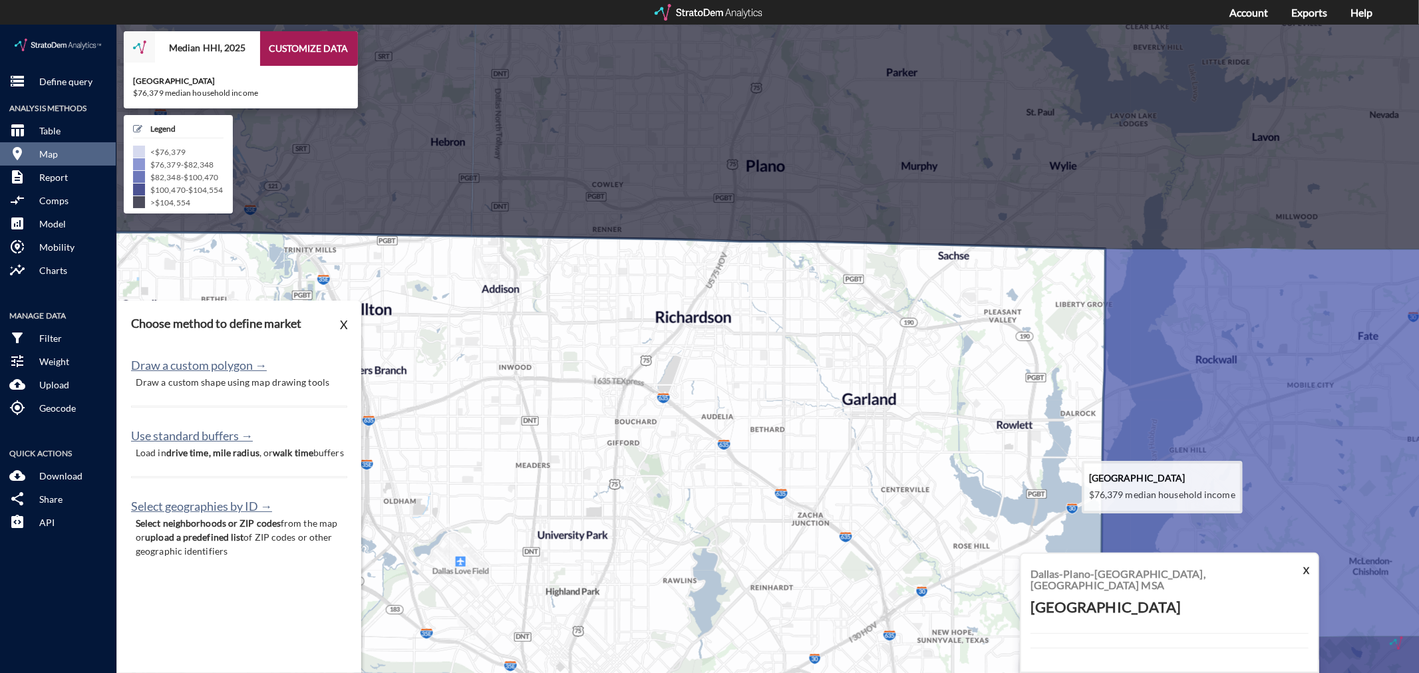
drag, startPoint x: 661, startPoint y: 473, endPoint x: 946, endPoint y: 237, distance: 370.0
click icon
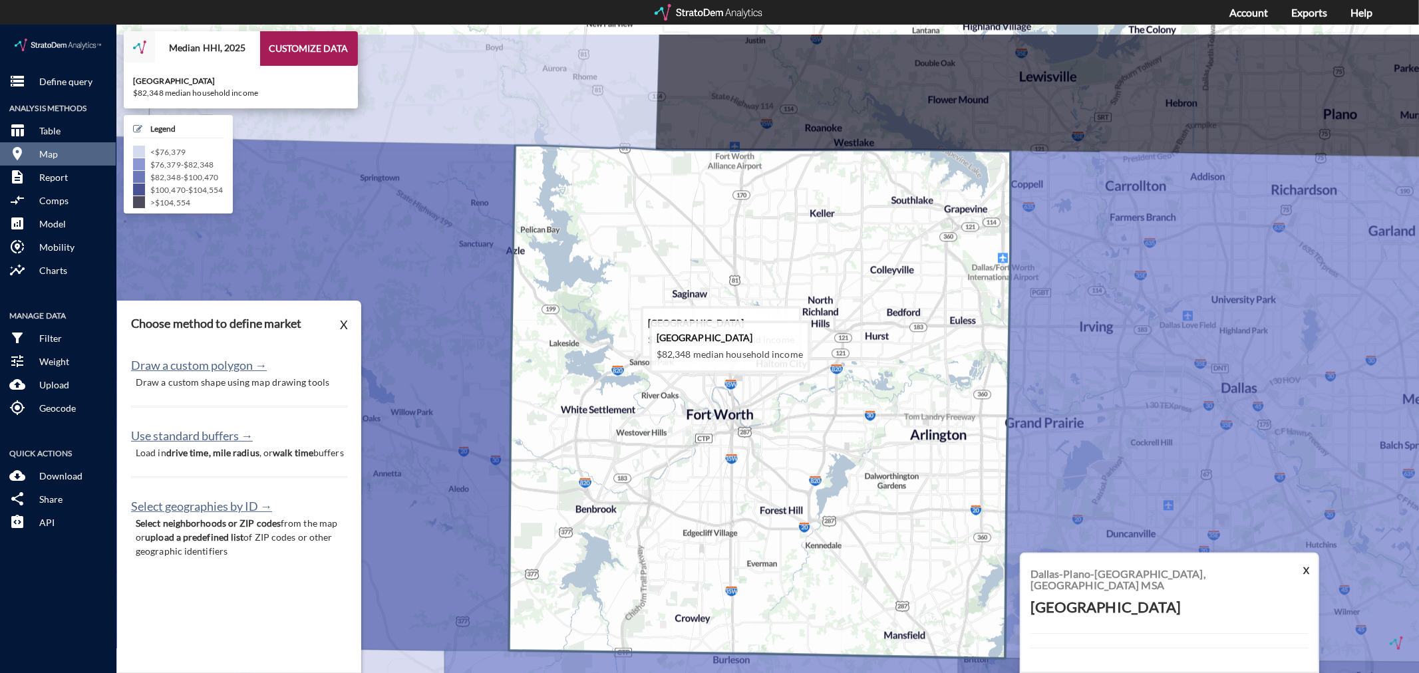
drag, startPoint x: 615, startPoint y: 252, endPoint x: 645, endPoint y: 335, distance: 88.6
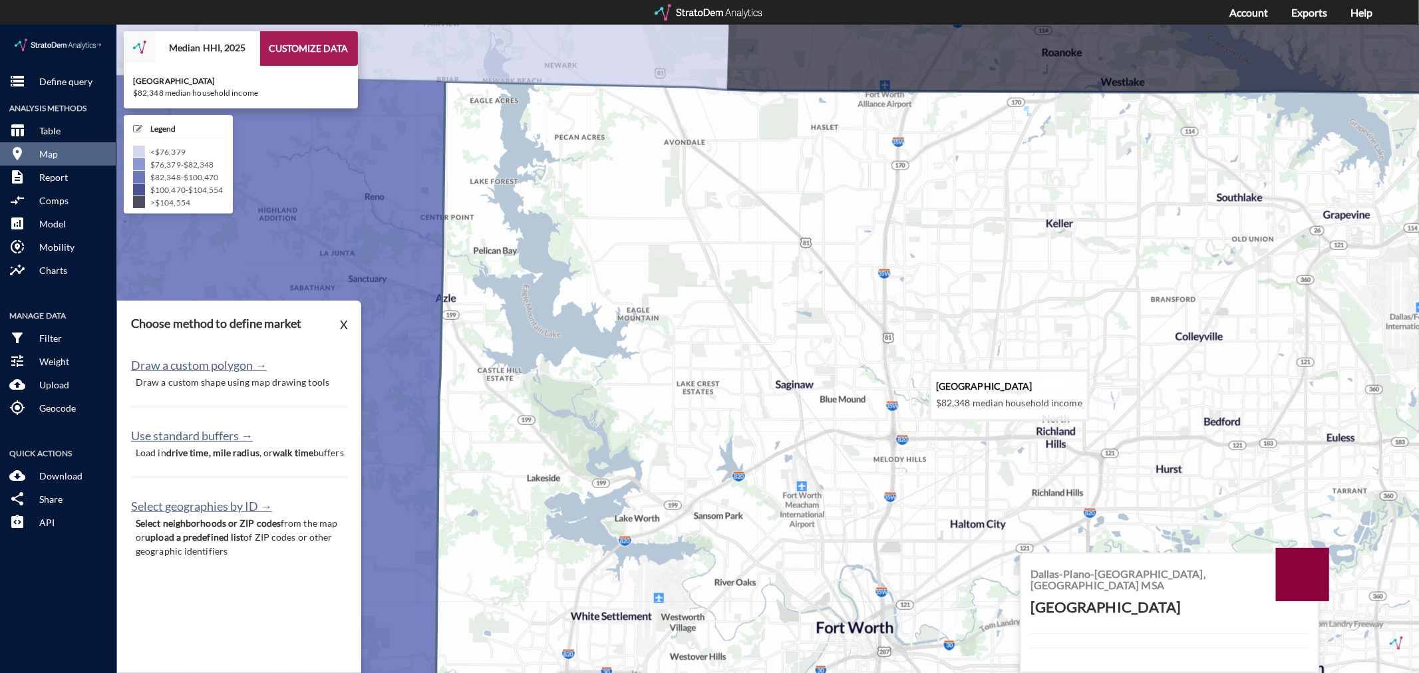
drag, startPoint x: 595, startPoint y: 202, endPoint x: 602, endPoint y: 248, distance: 47.1
click icon
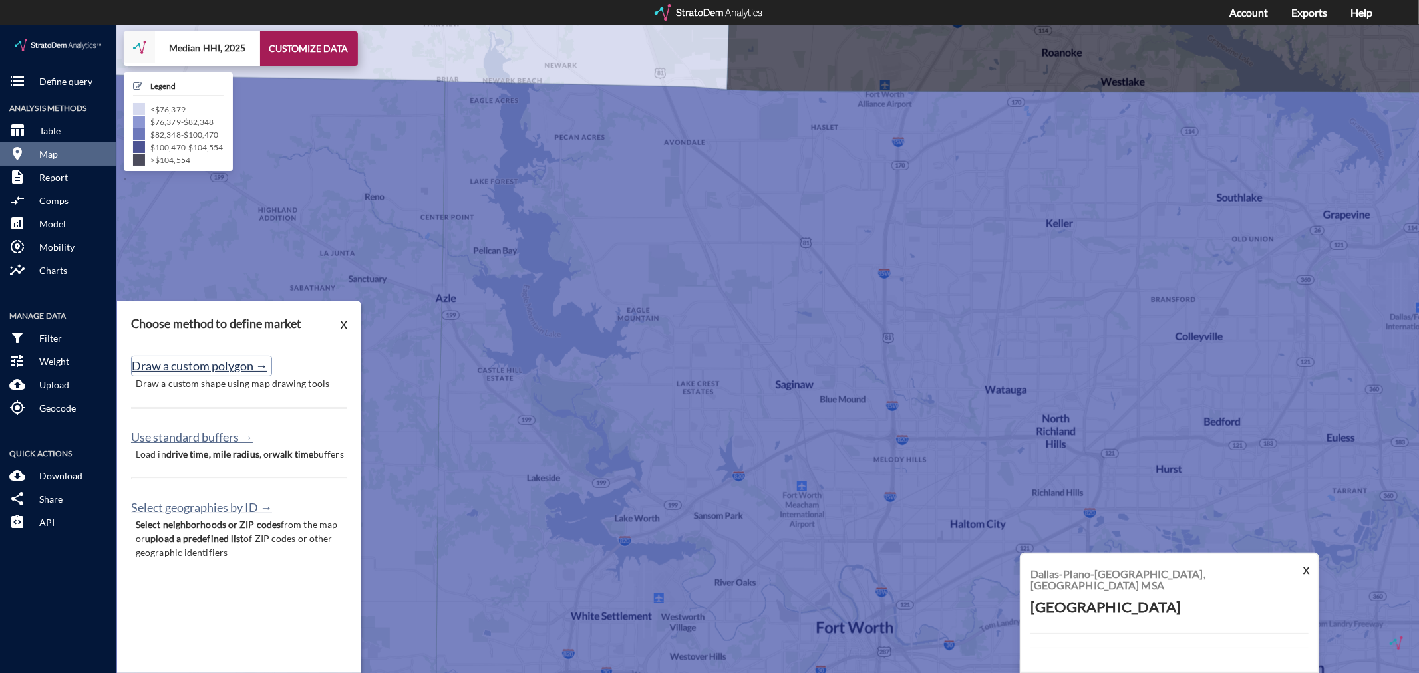
click button "Draw a custom polygon →"
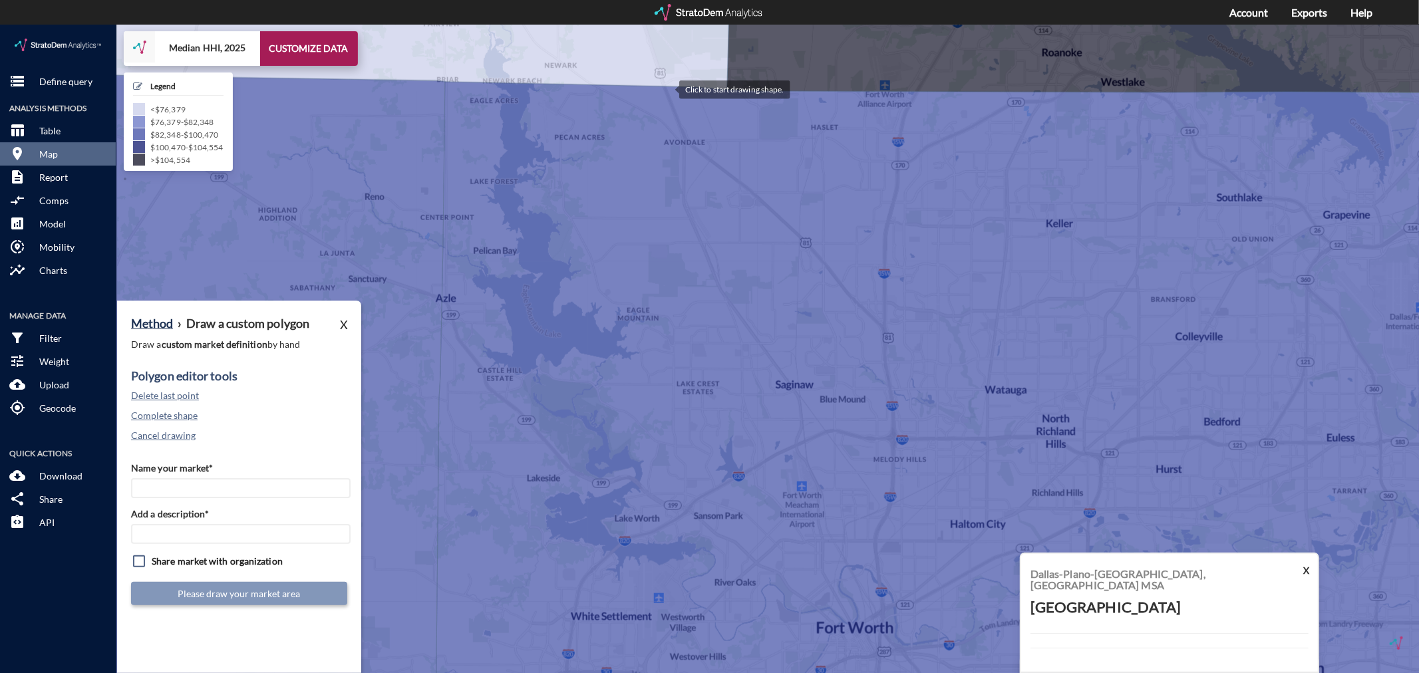
click div
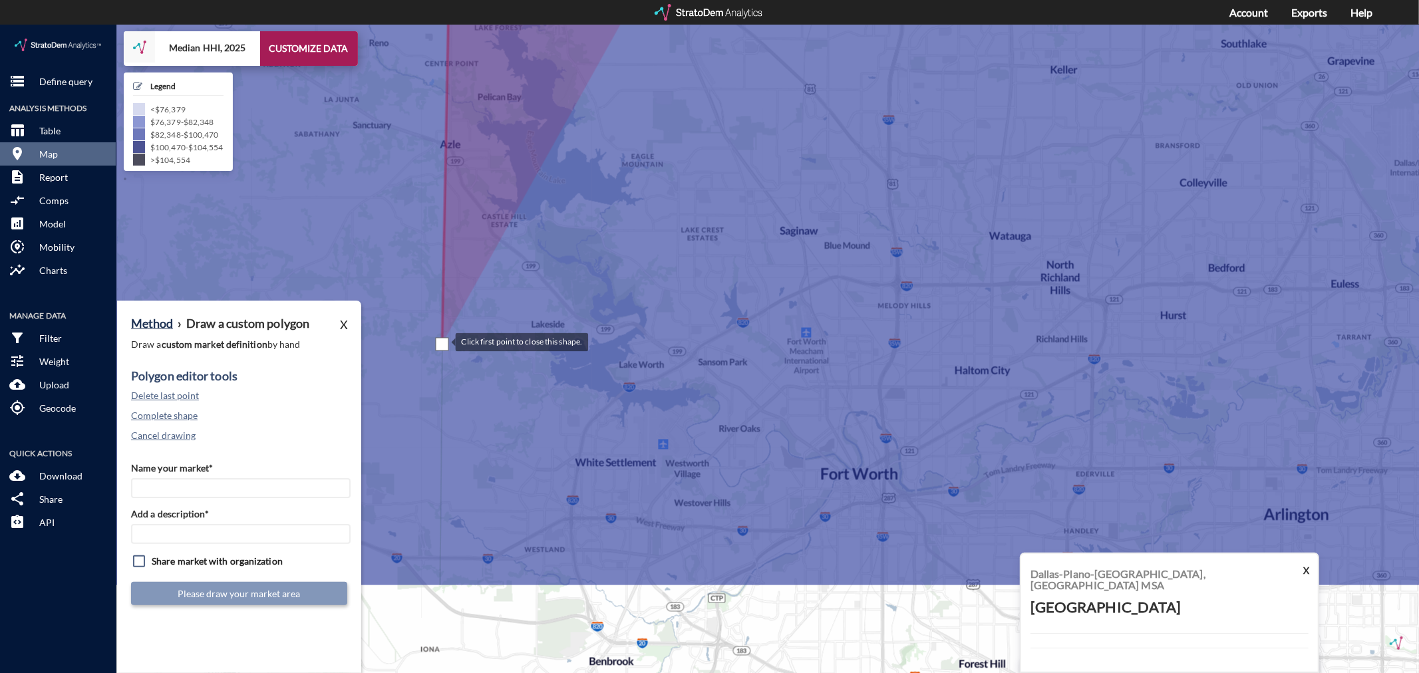
drag, startPoint x: 437, startPoint y: 473, endPoint x: 443, endPoint y: 317, distance: 156.5
click div
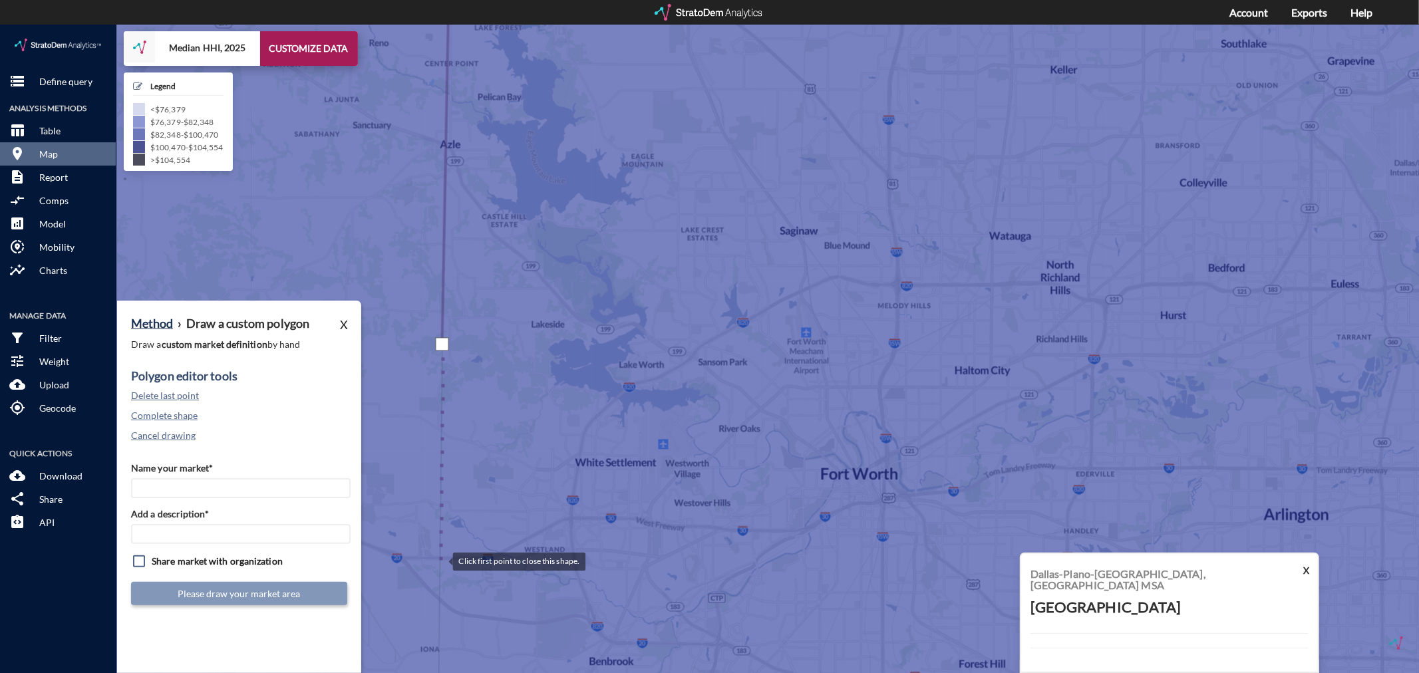
click div
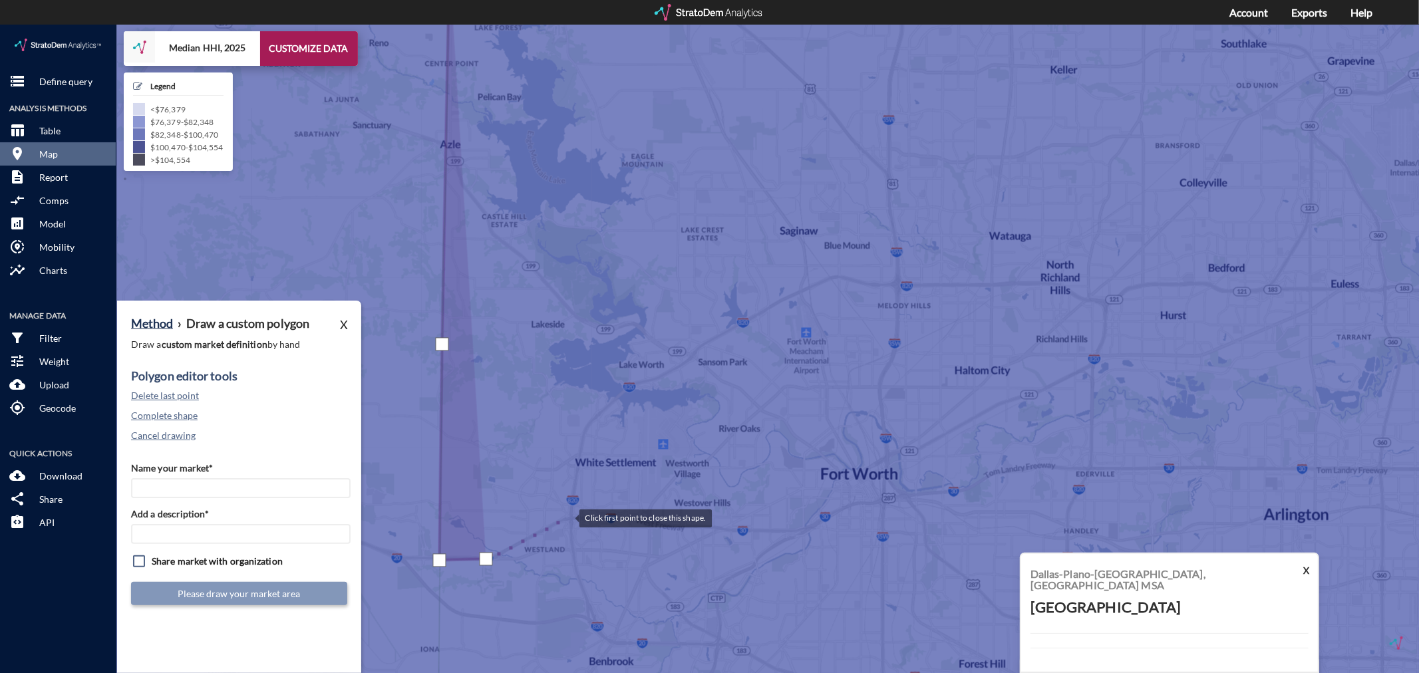
click div
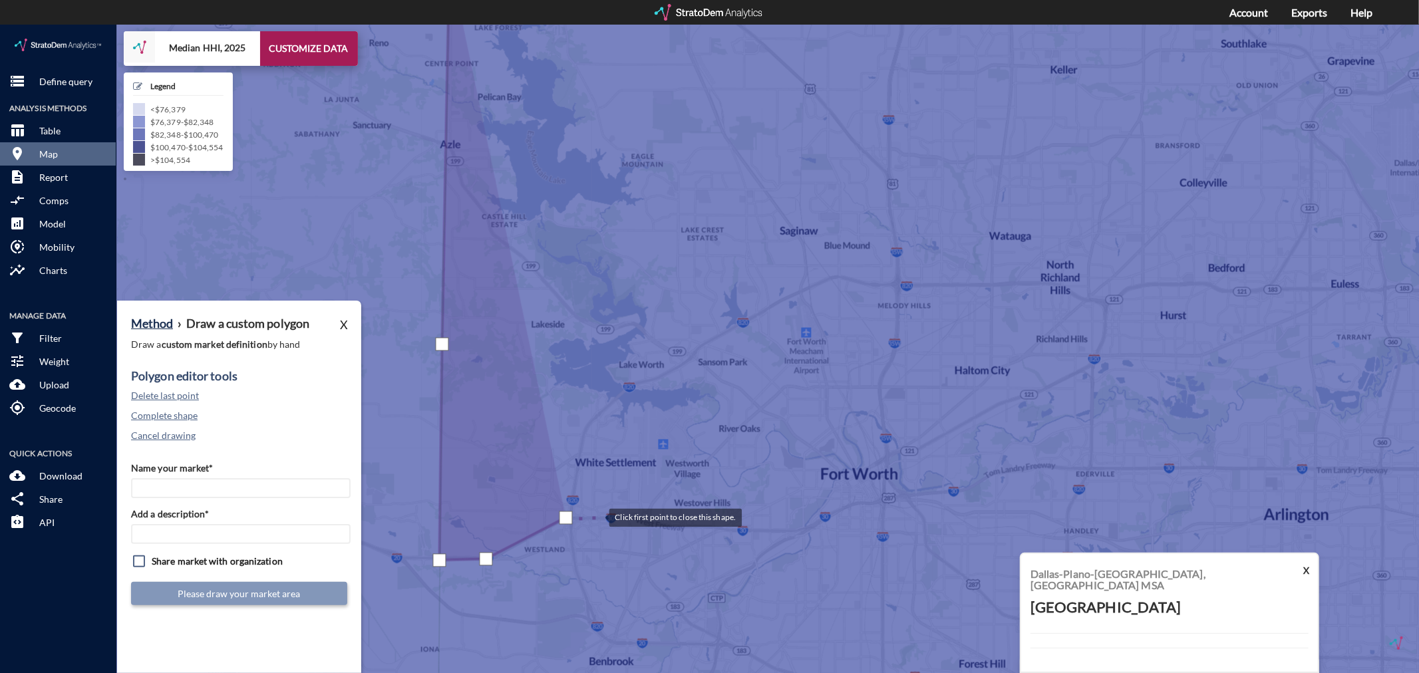
click div
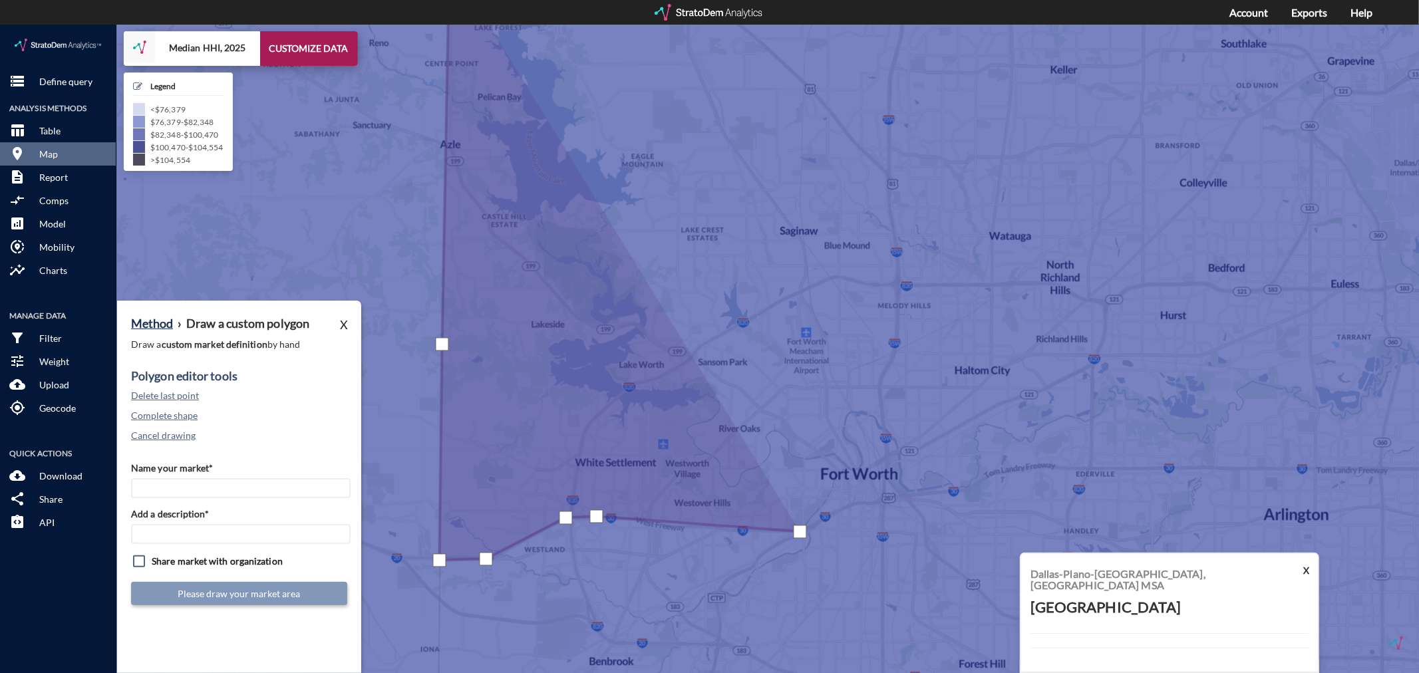
click div
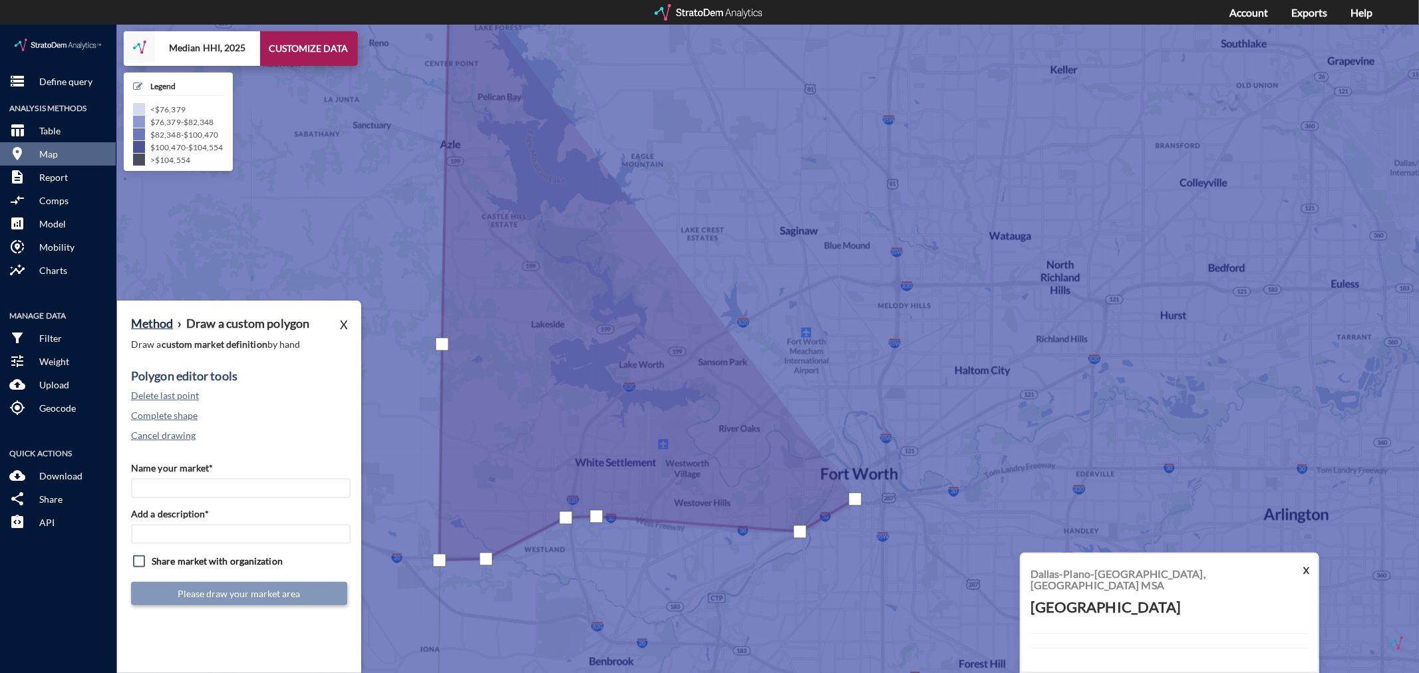
click div
click button "Delete last point"
click div
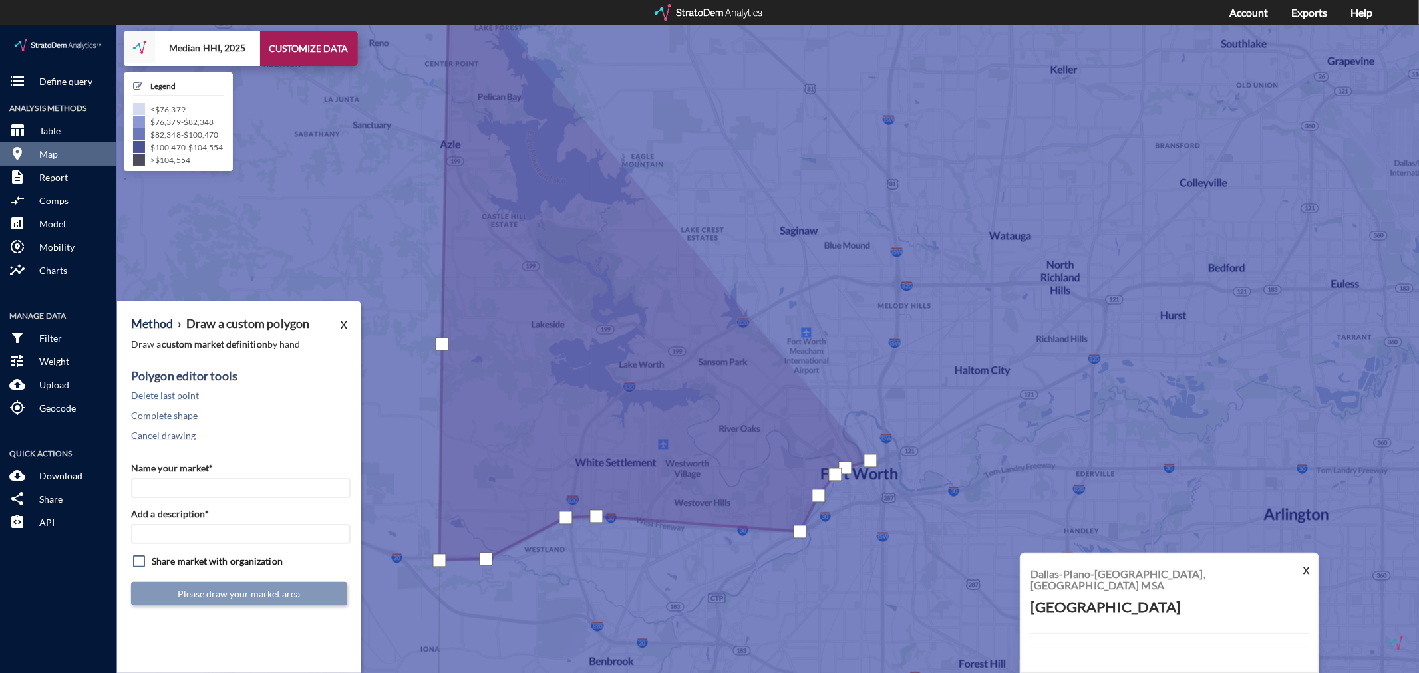
click div
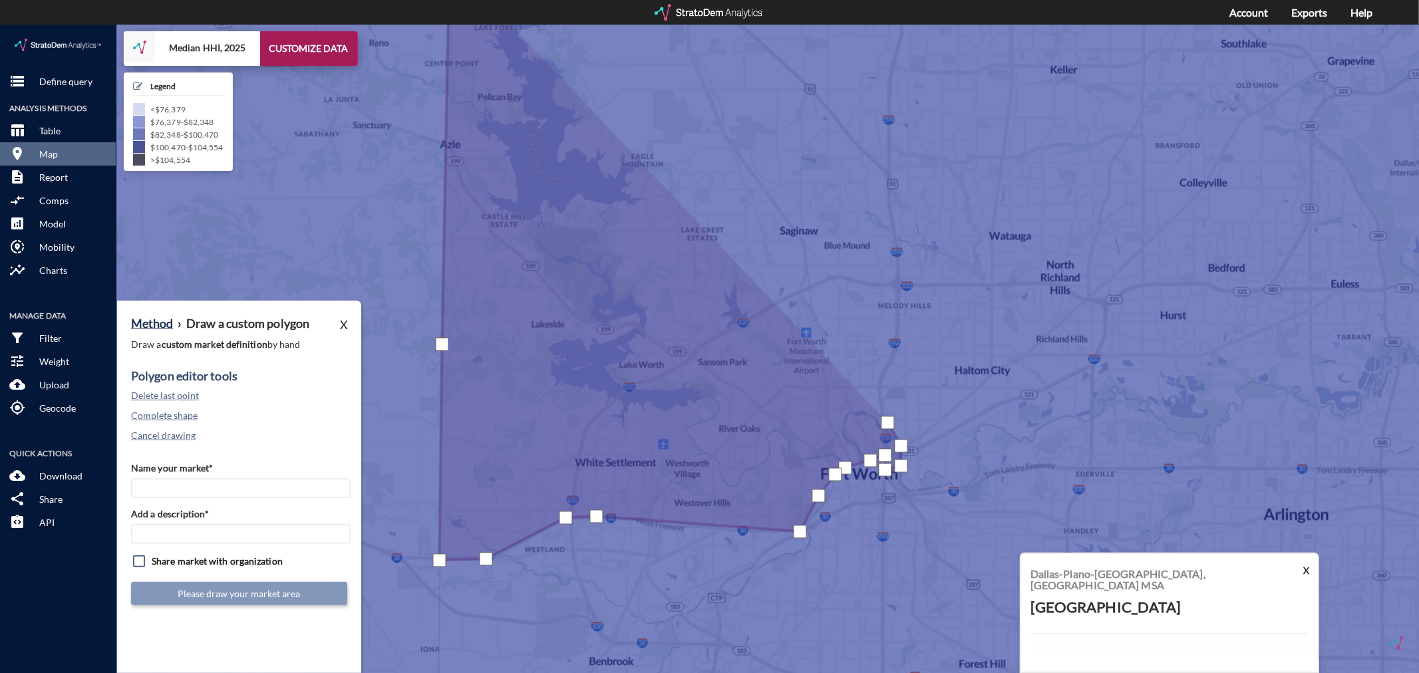
click div
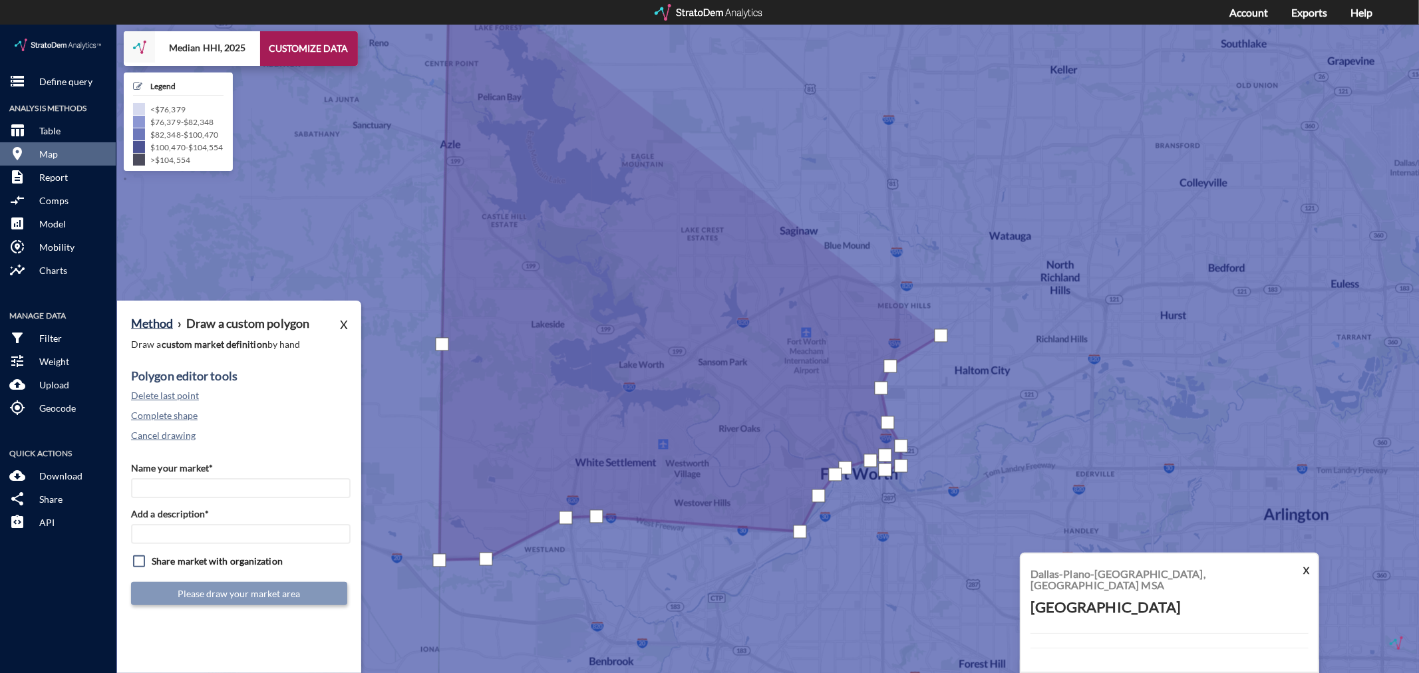
click div
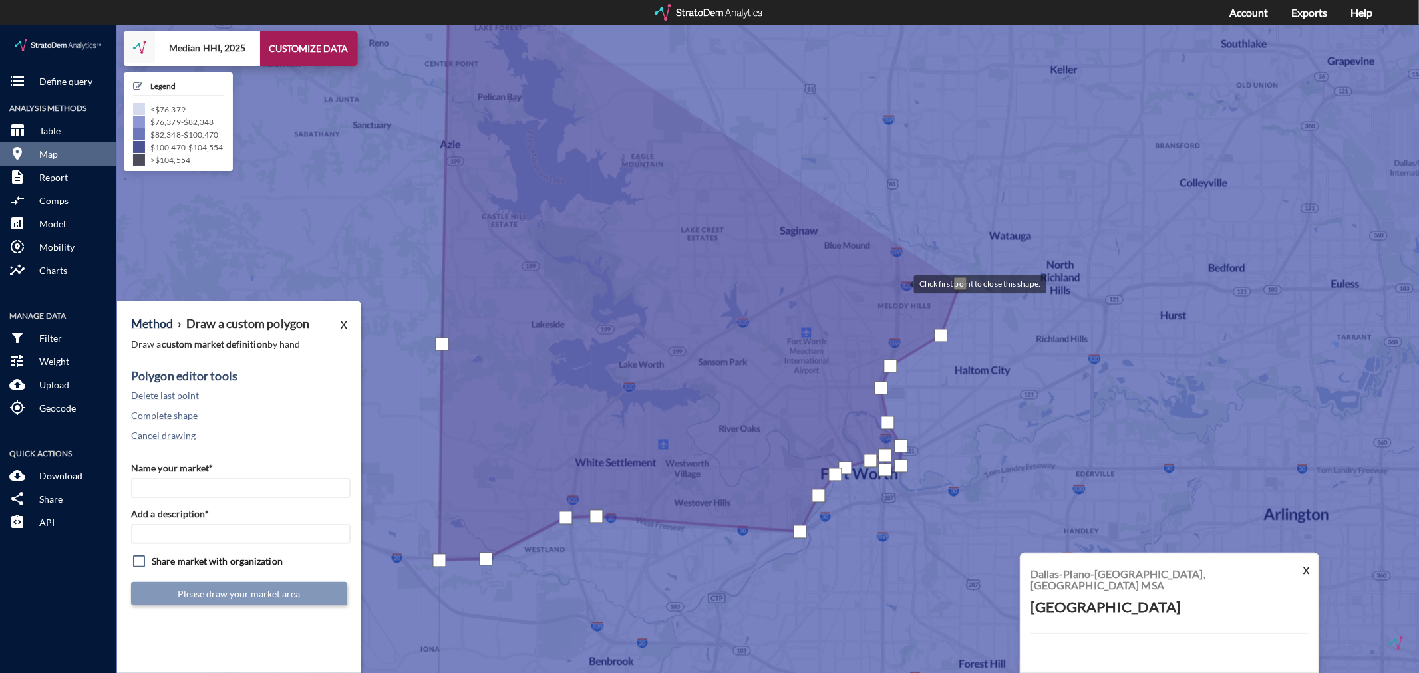
click div
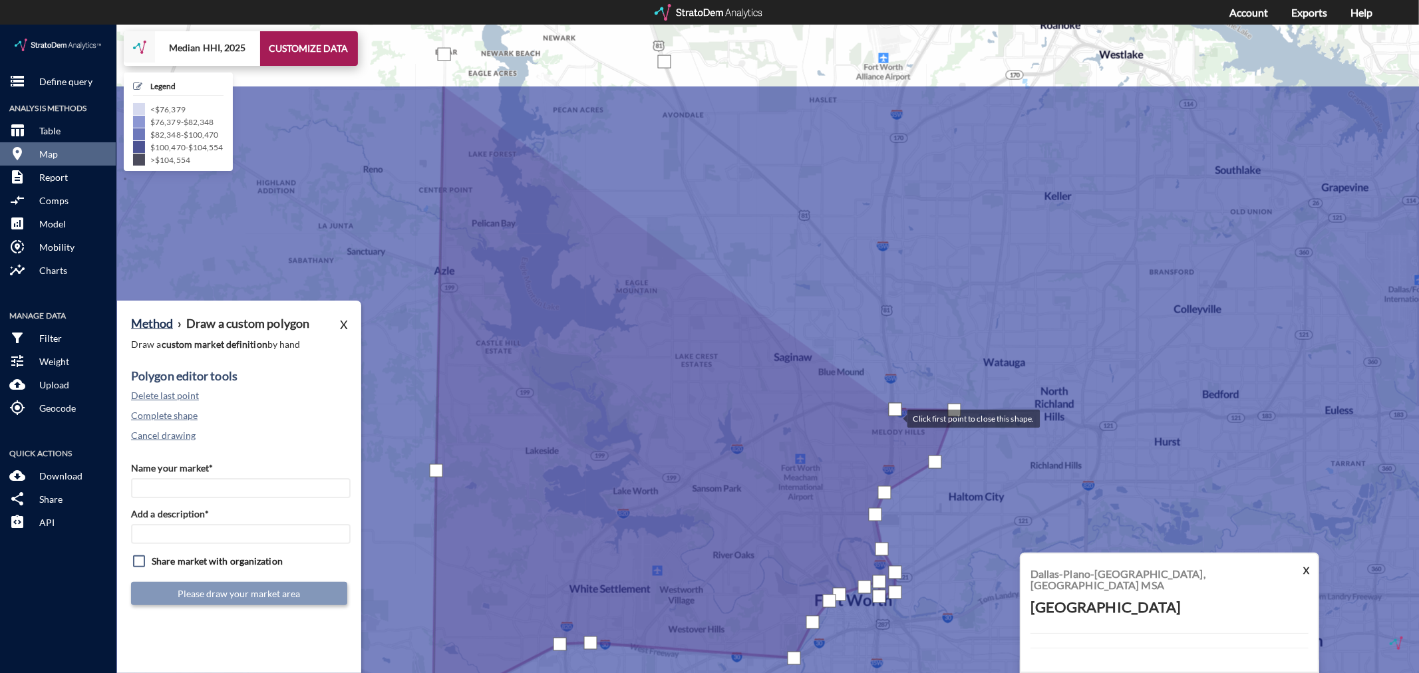
drag, startPoint x: 901, startPoint y: 258, endPoint x: 895, endPoint y: 392, distance: 133.9
click div
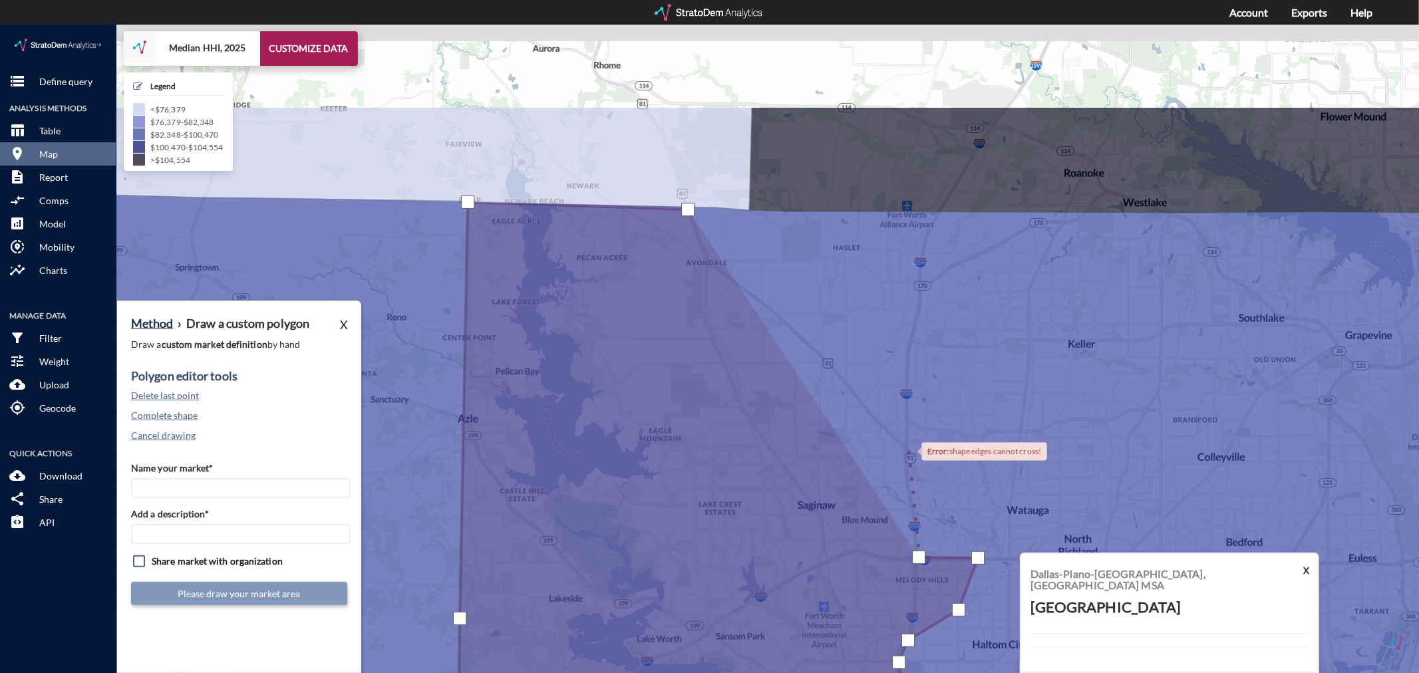
drag, startPoint x: 882, startPoint y: 273, endPoint x: 908, endPoint y: 425, distance: 153.9
click div
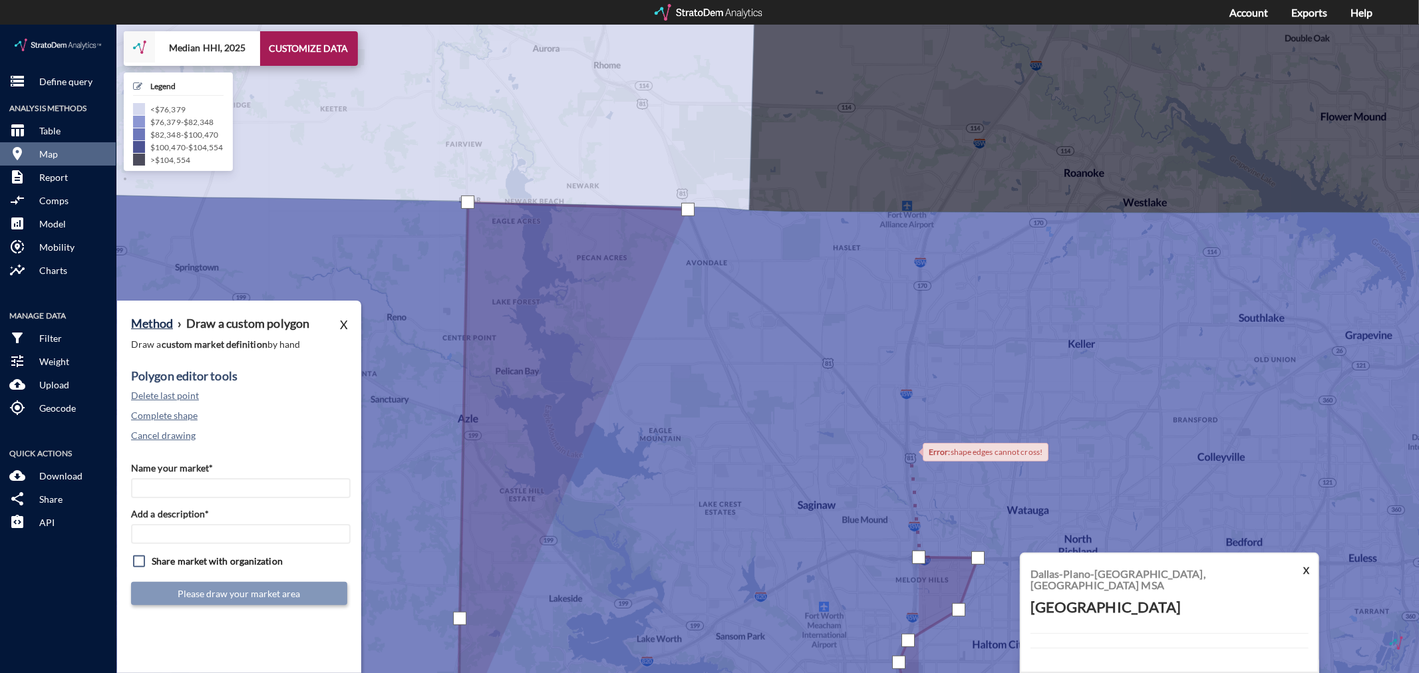
click div
click button "Delete last point"
click div
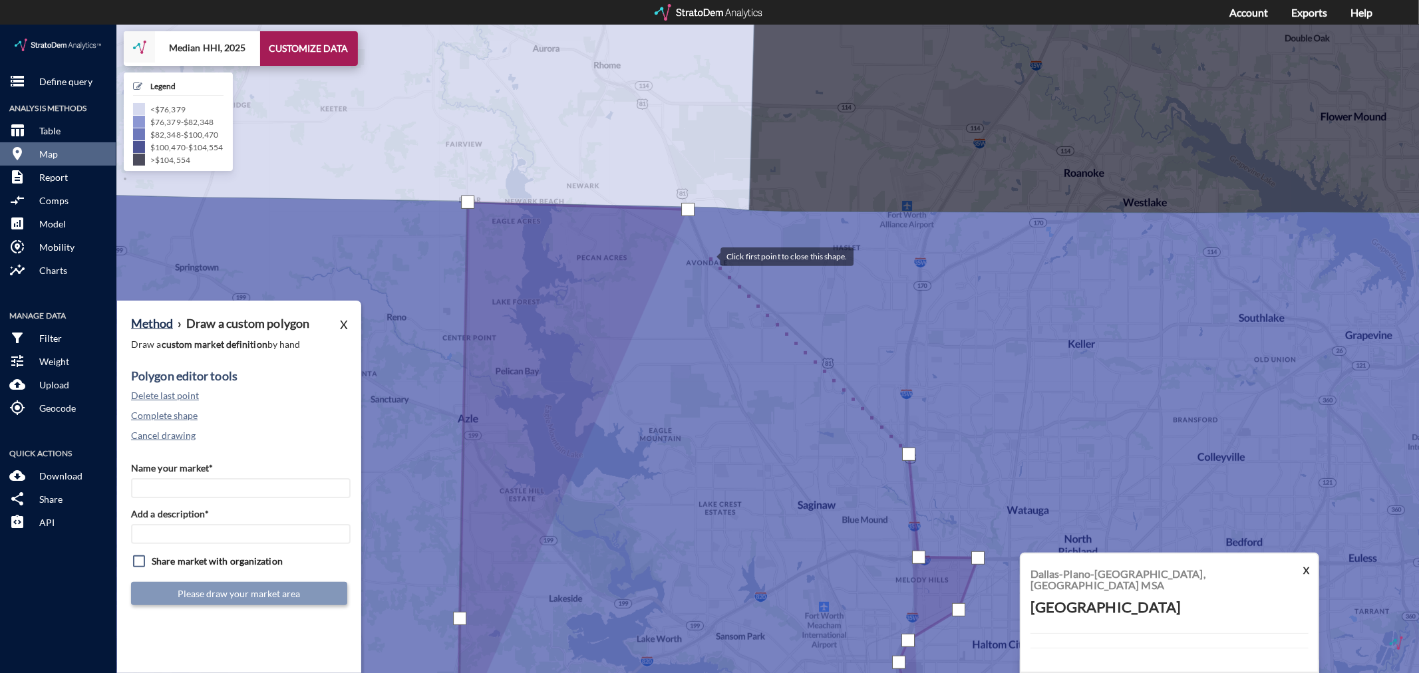
click div
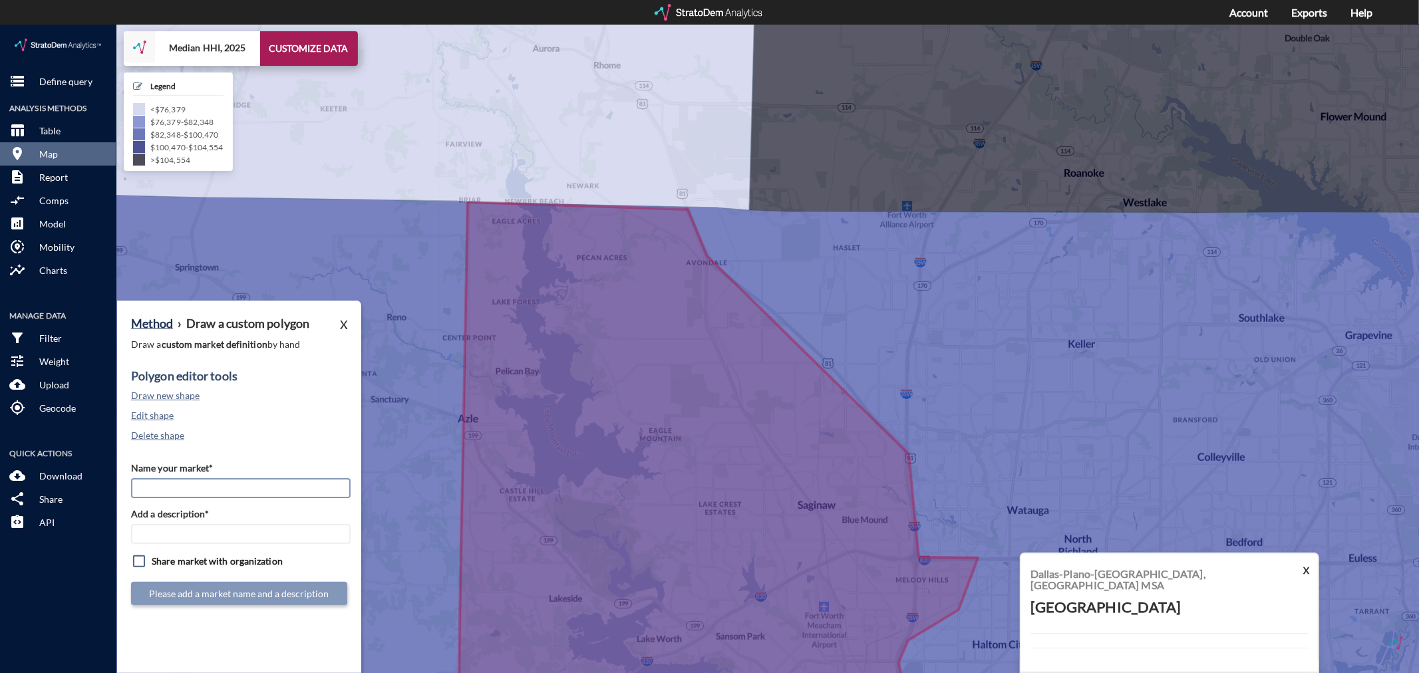
click input "Name your market*"
type input "Northwest [GEOGRAPHIC_DATA] - [GEOGRAPHIC_DATA] MSA"
paste input "Northwest [GEOGRAPHIC_DATA] - [GEOGRAPHIC_DATA] MSA"
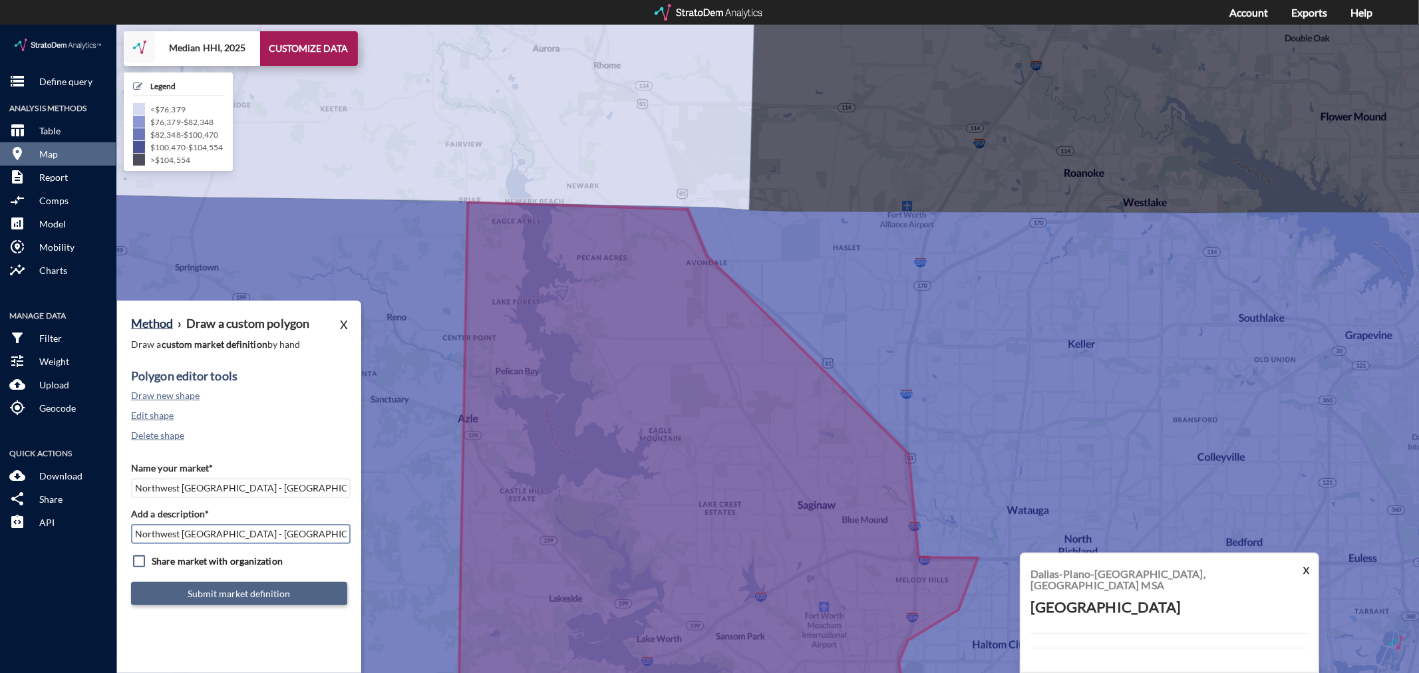
type input "Northwest [GEOGRAPHIC_DATA] - [GEOGRAPHIC_DATA] MSA"
click button "Submit market definition"
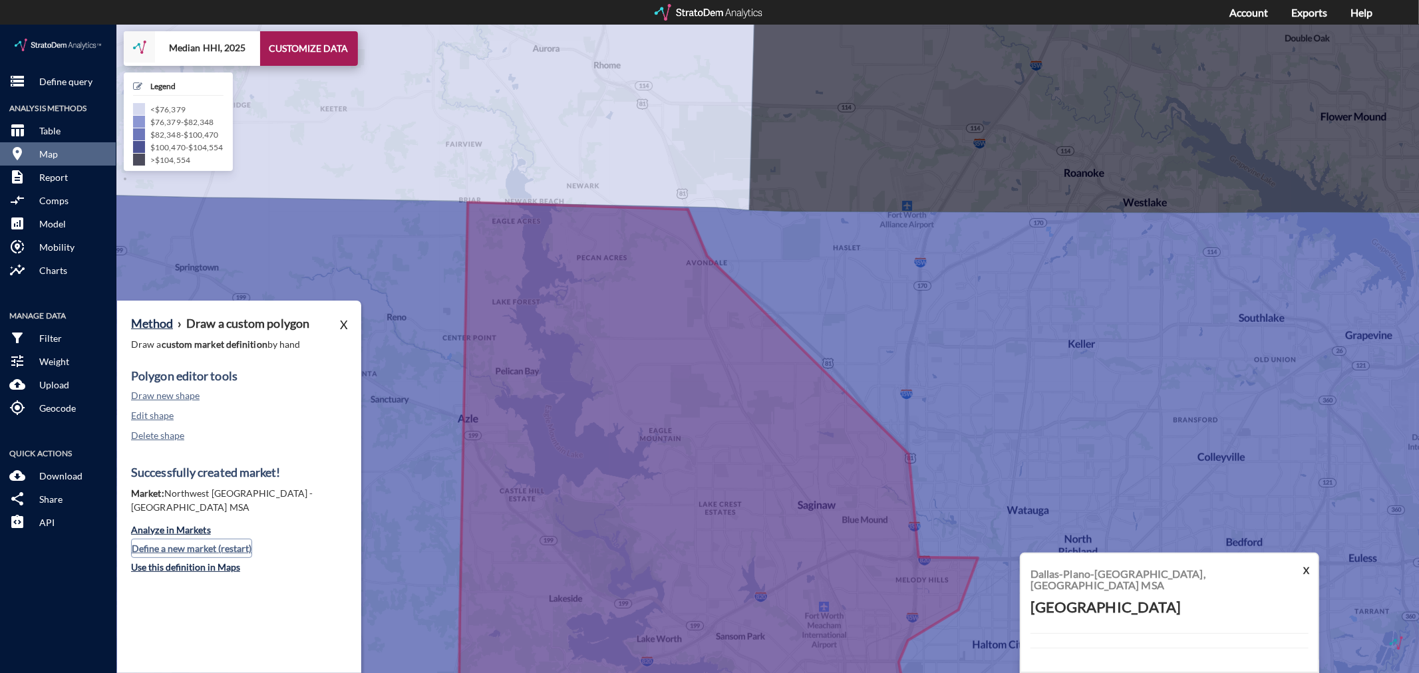
click button "Define a new market (restart)"
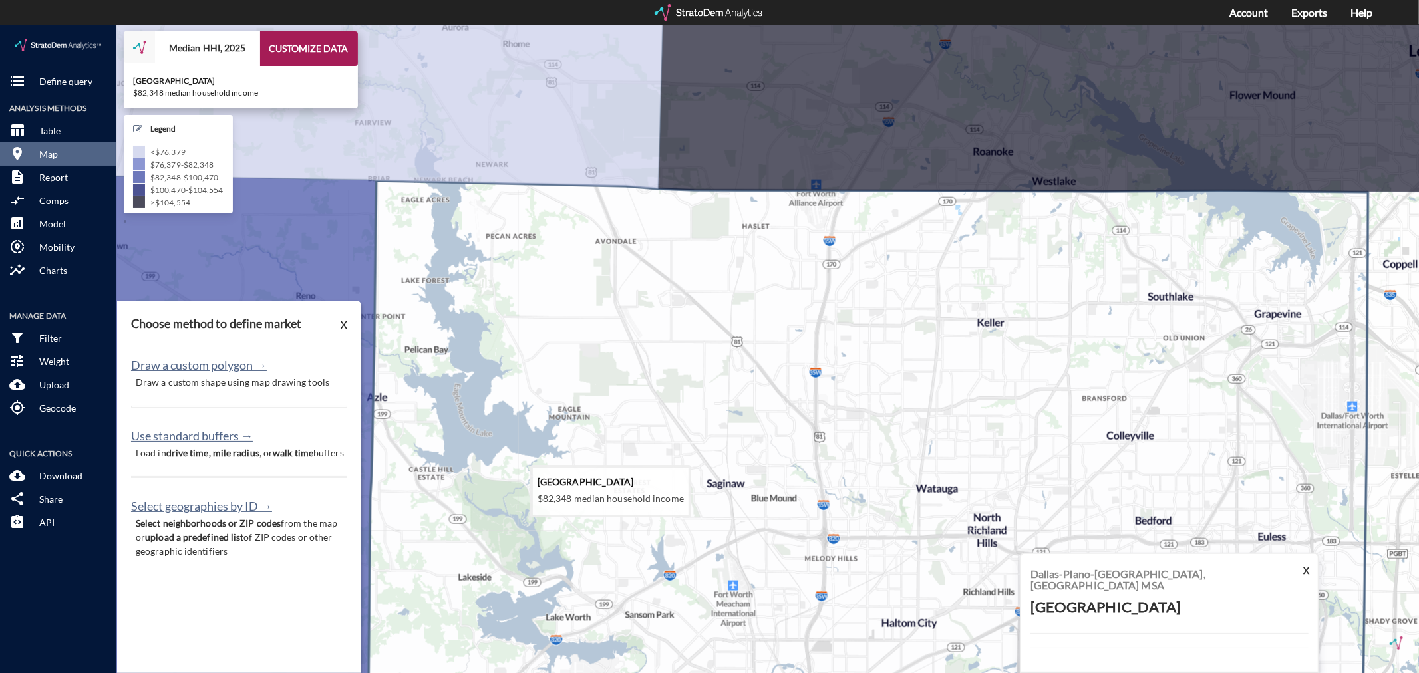
drag, startPoint x: 793, startPoint y: 504, endPoint x: 695, endPoint y: 478, distance: 100.7
click icon
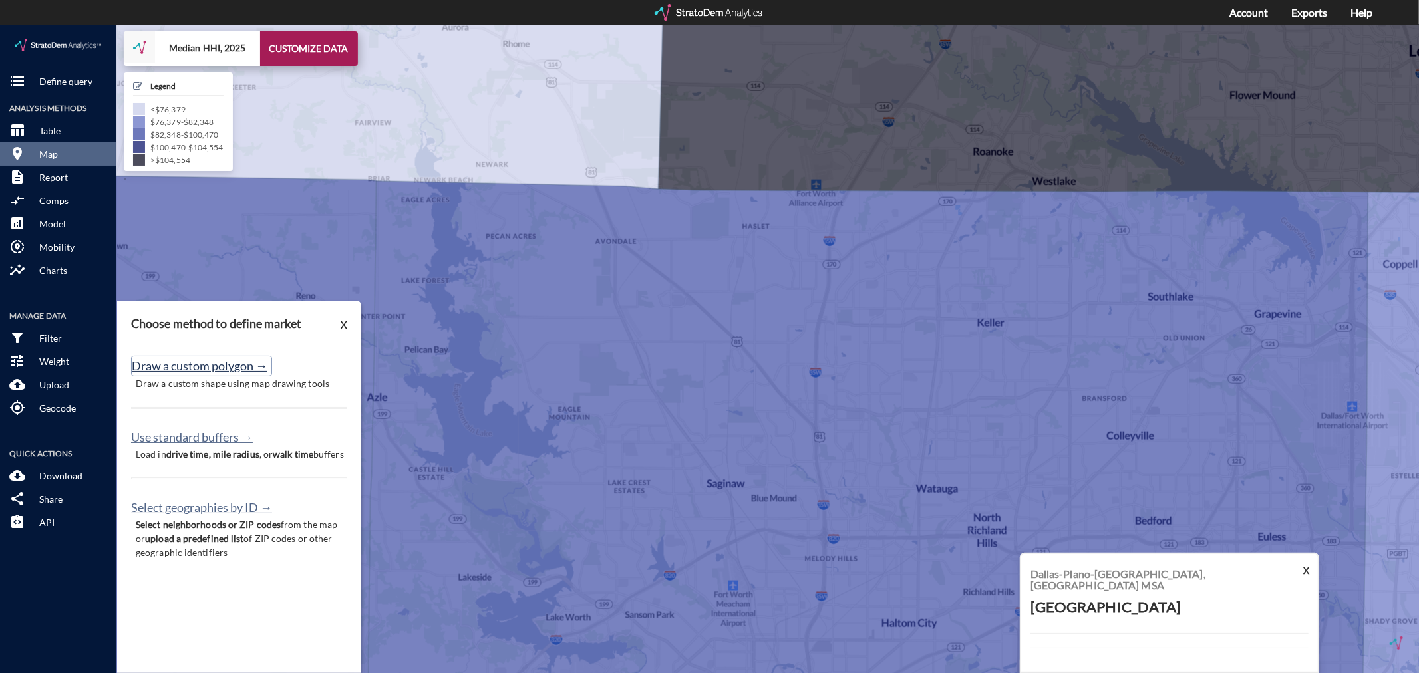
click button "Draw a custom polygon →"
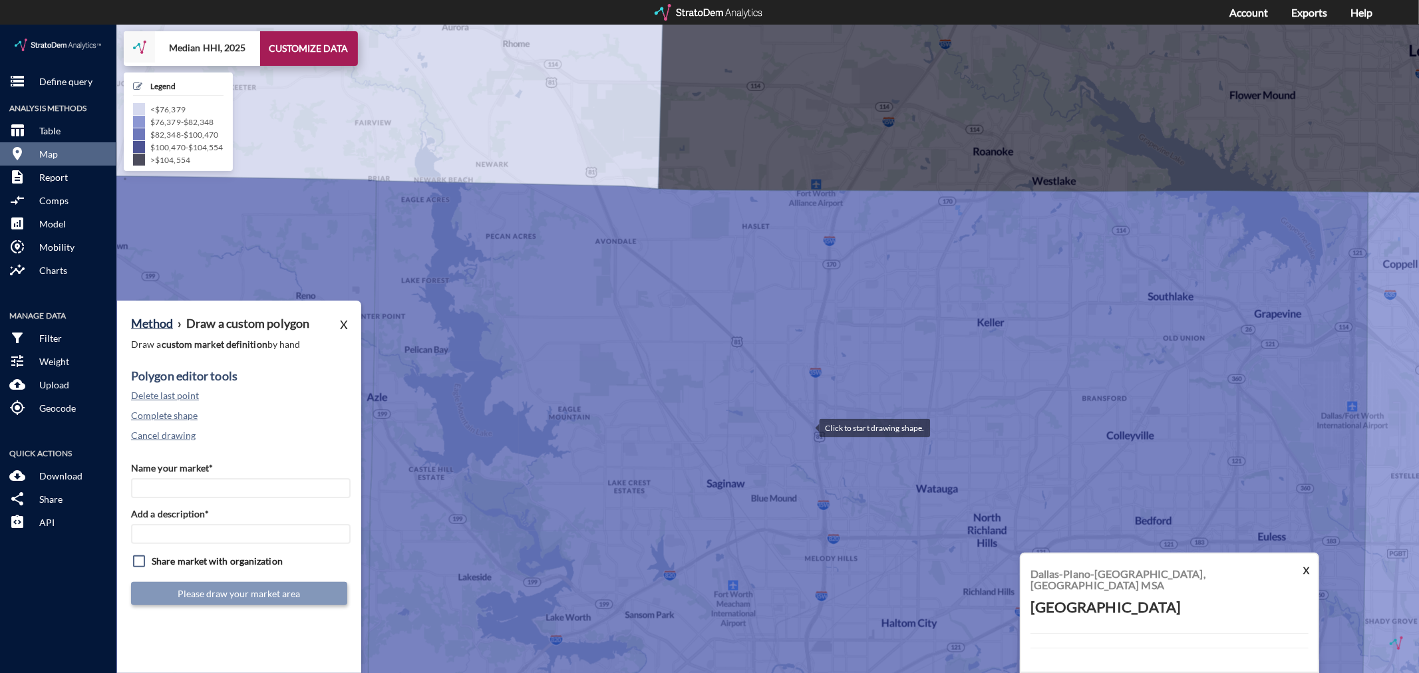
click div
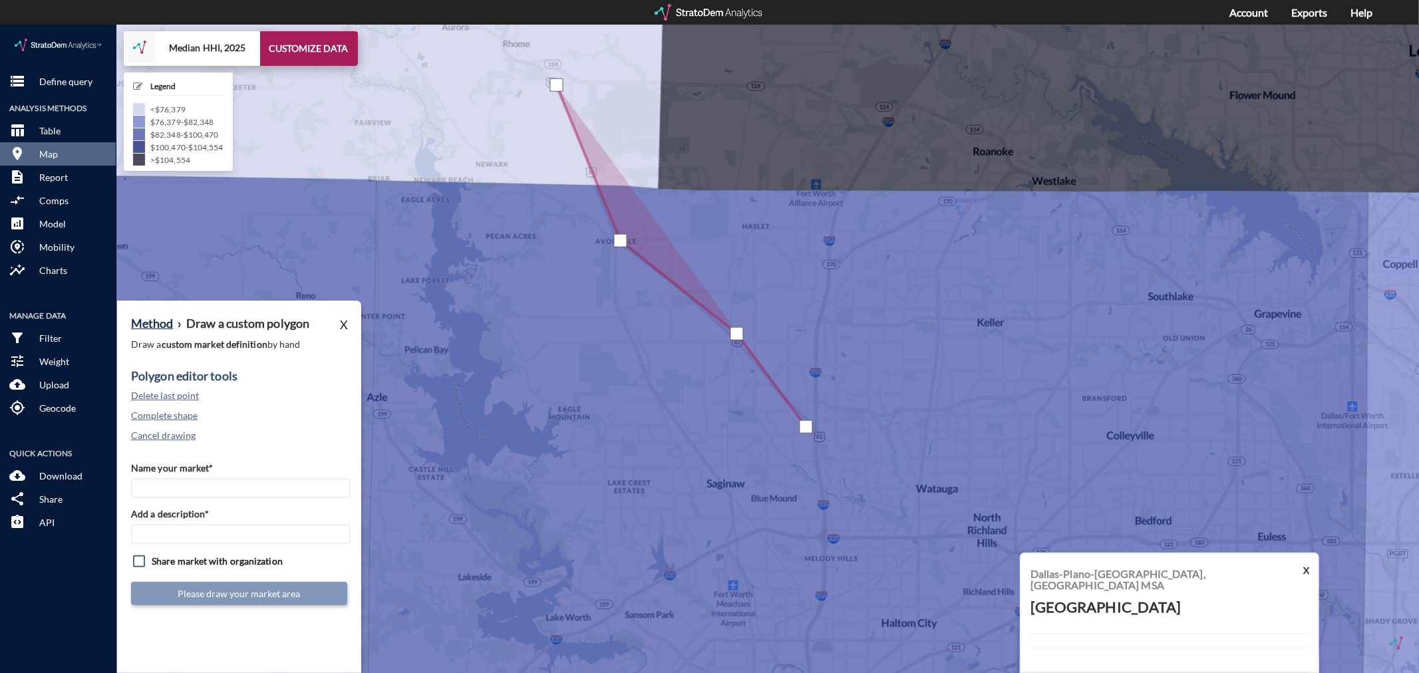
click div
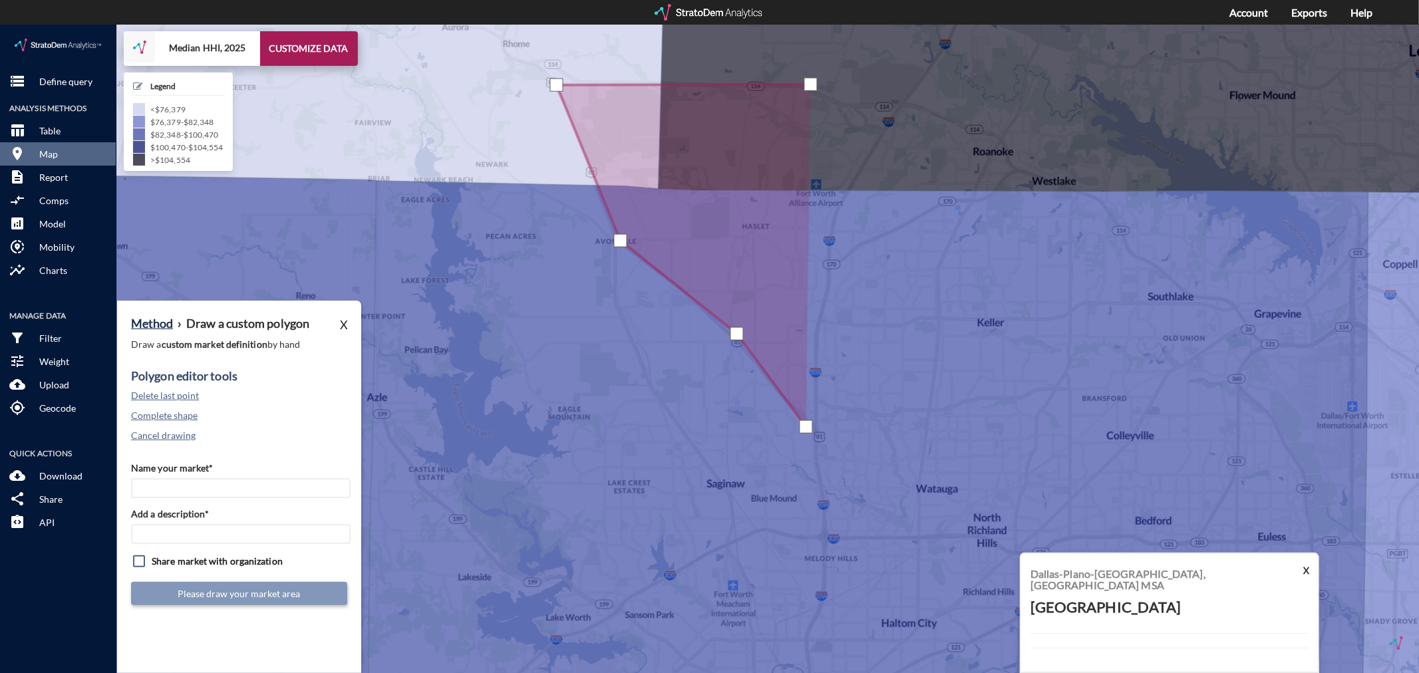
click div
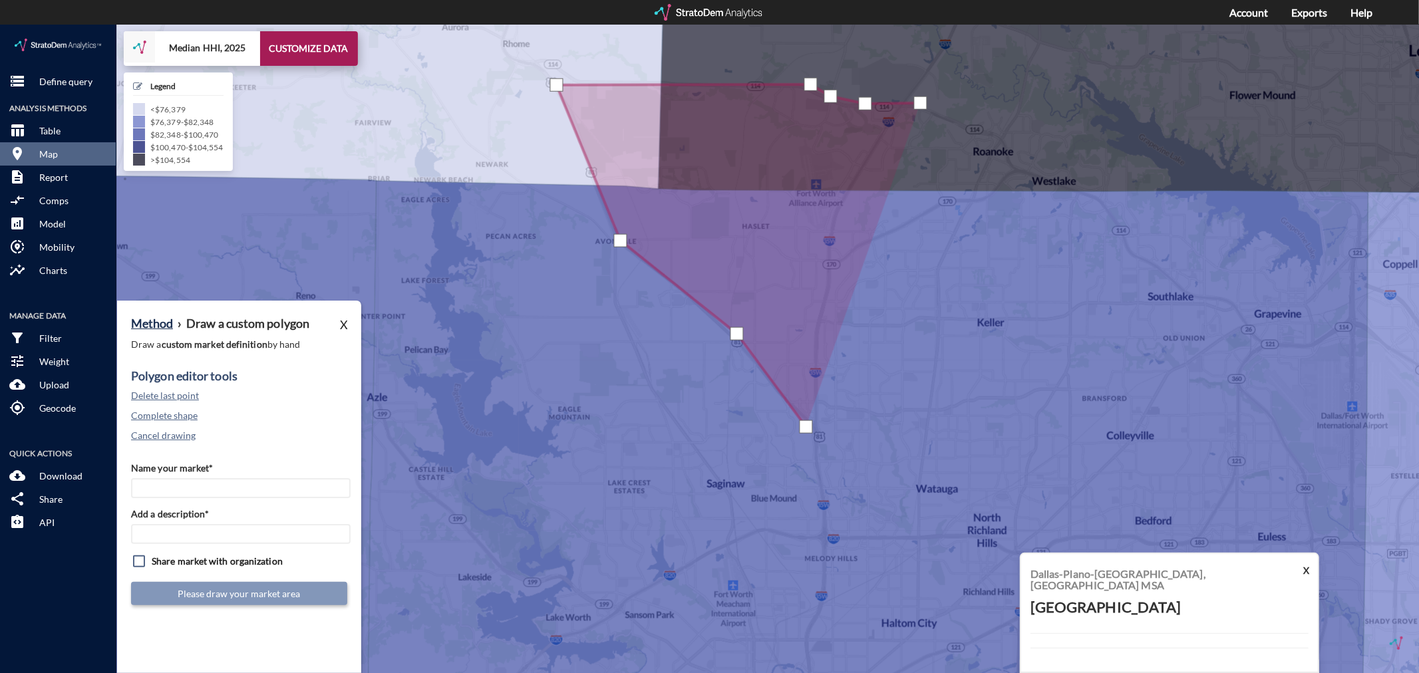
click div
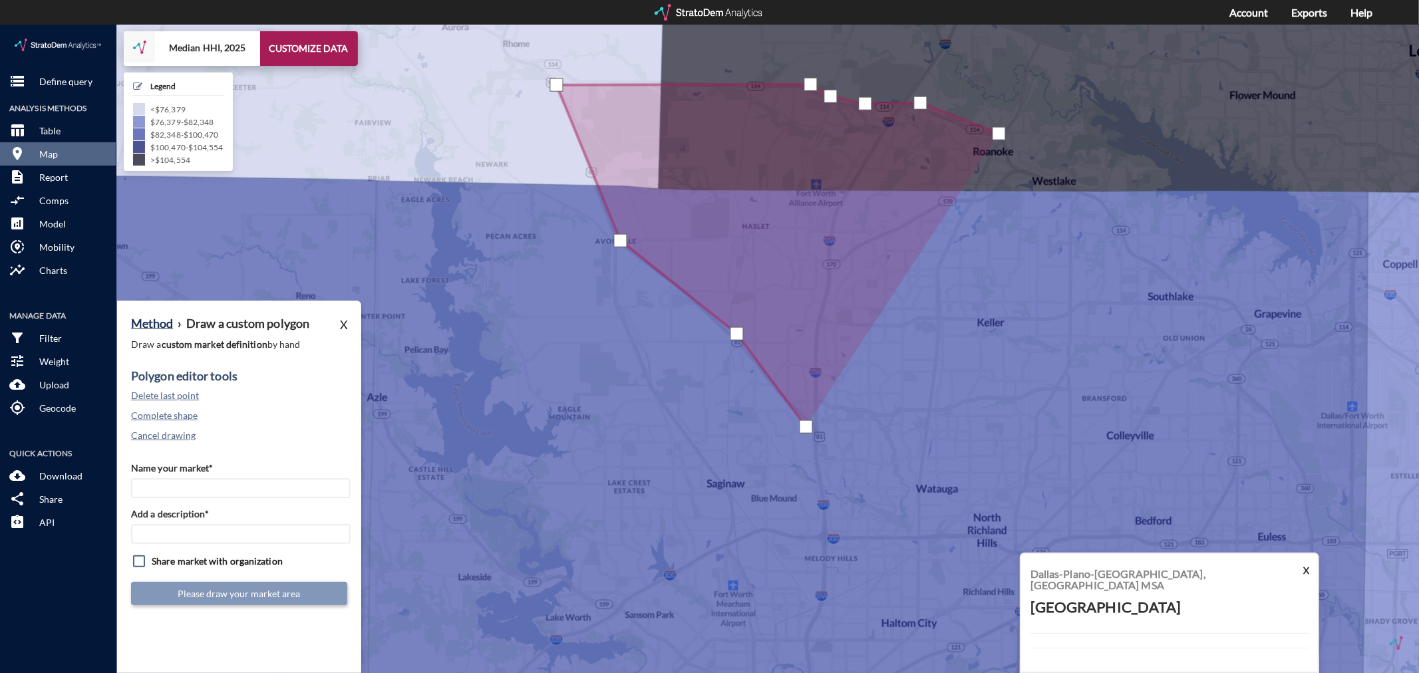
click div
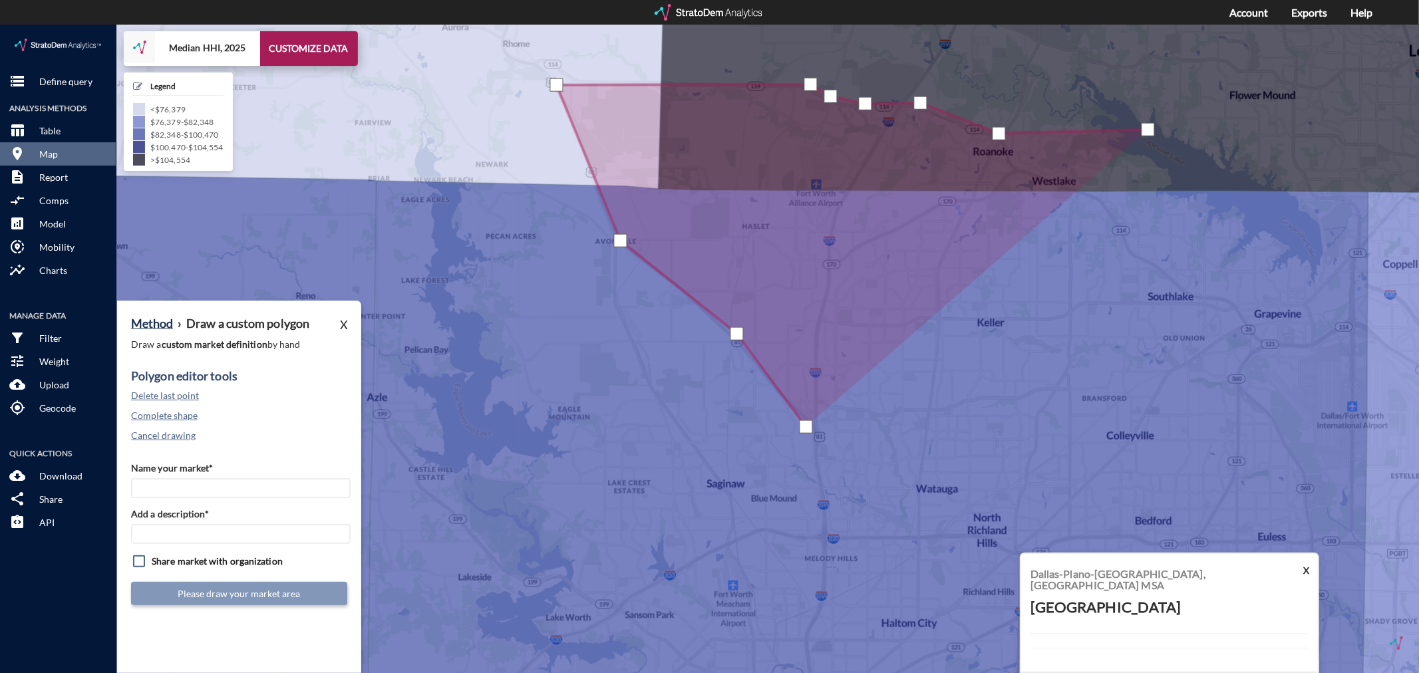
click div
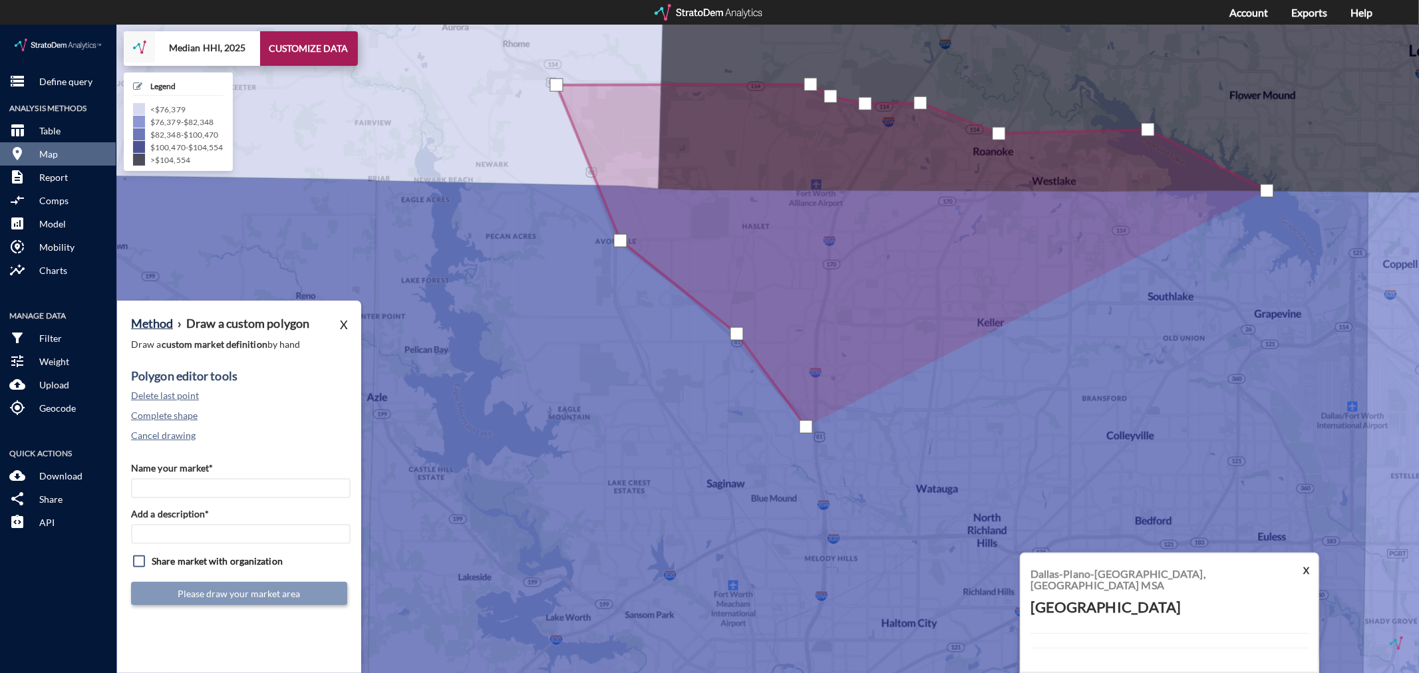
click div
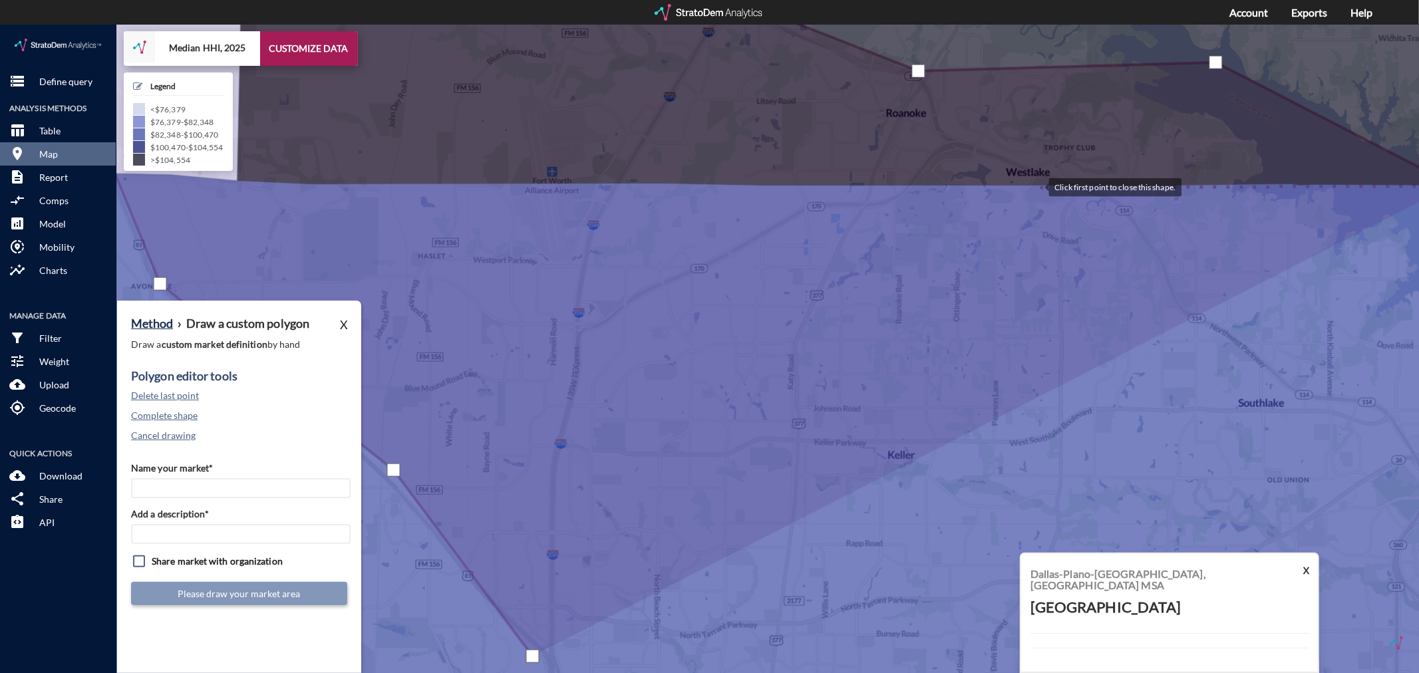
click div
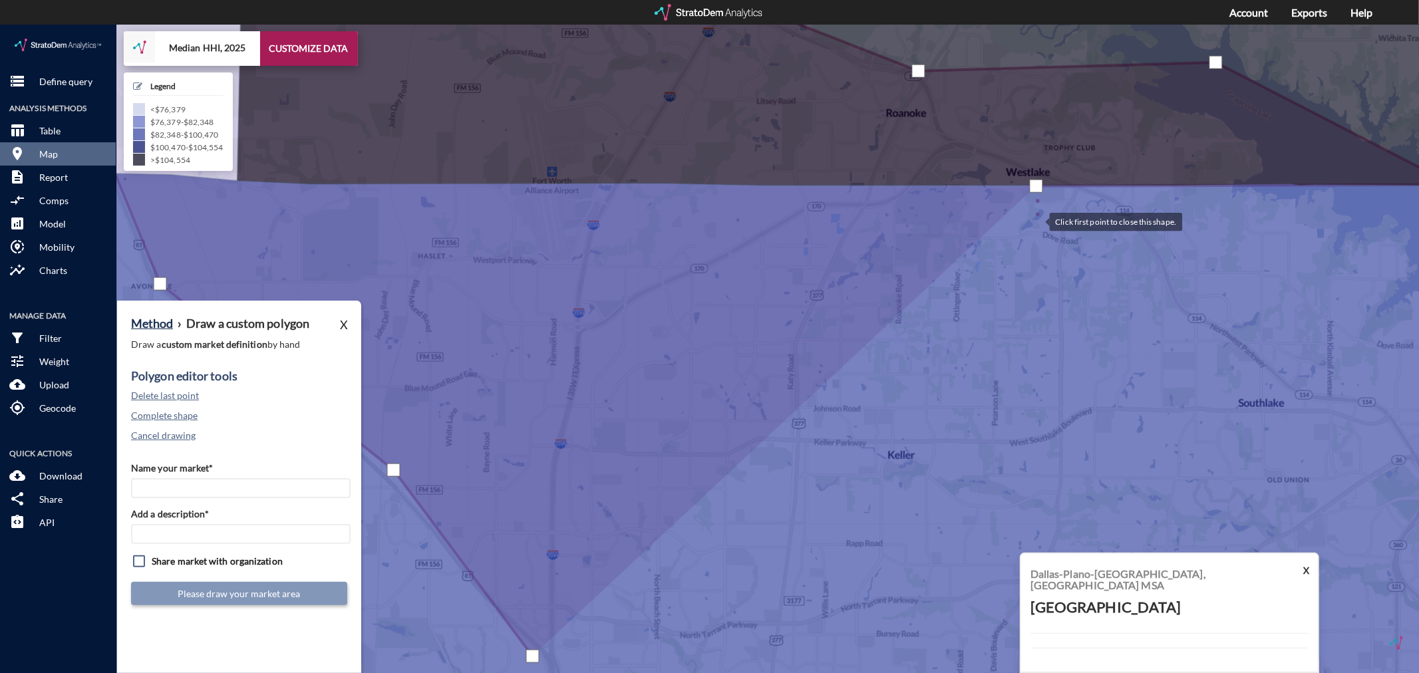
click div
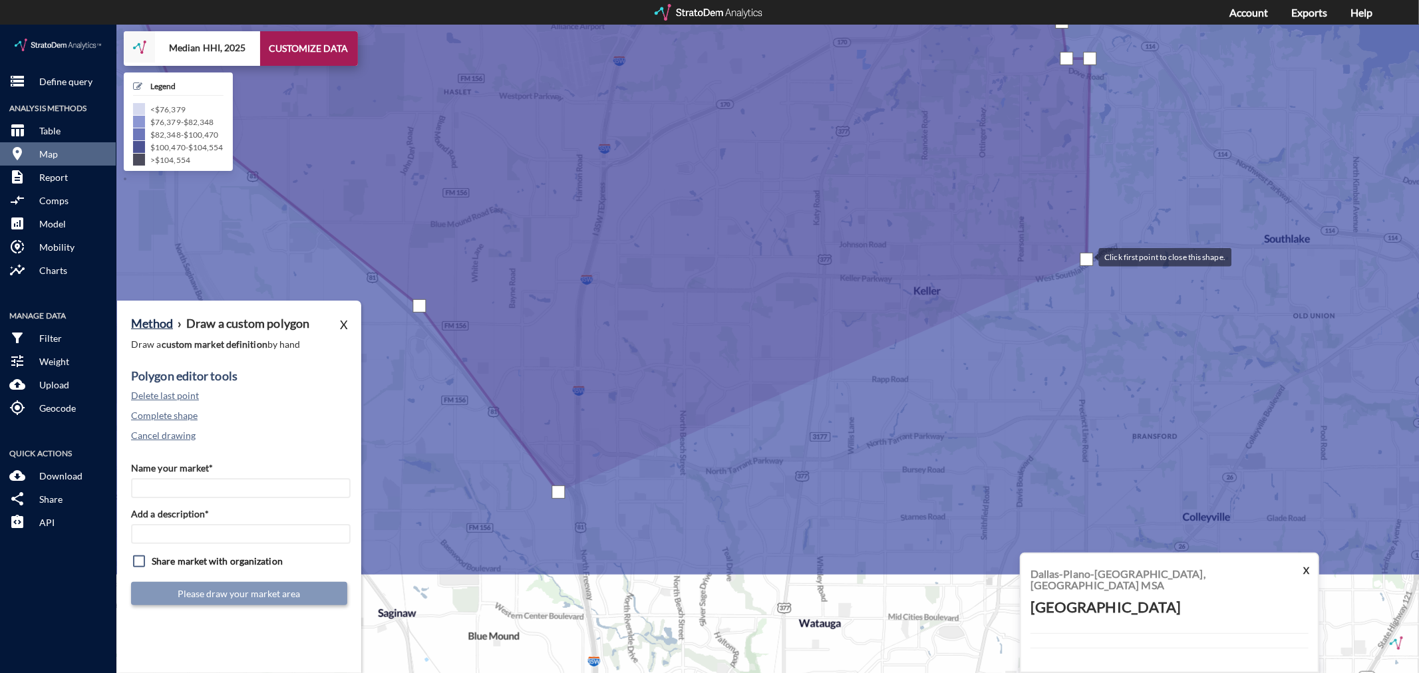
drag, startPoint x: 1061, startPoint y: 399, endPoint x: 1086, endPoint y: 232, distance: 168.3
click div
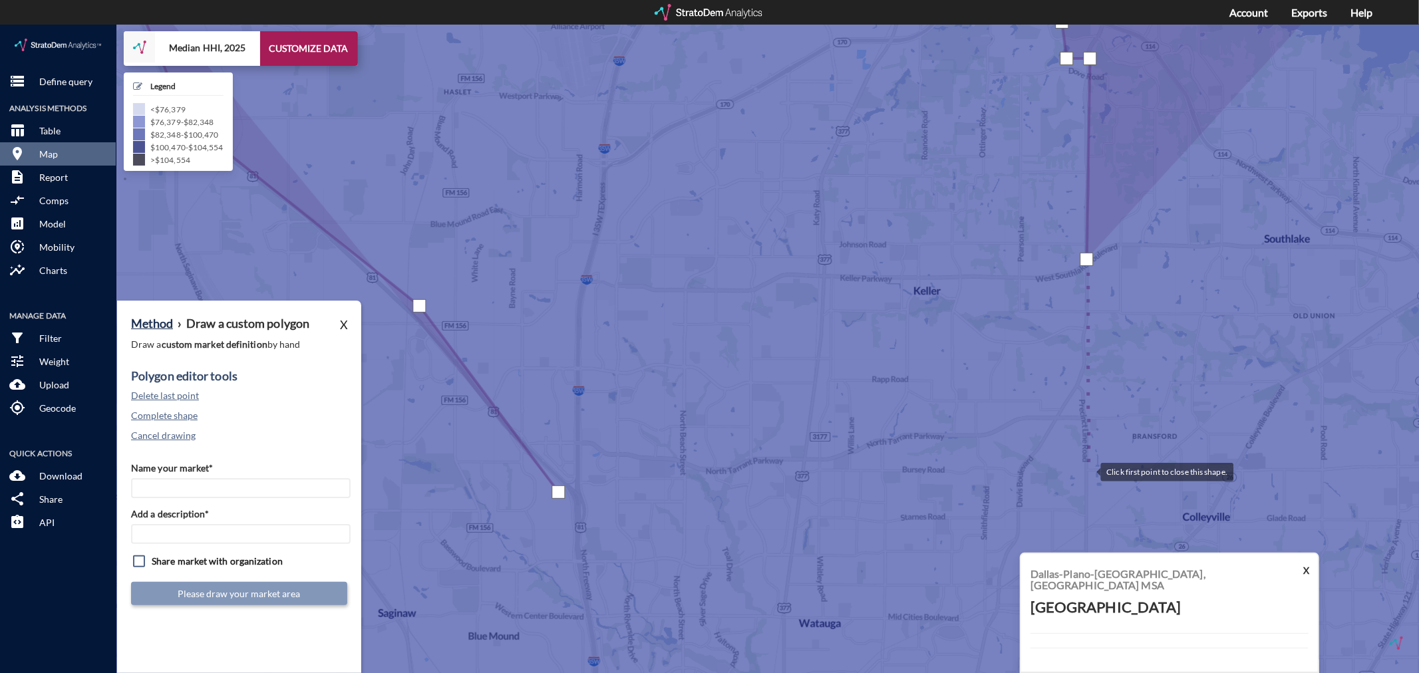
click div
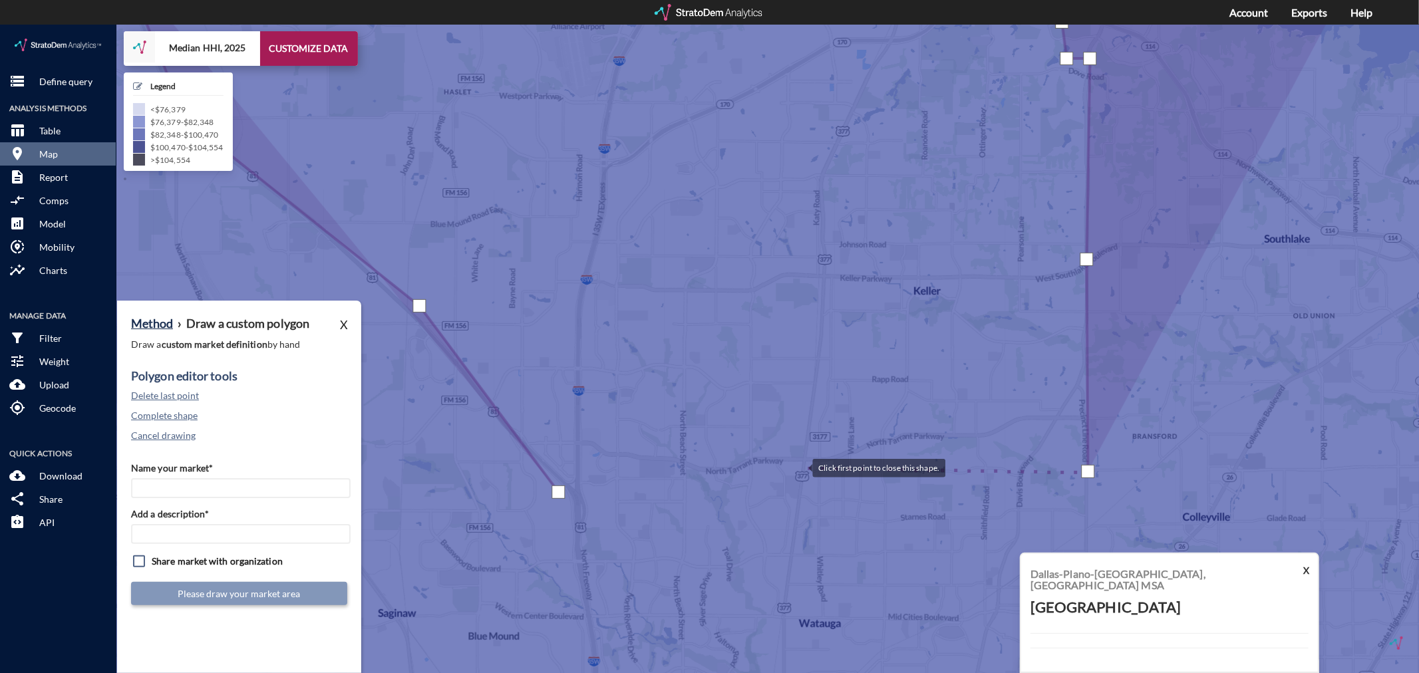
click div
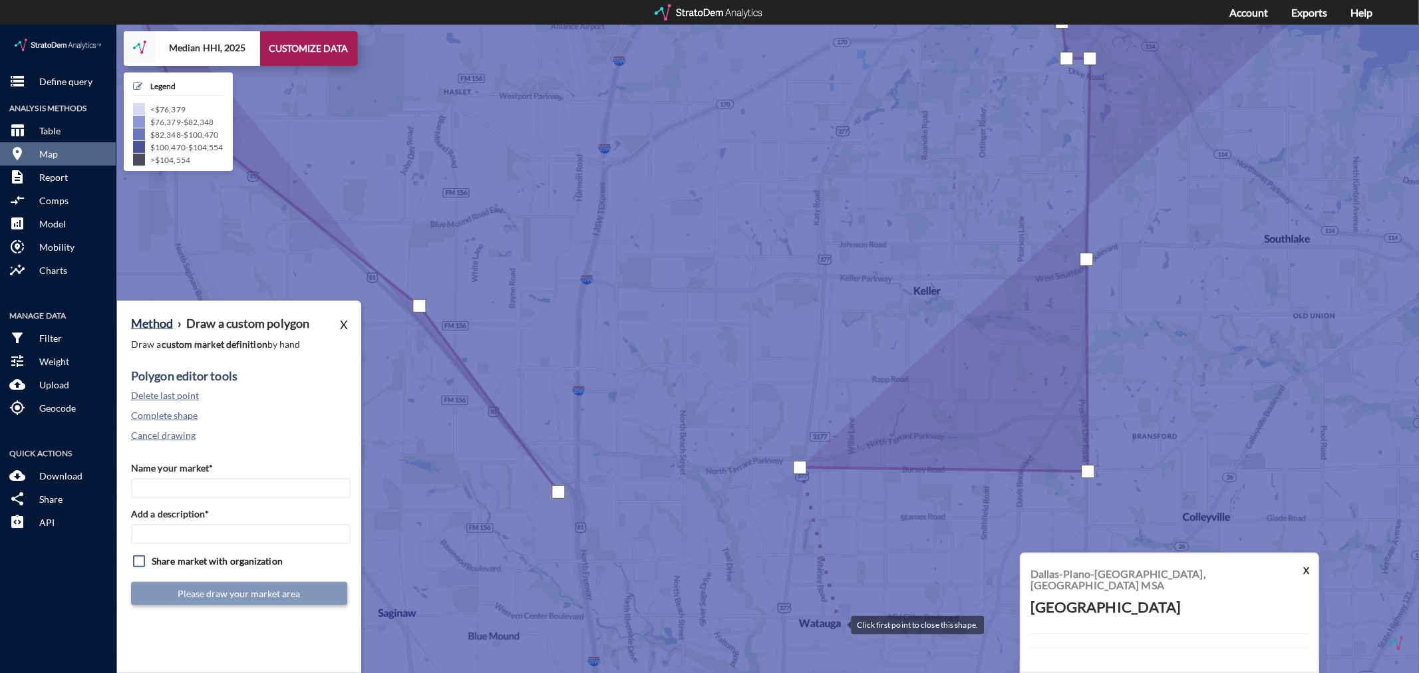
click div
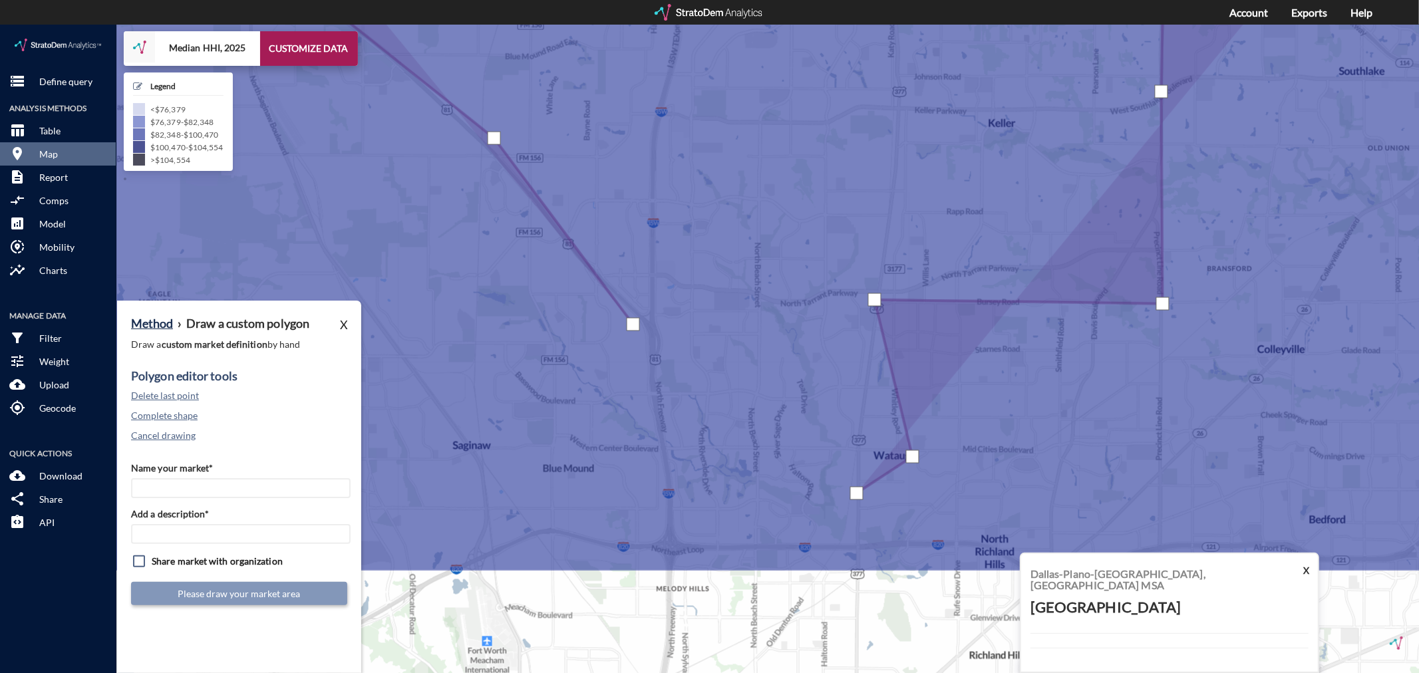
drag, startPoint x: 782, startPoint y: 636, endPoint x: 860, endPoint y: 462, distance: 190.9
click div
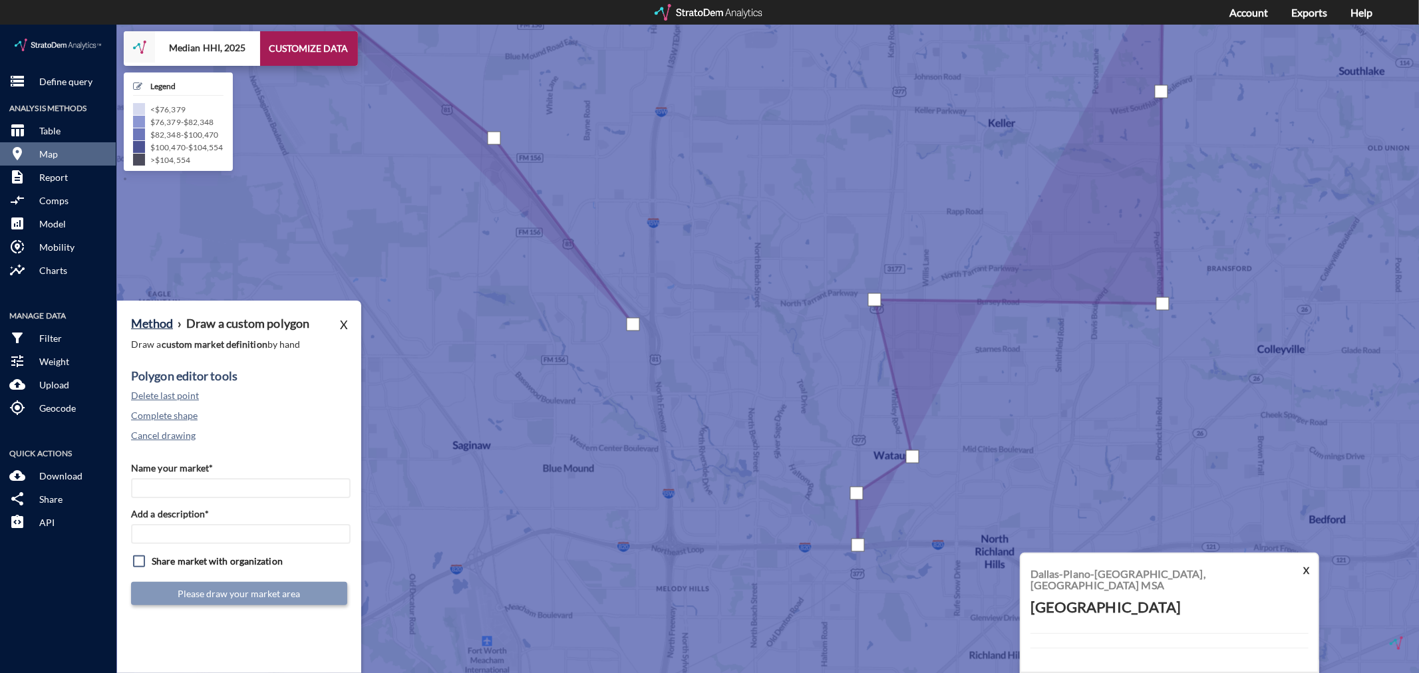
click div
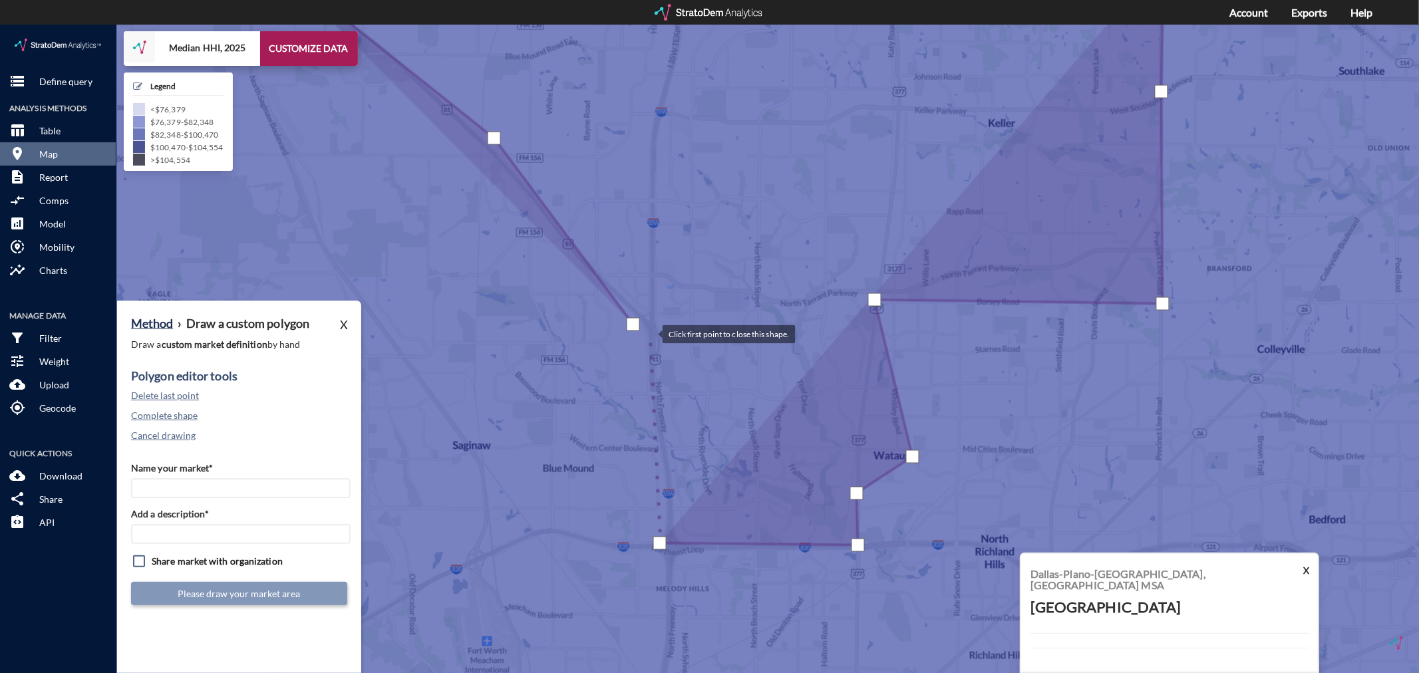
click div
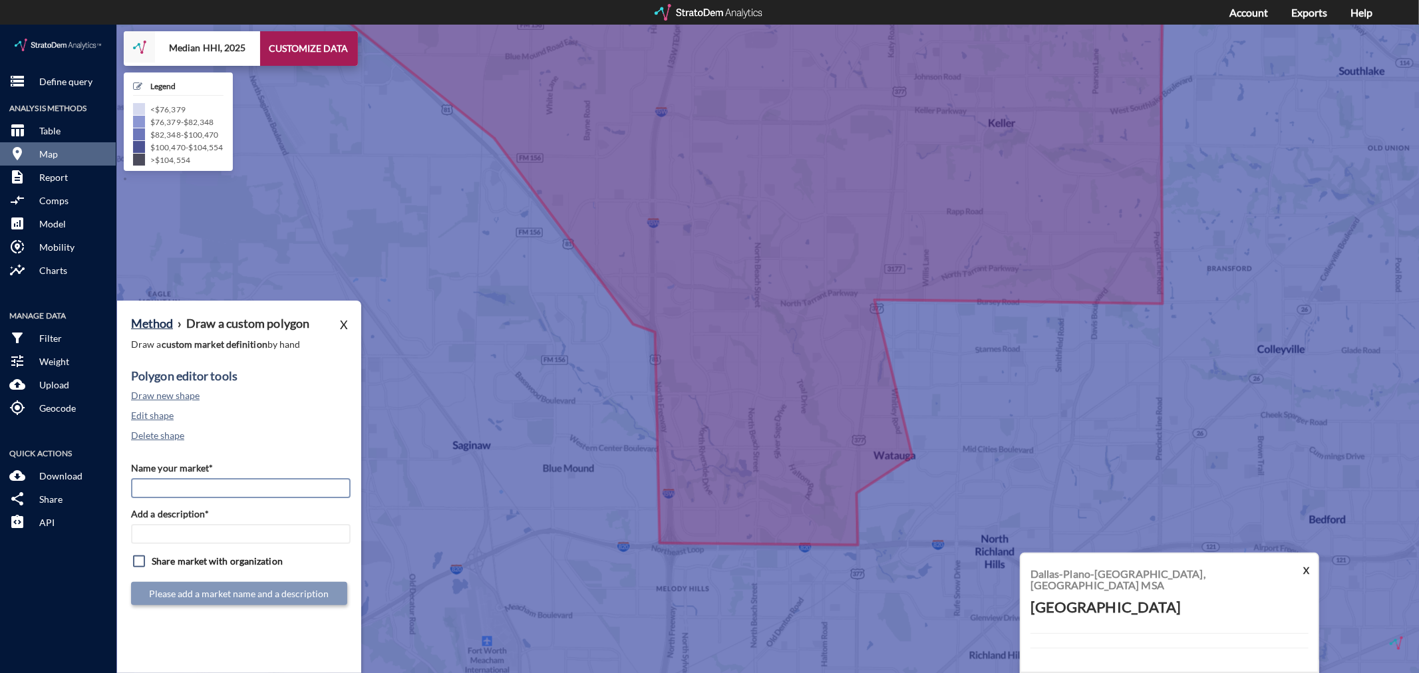
click input "Name your market*"
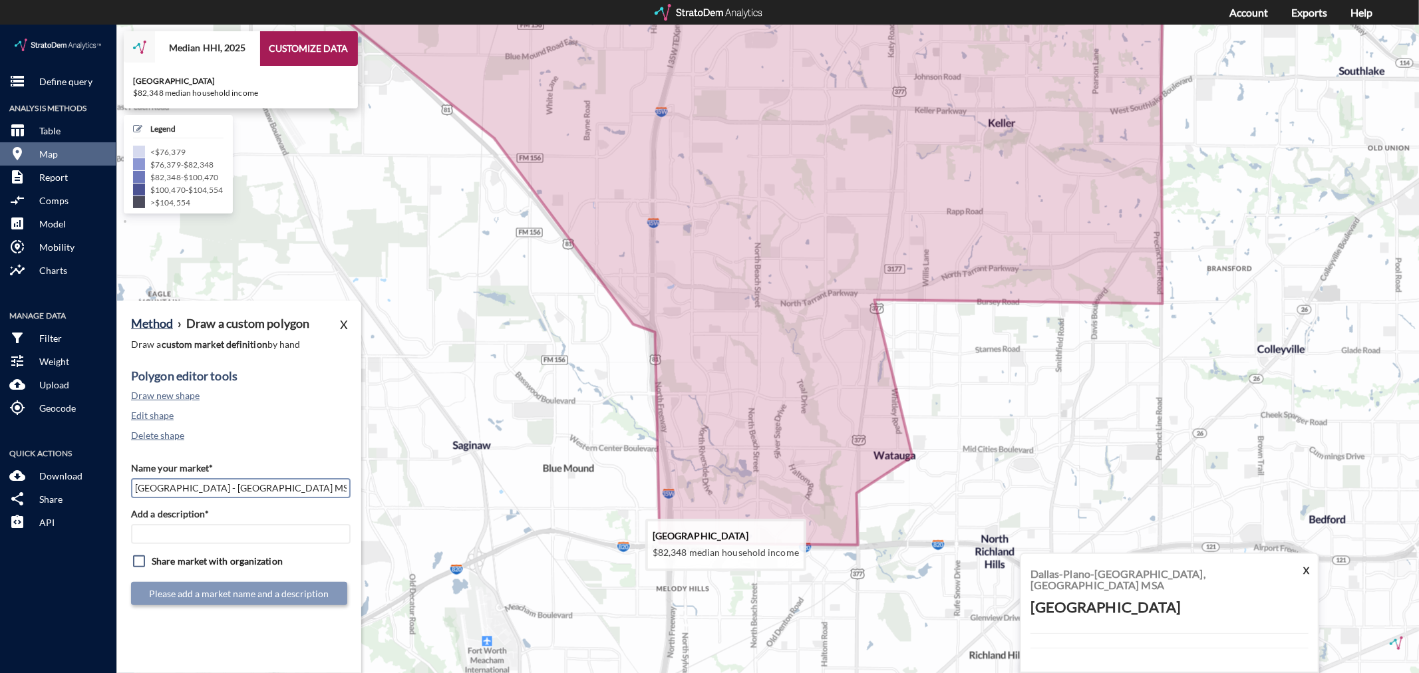
type input "[GEOGRAPHIC_DATA] - [GEOGRAPHIC_DATA] MSA"
paste input "[GEOGRAPHIC_DATA] - [GEOGRAPHIC_DATA] MSA"
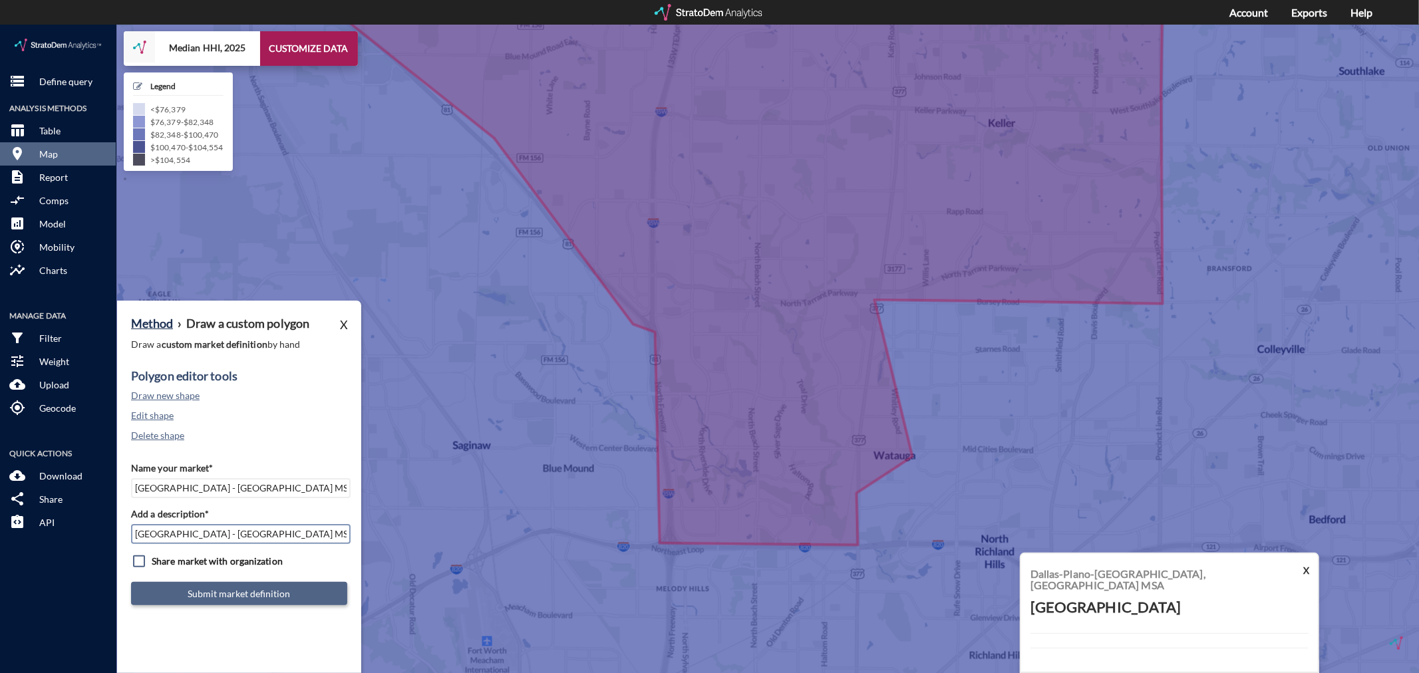
type input "[GEOGRAPHIC_DATA] - [GEOGRAPHIC_DATA] MSA"
click button "Submit market definition"
